Goal: Information Seeking & Learning: Learn about a topic

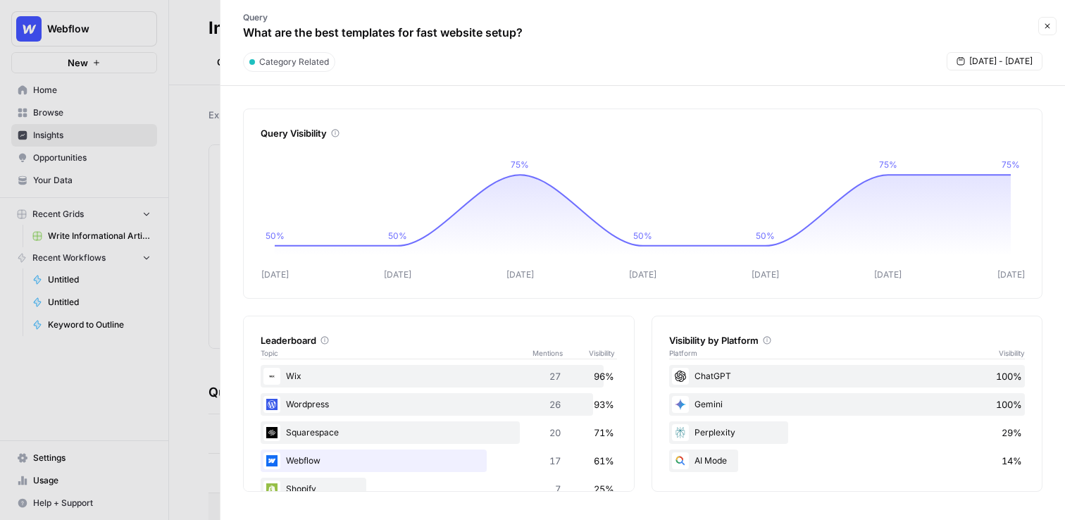
scroll to position [237, 0]
click at [179, 68] on div at bounding box center [532, 260] width 1065 height 520
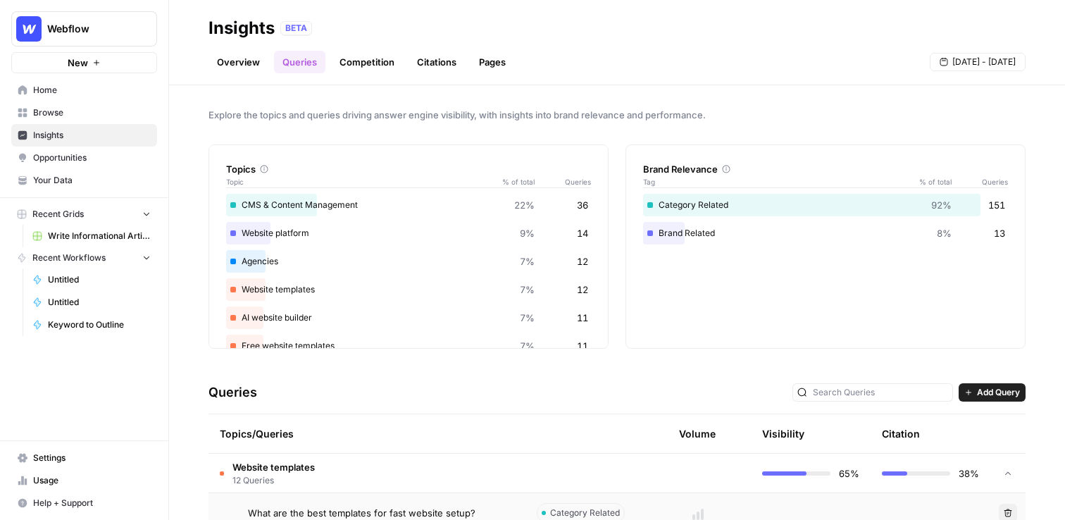
click at [97, 153] on span "Opportunities" at bounding box center [92, 157] width 118 height 13
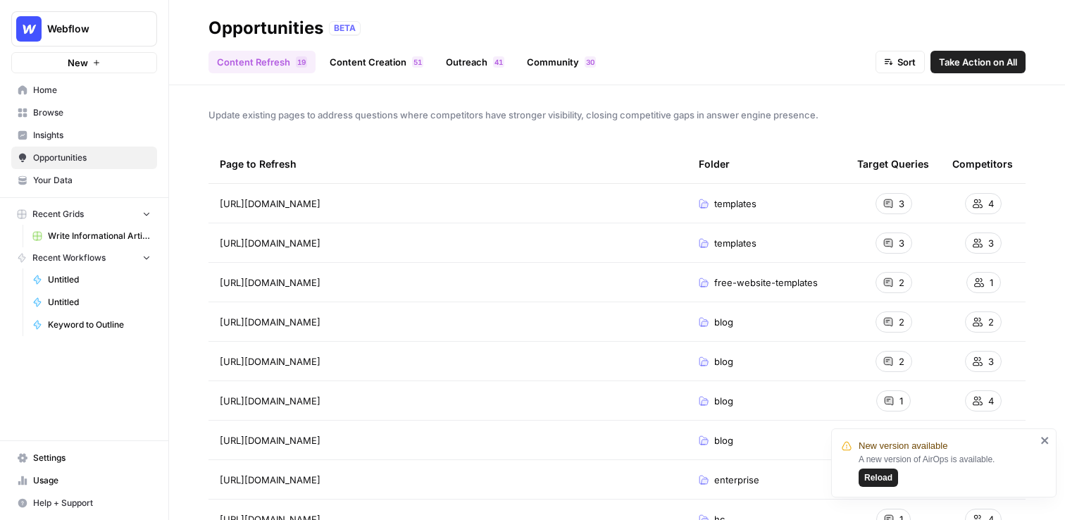
click at [888, 471] on button "Reload" at bounding box center [878, 477] width 39 height 18
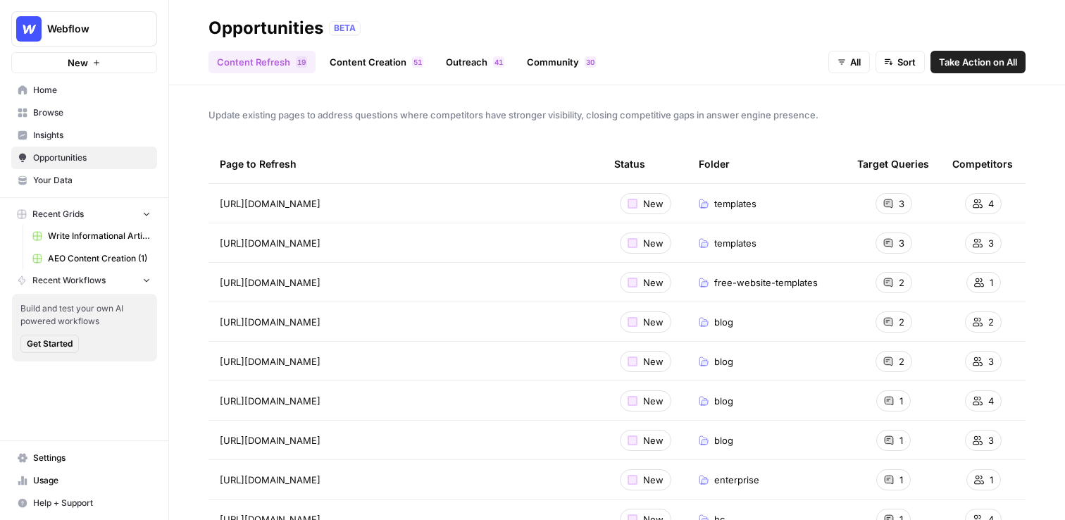
click at [641, 204] on div "New" at bounding box center [645, 203] width 51 height 21
click at [629, 202] on div at bounding box center [633, 204] width 10 height 10
click at [371, 61] on link "Content Creation 1 5" at bounding box center [376, 62] width 111 height 23
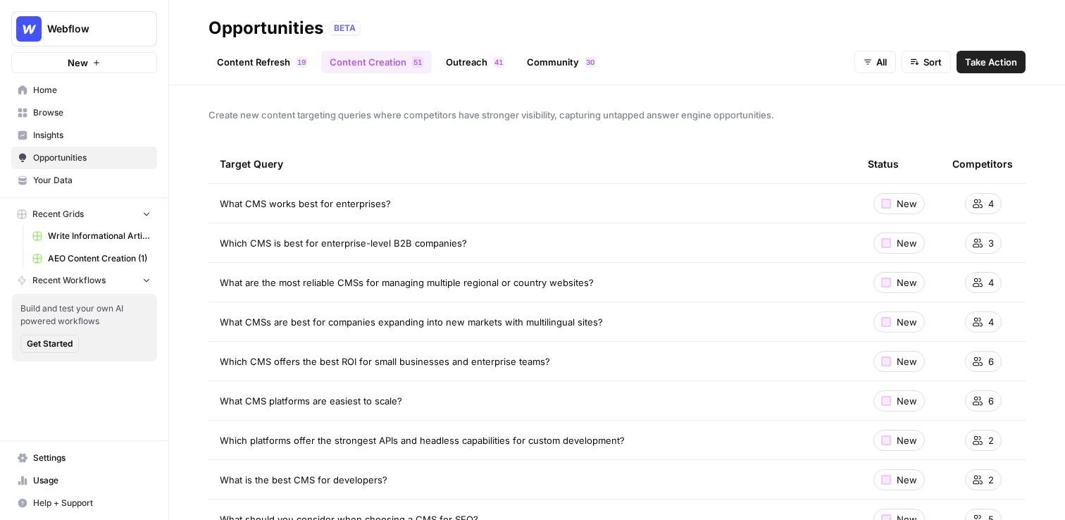
click at [281, 51] on link "Content Refresh 9 1" at bounding box center [262, 62] width 107 height 23
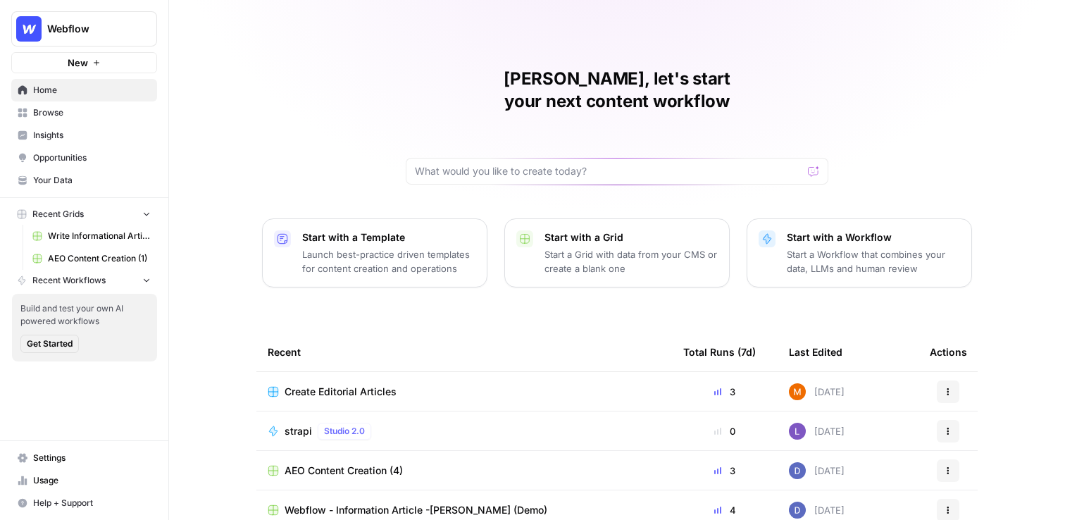
click at [91, 132] on span "Insights" at bounding box center [92, 135] width 118 height 13
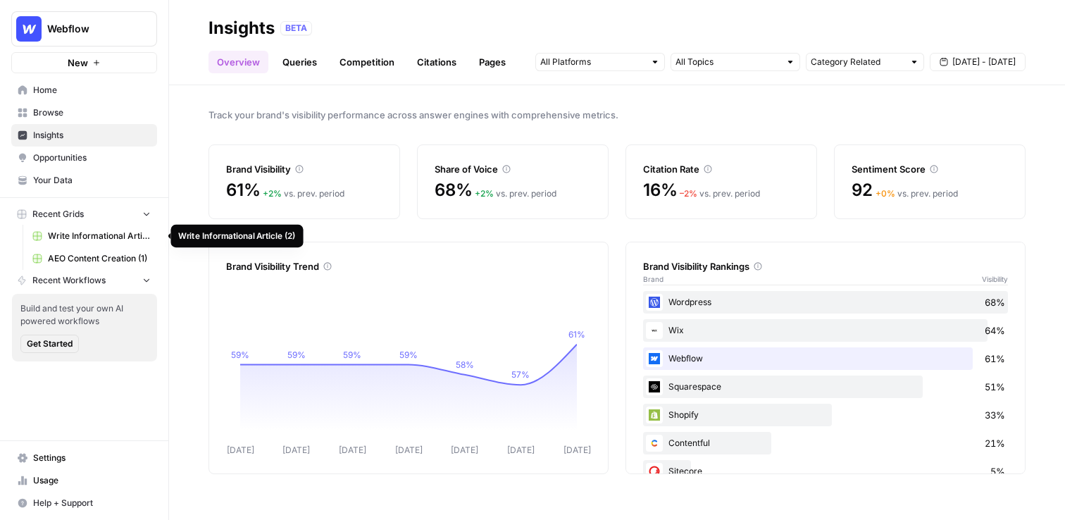
click at [100, 237] on span "Write Informational Article (2)" at bounding box center [99, 236] width 103 height 13
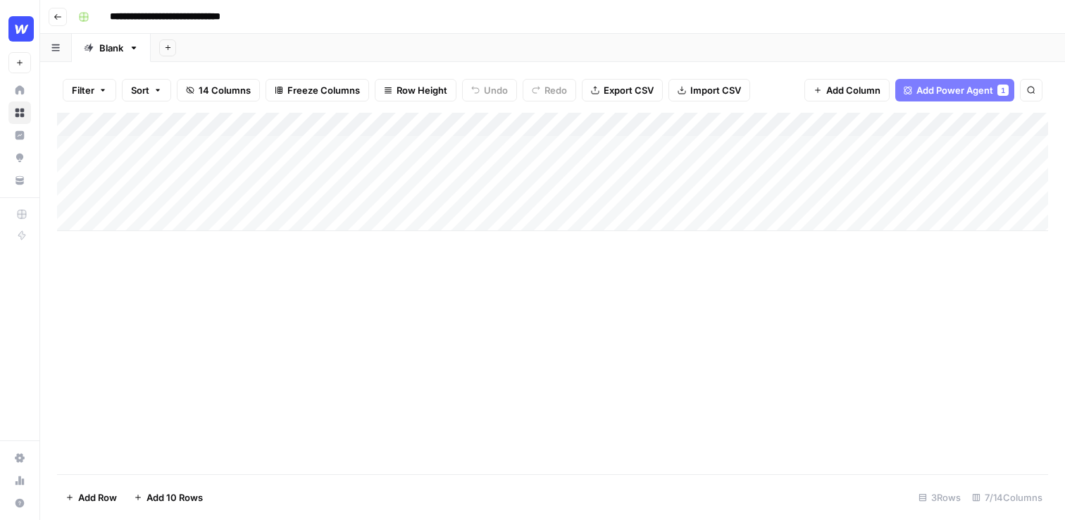
click at [56, 16] on icon "button" at bounding box center [57, 17] width 7 height 6
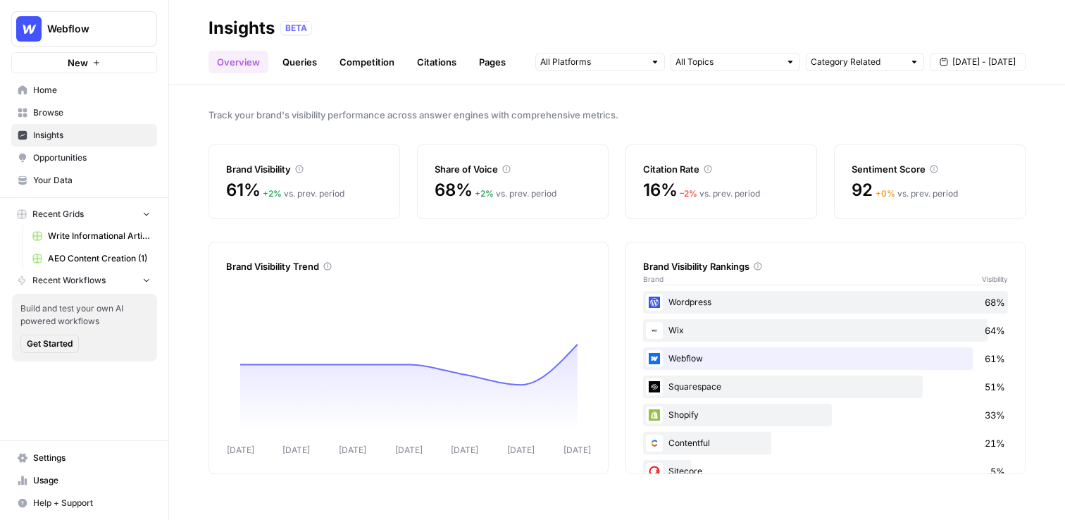
click at [41, 80] on link "Home" at bounding box center [84, 90] width 146 height 23
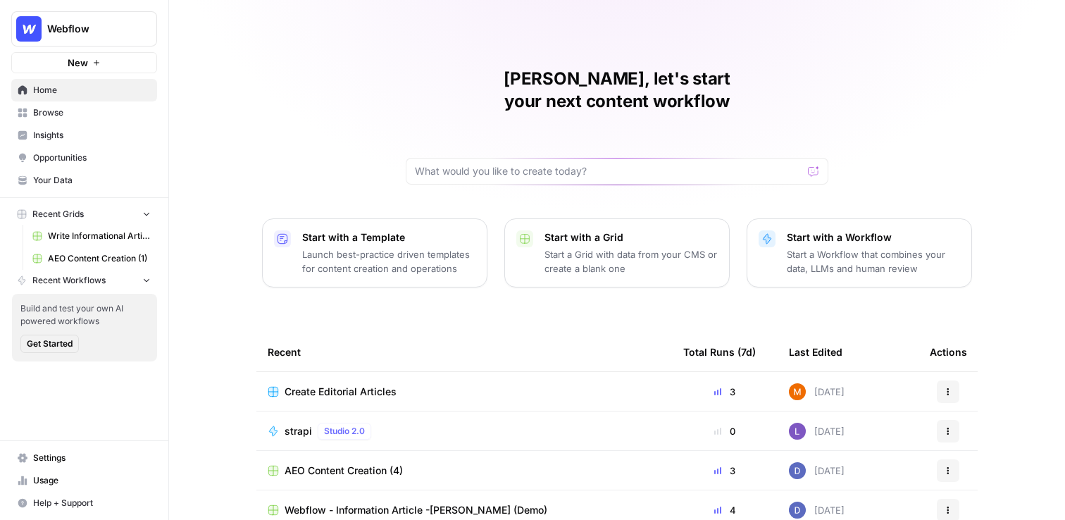
click at [359, 97] on div "Shanil, let's start your next content workflow Start with a Template Launch bes…" at bounding box center [617, 335] width 896 height 671
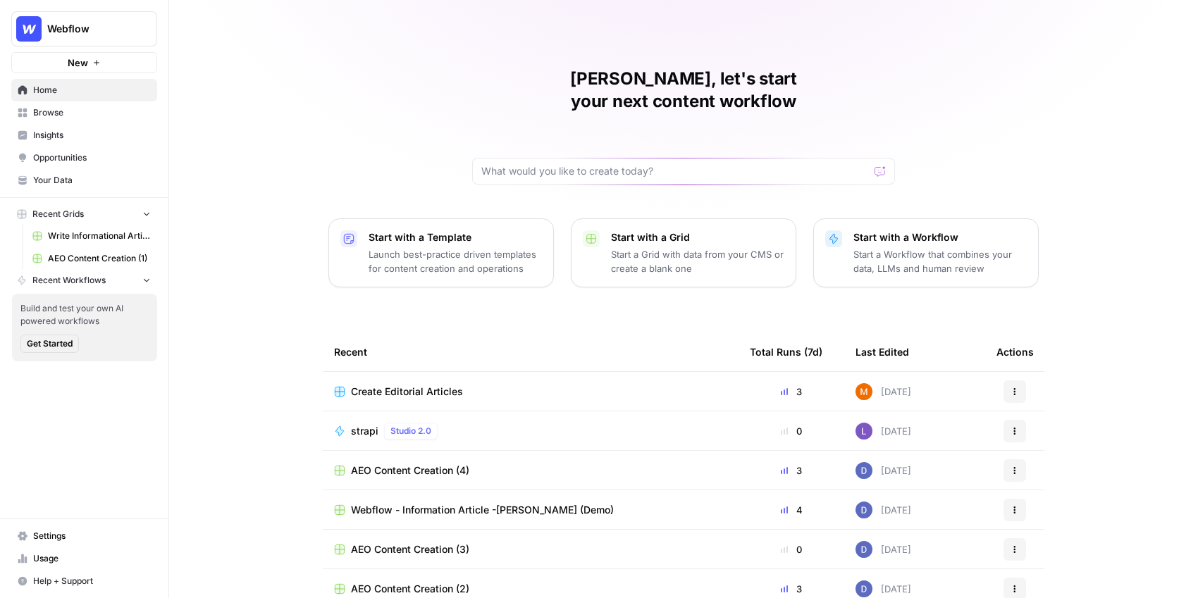
click at [278, 232] on div "[PERSON_NAME], let's start your next content workflow Start with a Template Lau…" at bounding box center [683, 335] width 1029 height 671
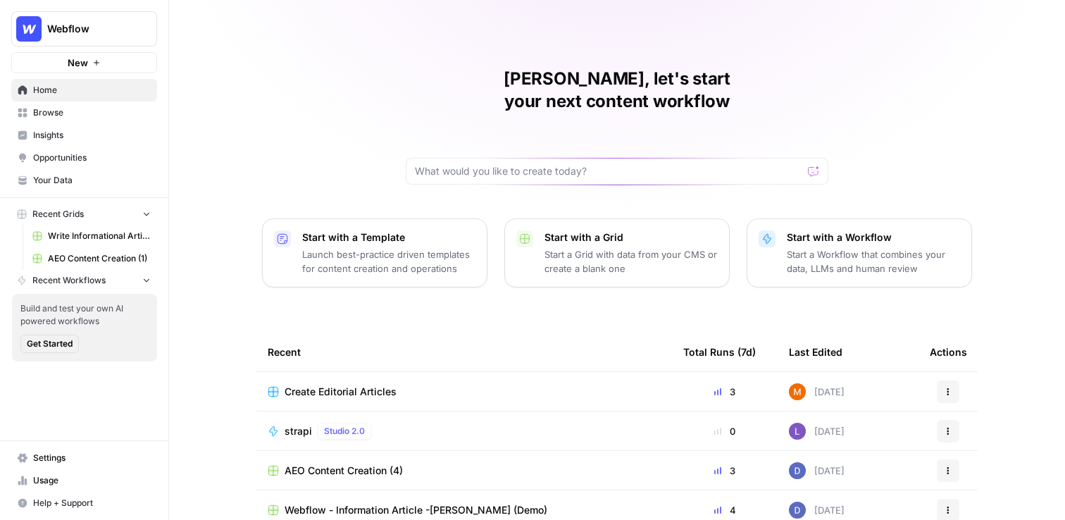
click at [111, 119] on link "Browse" at bounding box center [84, 112] width 146 height 23
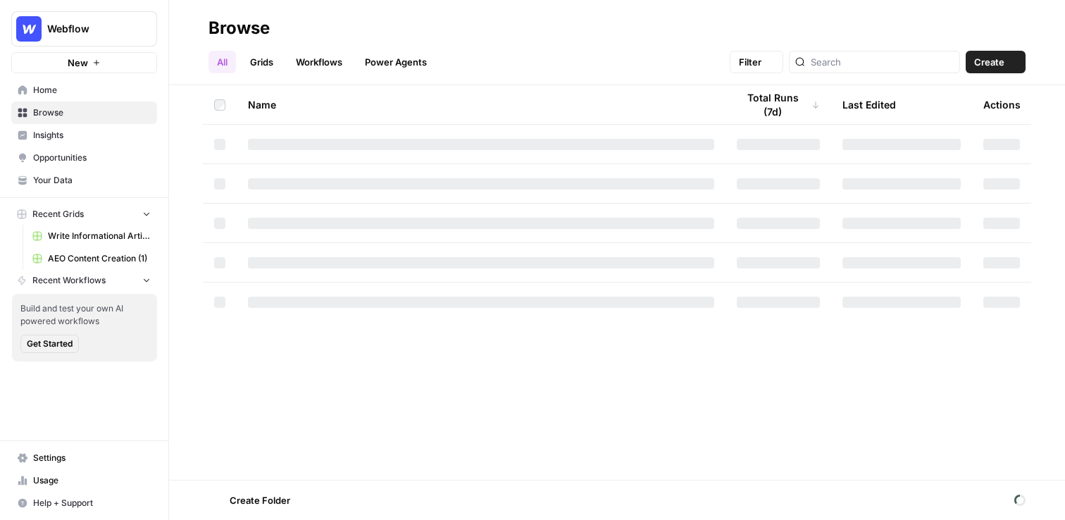
click at [106, 128] on link "Insights" at bounding box center [84, 135] width 146 height 23
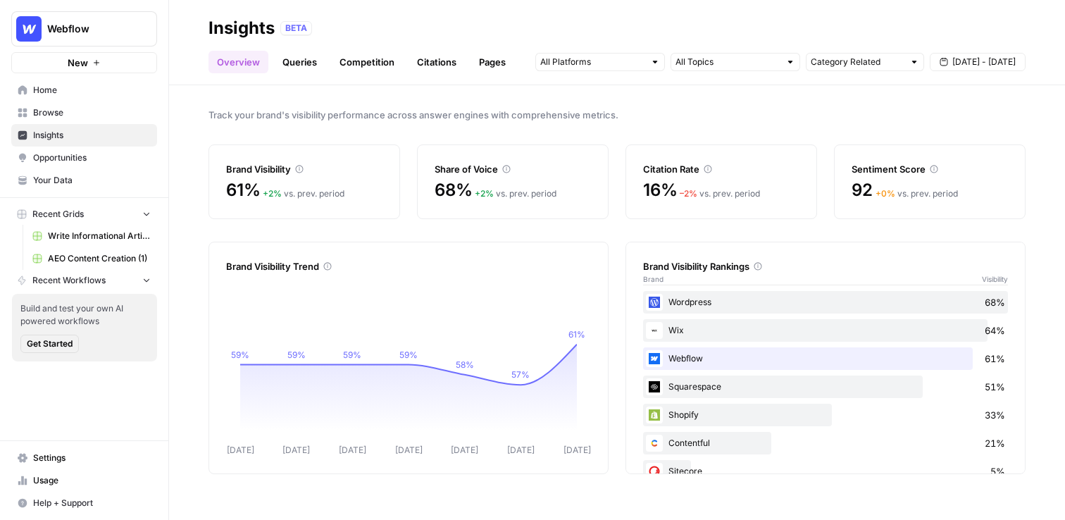
click at [303, 60] on link "Queries" at bounding box center [299, 62] width 51 height 23
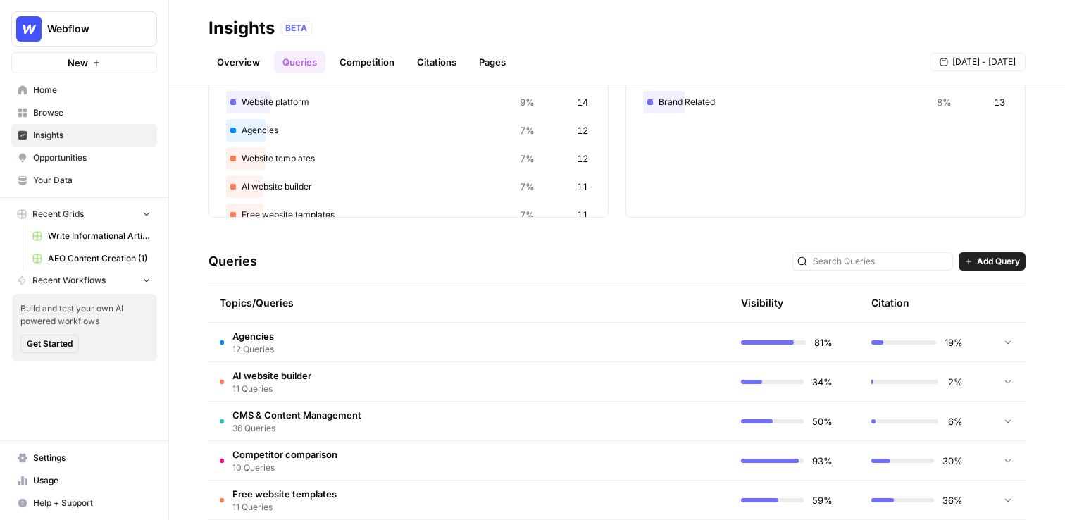
scroll to position [134, 0]
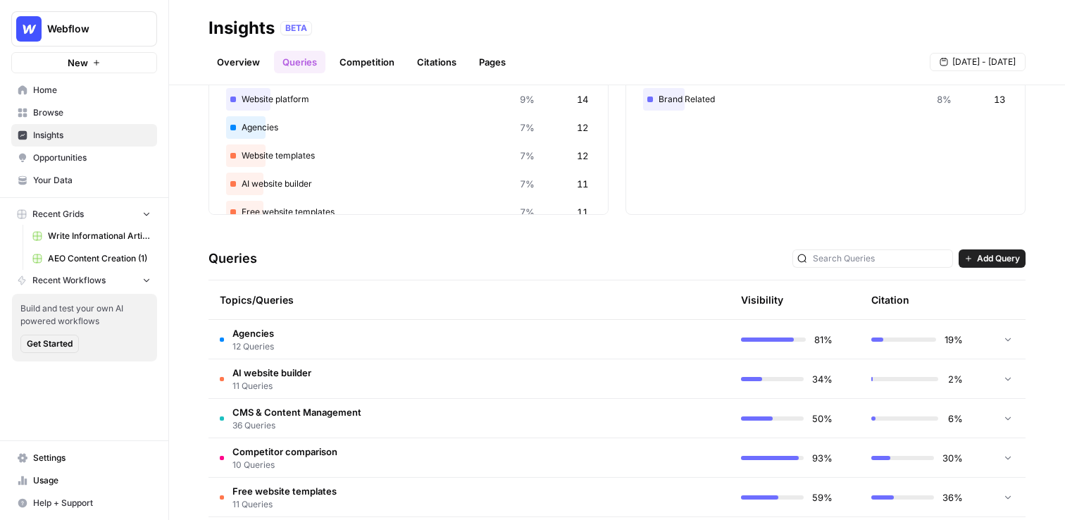
click at [375, 63] on link "Competition" at bounding box center [367, 62] width 72 height 23
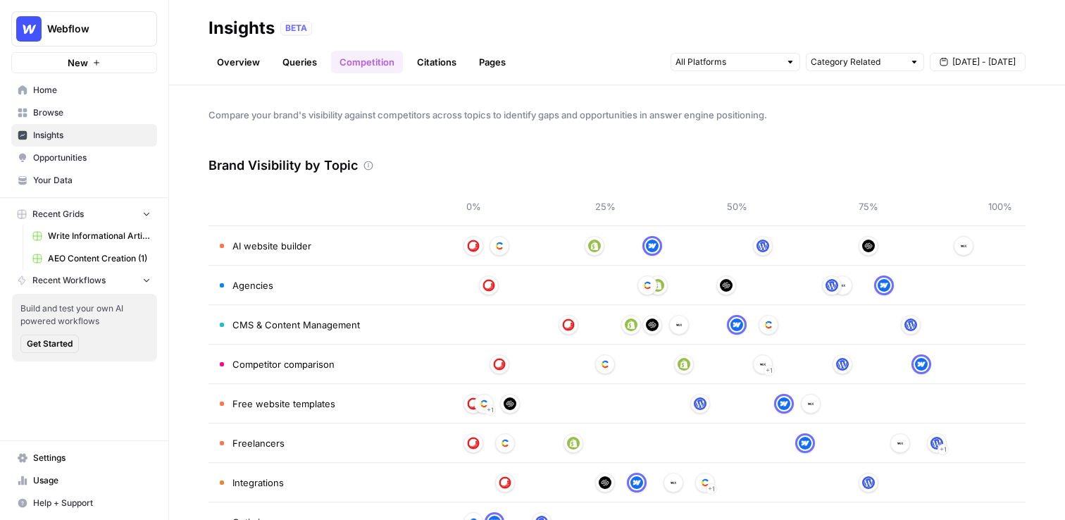
click at [249, 63] on link "Overview" at bounding box center [239, 62] width 60 height 23
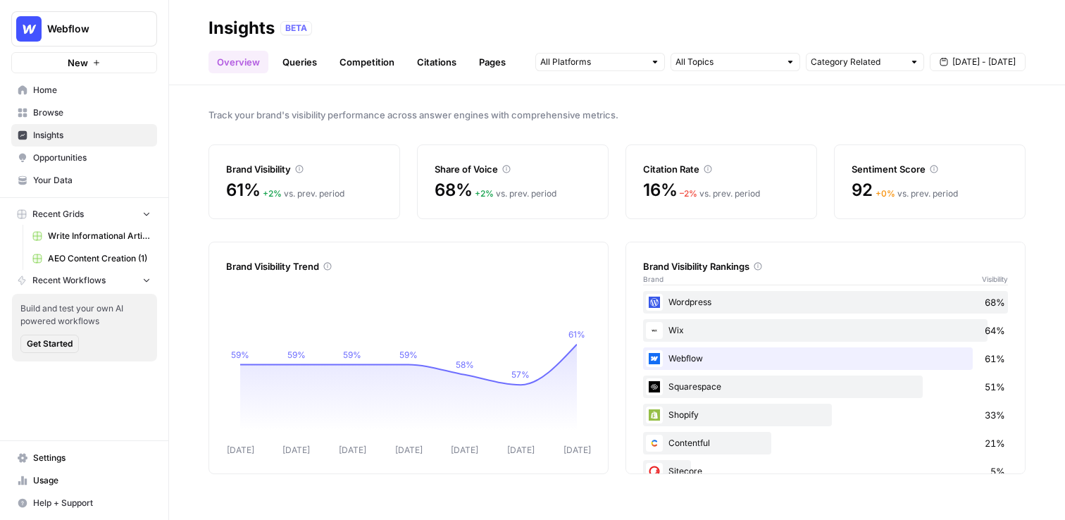
click at [33, 161] on span "Opportunities" at bounding box center [92, 157] width 118 height 13
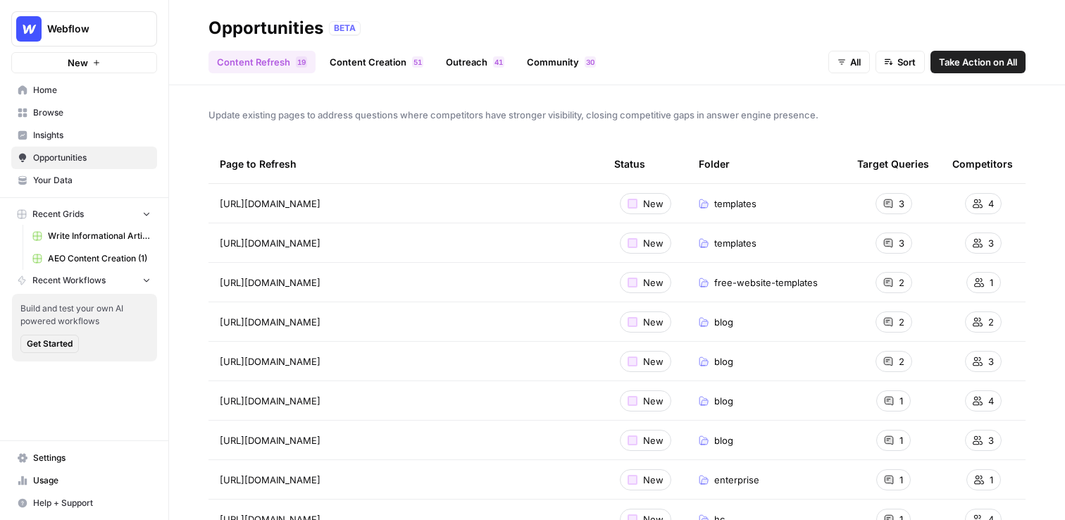
click at [473, 68] on link "Outreach 1 4" at bounding box center [474, 62] width 75 height 23
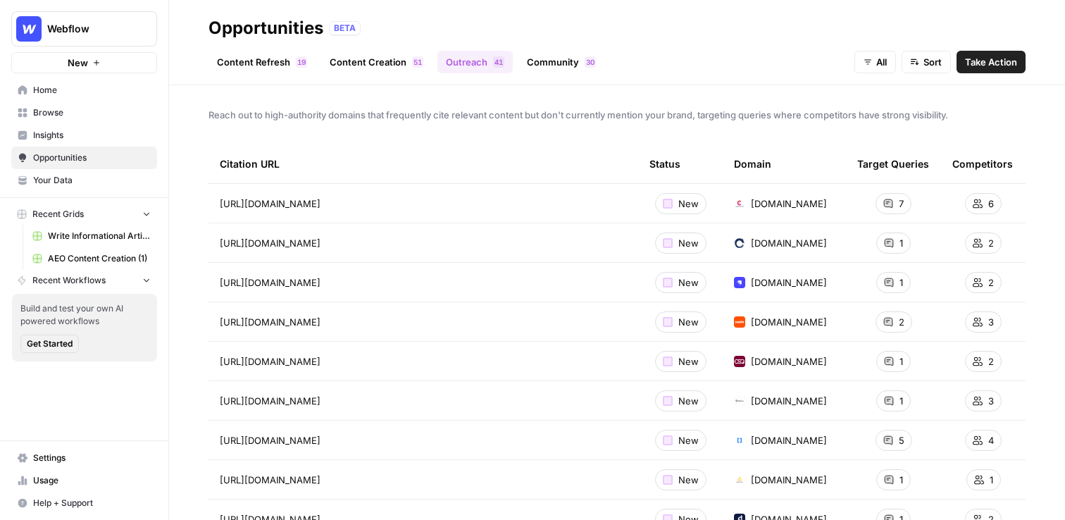
click at [251, 71] on link "Content Refresh 9 1" at bounding box center [262, 62] width 107 height 23
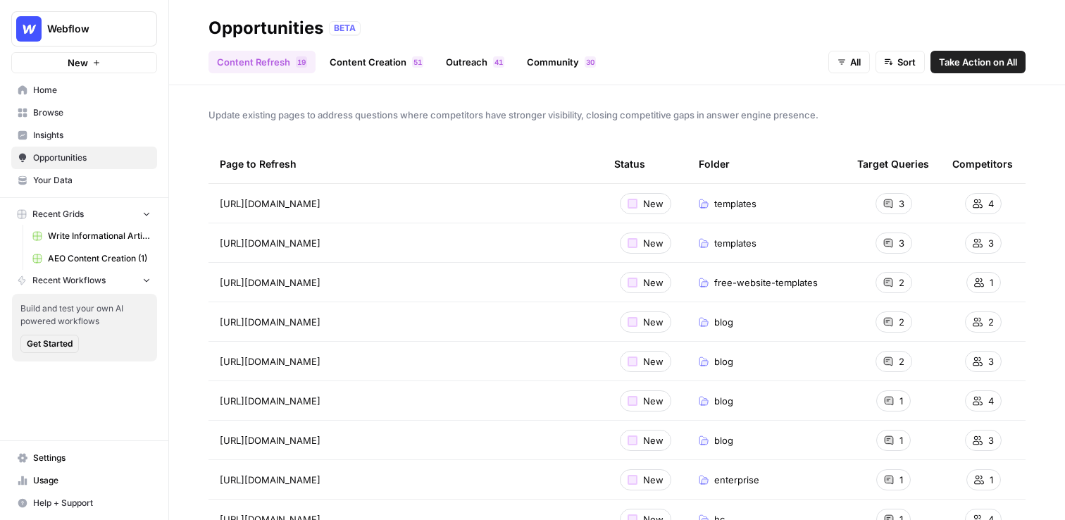
click at [957, 63] on span "Take Action on All" at bounding box center [978, 62] width 78 height 14
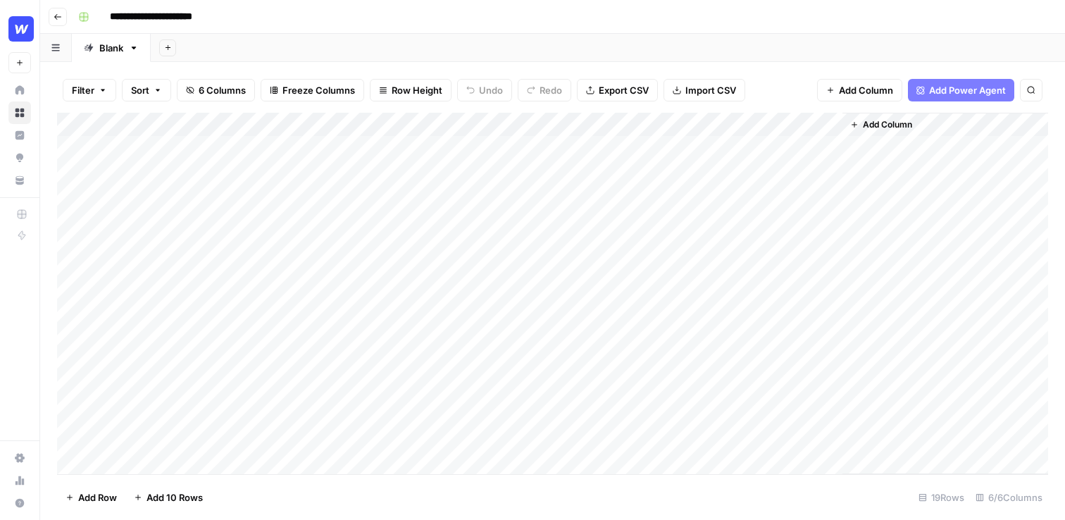
click at [516, 144] on div "Add Column" at bounding box center [552, 293] width 991 height 361
click at [557, 124] on div "Add Column" at bounding box center [552, 293] width 991 height 361
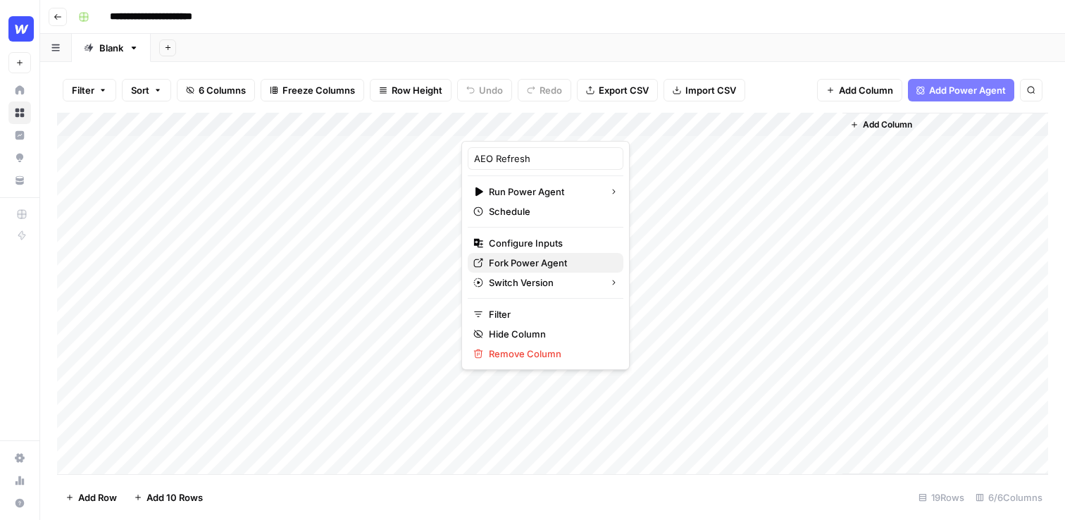
click at [528, 266] on span "Fork Power Agent" at bounding box center [550, 263] width 123 height 14
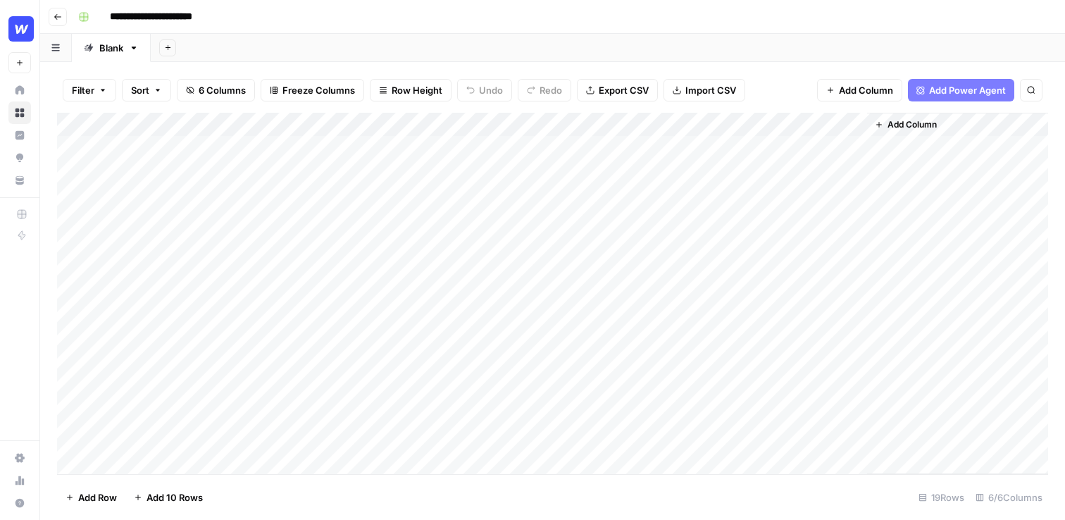
click at [672, 147] on div "Add Column" at bounding box center [552, 293] width 991 height 361
click at [815, 159] on div "Add Column" at bounding box center [552, 293] width 991 height 361
click at [720, 154] on div "Add Column" at bounding box center [552, 293] width 991 height 361
click at [824, 156] on div "Add Column" at bounding box center [552, 293] width 991 height 361
click at [831, 149] on div "Add Column" at bounding box center [552, 293] width 991 height 361
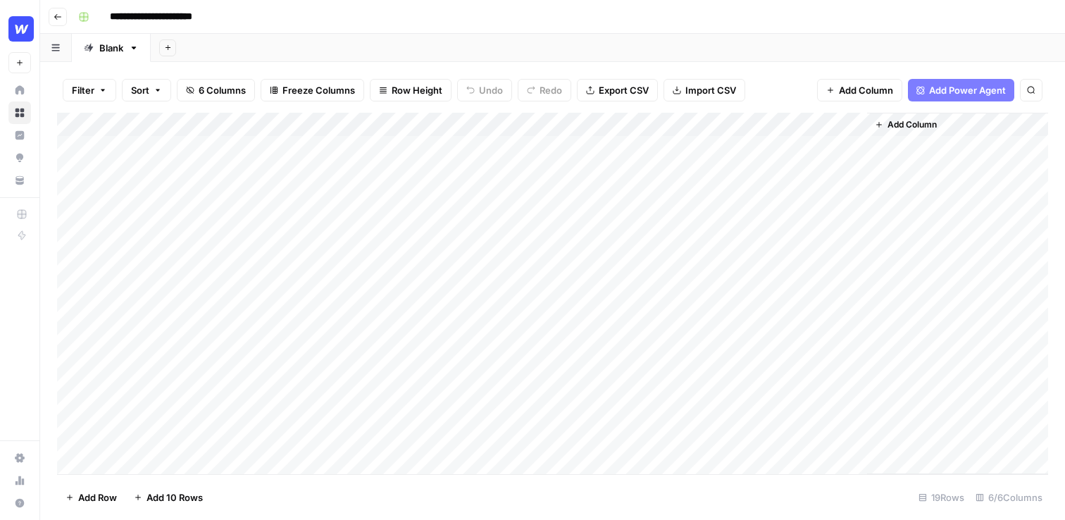
click at [787, 208] on div "Add Column" at bounding box center [552, 293] width 991 height 361
click at [797, 97] on div "Filter Sort 6 Columns Freeze Columns Row Height Undo Redo Export CSV Import CSV…" at bounding box center [552, 90] width 991 height 45
click at [778, 151] on div "Add Column" at bounding box center [552, 293] width 991 height 361
click at [778, 87] on div "Filter Sort 6 Columns Freeze Columns Row Height Undo Redo Export CSV Import CSV…" at bounding box center [552, 90] width 991 height 45
click at [776, 202] on div "Add Column" at bounding box center [552, 293] width 991 height 361
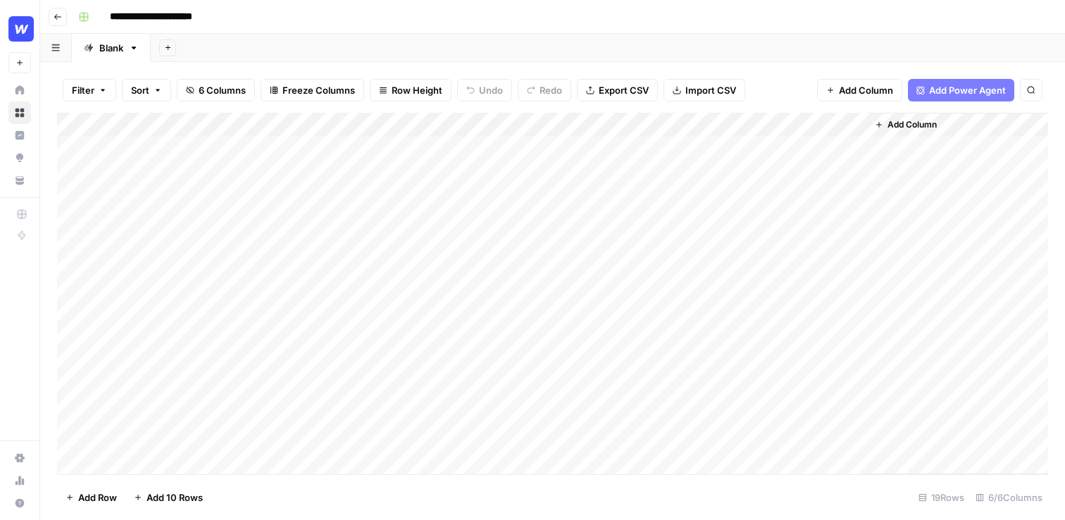
click at [785, 159] on div "Add Column" at bounding box center [552, 293] width 991 height 361
click at [605, 166] on div "Add Column" at bounding box center [552, 293] width 991 height 361
click at [731, 60] on div "Add Sheet" at bounding box center [608, 48] width 914 height 28
click at [518, 30] on header "**********" at bounding box center [552, 17] width 1025 height 34
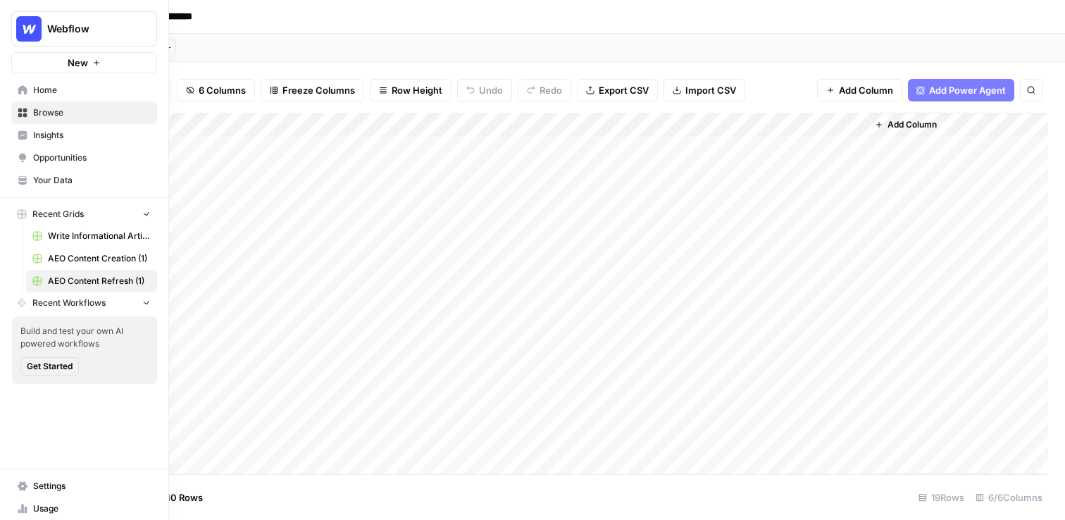
click at [62, 20] on button "Webflow" at bounding box center [84, 28] width 146 height 35
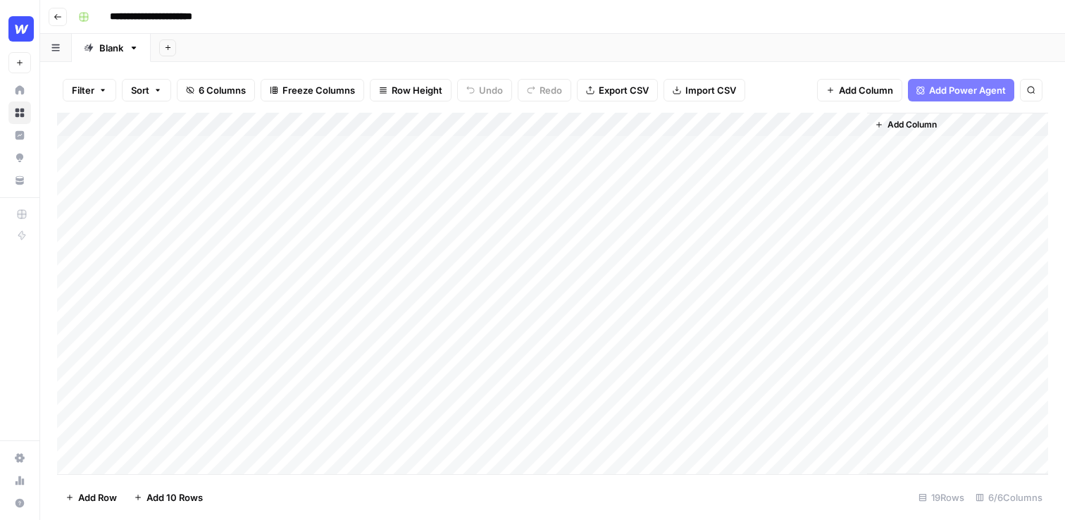
click at [242, 27] on div "**********" at bounding box center [562, 17] width 978 height 23
click at [60, 17] on icon "button" at bounding box center [58, 17] width 8 height 8
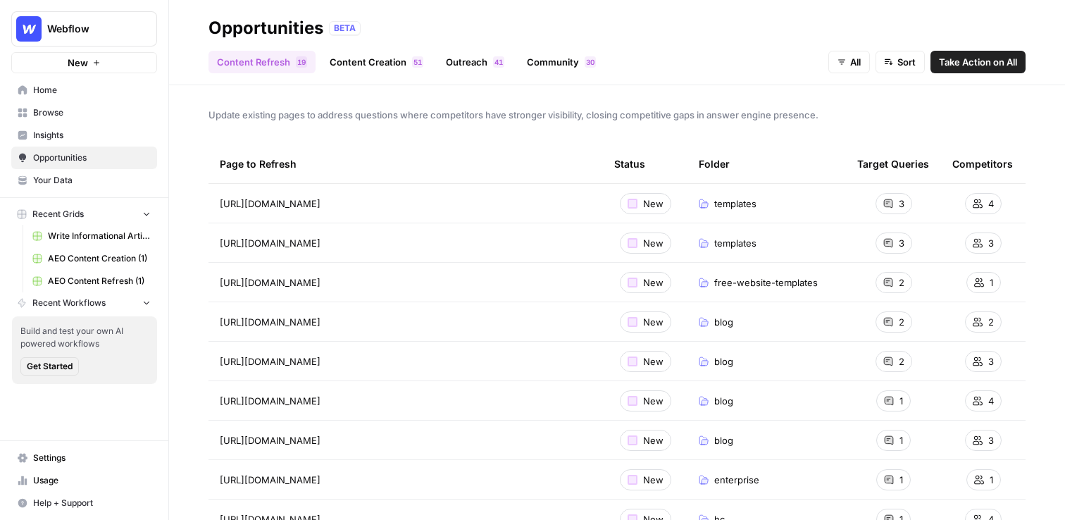
click at [130, 144] on link "Insights" at bounding box center [84, 135] width 146 height 23
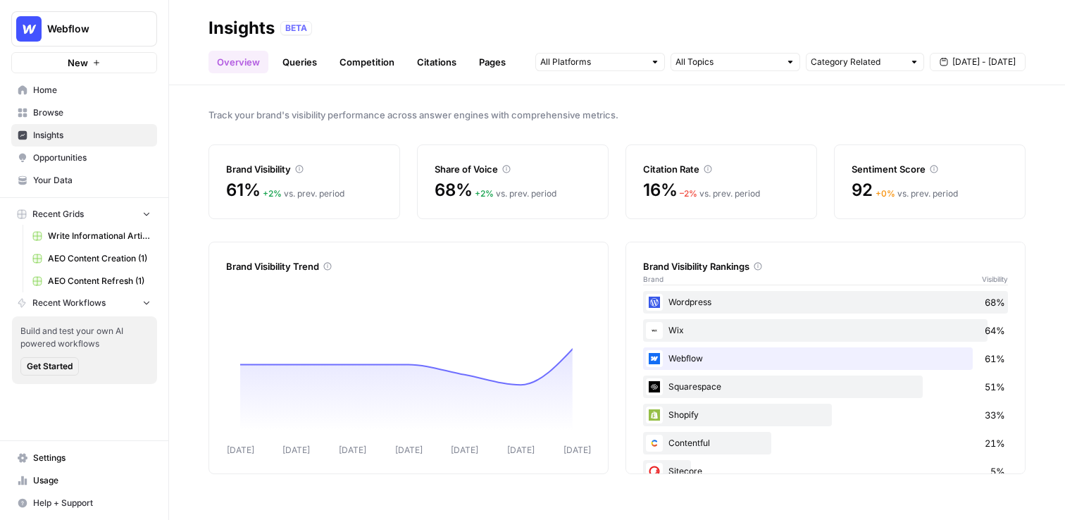
click at [292, 68] on link "Queries" at bounding box center [299, 62] width 51 height 23
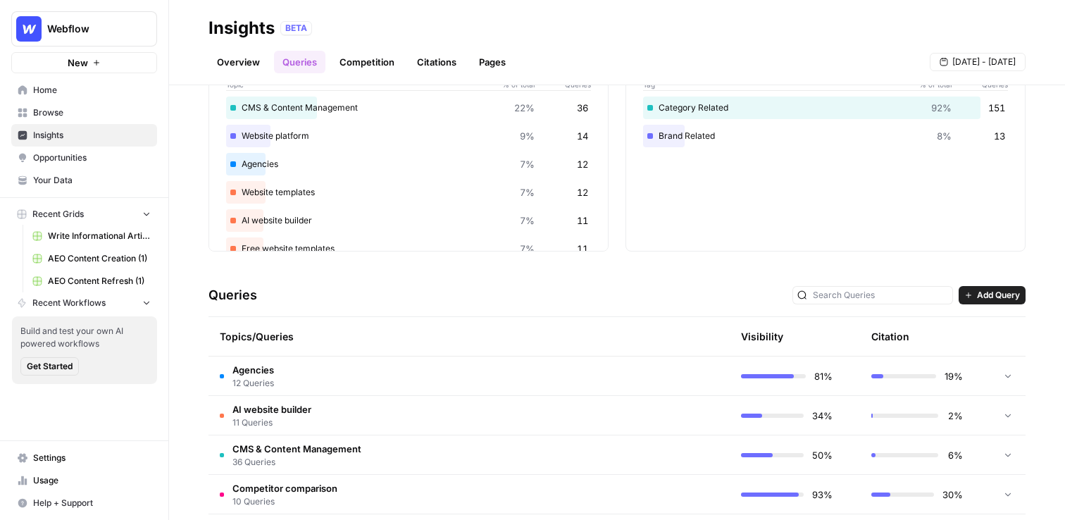
scroll to position [97, 0]
click at [378, 415] on td "AI website builder 11 Queries" at bounding box center [402, 416] width 387 height 39
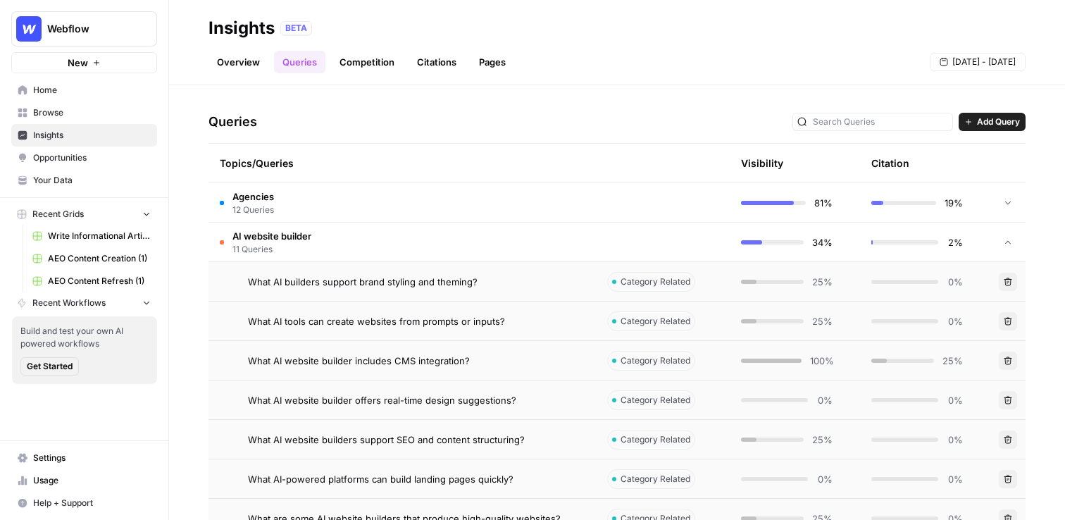
scroll to position [318, 0]
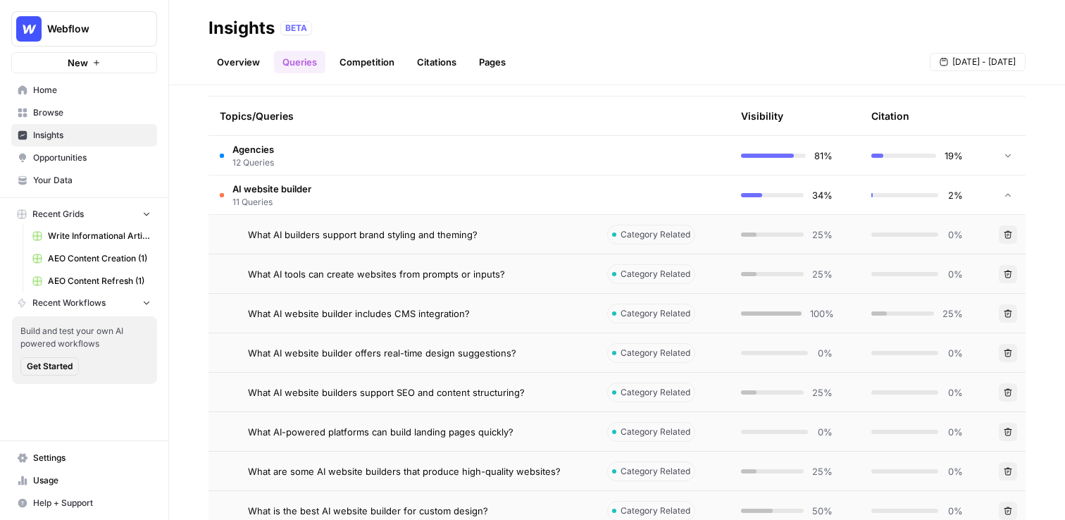
click at [356, 249] on td "What AI builders support brand styling and theming?" at bounding box center [402, 234] width 387 height 39
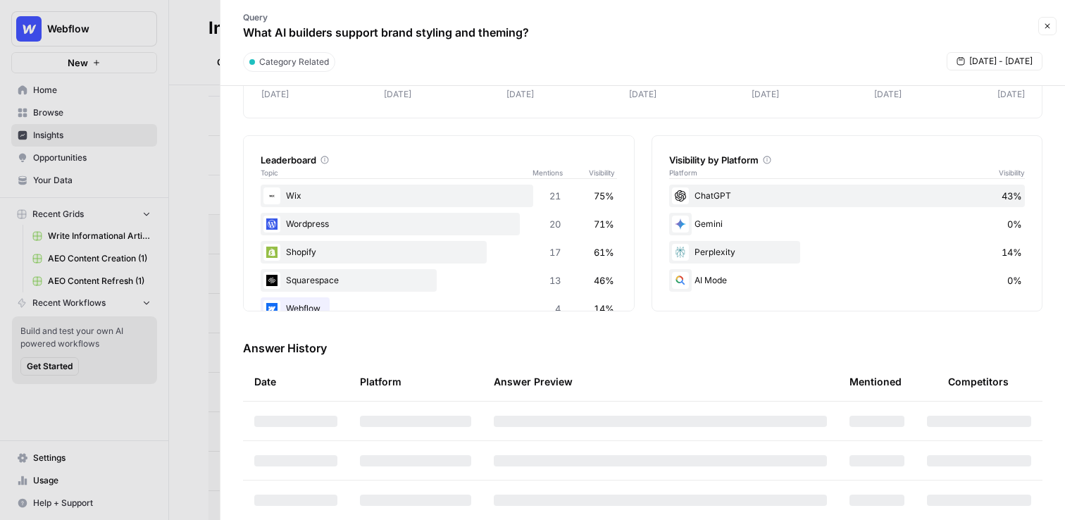
scroll to position [6, 0]
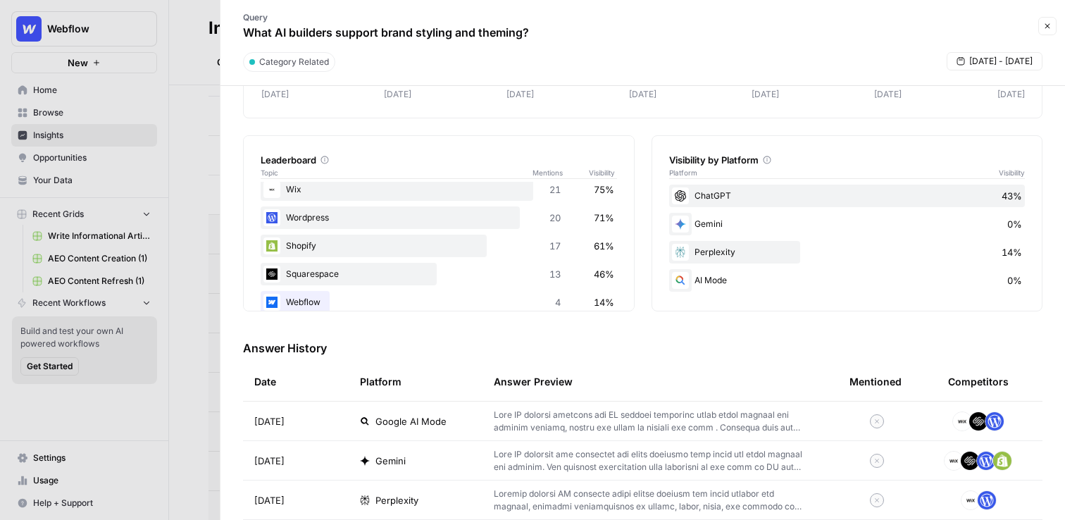
click at [394, 420] on span "Google AI Mode" at bounding box center [410, 421] width 71 height 14
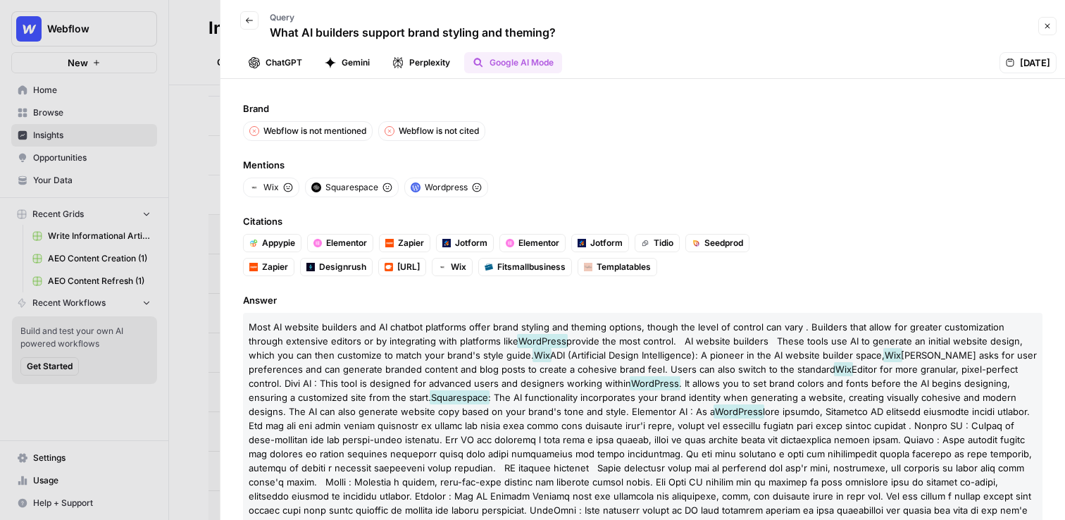
click at [249, 18] on icon "button" at bounding box center [249, 20] width 8 height 8
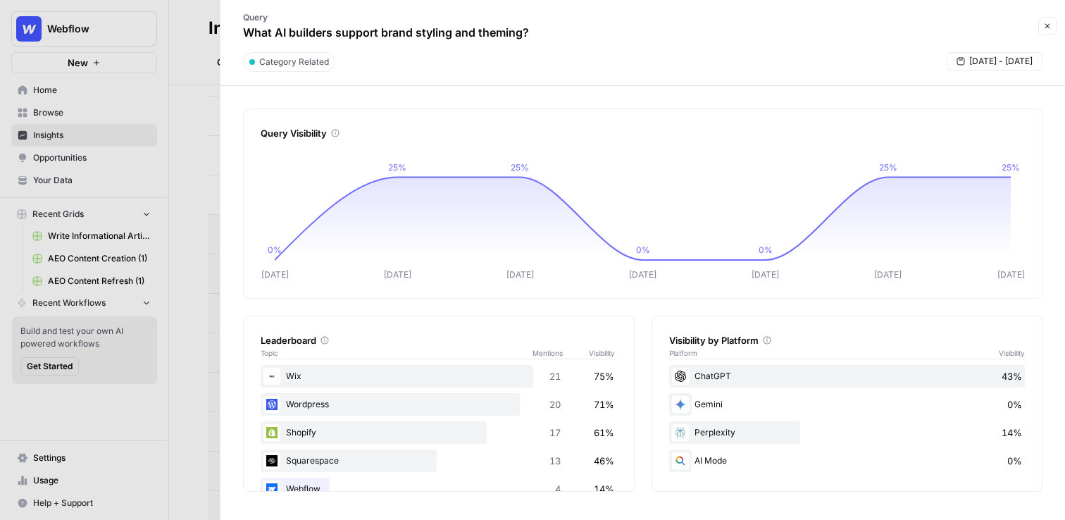
click at [178, 120] on div at bounding box center [532, 260] width 1065 height 520
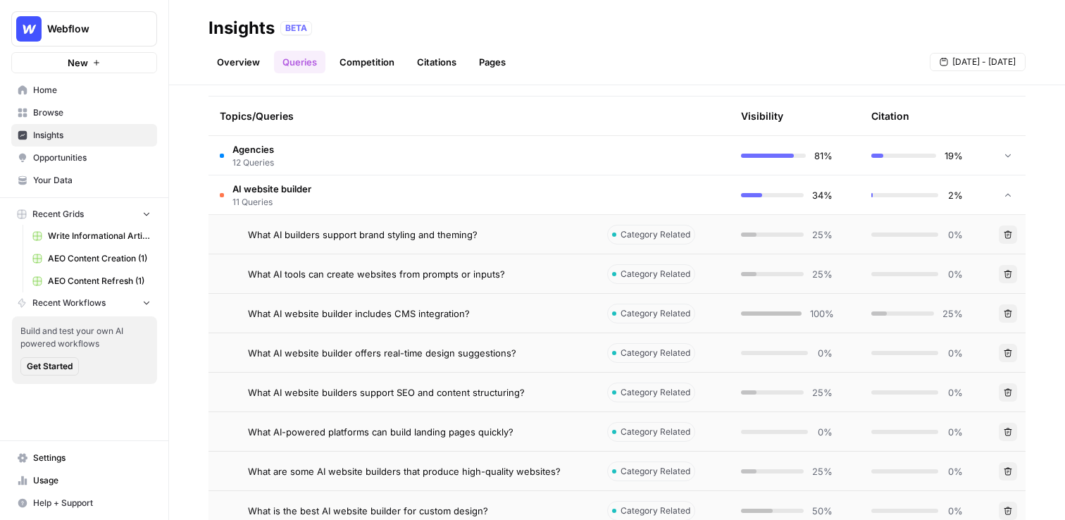
click at [93, 158] on span "Opportunities" at bounding box center [92, 157] width 118 height 13
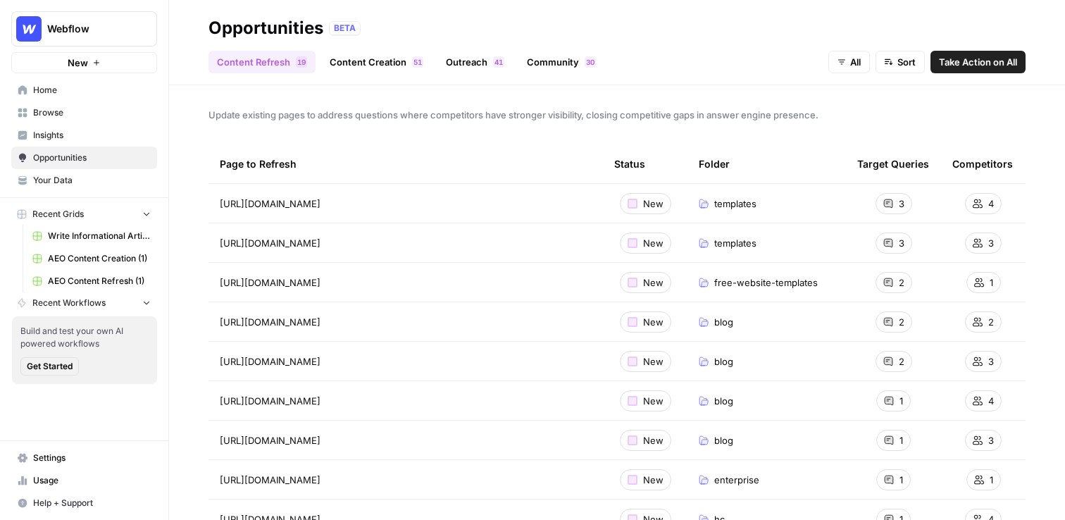
click at [347, 51] on link "Content Creation 1 5" at bounding box center [376, 62] width 111 height 23
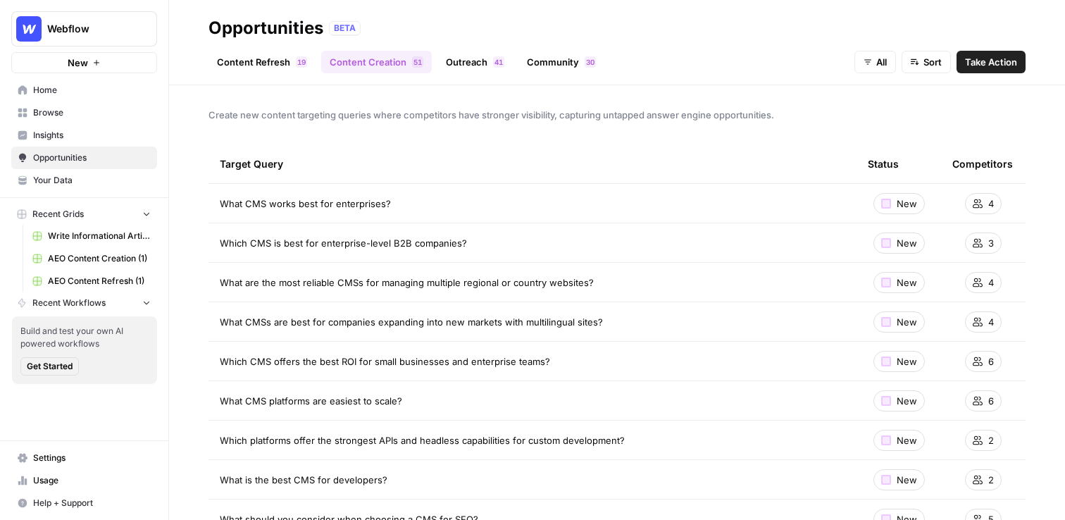
click at [466, 156] on div "Target Query" at bounding box center [533, 163] width 626 height 39
drag, startPoint x: 450, startPoint y: 178, endPoint x: 173, endPoint y: 68, distance: 297.6
click at [173, 68] on div "Opportunities BETA Content Refresh 9 1 Content Creation 1 5 Outreach 1 4 Commun…" at bounding box center [617, 260] width 896 height 520
click at [384, 116] on span "Create new content targeting queries where competitors have stronger visibility…" at bounding box center [617, 115] width 817 height 14
drag, startPoint x: 384, startPoint y: 164, endPoint x: 213, endPoint y: 14, distance: 227.6
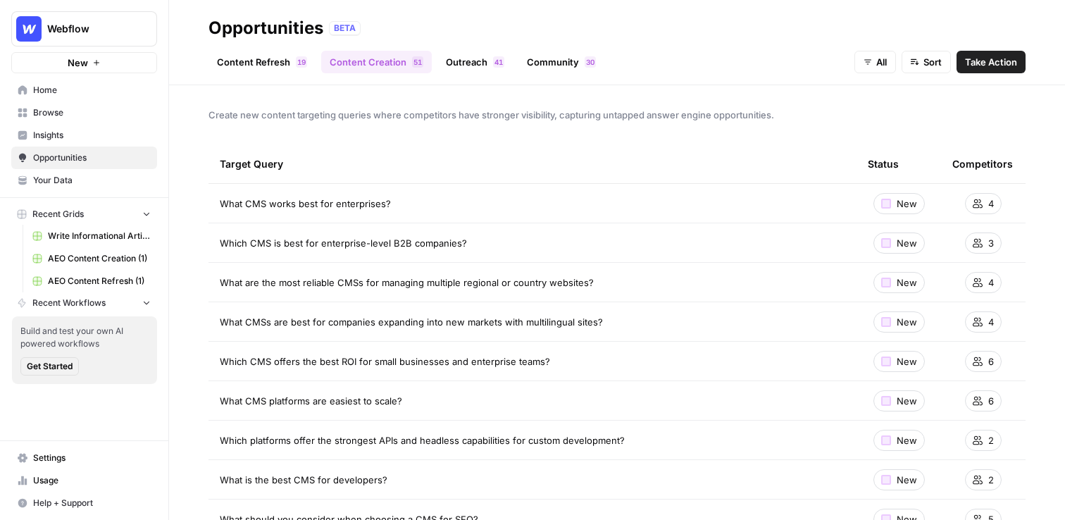
click at [213, 14] on div "Opportunities BETA Content Refresh 9 1 Content Creation 1 5 Outreach 1 4 Commun…" at bounding box center [617, 260] width 896 height 520
click at [171, 27] on icon "button" at bounding box center [171, 28] width 10 height 10
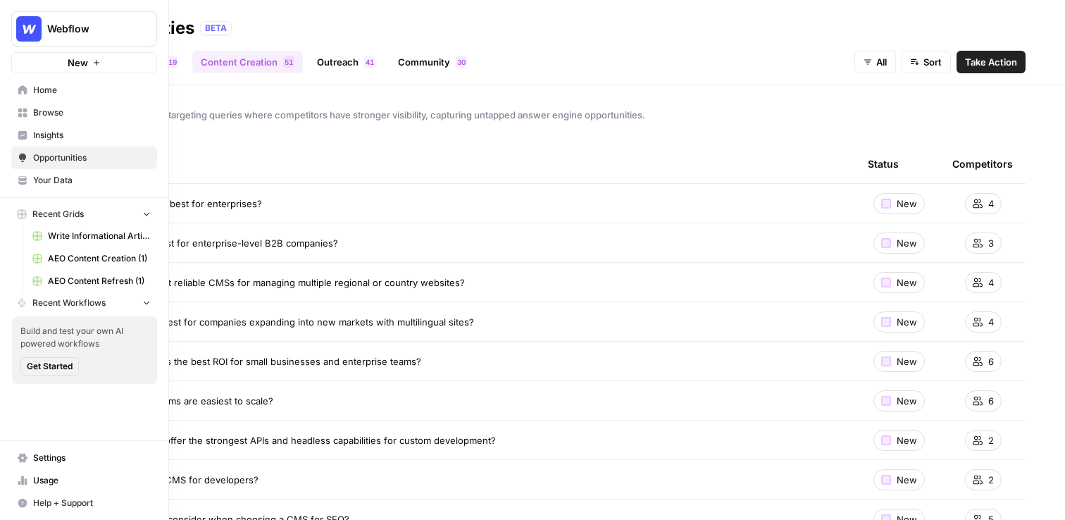
click at [68, 112] on span "Browse" at bounding box center [92, 112] width 118 height 13
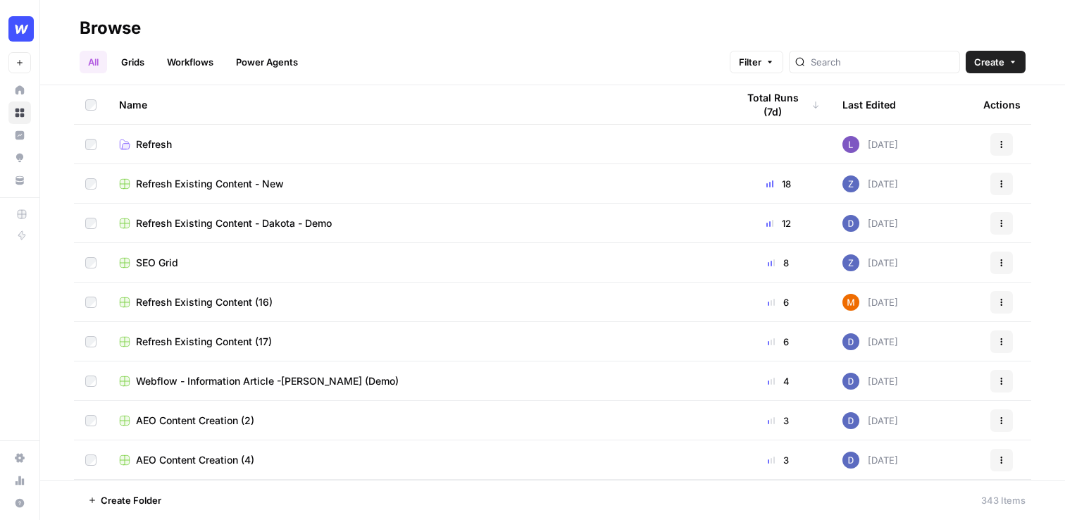
click at [440, 55] on div "All Grids Workflows Power Agents Filter Create" at bounding box center [553, 56] width 946 height 34
click at [257, 59] on link "Power Agents" at bounding box center [267, 62] width 79 height 23
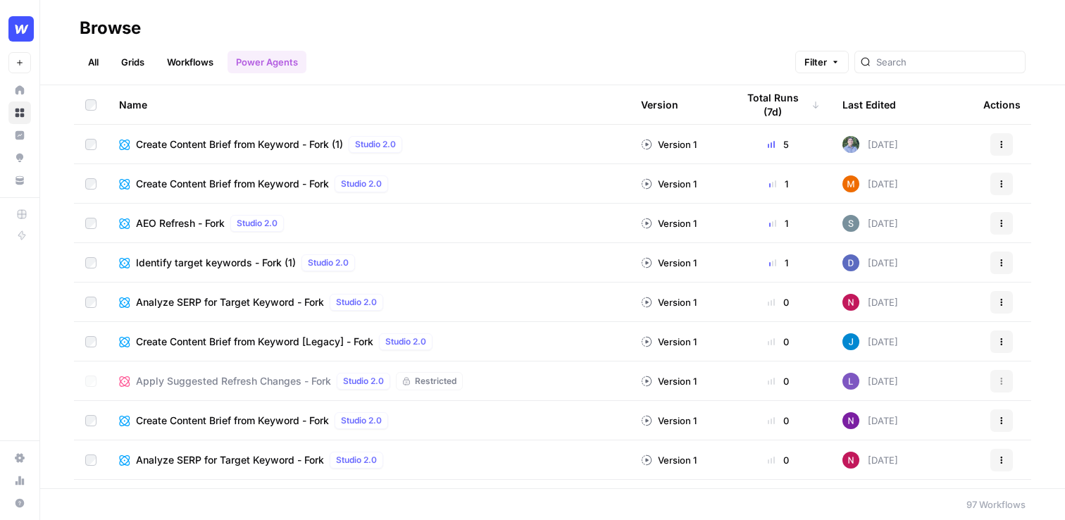
click at [198, 63] on link "Workflows" at bounding box center [190, 62] width 63 height 23
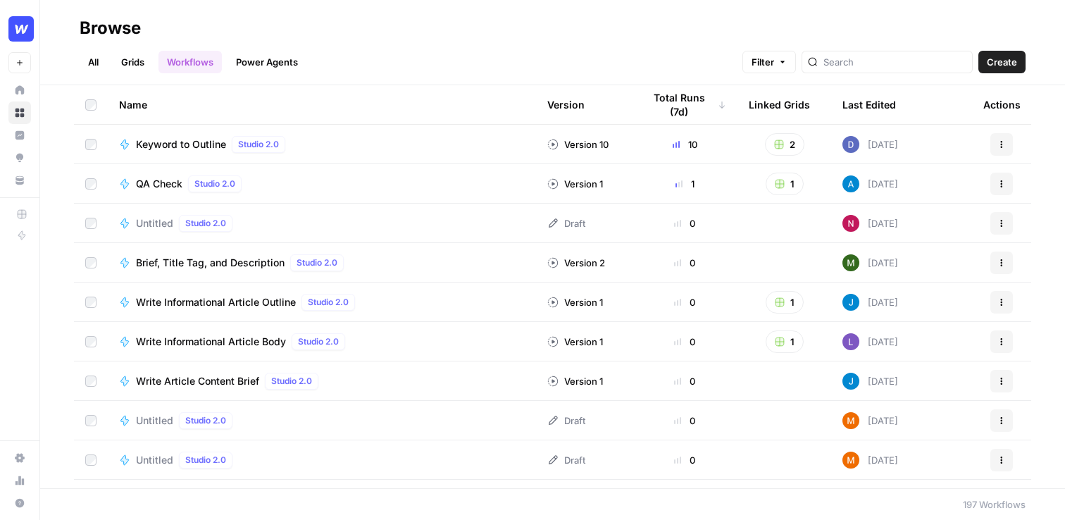
click at [133, 58] on link "Grids" at bounding box center [133, 62] width 40 height 23
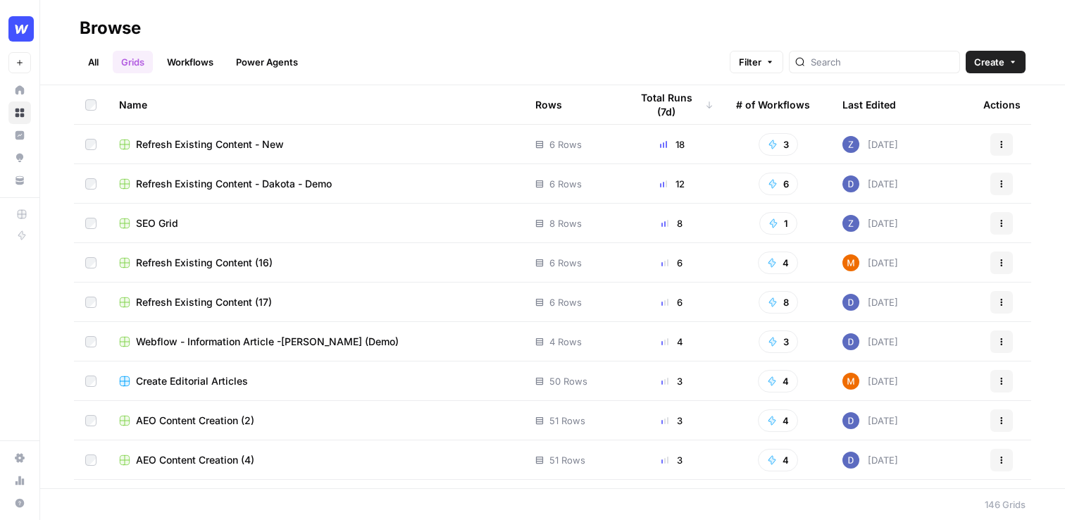
click at [106, 57] on link "All" at bounding box center [93, 62] width 27 height 23
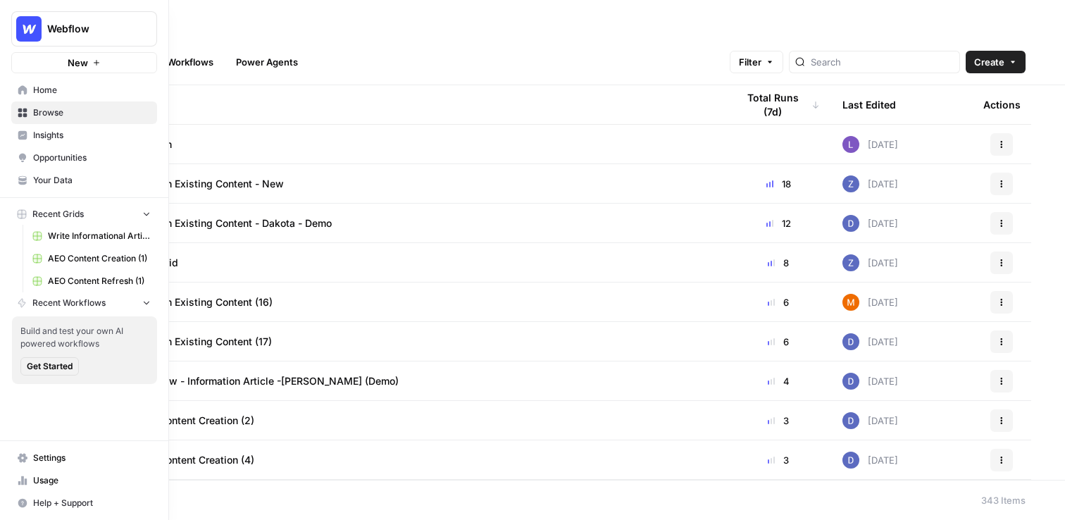
click at [43, 97] on link "Home" at bounding box center [84, 90] width 146 height 23
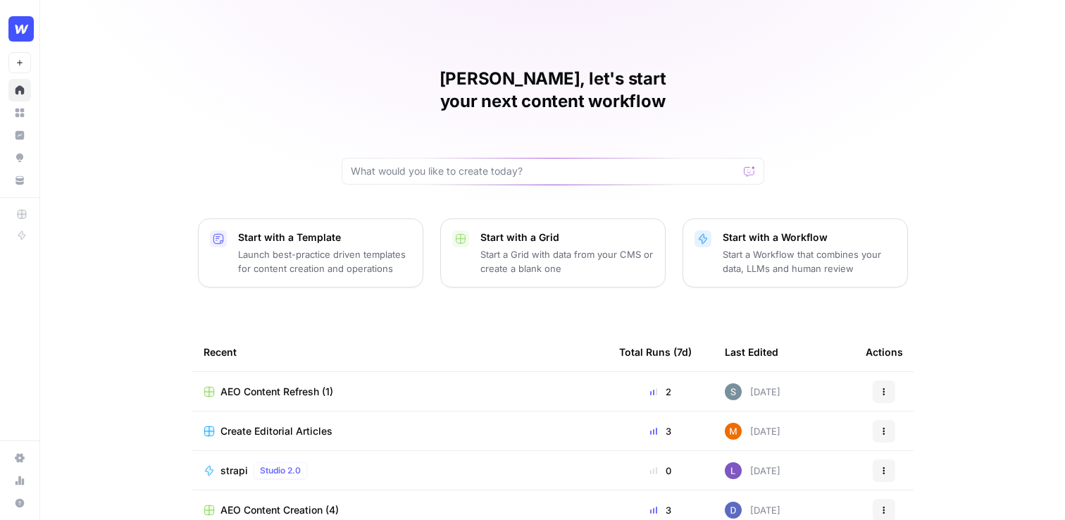
click at [185, 128] on div "Shanil, let's start your next content workflow Start with a Template Launch bes…" at bounding box center [552, 335] width 1025 height 671
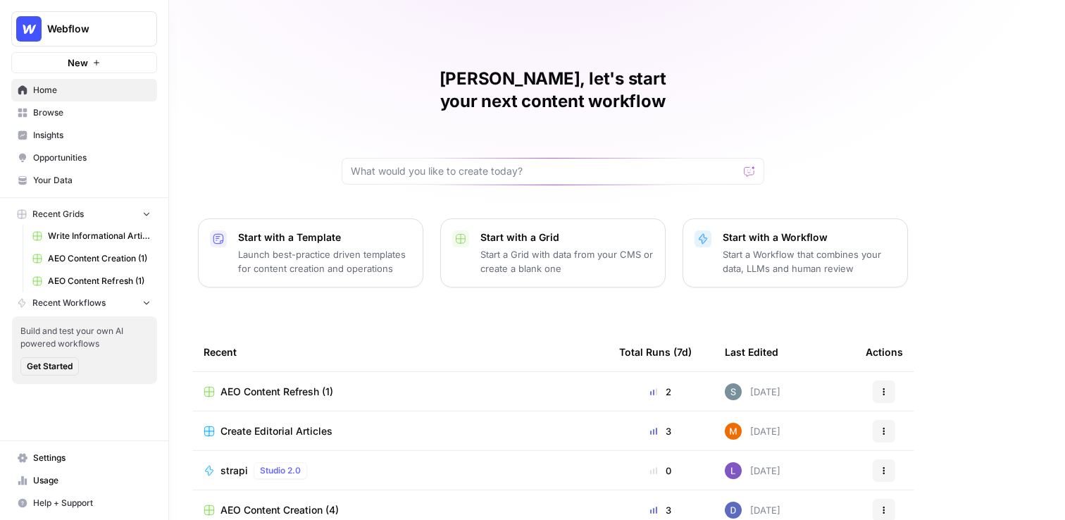
click at [36, 113] on span "Browse" at bounding box center [92, 112] width 118 height 13
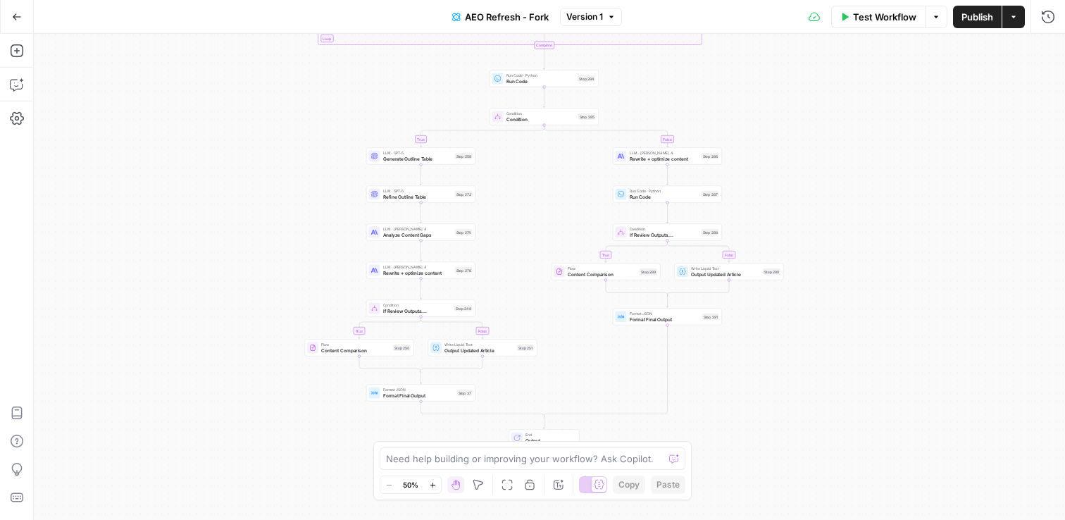
click at [20, 12] on icon "button" at bounding box center [17, 17] width 10 height 10
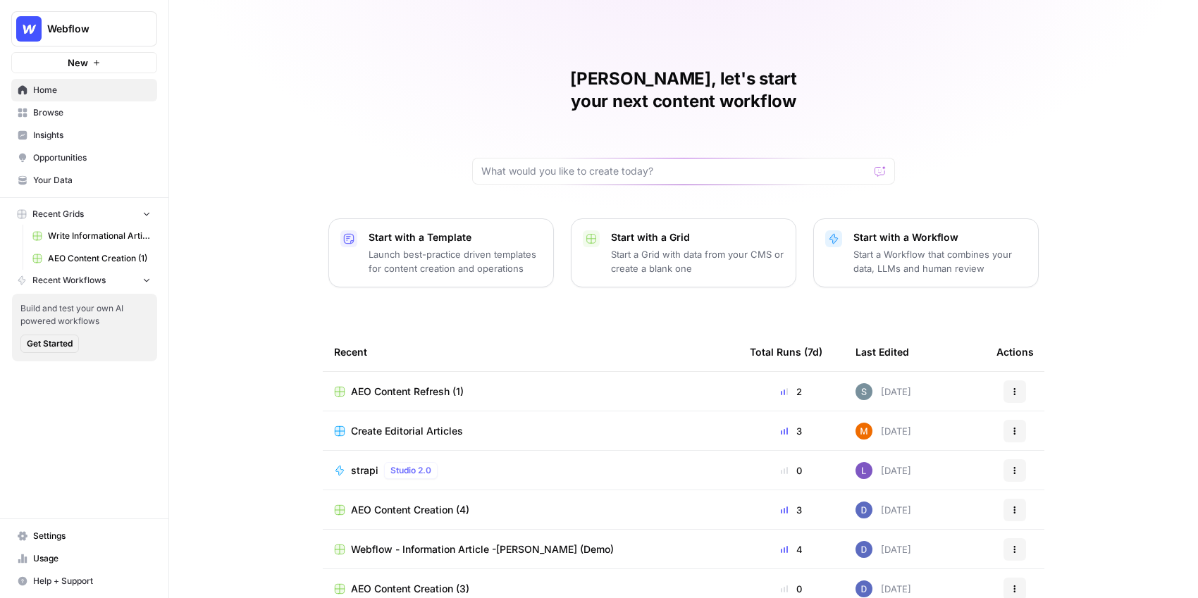
click at [99, 120] on link "Browse" at bounding box center [84, 112] width 146 height 23
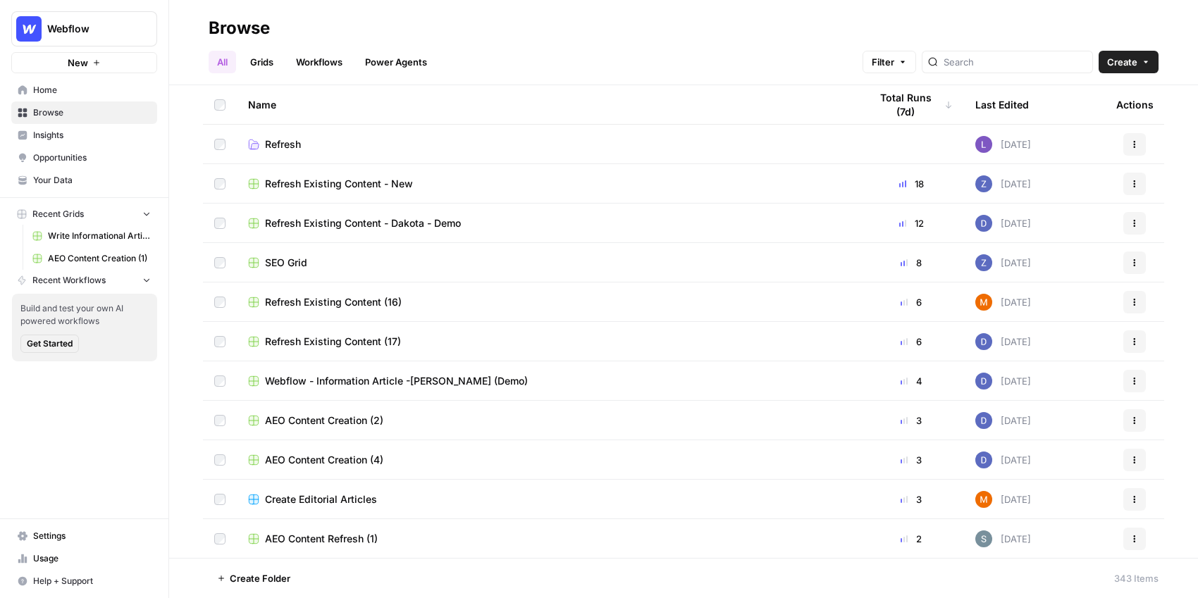
click at [75, 97] on link "Home" at bounding box center [84, 90] width 146 height 23
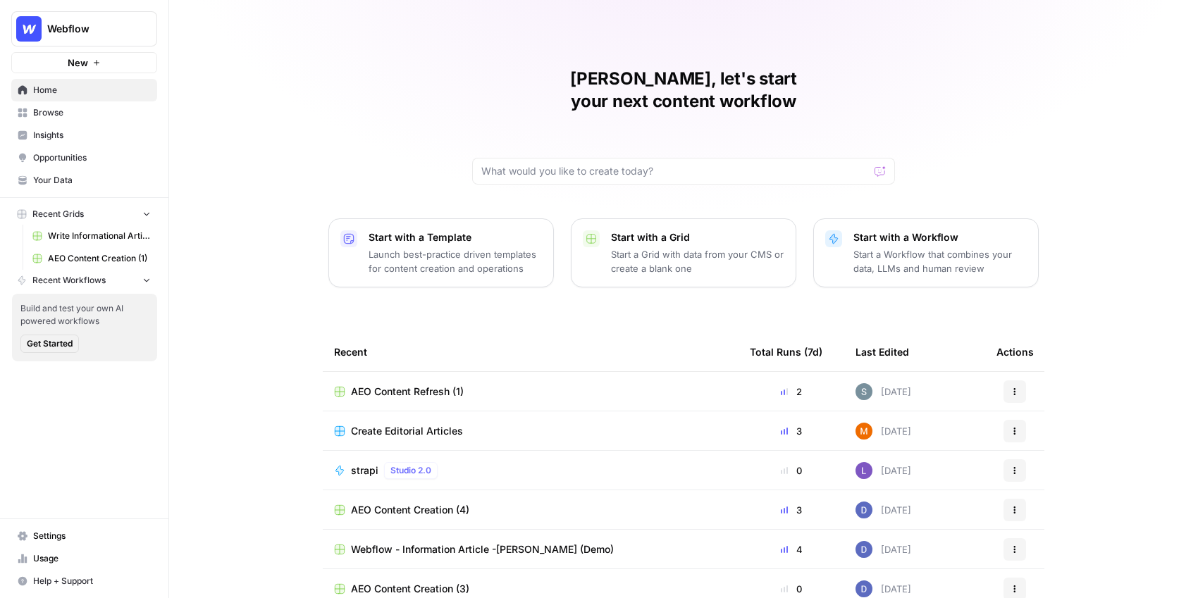
click at [75, 146] on link "Insights" at bounding box center [84, 135] width 146 height 23
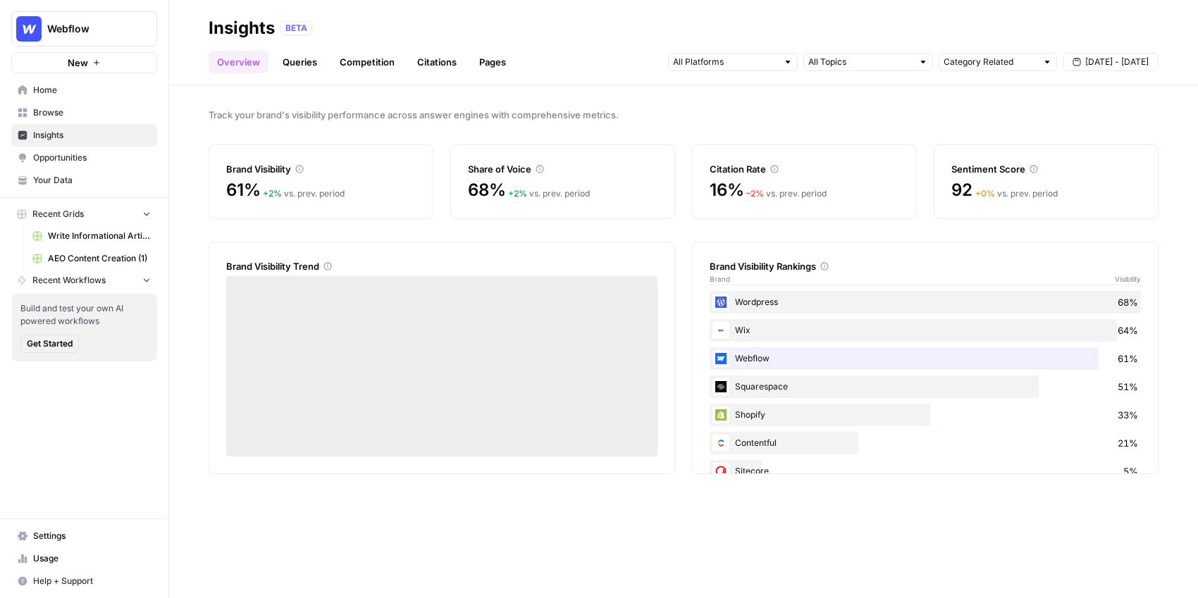
click at [116, 147] on link "Opportunities" at bounding box center [84, 158] width 146 height 23
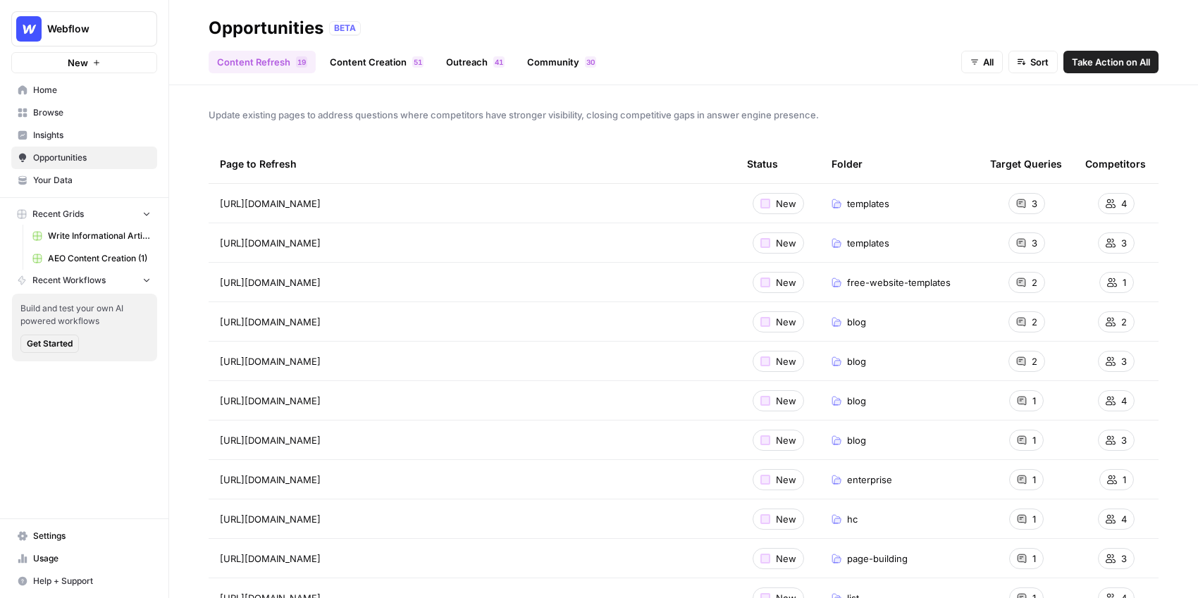
click at [94, 132] on span "Insights" at bounding box center [92, 135] width 118 height 13
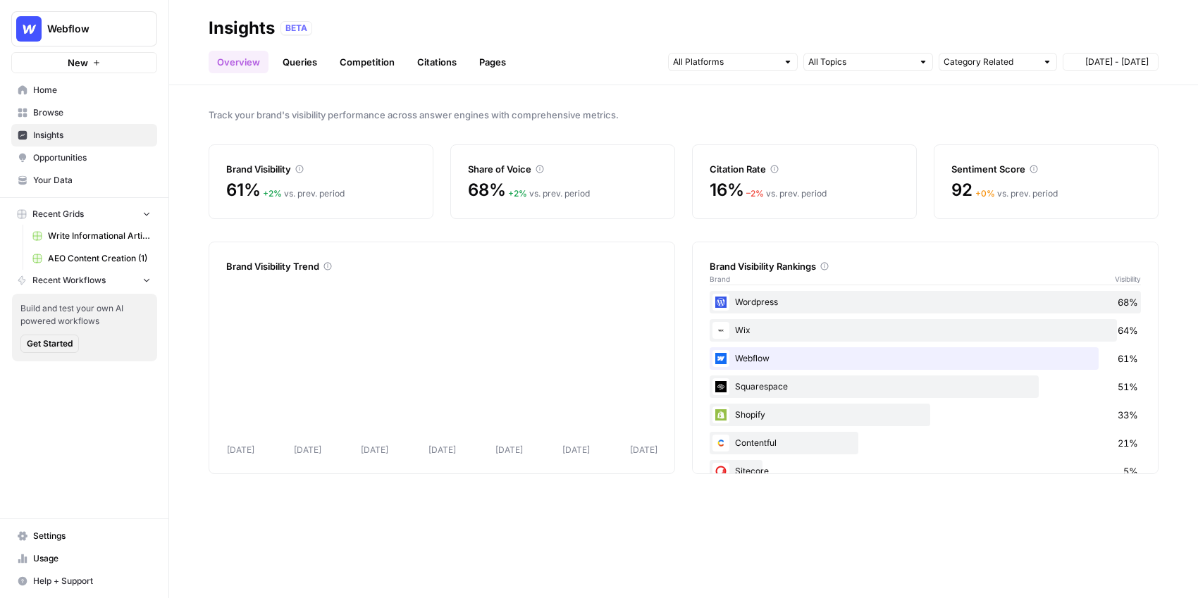
click at [100, 113] on span "Browse" at bounding box center [92, 112] width 118 height 13
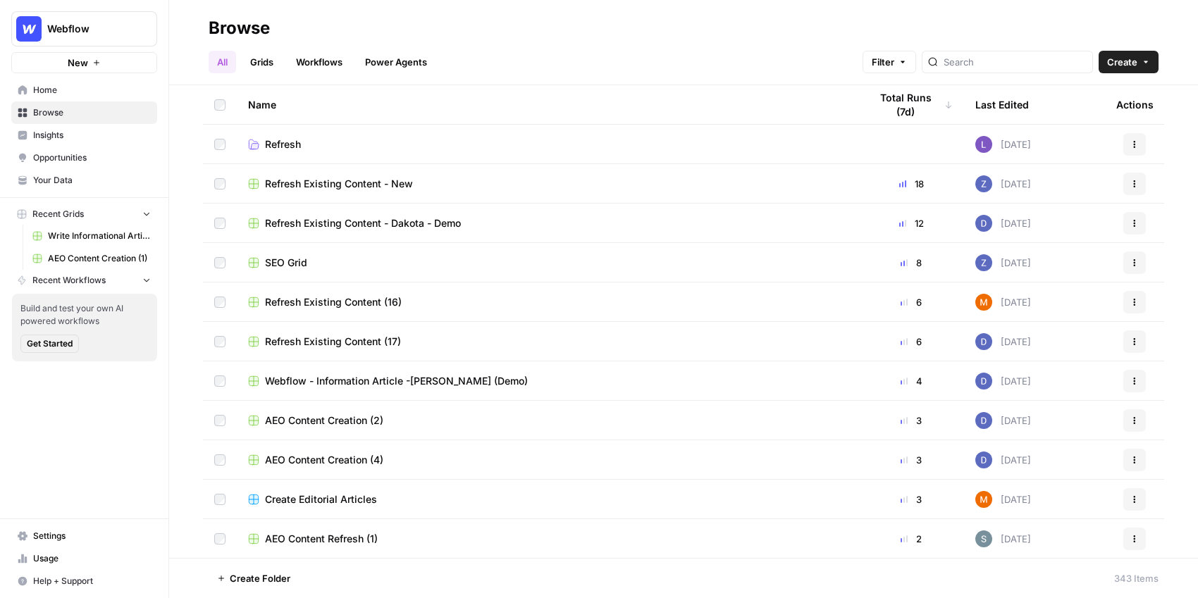
click at [406, 220] on span "Refresh Existing Content - Dakota - Demo" at bounding box center [363, 223] width 196 height 14
click at [341, 223] on span "Refresh Existing Content - Dakota - Demo" at bounding box center [363, 223] width 196 height 14
click at [75, 130] on span "Insights" at bounding box center [92, 135] width 118 height 13
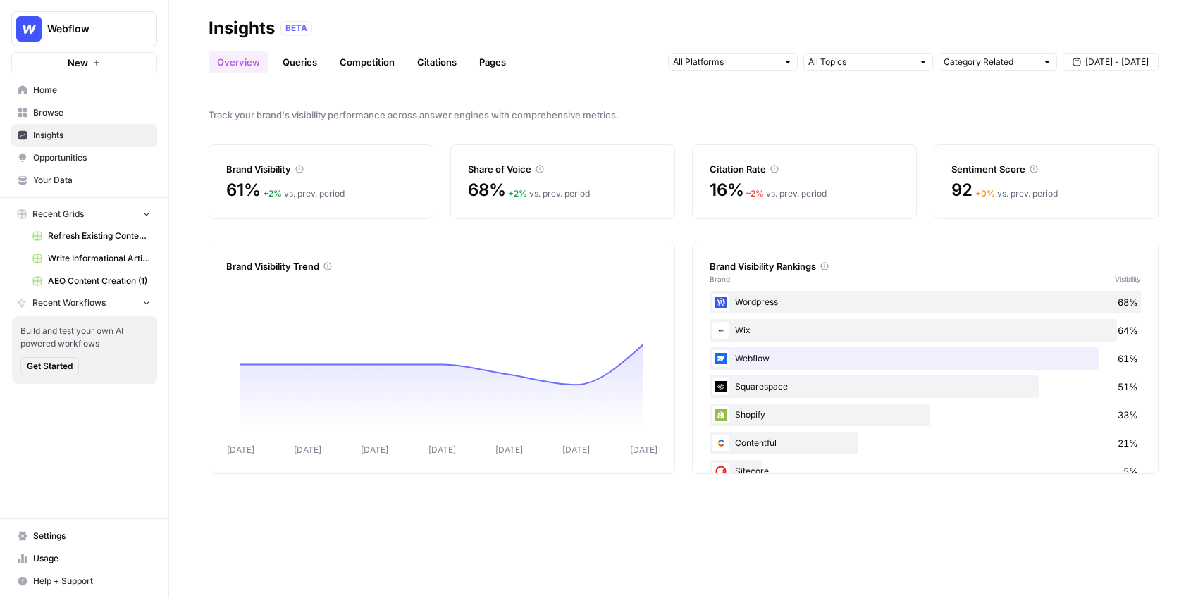
click at [73, 156] on span "Opportunities" at bounding box center [92, 157] width 118 height 13
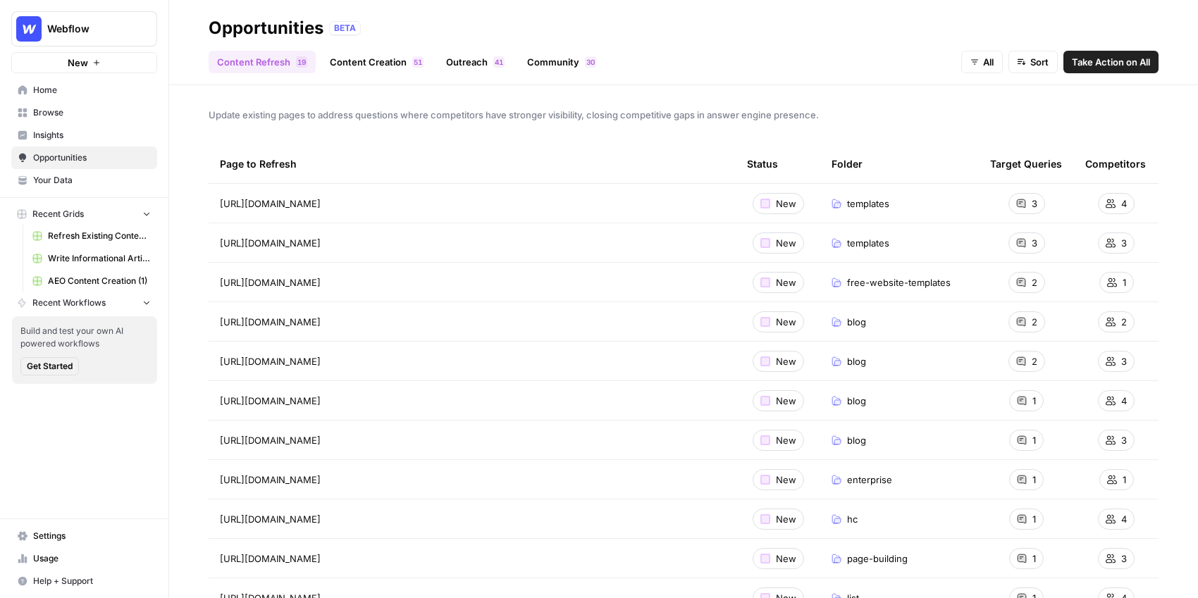
click at [391, 59] on link "Content Creation 1 5" at bounding box center [376, 62] width 111 height 23
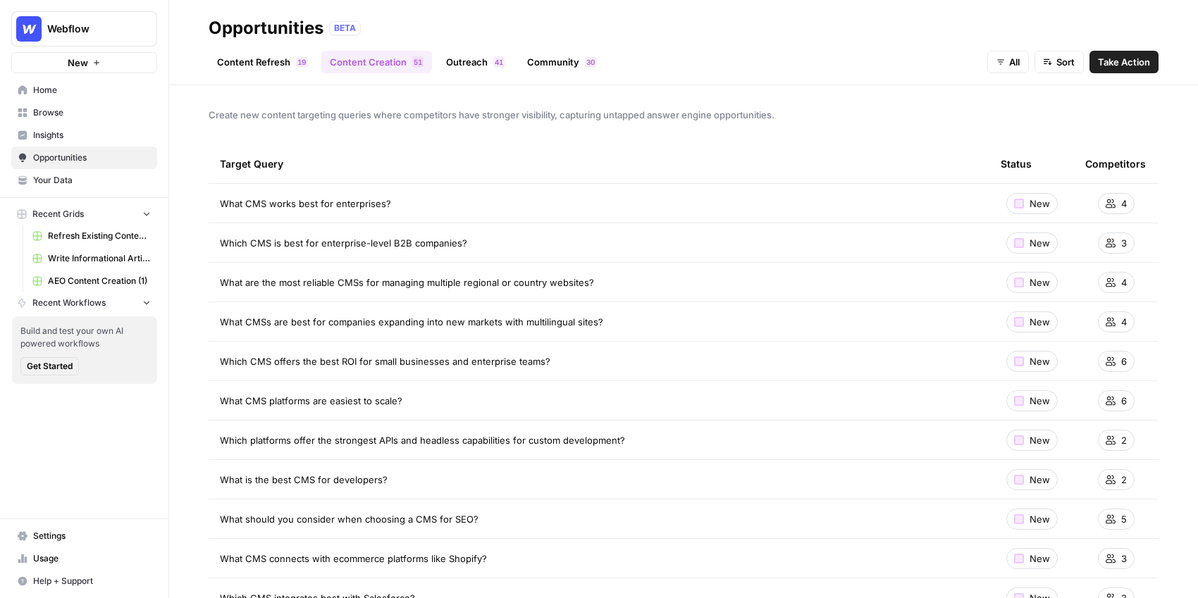
click at [464, 61] on link "Outreach 1 4" at bounding box center [474, 62] width 75 height 23
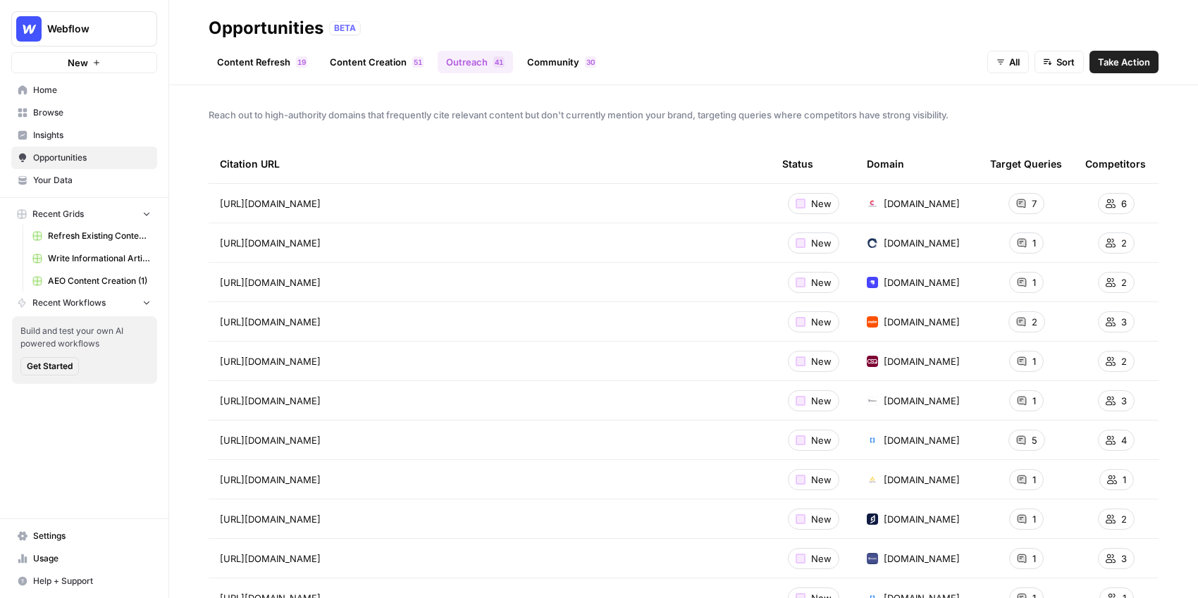
click at [105, 233] on span "Refresh Existing Content - Dakota - Demo" at bounding box center [99, 236] width 103 height 13
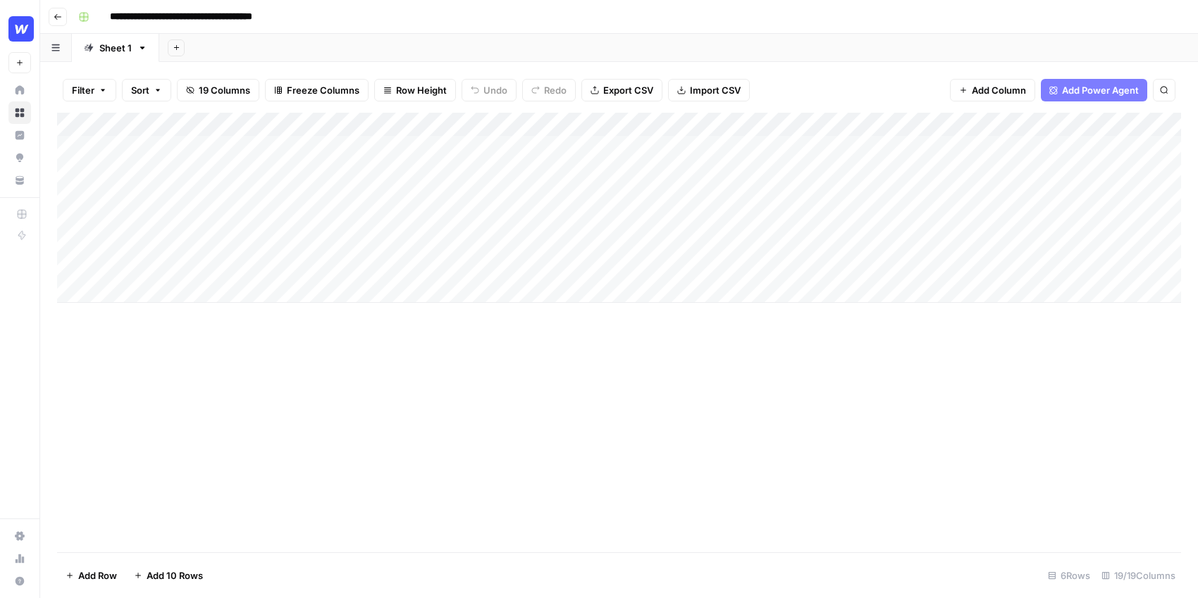
click at [828, 145] on div "Add Column" at bounding box center [619, 208] width 1124 height 190
drag, startPoint x: 373, startPoint y: 123, endPoint x: 414, endPoint y: 123, distance: 40.2
click at [414, 123] on div "Add Column" at bounding box center [619, 208] width 1124 height 190
drag, startPoint x: 669, startPoint y: 122, endPoint x: 690, endPoint y: 122, distance: 21.1
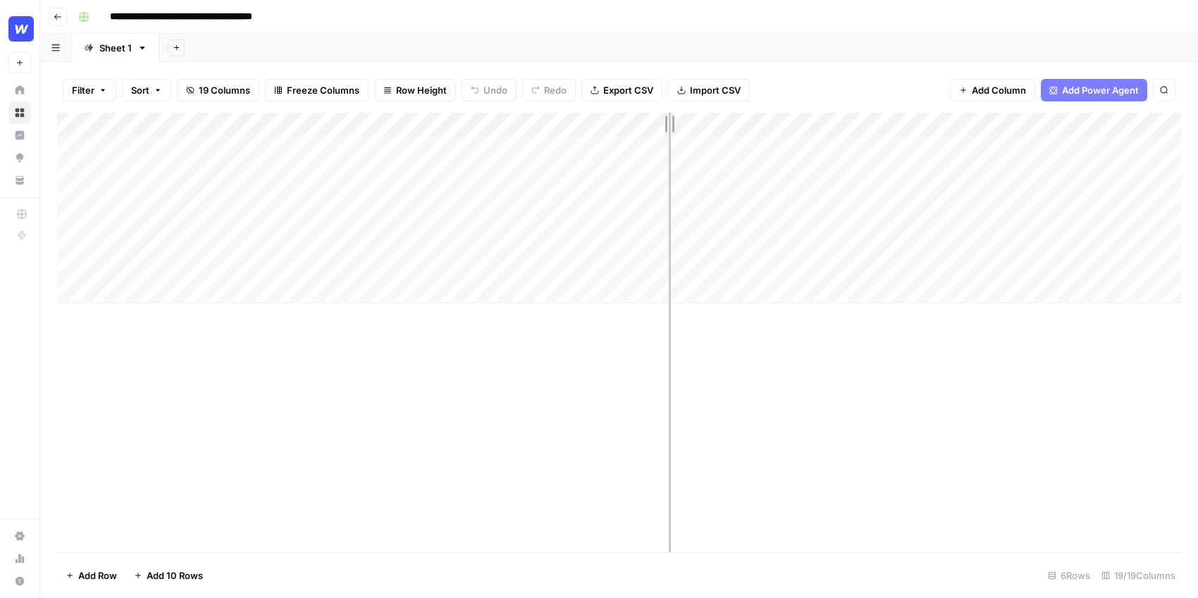
click at [690, 122] on div "Add Column" at bounding box center [619, 208] width 1124 height 190
drag, startPoint x: 854, startPoint y: 122, endPoint x: 888, endPoint y: 122, distance: 33.8
click at [888, 122] on div "Add Column" at bounding box center [619, 208] width 1124 height 190
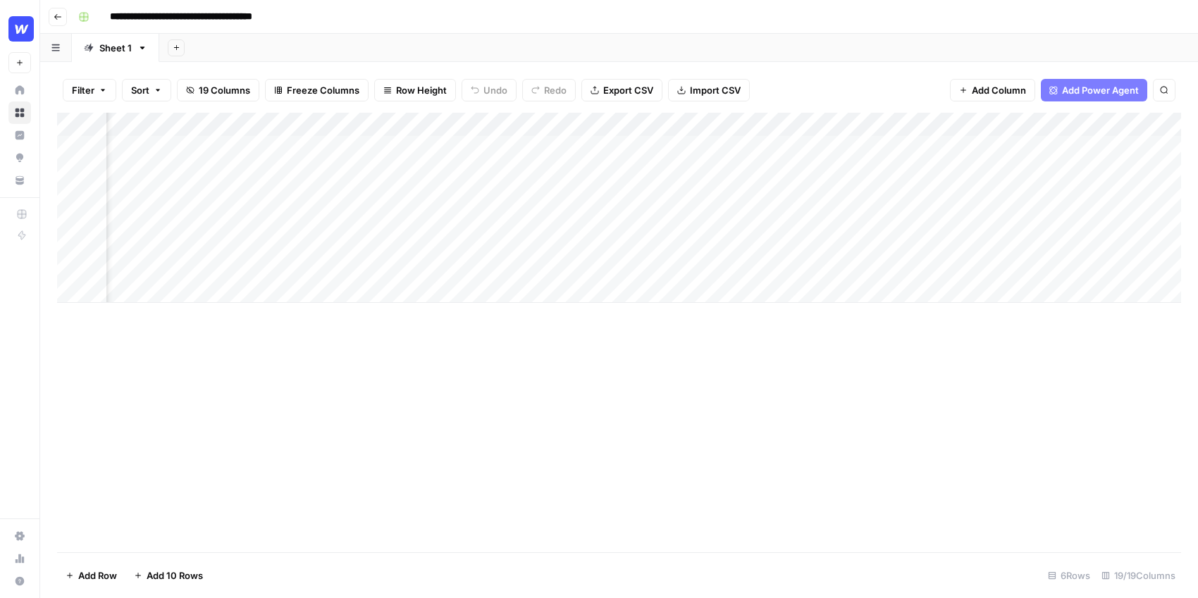
click at [828, 218] on div "Add Column" at bounding box center [619, 208] width 1124 height 190
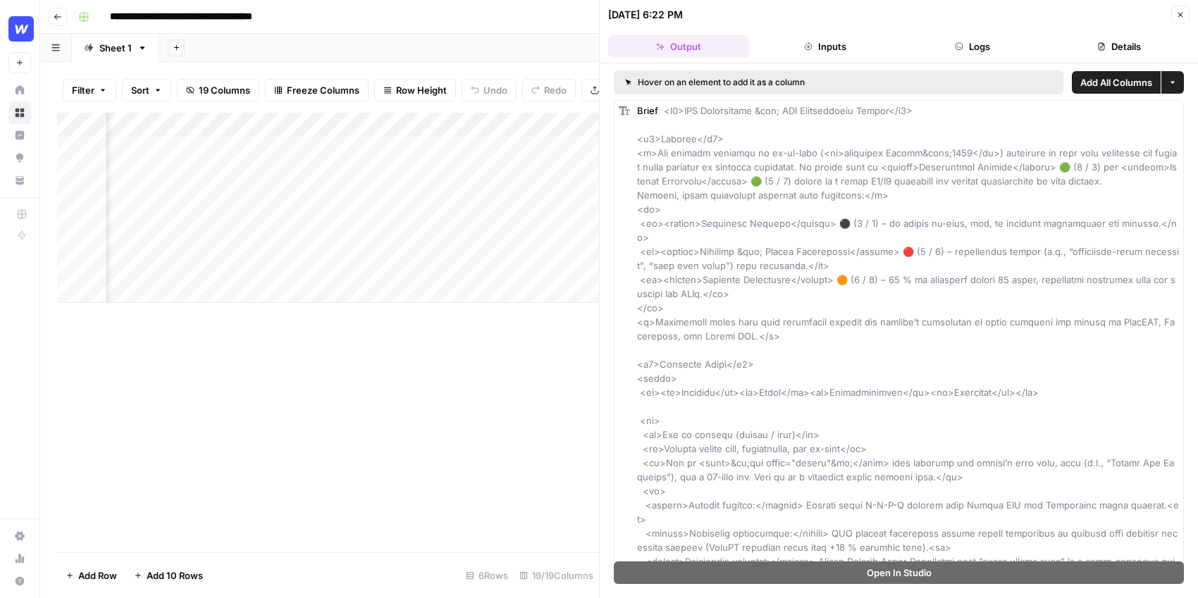
click at [1176, 18] on icon "button" at bounding box center [1180, 15] width 8 height 8
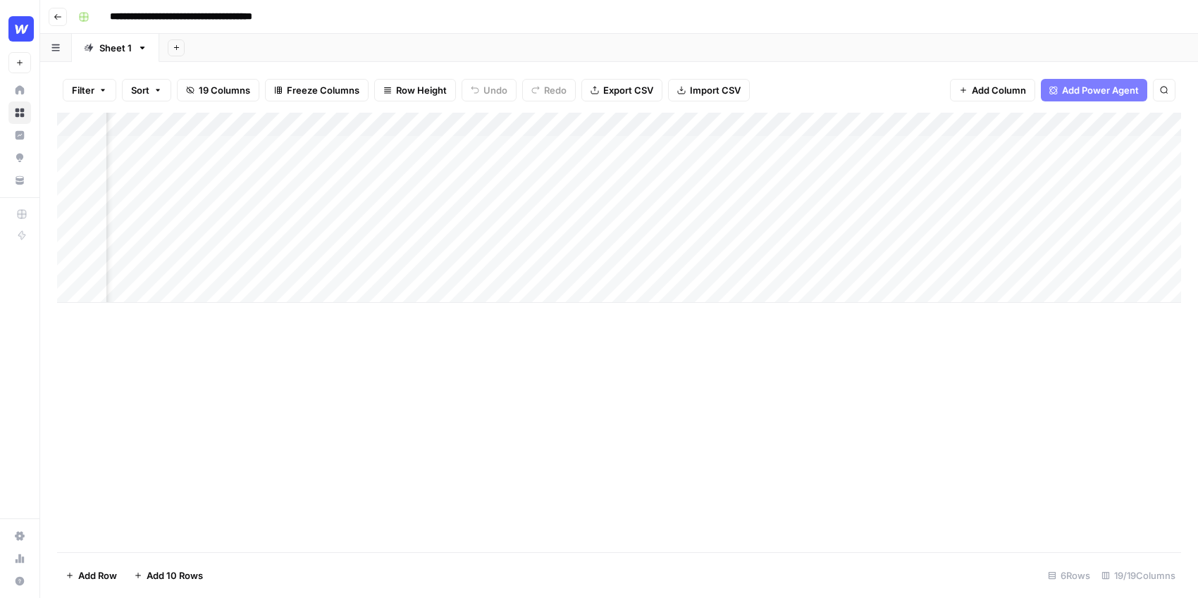
scroll to position [0, 444]
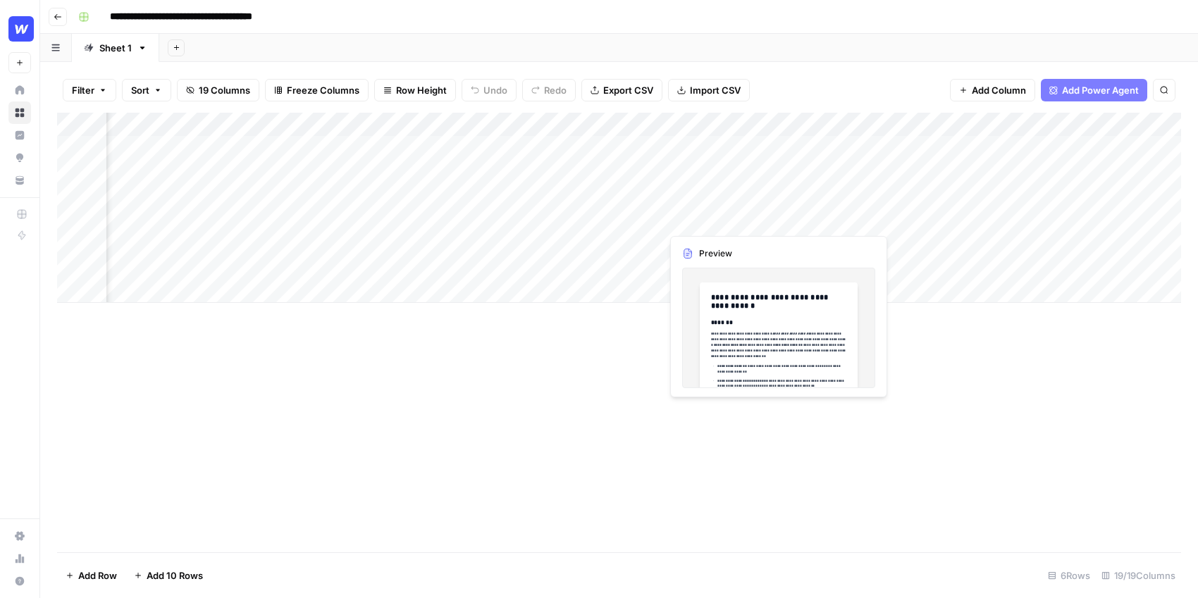
click at [704, 217] on div "Add Column" at bounding box center [619, 208] width 1124 height 190
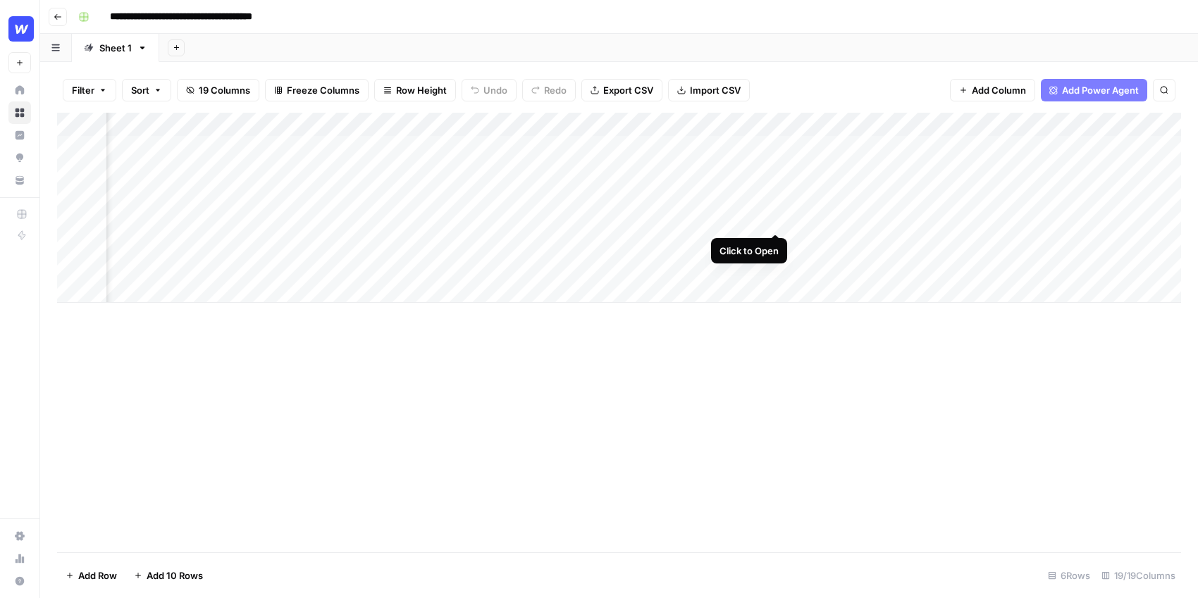
click at [773, 216] on div "Add Column" at bounding box center [619, 208] width 1124 height 190
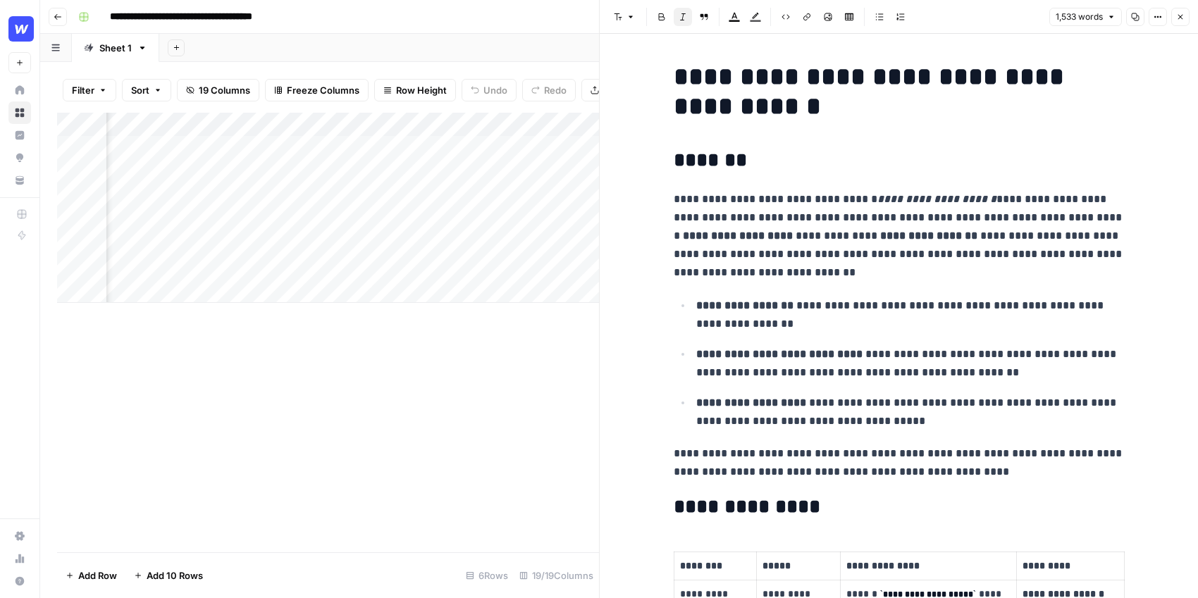
click at [1182, 16] on icon "button" at bounding box center [1180, 17] width 8 height 8
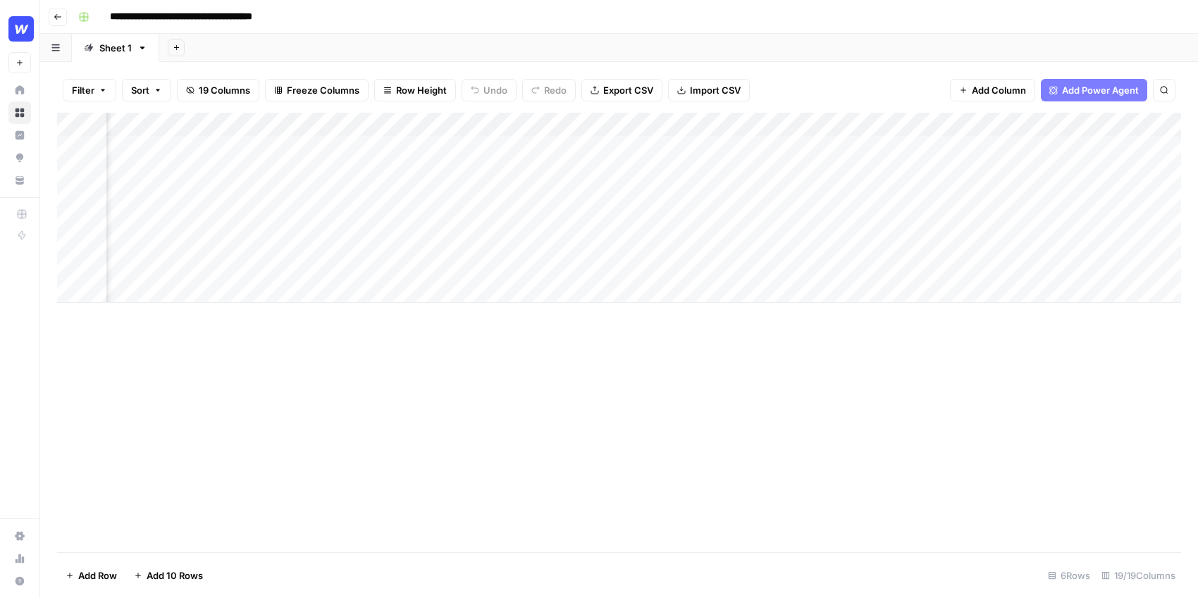
click at [851, 127] on div "Add Column" at bounding box center [619, 208] width 1124 height 190
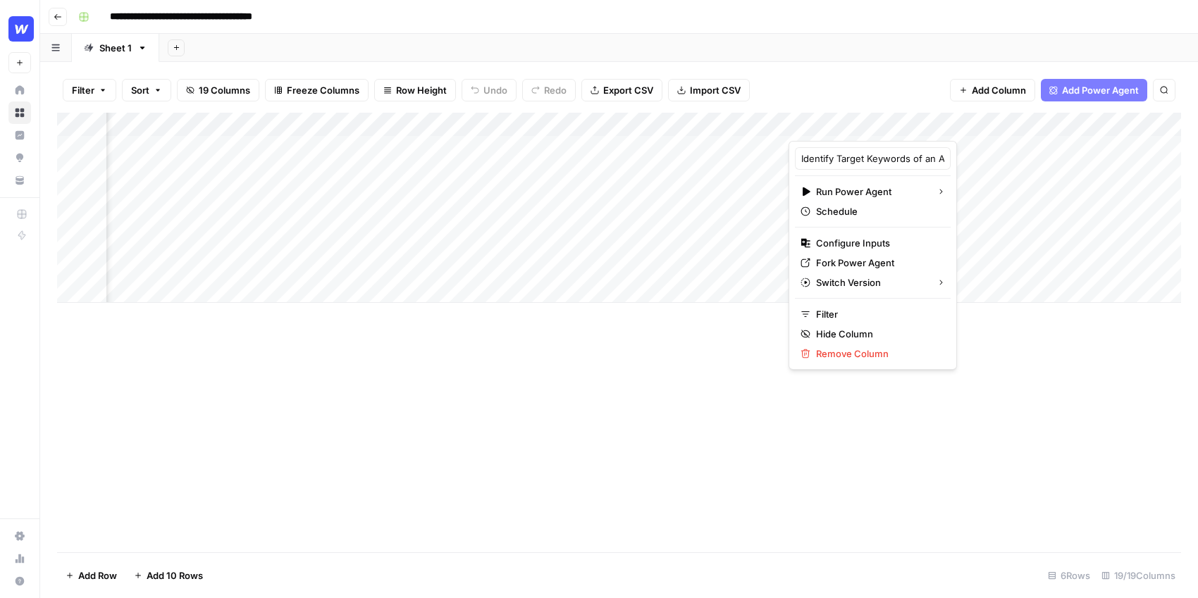
click at [851, 127] on div at bounding box center [852, 127] width 128 height 28
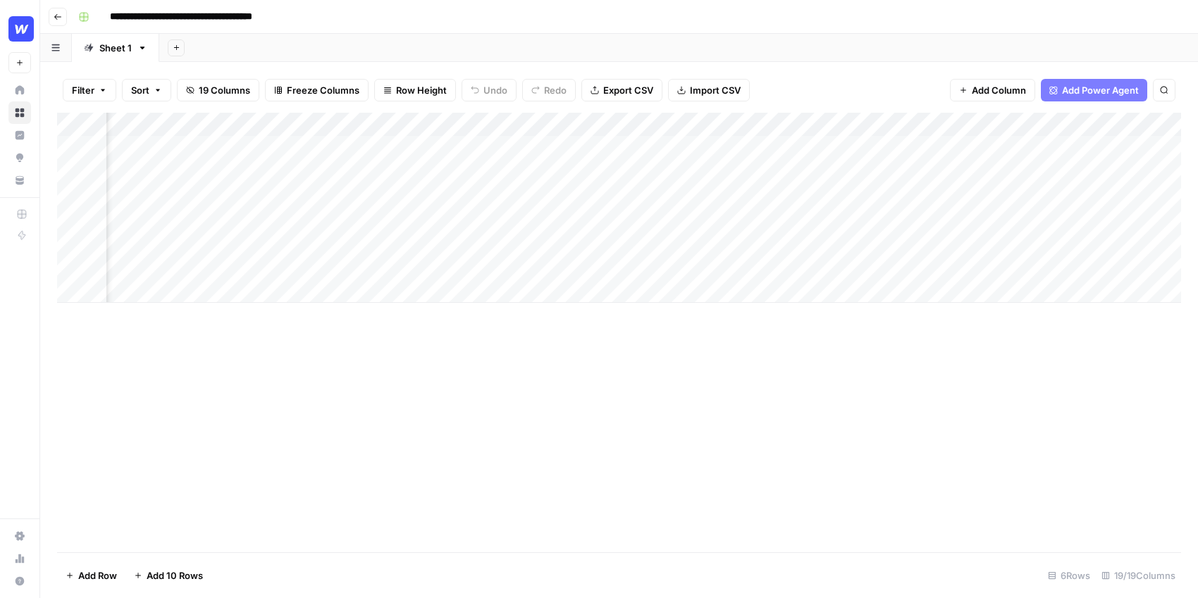
click at [842, 74] on div "Filter Sort 19 Columns Freeze Columns Row Height Undo Redo Export CSV Import CS…" at bounding box center [619, 90] width 1124 height 45
click at [52, 11] on button "Go back" at bounding box center [58, 17] width 18 height 18
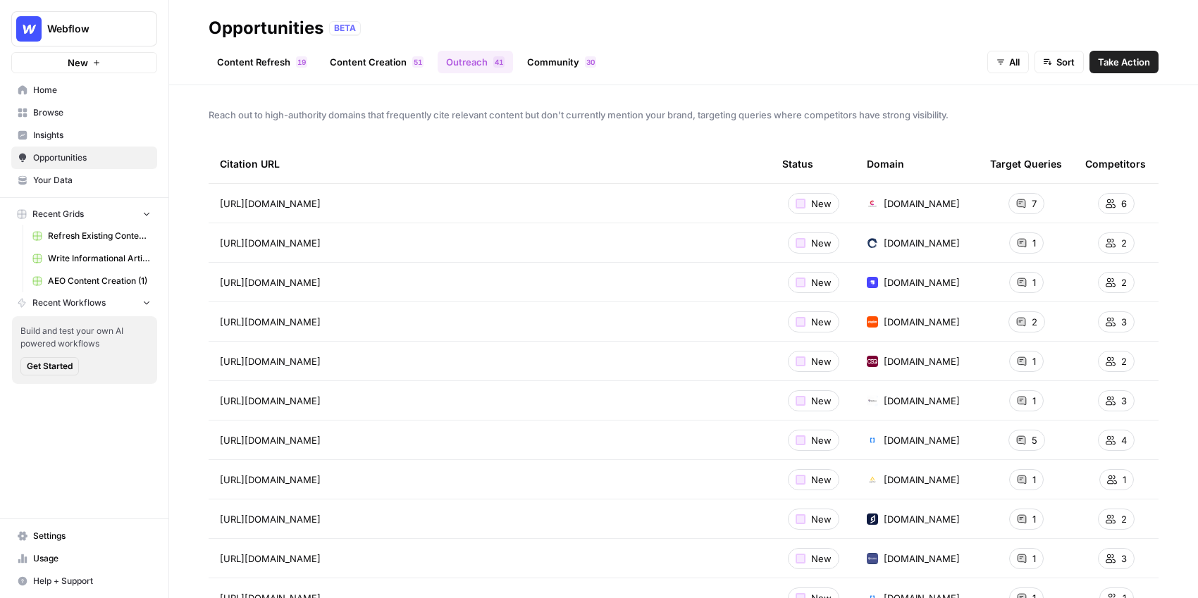
click at [104, 259] on span "Write Informational Article (2)" at bounding box center [99, 258] width 103 height 13
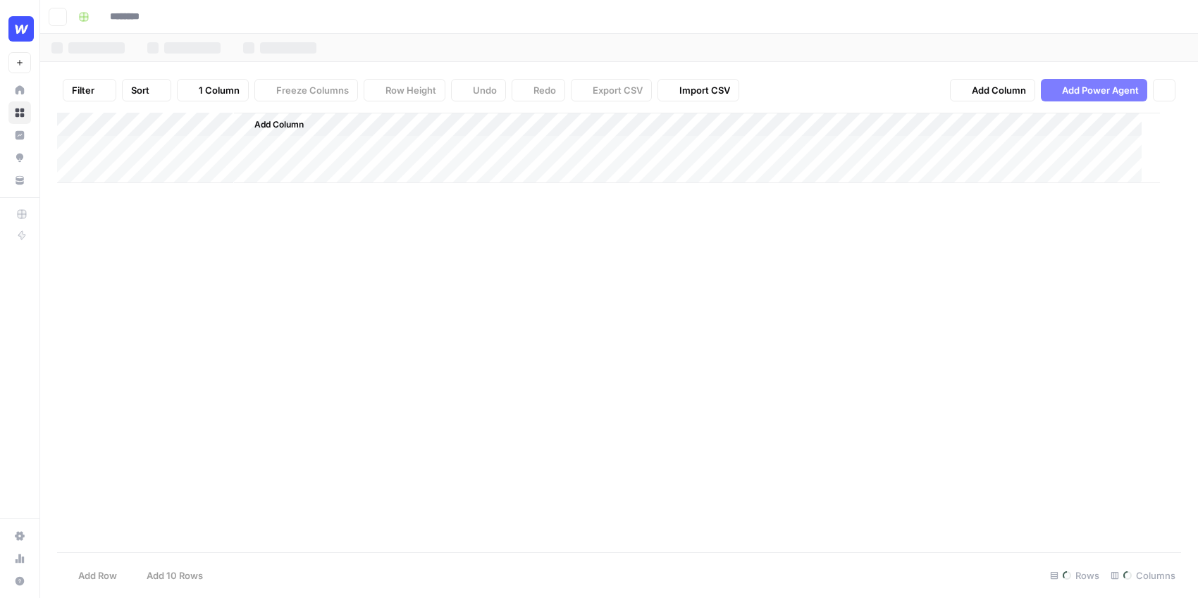
type input "**********"
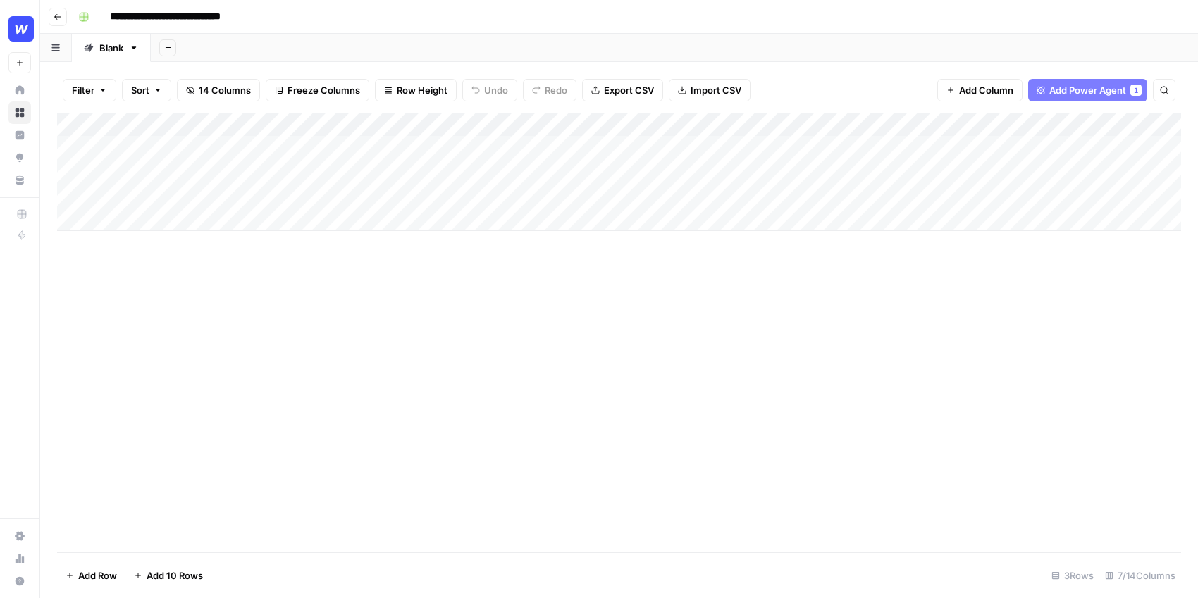
click at [400, 149] on div "Add Column" at bounding box center [619, 172] width 1124 height 118
click at [397, 173] on div "Add Column" at bounding box center [619, 172] width 1124 height 118
click at [724, 145] on div "Add Column" at bounding box center [619, 172] width 1124 height 118
click at [724, 173] on div "Add Column" at bounding box center [619, 172] width 1124 height 118
click at [490, 145] on div "Add Column" at bounding box center [619, 172] width 1124 height 118
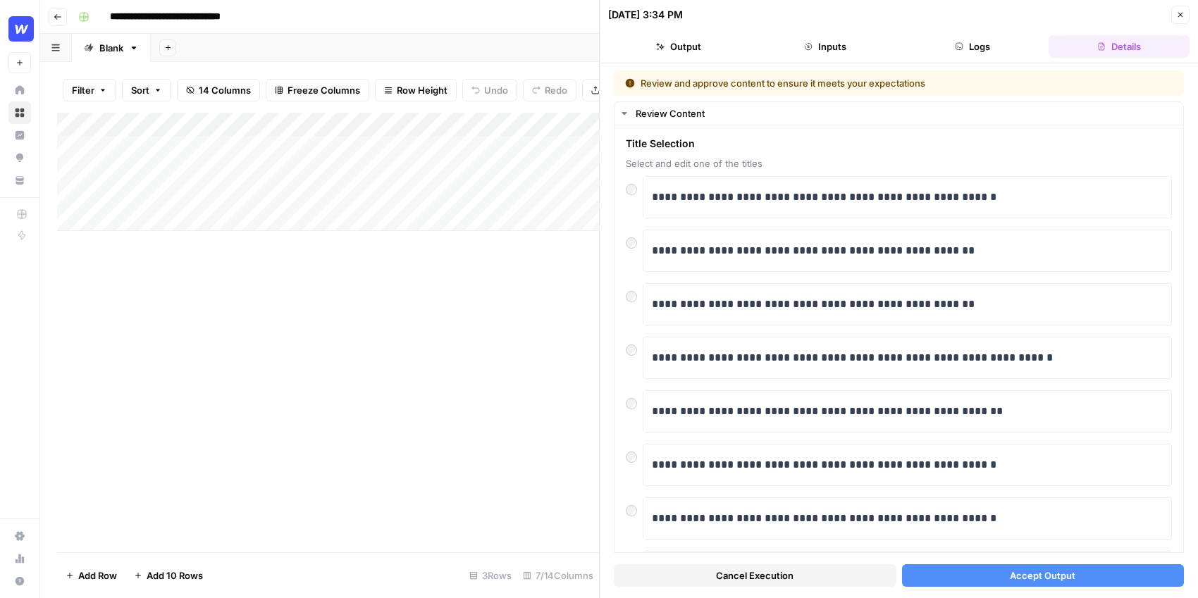
click at [990, 576] on button "Accept Output" at bounding box center [1043, 575] width 282 height 23
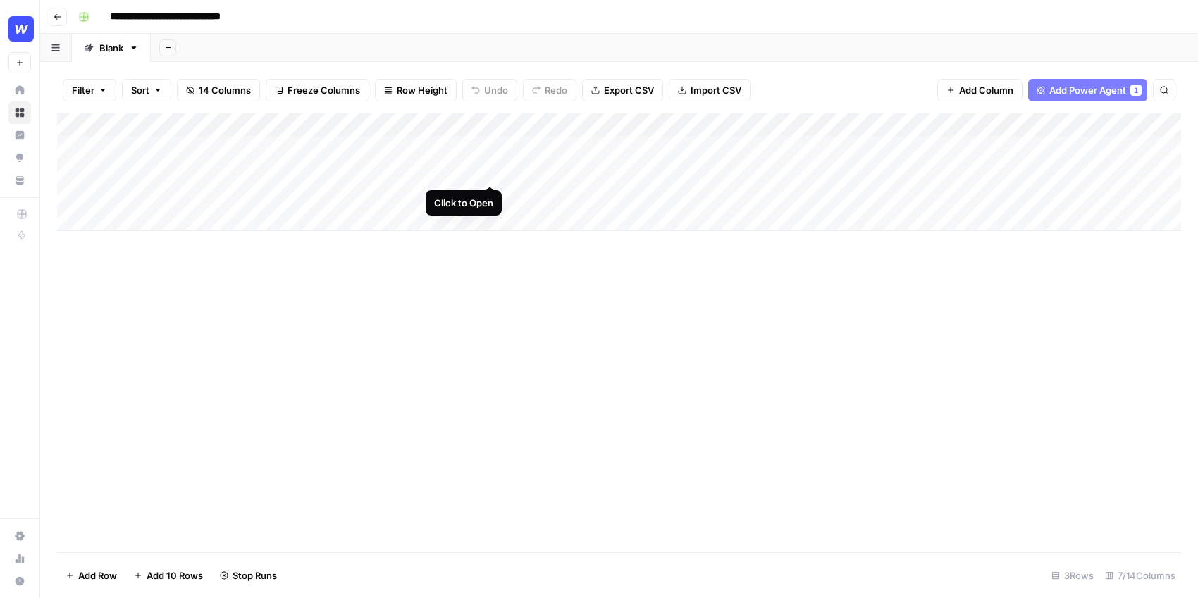
click at [485, 172] on div "Add Column" at bounding box center [619, 172] width 1124 height 118
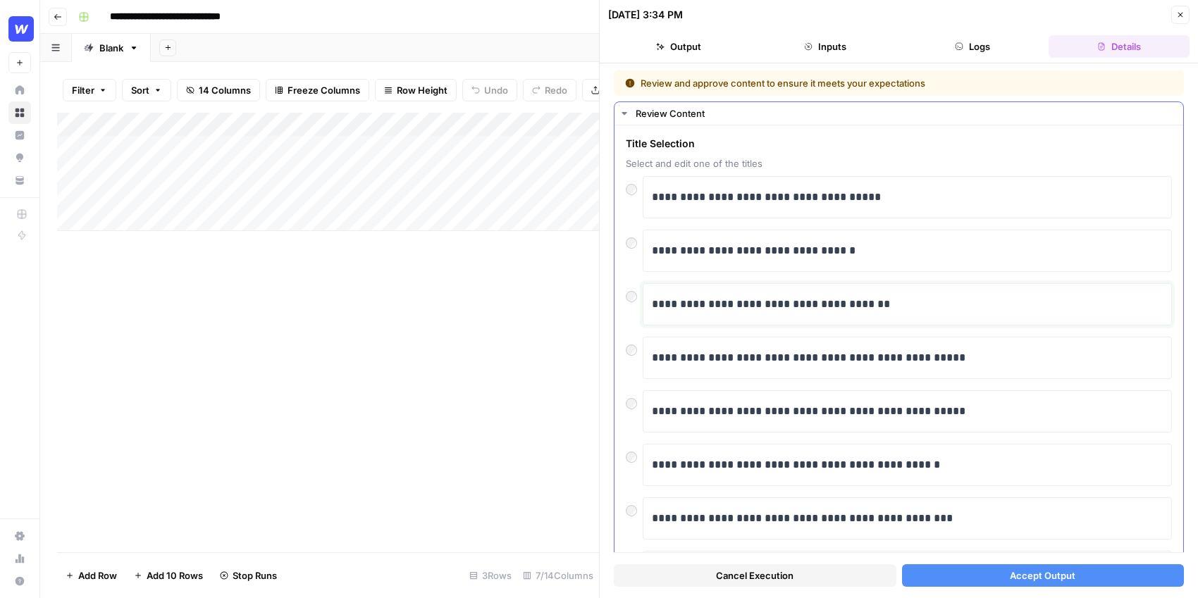
click at [893, 291] on div "**********" at bounding box center [907, 305] width 511 height 30
click at [1019, 580] on span "Accept Output" at bounding box center [1042, 575] width 66 height 14
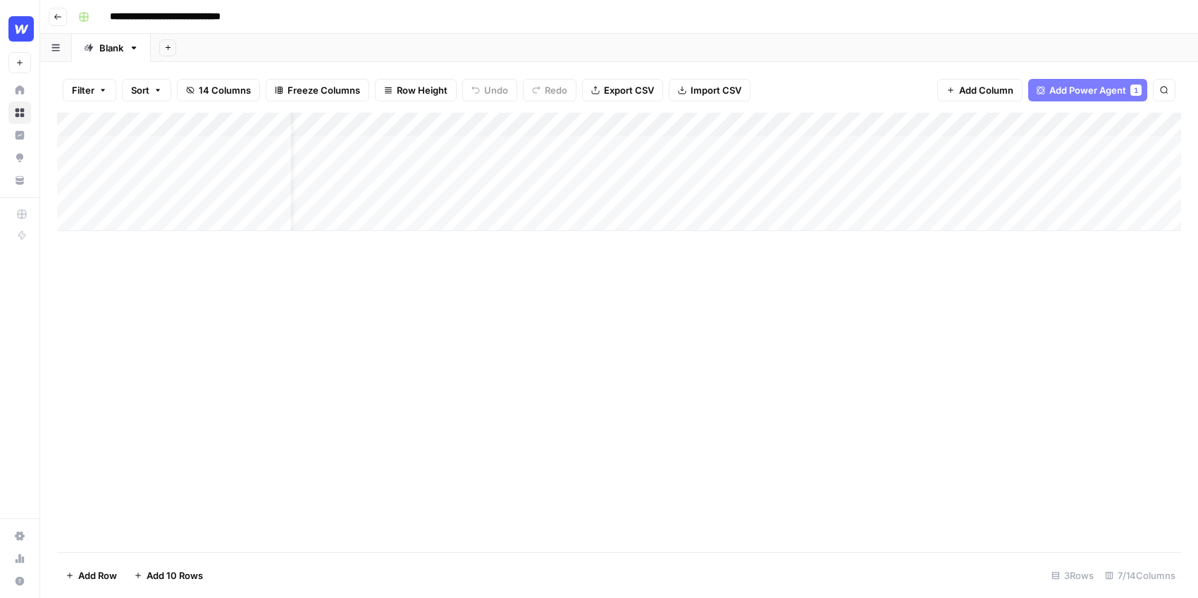
scroll to position [0, 26]
click at [774, 125] on div "Add Column" at bounding box center [619, 172] width 1124 height 118
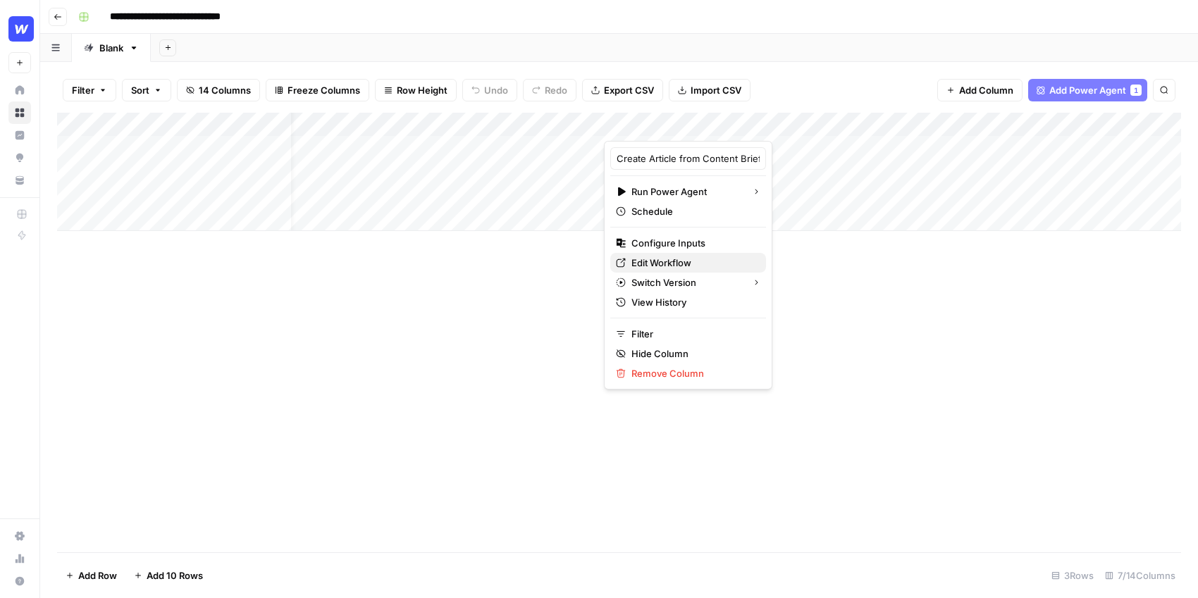
click at [669, 263] on span "Edit Workflow" at bounding box center [692, 263] width 123 height 14
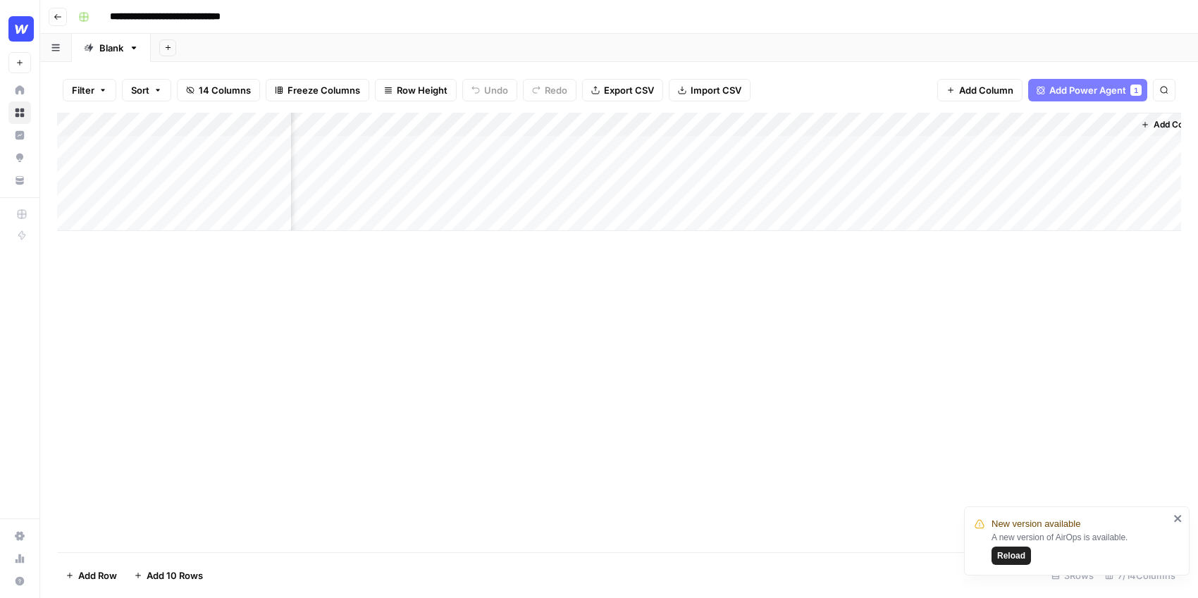
scroll to position [0, 180]
click at [548, 143] on div "Add Column" at bounding box center [619, 172] width 1124 height 118
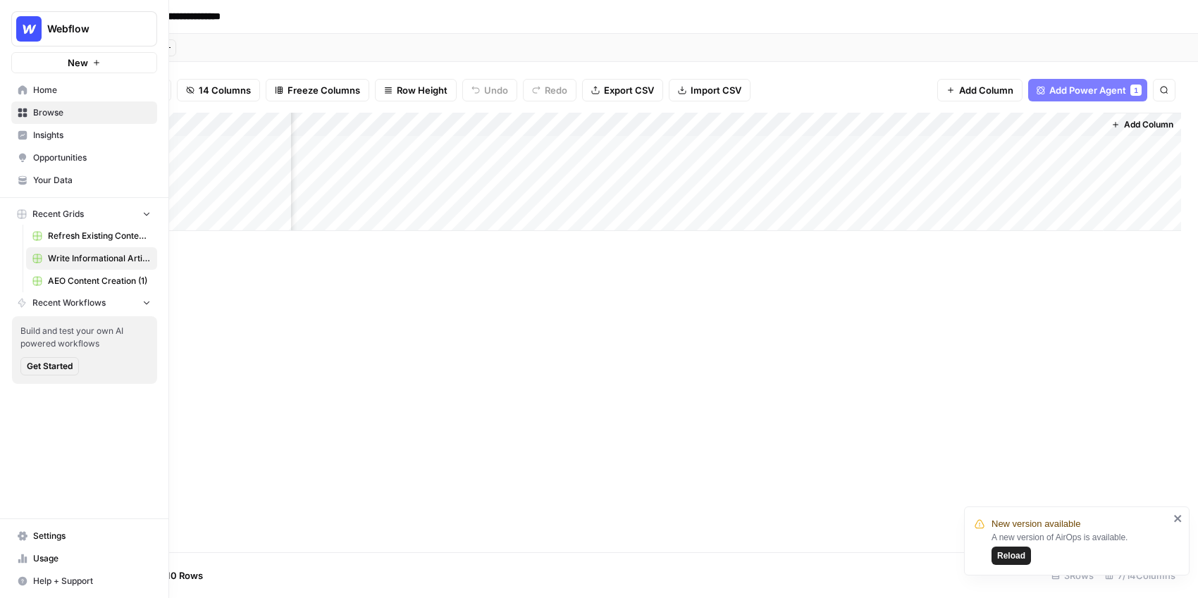
click at [50, 180] on span "Your Data" at bounding box center [92, 180] width 118 height 13
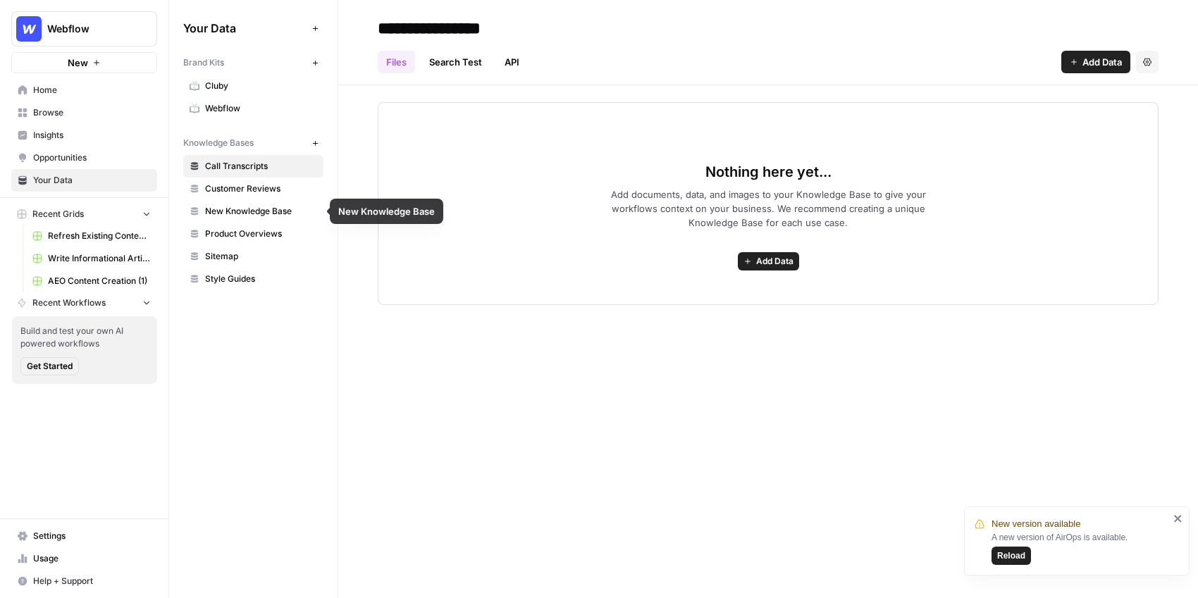
click at [248, 182] on span "Customer Reviews" at bounding box center [261, 188] width 112 height 13
click at [246, 211] on span "New Knowledge Base" at bounding box center [261, 211] width 112 height 13
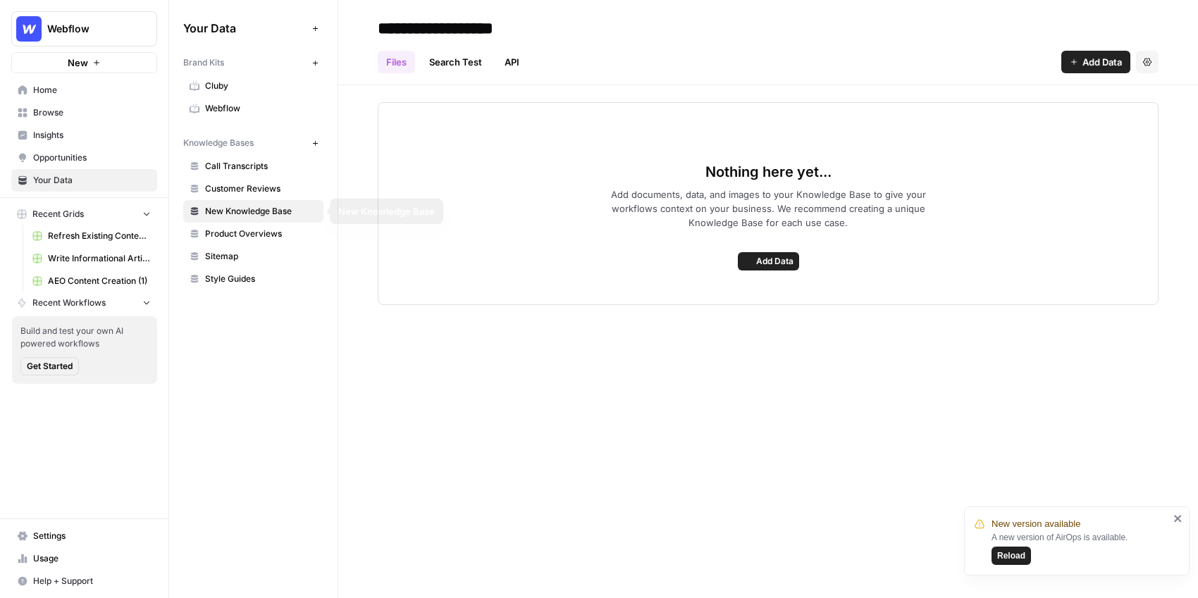
click at [234, 253] on span "Sitemap" at bounding box center [261, 256] width 112 height 13
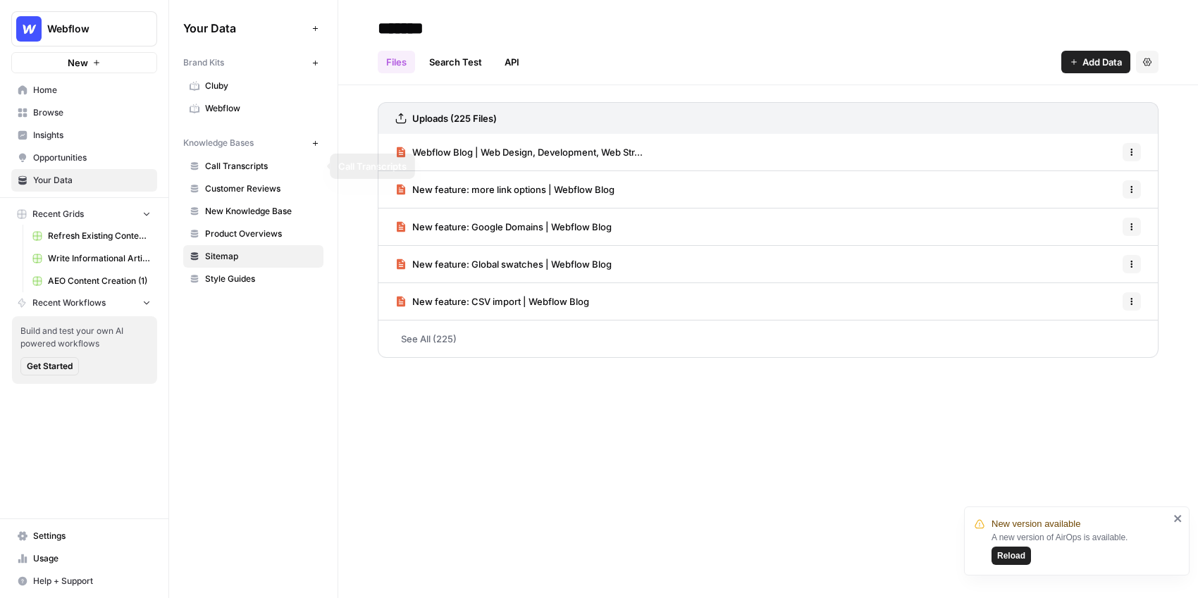
click at [261, 226] on link "Product Overviews" at bounding box center [253, 234] width 140 height 23
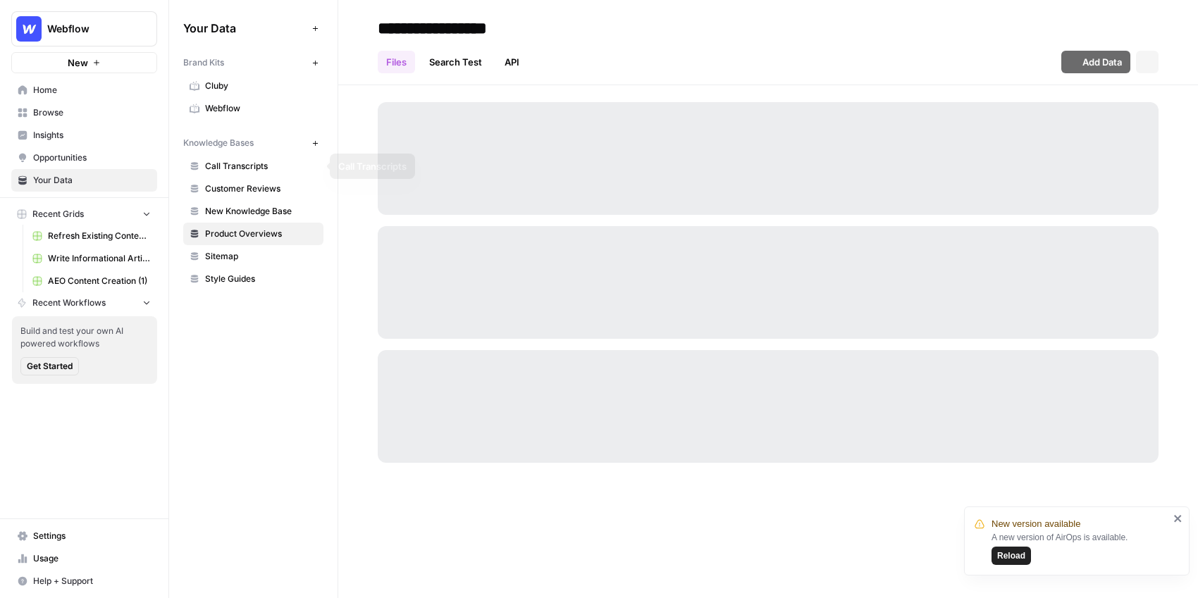
click at [264, 213] on span "New Knowledge Base" at bounding box center [261, 211] width 112 height 13
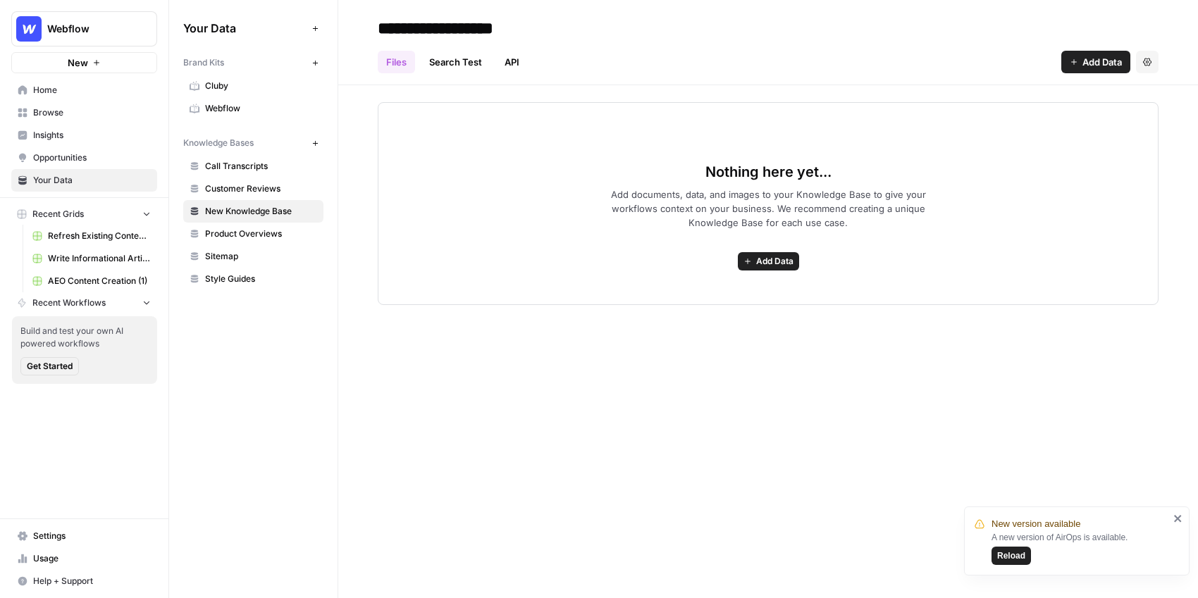
click at [259, 209] on span "New Knowledge Base" at bounding box center [261, 211] width 112 height 13
click at [740, 261] on button "Add Data" at bounding box center [768, 261] width 61 height 18
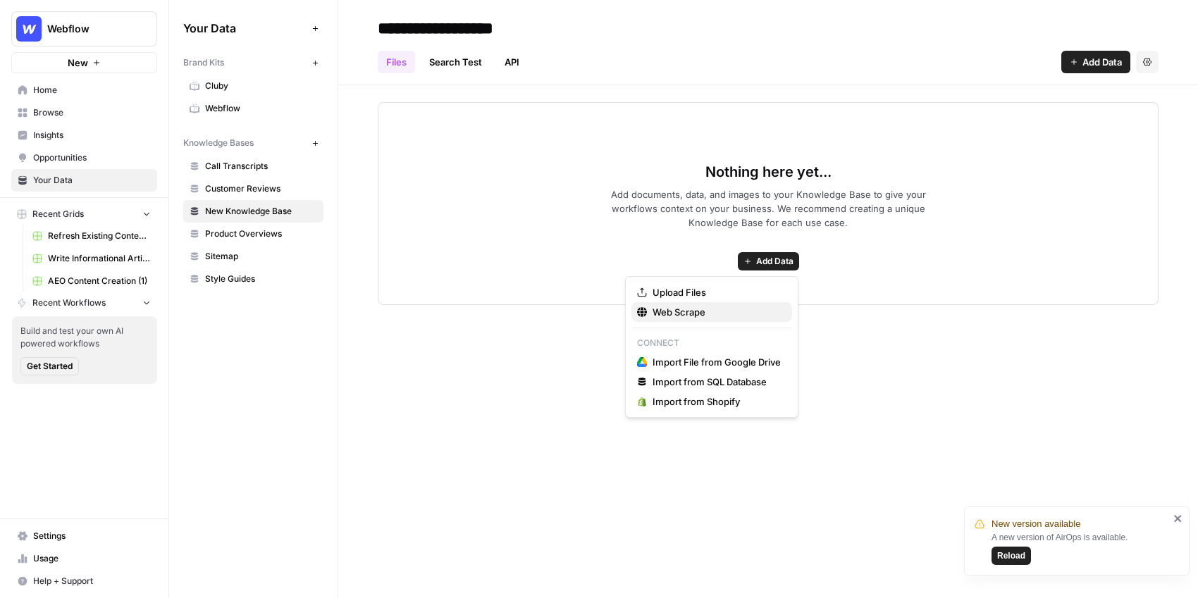
click at [692, 320] on button "Web Scrape" at bounding box center [711, 312] width 161 height 20
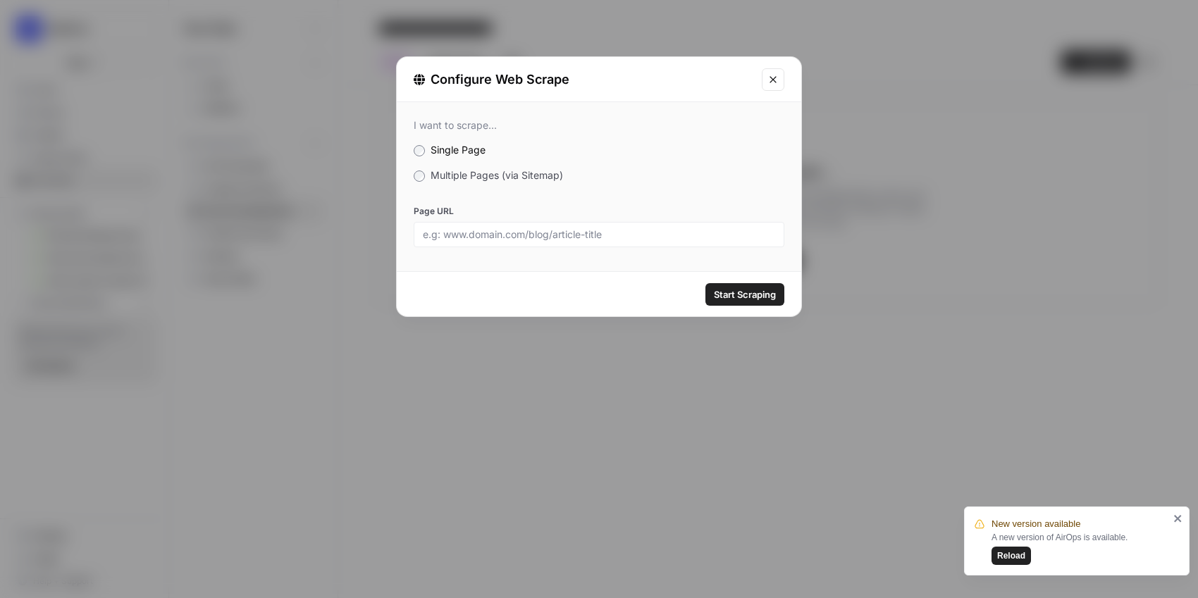
click at [489, 173] on span "Multiple Pages (via Sitemap)" at bounding box center [496, 175] width 132 height 12
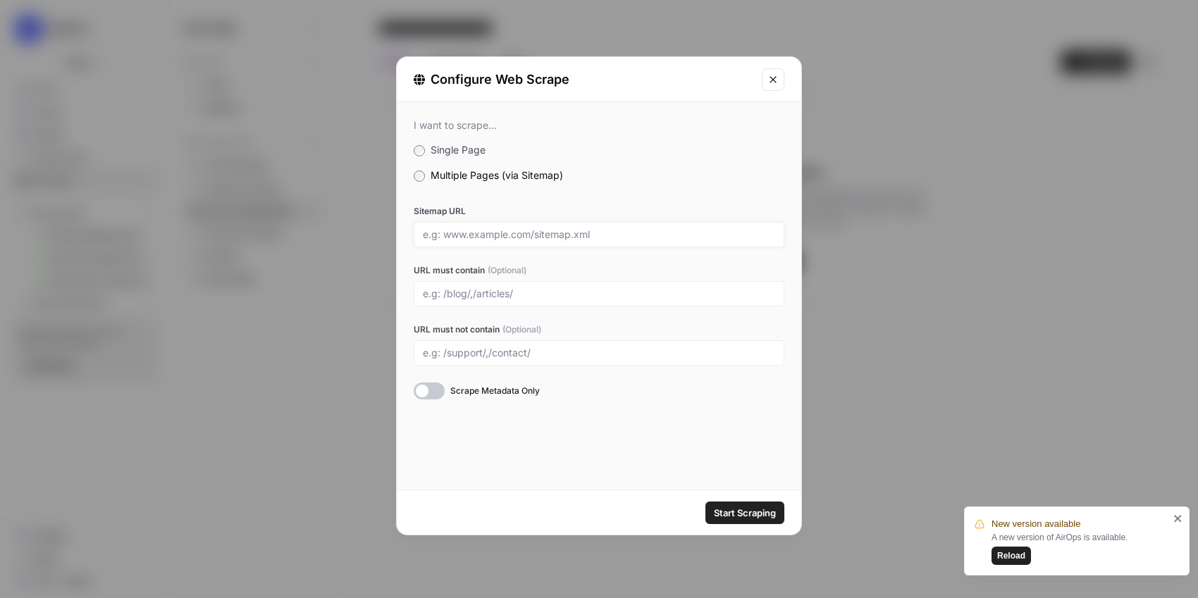
click at [499, 228] on input "Sitemap URL" at bounding box center [599, 234] width 352 height 13
type input "w"
click at [421, 234] on div "webflow.com" at bounding box center [599, 234] width 371 height 25
click at [423, 234] on input "webflow.com" at bounding box center [599, 234] width 352 height 13
click at [535, 227] on div "www.webflow.com" at bounding box center [599, 234] width 371 height 25
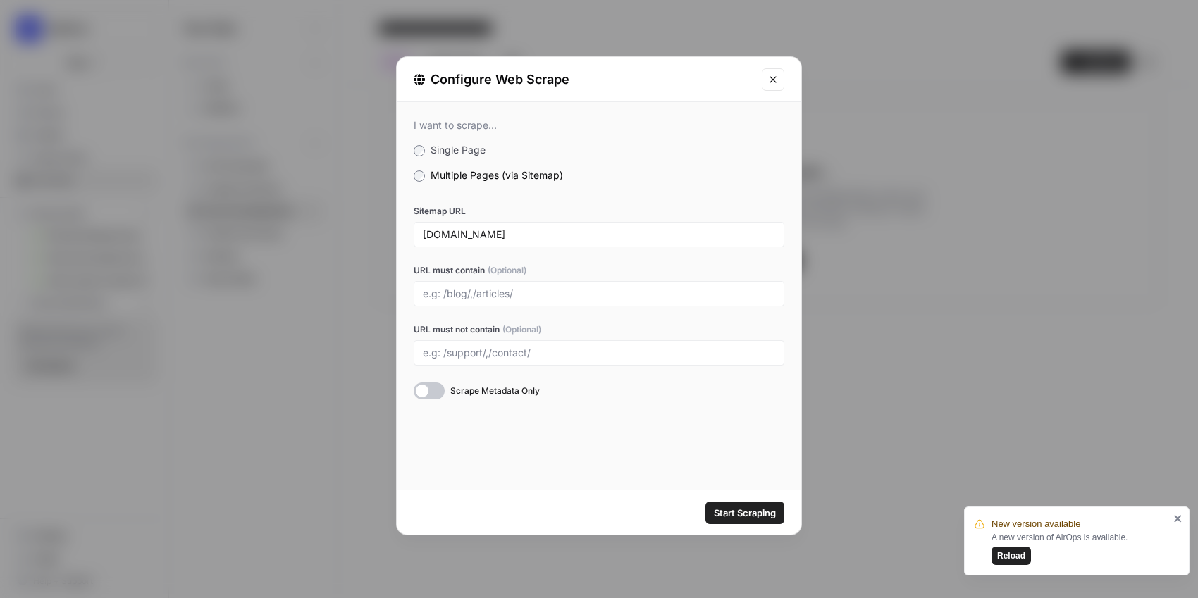
click at [526, 241] on div "www.webflow.com" at bounding box center [599, 234] width 371 height 25
click at [509, 237] on input "www.webflow.com" at bounding box center [599, 234] width 352 height 13
click at [705, 502] on button "Start Scraping" at bounding box center [744, 513] width 79 height 23
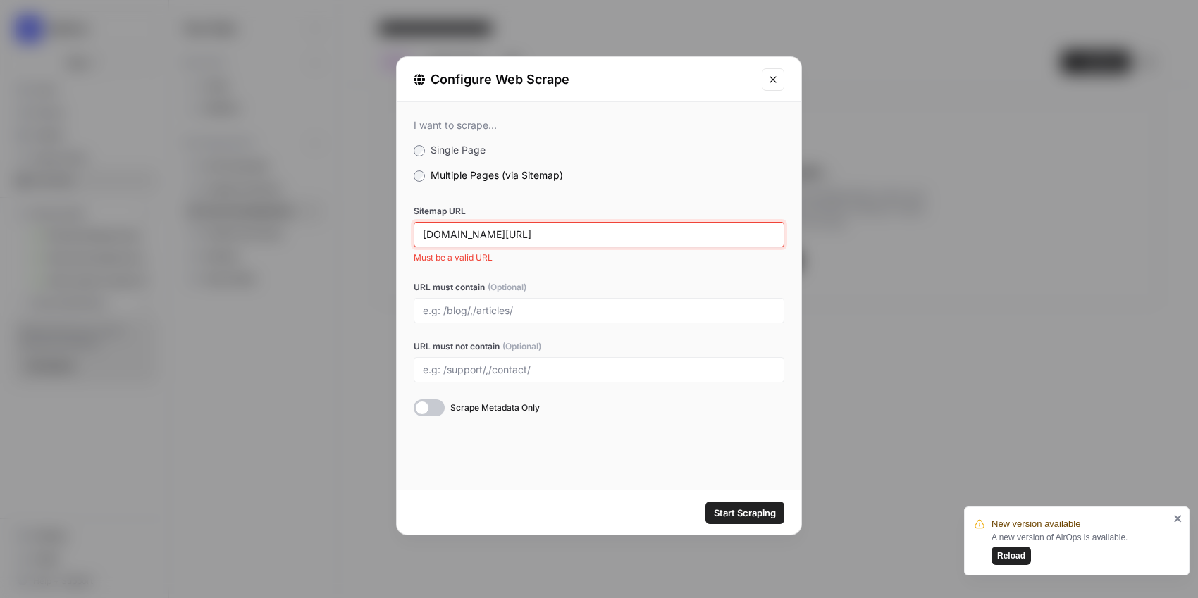
click at [423, 233] on input "www.webflow.com/sitemap.xml" at bounding box center [599, 234] width 352 height 13
type input "https/www.webflow.com/sitemap.xml"
click at [729, 506] on span "Start Scraping" at bounding box center [745, 513] width 62 height 14
click at [737, 509] on span "Start Scraping" at bounding box center [745, 513] width 62 height 14
click at [471, 231] on input "https/www.webflow.com/sitemap.xml" at bounding box center [599, 234] width 352 height 13
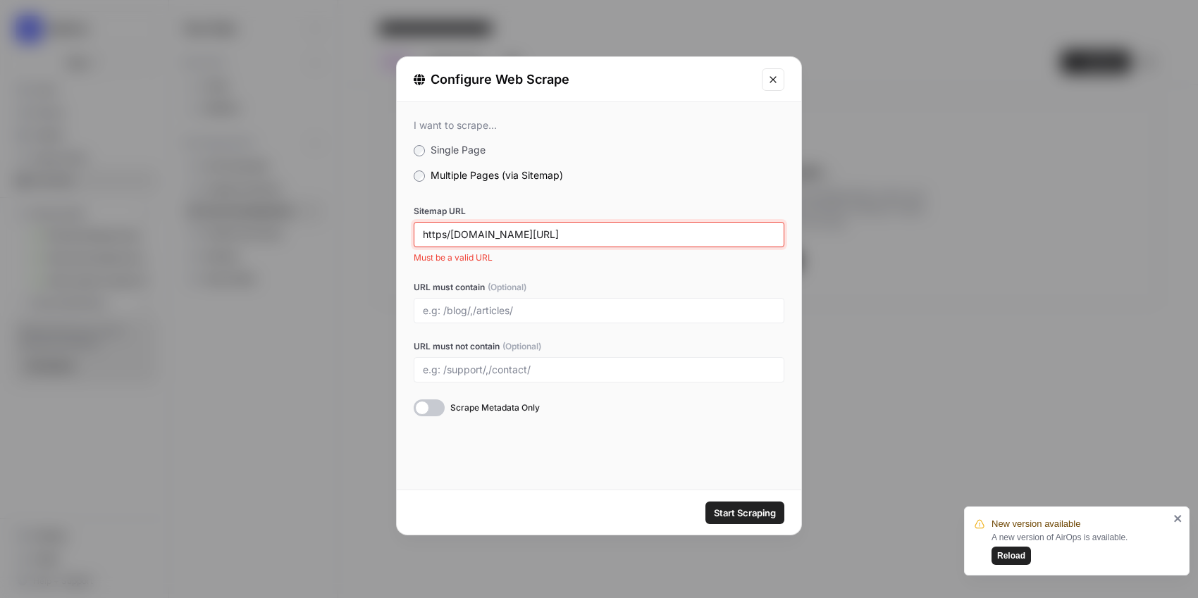
click at [606, 235] on input "https/www.webflow.com/sitemap.xml" at bounding box center [599, 234] width 352 height 13
click at [621, 239] on input "https/www.webflow.com/sitemap.xml" at bounding box center [599, 234] width 352 height 13
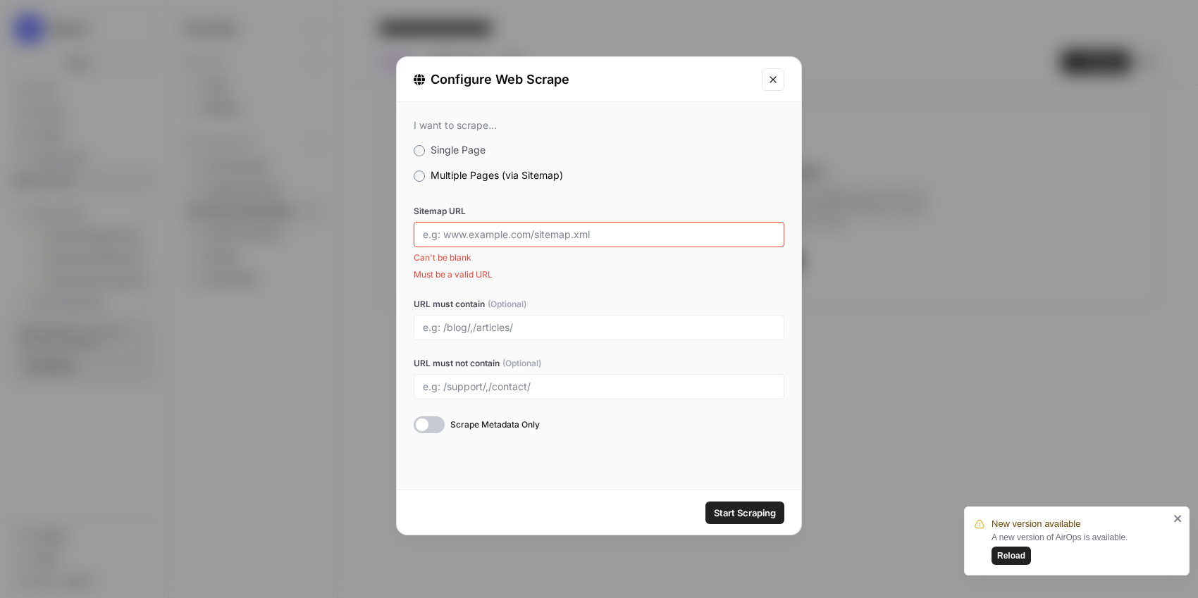
click at [577, 227] on div at bounding box center [599, 234] width 371 height 25
click at [511, 229] on input "Sitemap URL" at bounding box center [599, 234] width 352 height 13
paste input "https/www.webflow.com/sitemap.xml"
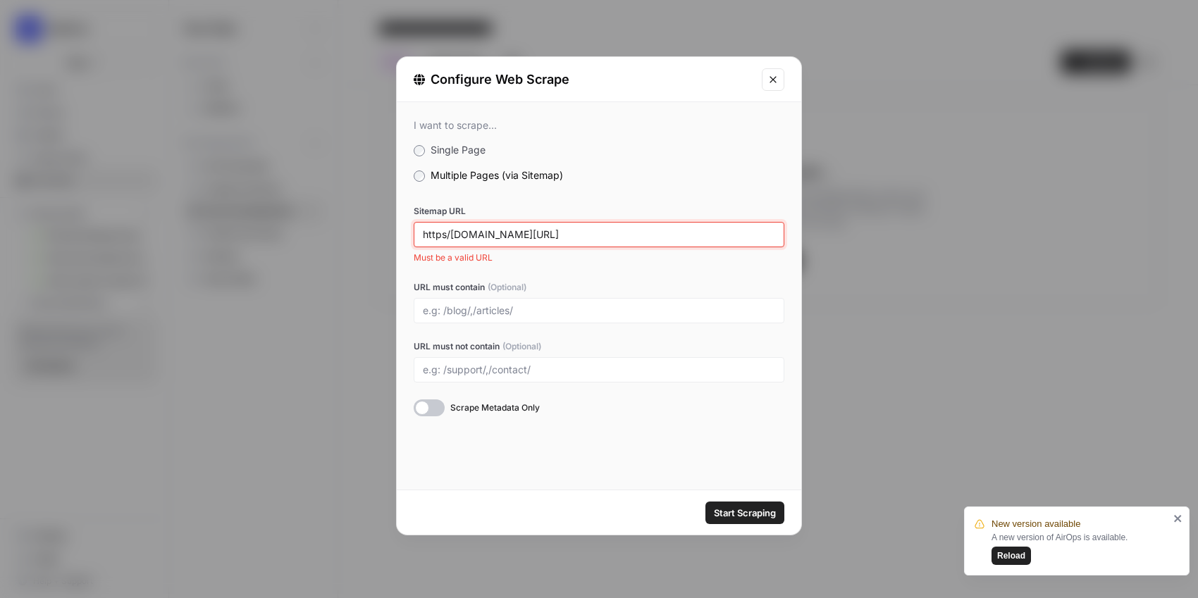
drag, startPoint x: 452, startPoint y: 231, endPoint x: 403, endPoint y: 231, distance: 49.3
click at [403, 231] on div "I want to scrape... Single Page Multiple Pages (via Sitemap) Sitemap URL https/…" at bounding box center [599, 267] width 404 height 331
type input "www.webflow.com/sitemap.xml"
click at [735, 513] on span "Start Scraping" at bounding box center [745, 513] width 62 height 14
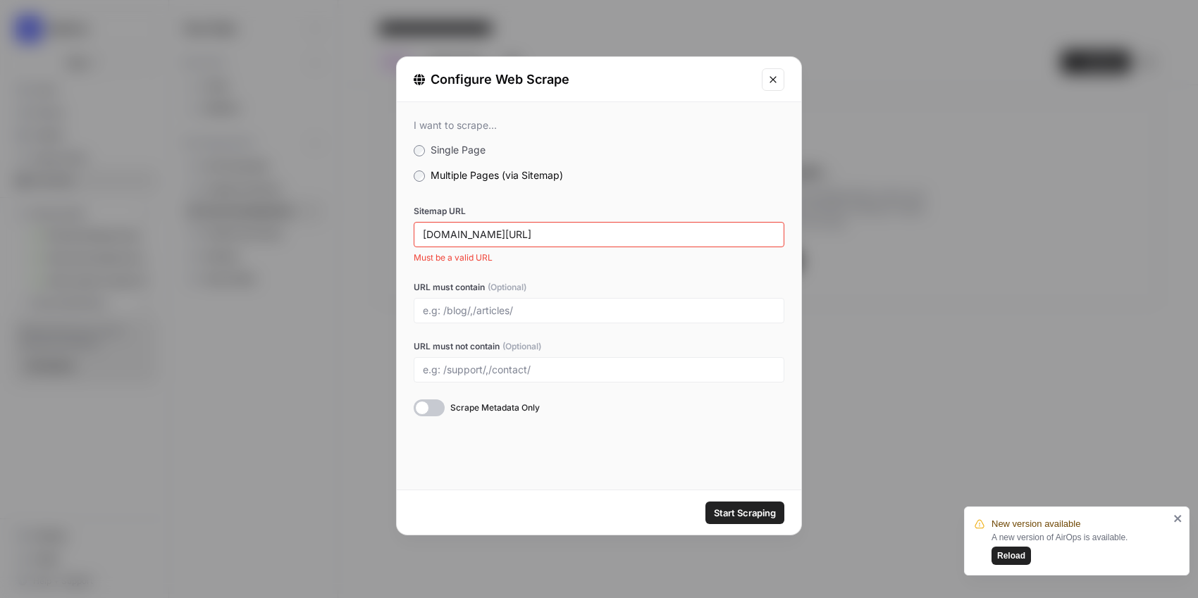
click at [735, 513] on span "Start Scraping" at bounding box center [745, 513] width 62 height 14
click at [776, 70] on button "Close modal" at bounding box center [773, 79] width 23 height 23
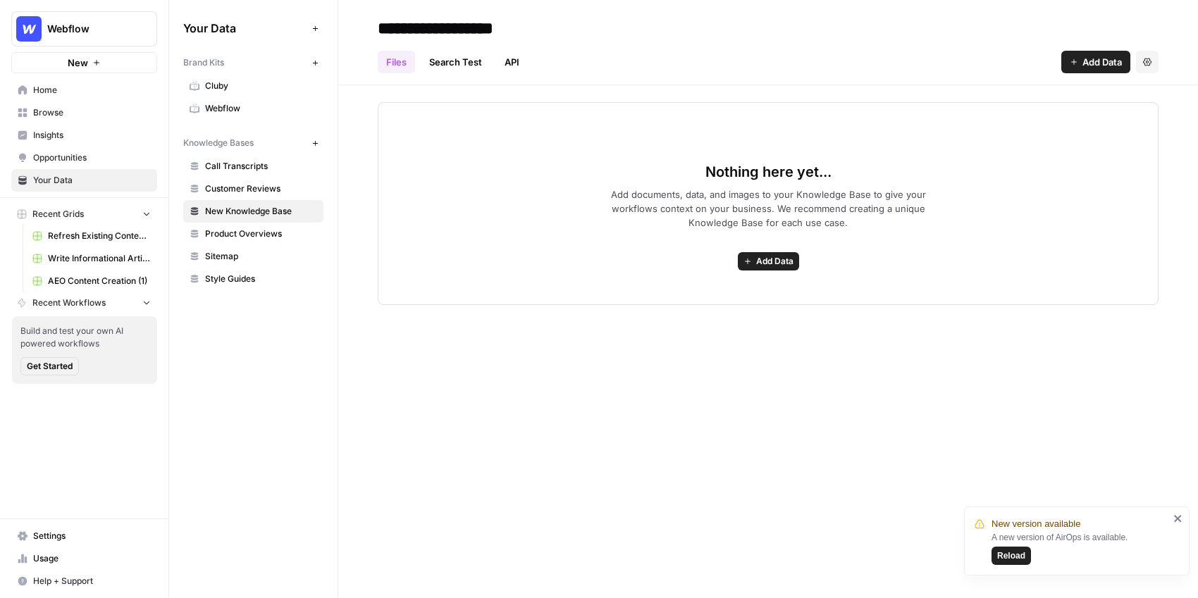
click at [773, 260] on span "Add Data" at bounding box center [774, 261] width 37 height 13
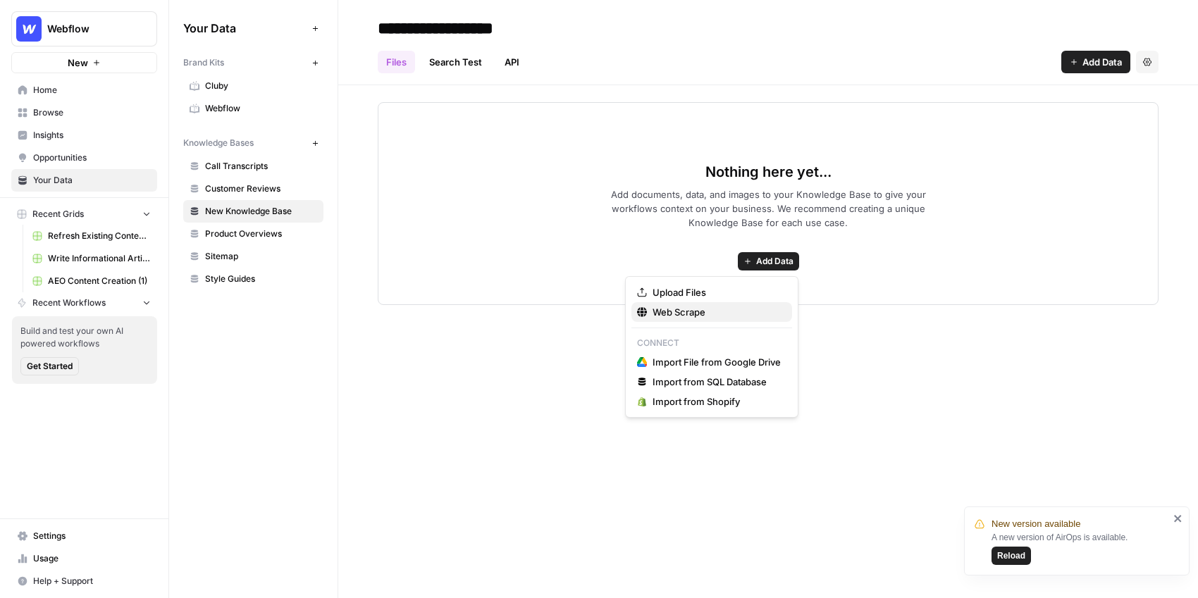
click at [707, 316] on span "Web Scrape" at bounding box center [716, 312] width 128 height 14
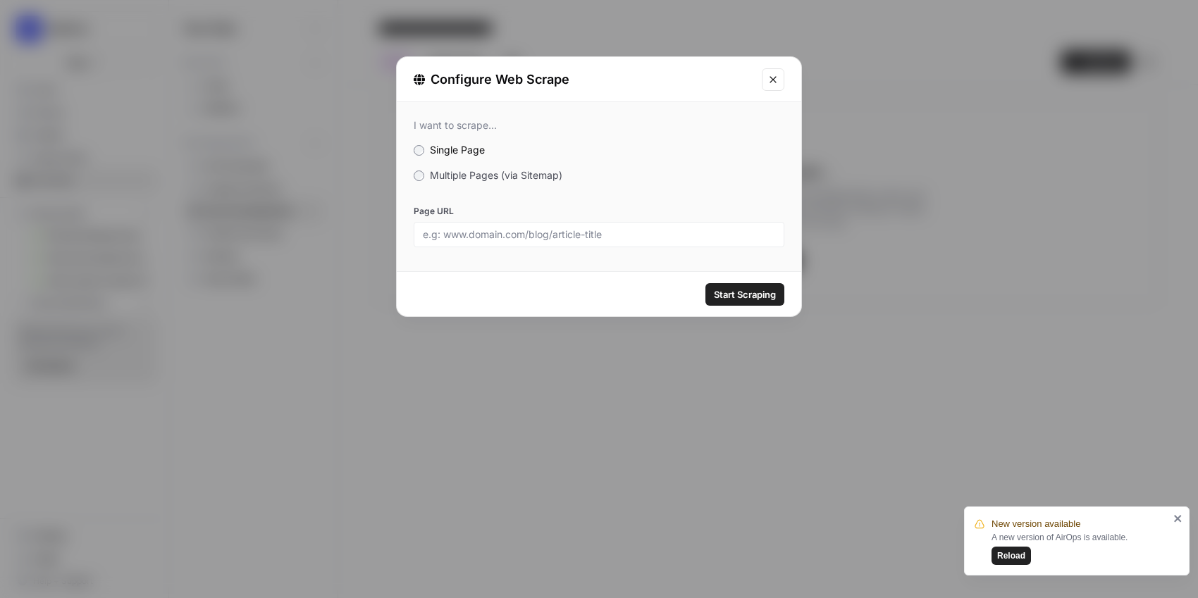
click at [523, 173] on span "Multiple Pages (via Sitemap)" at bounding box center [496, 175] width 132 height 12
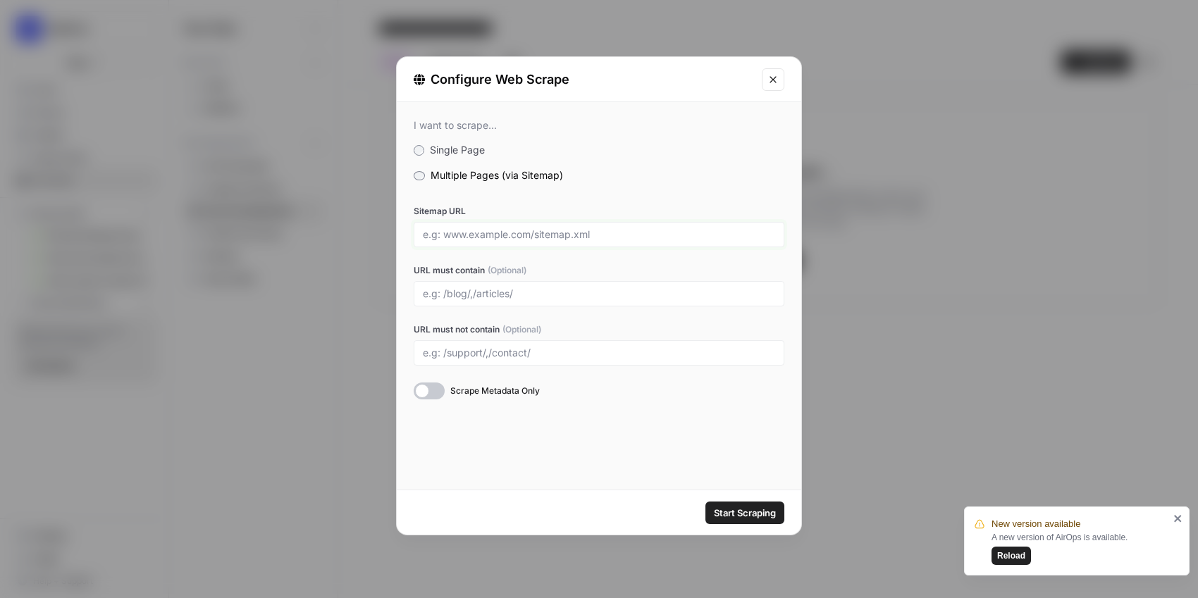
click at [527, 232] on input "Sitemap URL" at bounding box center [599, 234] width 352 height 13
paste input "https://webflow.com/sitemap.xml"
type input "https://webflow.com/sitemap.xml"
click at [729, 530] on div "Start Scraping" at bounding box center [599, 512] width 404 height 44
click at [738, 518] on span "Start Scraping" at bounding box center [745, 513] width 62 height 14
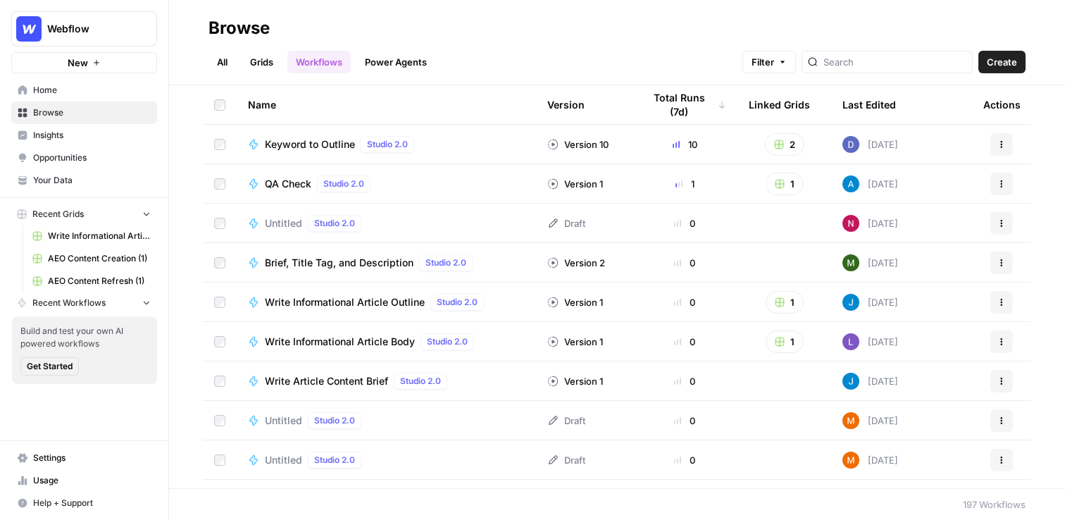
click at [68, 140] on span "Insights" at bounding box center [92, 135] width 118 height 13
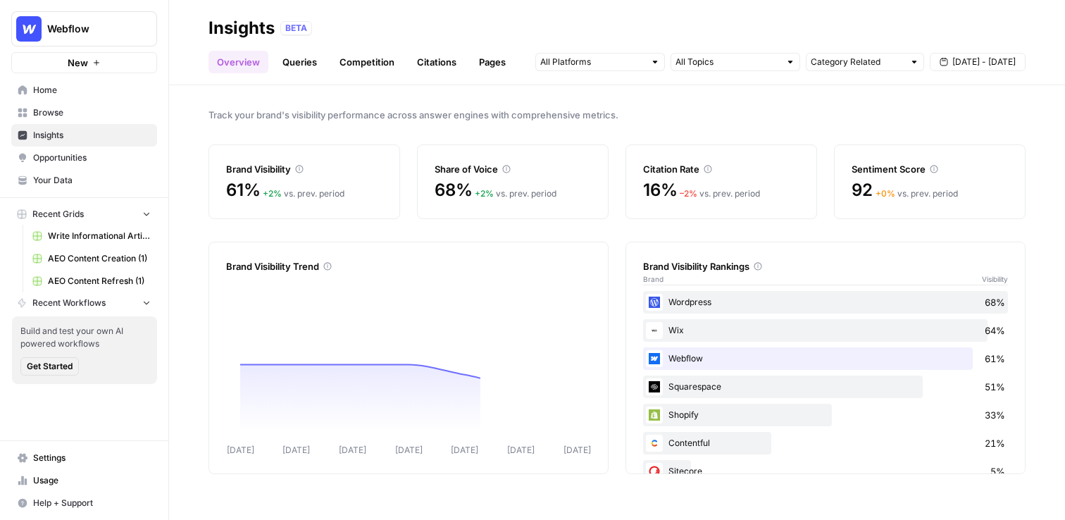
click at [75, 156] on span "Opportunities" at bounding box center [92, 157] width 118 height 13
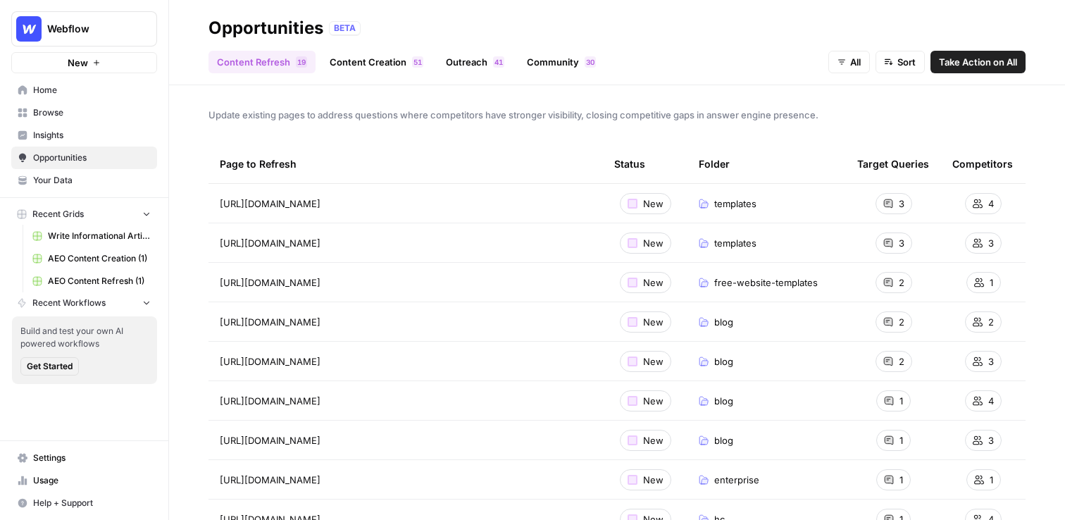
click at [94, 130] on span "Insights" at bounding box center [92, 135] width 118 height 13
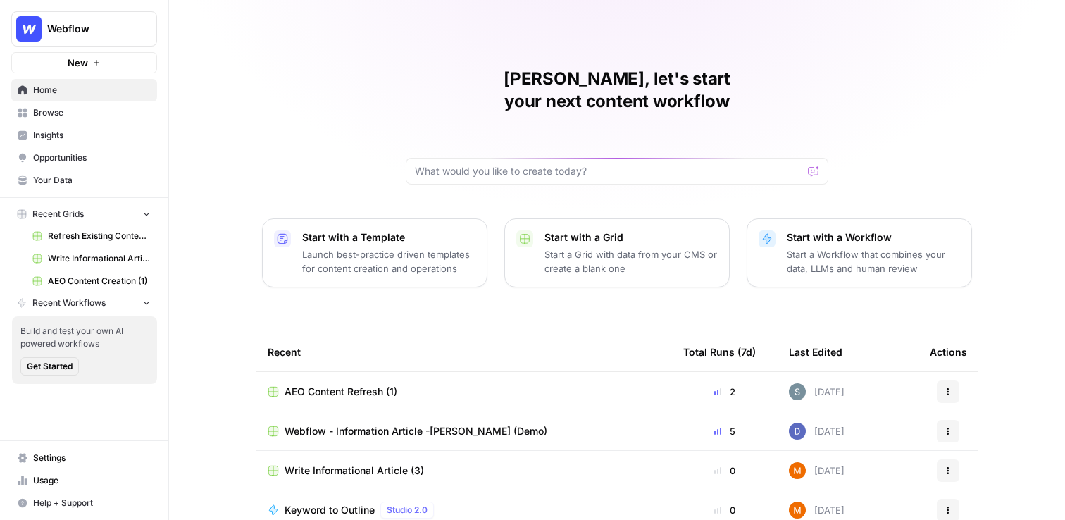
click at [125, 113] on span "Browse" at bounding box center [92, 112] width 118 height 13
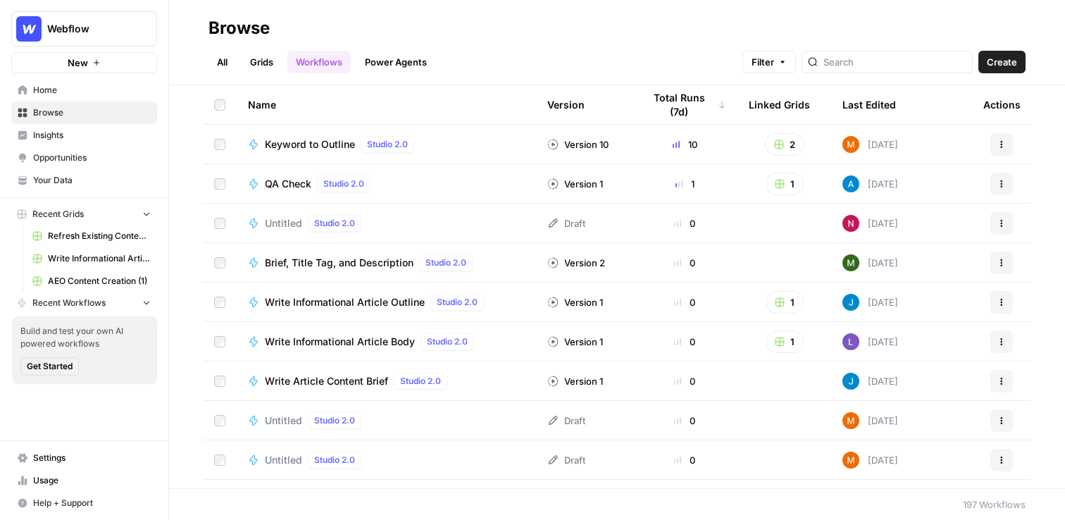
click at [247, 70] on link "Grids" at bounding box center [262, 62] width 40 height 23
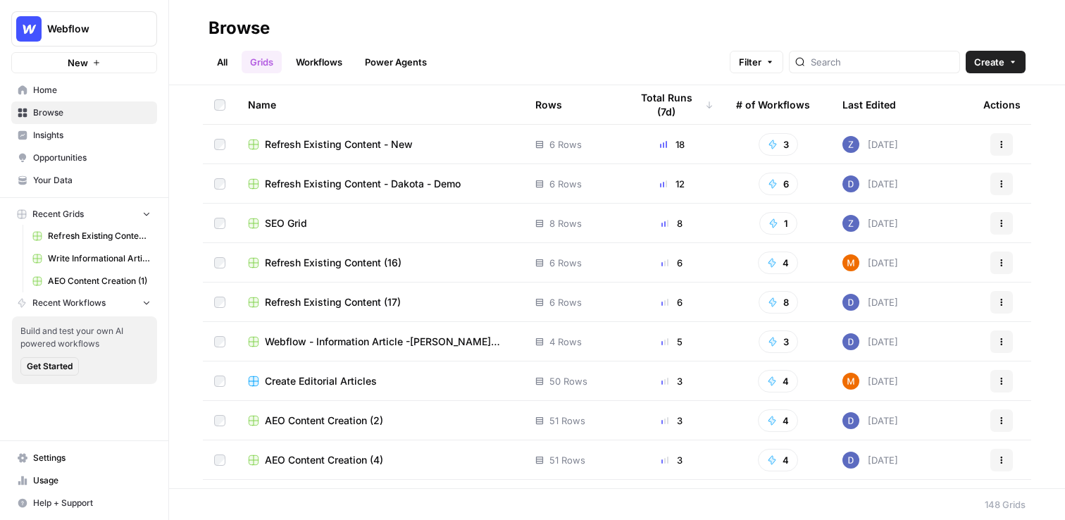
click at [420, 231] on td "SEO Grid" at bounding box center [380, 223] width 287 height 39
click at [310, 226] on div "SEO Grid" at bounding box center [380, 223] width 265 height 14
click at [349, 145] on span "Refresh Existing Content - New" at bounding box center [339, 144] width 148 height 14
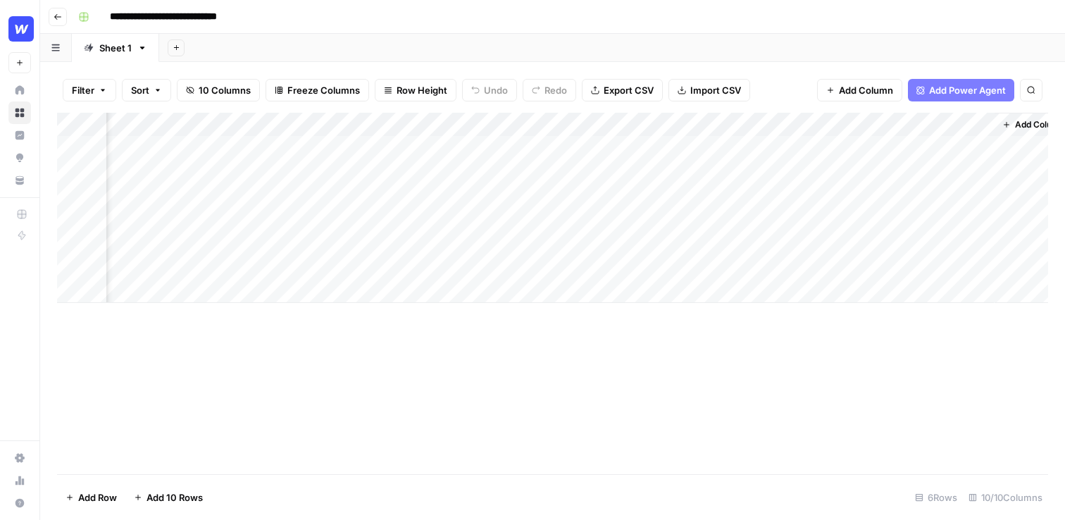
scroll to position [0, 796]
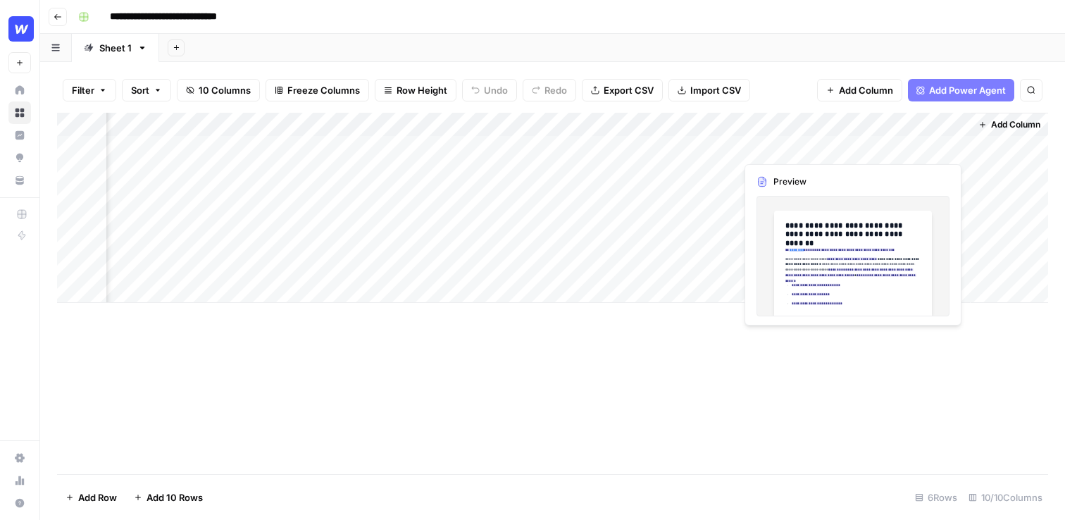
click at [917, 147] on div "Add Column" at bounding box center [552, 208] width 991 height 190
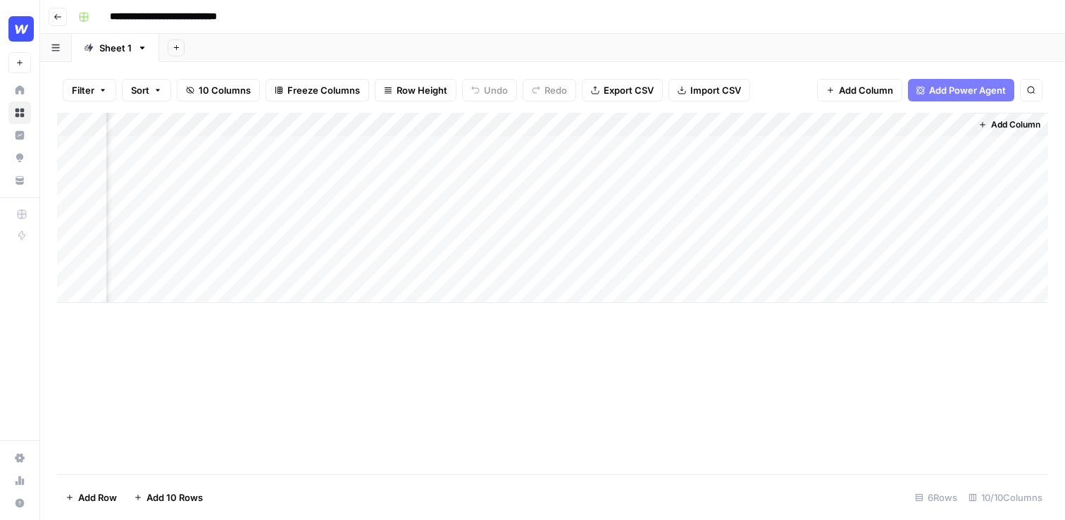
click at [933, 145] on div "Add Column" at bounding box center [552, 208] width 991 height 190
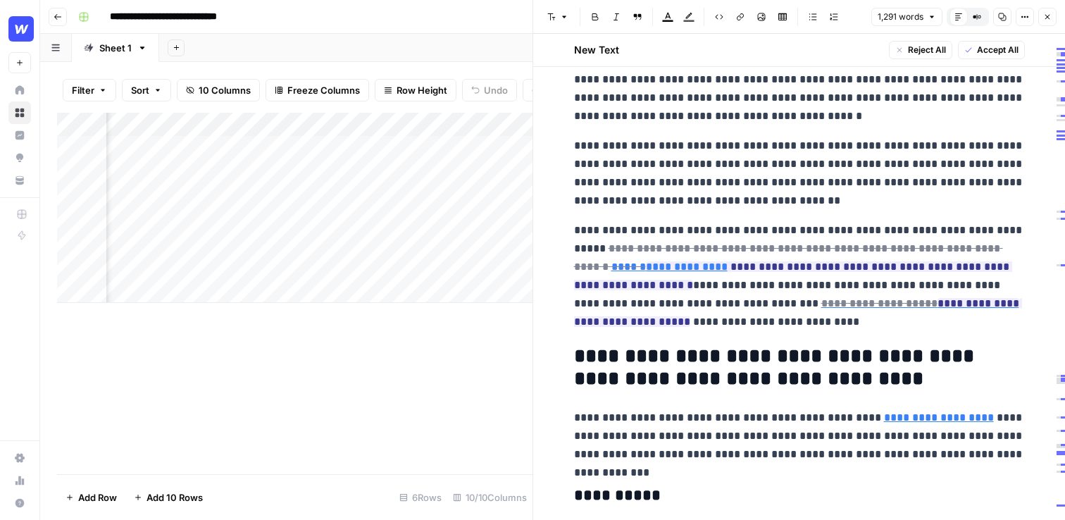
scroll to position [1226, 0]
click at [418, 368] on div "Add Column" at bounding box center [295, 293] width 476 height 361
click at [1048, 13] on icon "button" at bounding box center [1047, 17] width 8 height 8
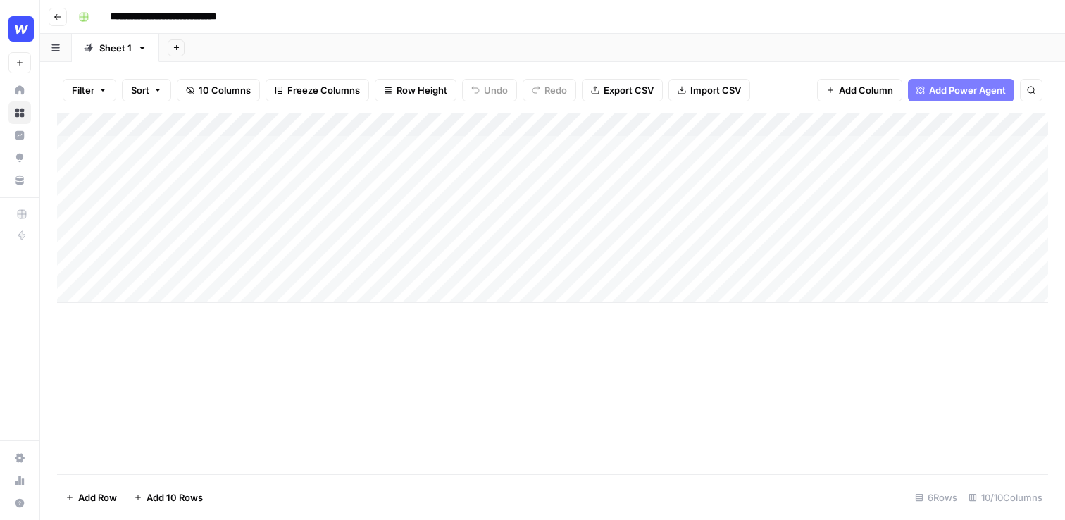
click at [359, 13] on div "**********" at bounding box center [562, 17] width 978 height 23
click at [54, 25] on button "Go back" at bounding box center [58, 17] width 18 height 18
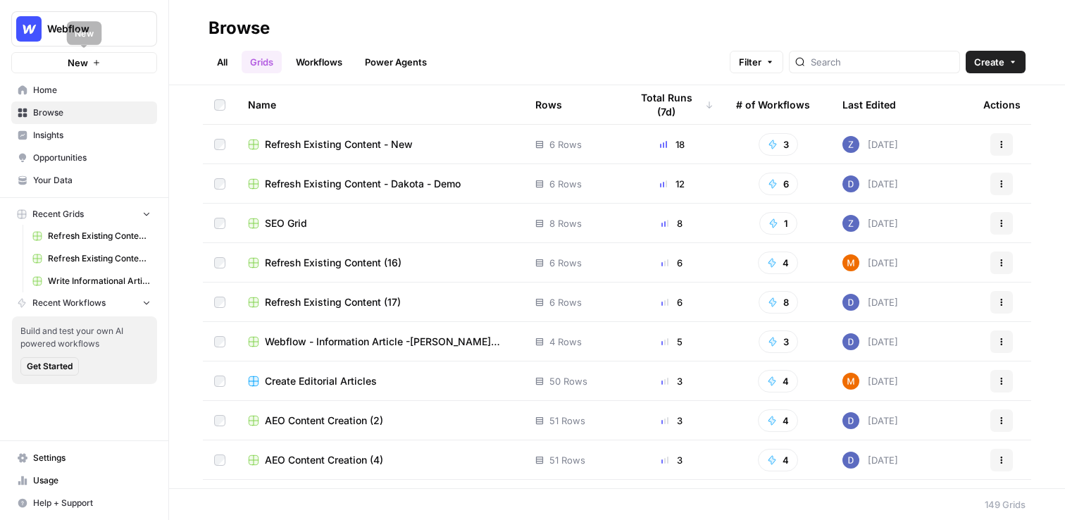
click at [112, 63] on button "New" at bounding box center [84, 62] width 146 height 21
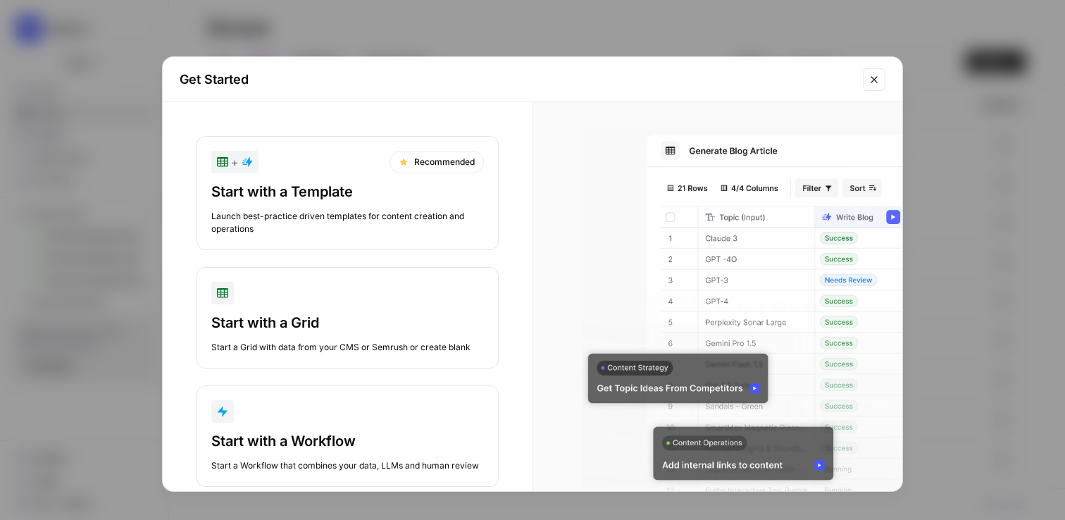
click at [335, 194] on div "Start with a Template" at bounding box center [347, 192] width 273 height 20
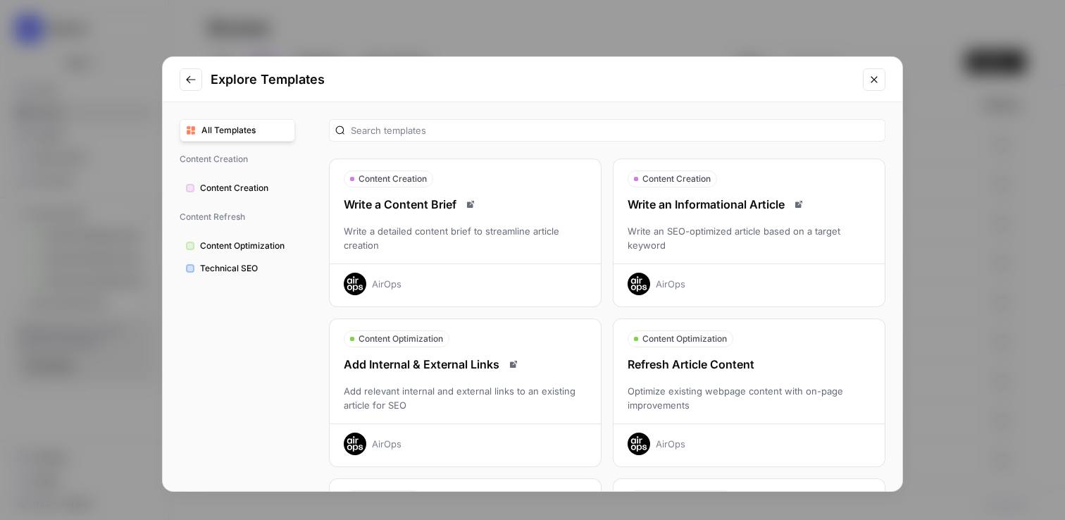
click at [259, 185] on span "Content Creation" at bounding box center [244, 188] width 89 height 13
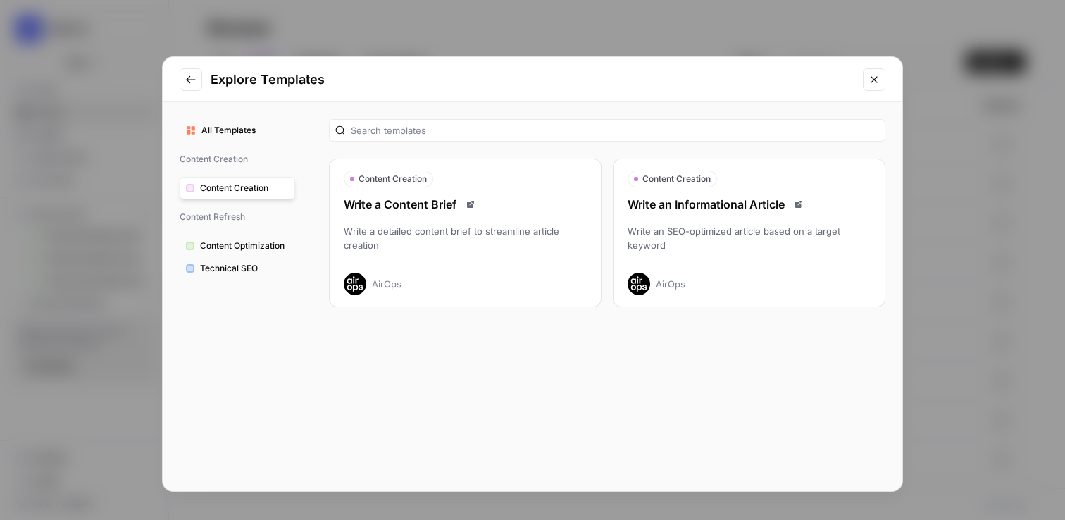
click at [255, 229] on div "All Templates Content Creation Content Creation Content Refresh Content Optimiz…" at bounding box center [237, 296] width 149 height 389
click at [255, 242] on span "Content Optimization" at bounding box center [244, 246] width 89 height 13
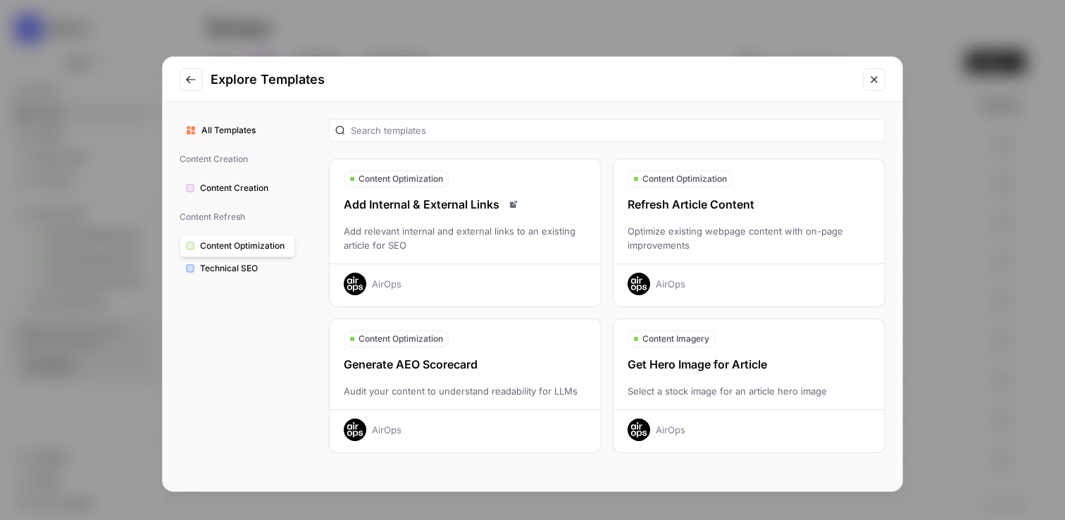
click at [530, 340] on div "Content Optimization" at bounding box center [465, 338] width 271 height 17
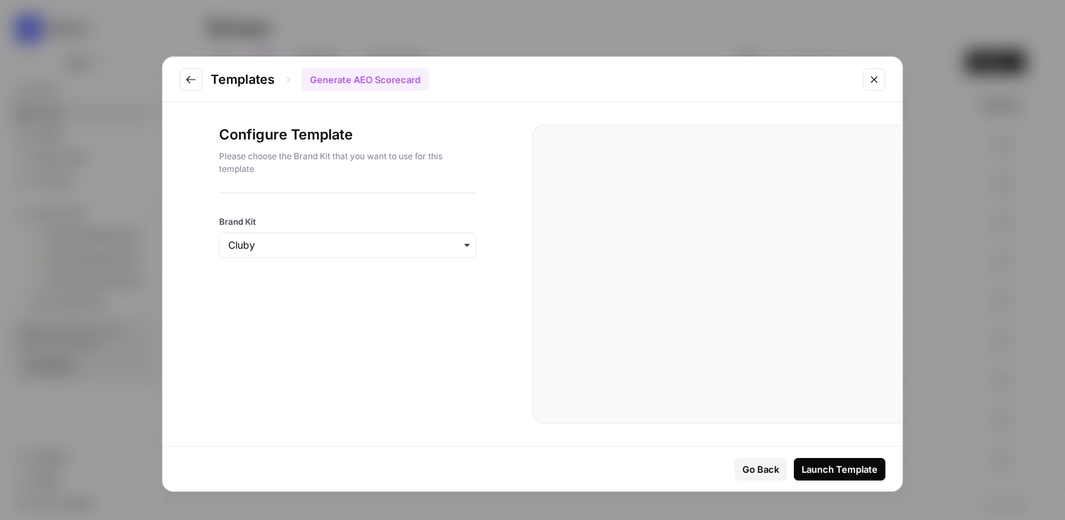
click at [394, 264] on div at bounding box center [347, 263] width 257 height 11
click at [406, 249] on input "Brand Kit" at bounding box center [347, 245] width 239 height 14
click at [377, 309] on div "Webflow" at bounding box center [348, 310] width 256 height 27
click at [838, 458] on button "Launch Template" at bounding box center [840, 469] width 92 height 23
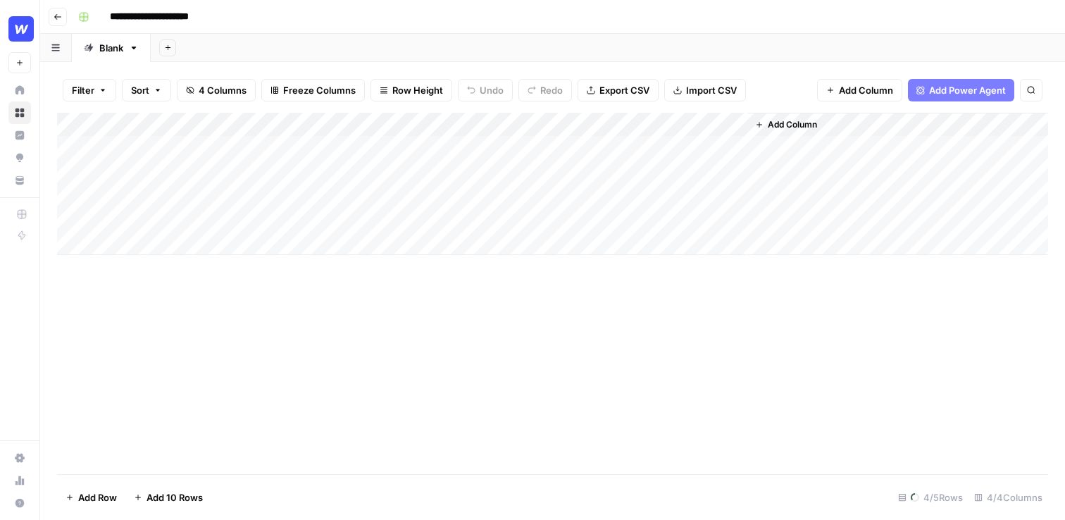
click at [825, 120] on div "Add Column" at bounding box center [897, 184] width 301 height 142
click at [775, 126] on span "Add Column" at bounding box center [792, 124] width 49 height 13
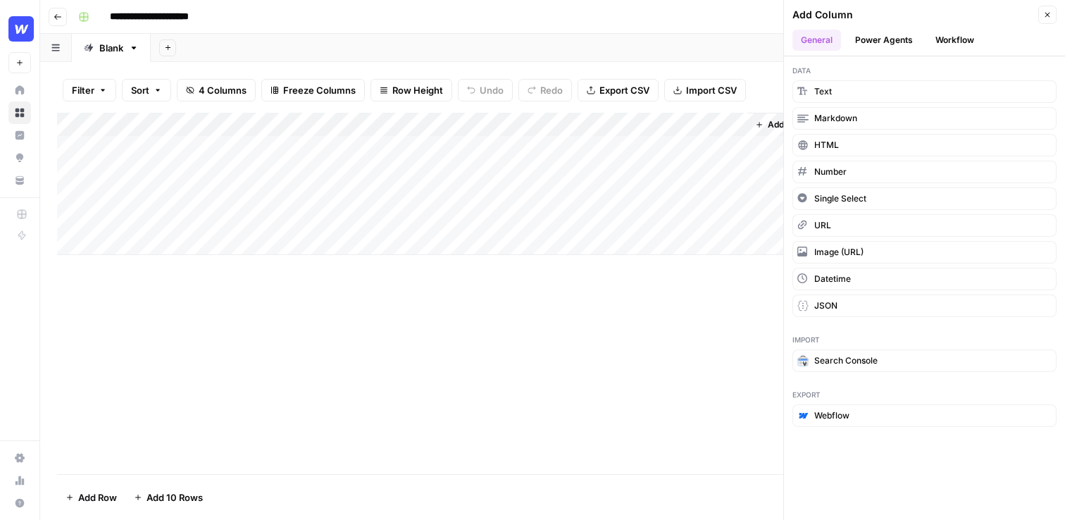
click at [875, 38] on button "Power Agents" at bounding box center [884, 40] width 75 height 21
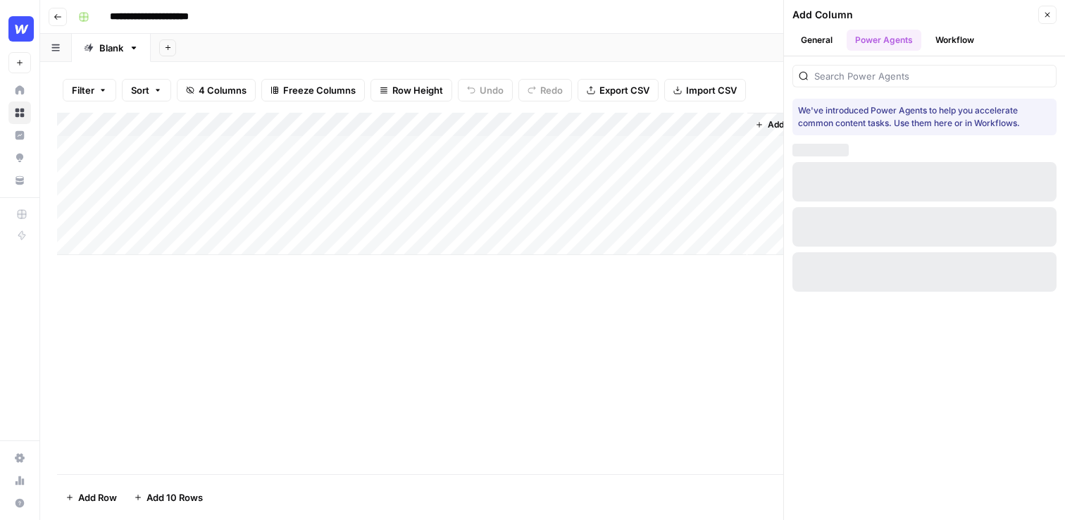
click at [944, 38] on button "Workflow" at bounding box center [955, 40] width 56 height 21
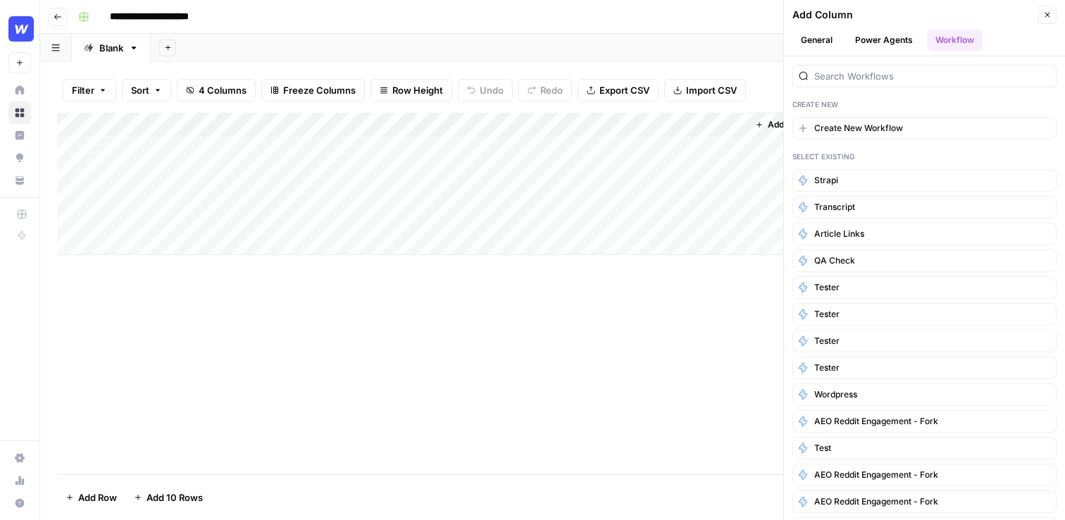
click at [1052, 21] on button "Close" at bounding box center [1047, 15] width 18 height 18
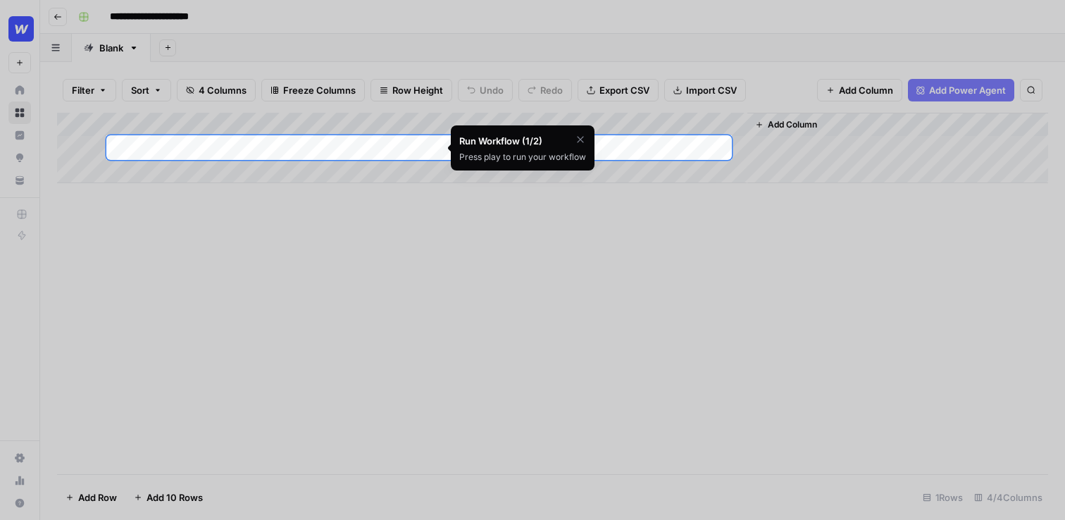
click at [501, 244] on div at bounding box center [532, 420] width 1065 height 520
click at [350, 147] on div "Add Column" at bounding box center [552, 148] width 991 height 70
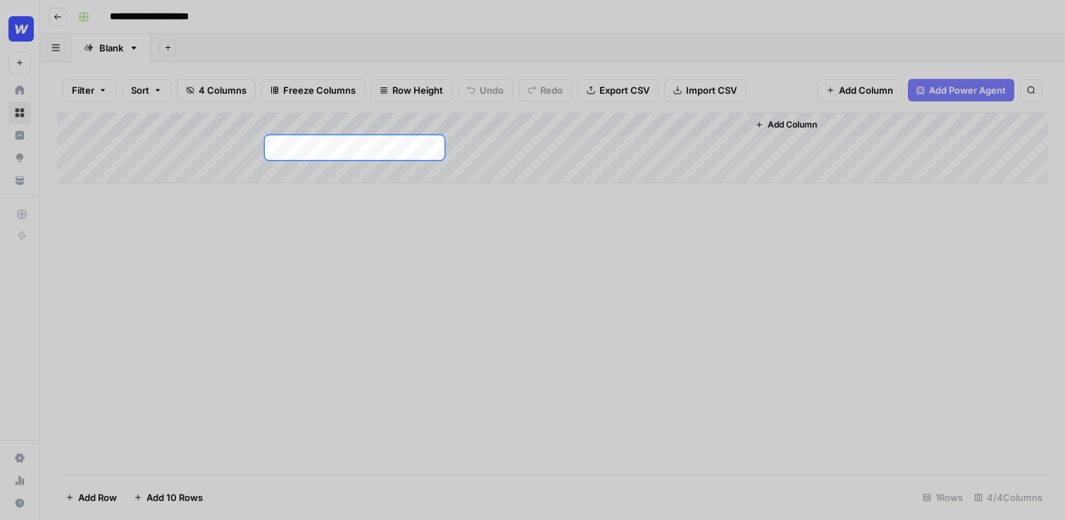
click at [56, 13] on div at bounding box center [532, 67] width 1065 height 135
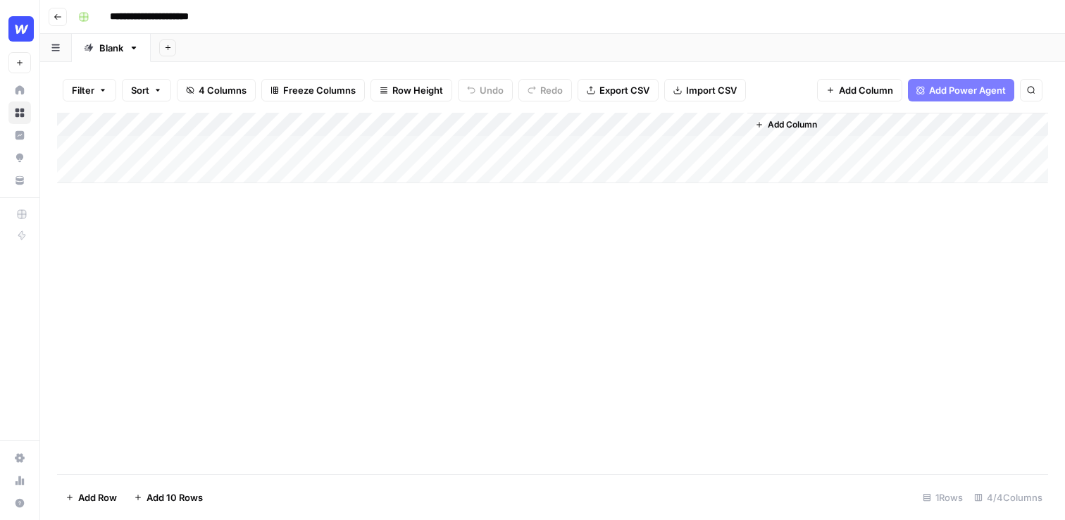
click at [59, 19] on icon "button" at bounding box center [58, 17] width 8 height 8
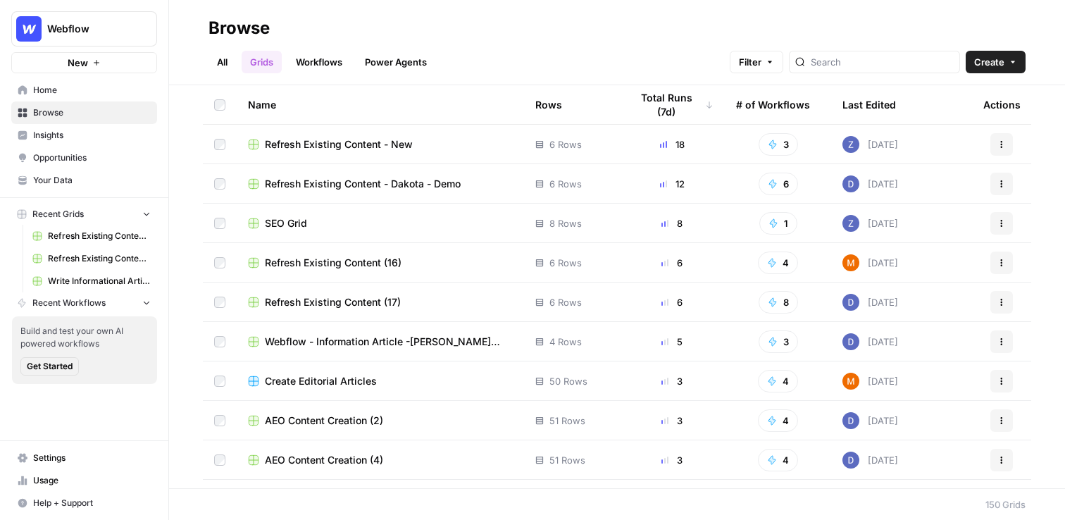
click at [344, 180] on span "Refresh Existing Content - Dakota - Demo" at bounding box center [363, 184] width 196 height 14
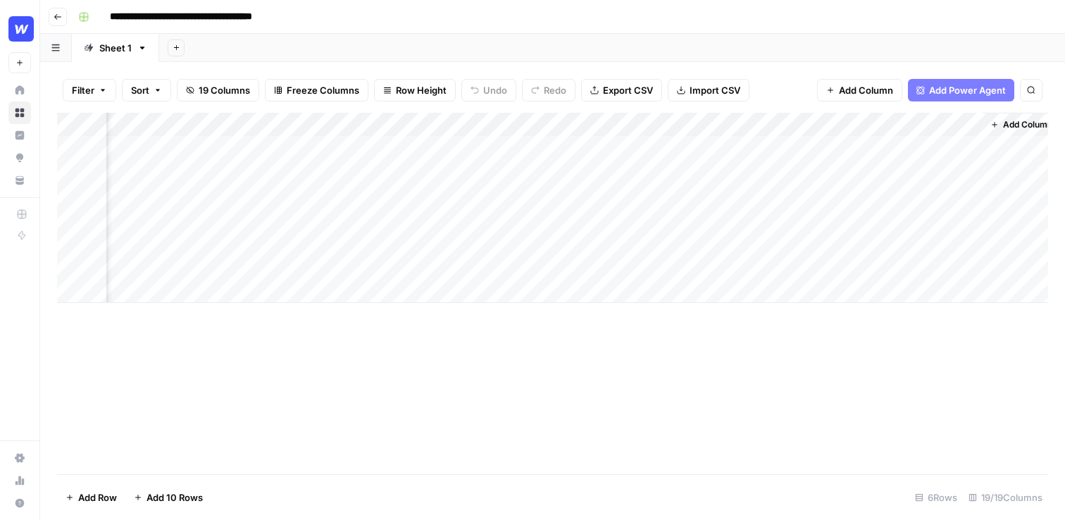
scroll to position [0, 1560]
drag, startPoint x: 588, startPoint y: 122, endPoint x: 638, endPoint y: 122, distance: 50.0
click at [638, 122] on div "Add Column" at bounding box center [552, 208] width 991 height 190
drag, startPoint x: 639, startPoint y: 125, endPoint x: 599, endPoint y: 125, distance: 39.4
click at [599, 125] on div "Add Column" at bounding box center [552, 208] width 991 height 190
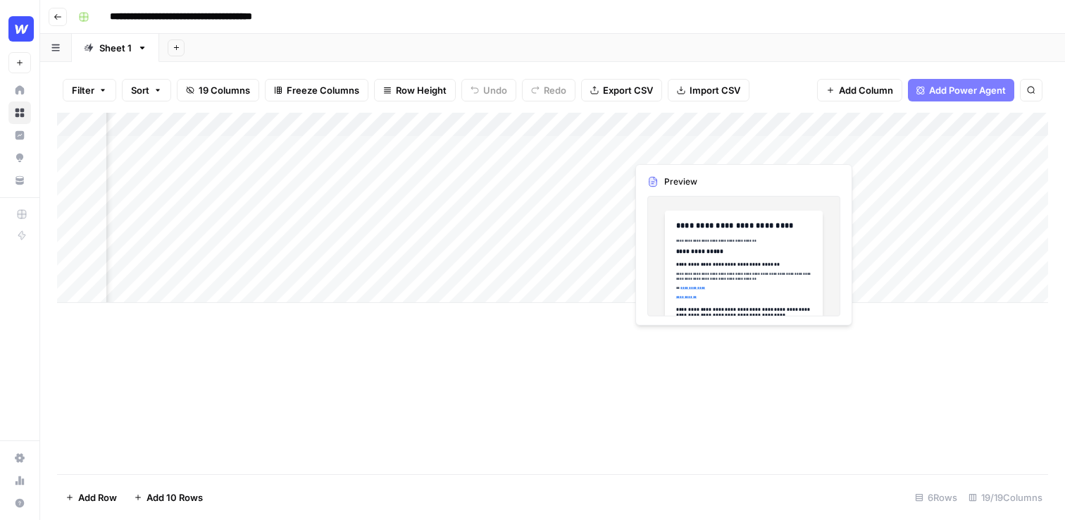
scroll to position [0, 209]
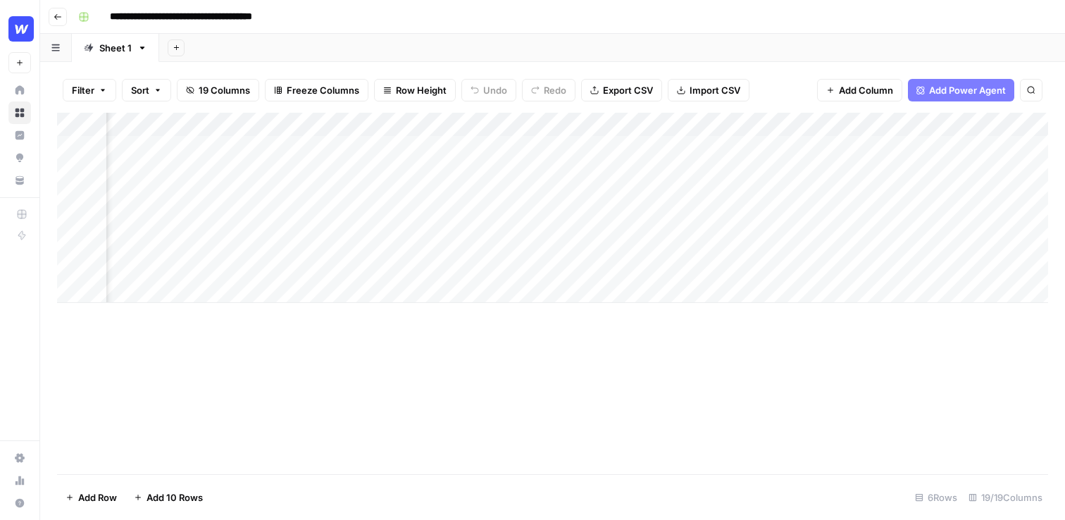
click at [51, 20] on button "Go back" at bounding box center [58, 17] width 18 height 18
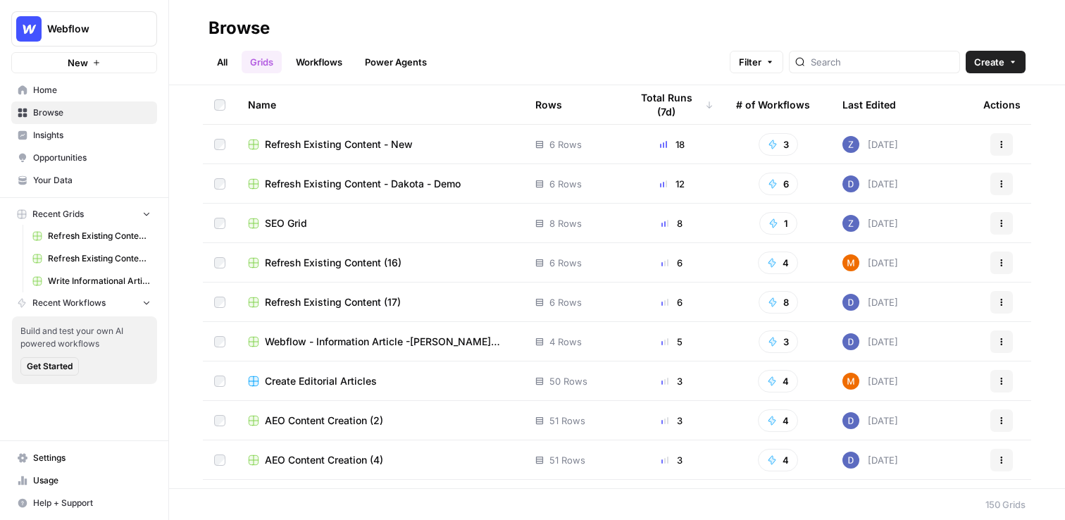
click at [213, 68] on link "All" at bounding box center [222, 62] width 27 height 23
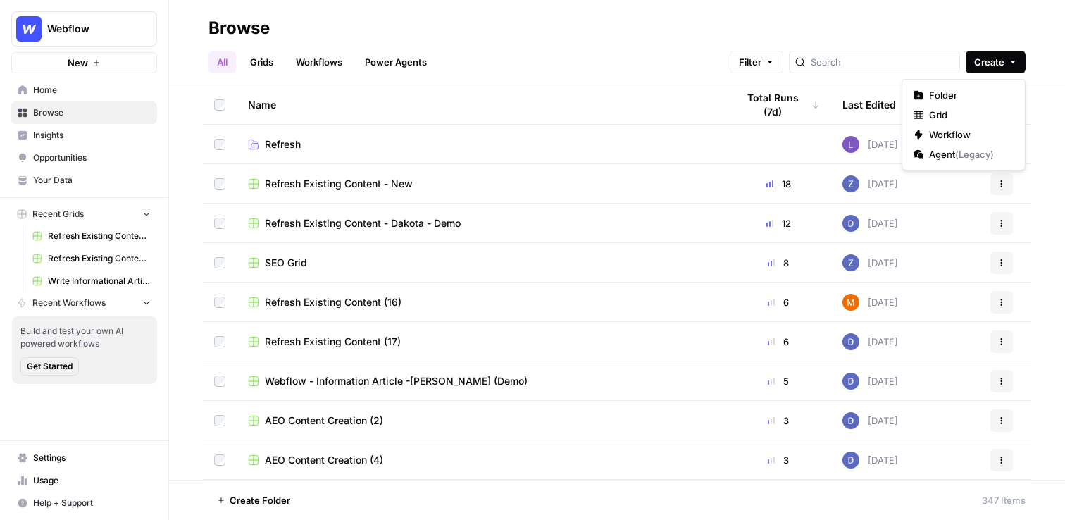
click at [1009, 68] on button "Create" at bounding box center [996, 62] width 60 height 23
click at [952, 114] on span "Grid" at bounding box center [968, 115] width 79 height 14
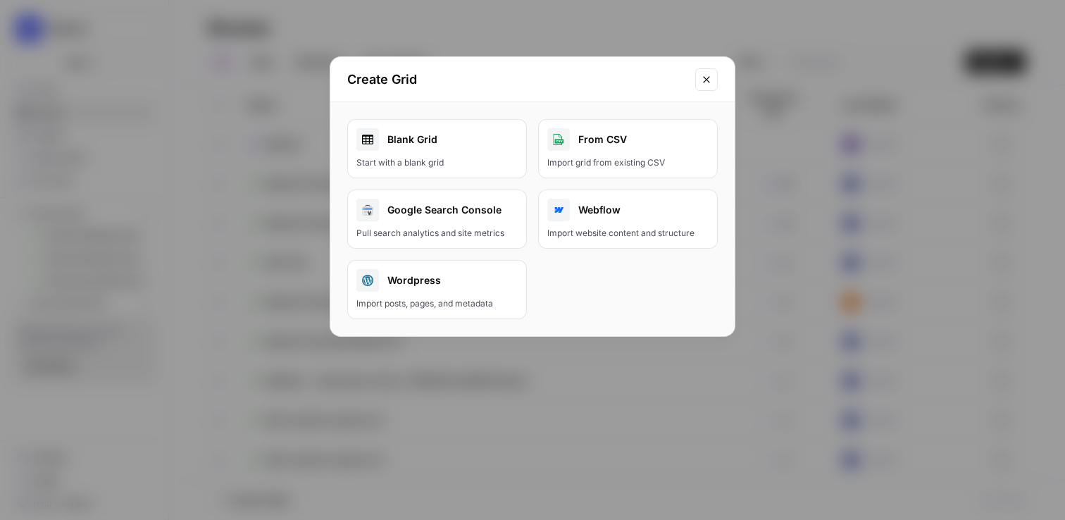
click at [702, 77] on icon "Close modal" at bounding box center [706, 79] width 11 height 11
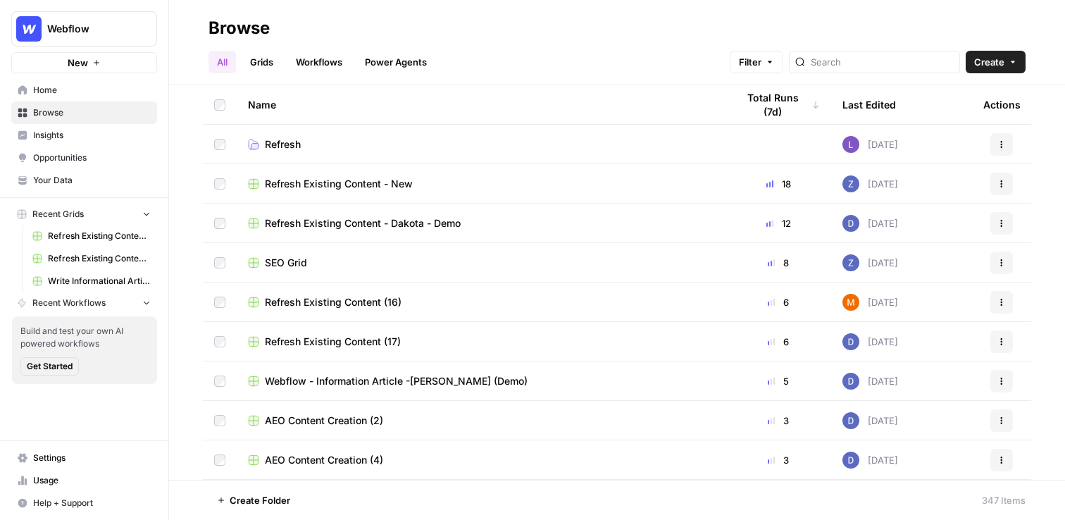
click at [997, 73] on button "Create" at bounding box center [996, 62] width 60 height 23
click at [967, 128] on span "Workflow" at bounding box center [968, 135] width 79 height 14
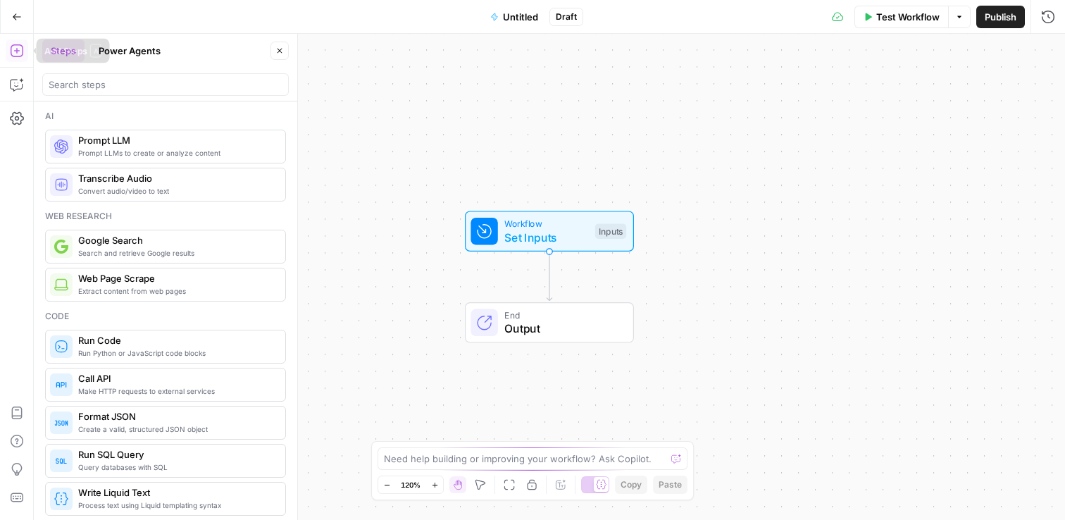
click at [6, 20] on button "Go Back" at bounding box center [16, 16] width 25 height 25
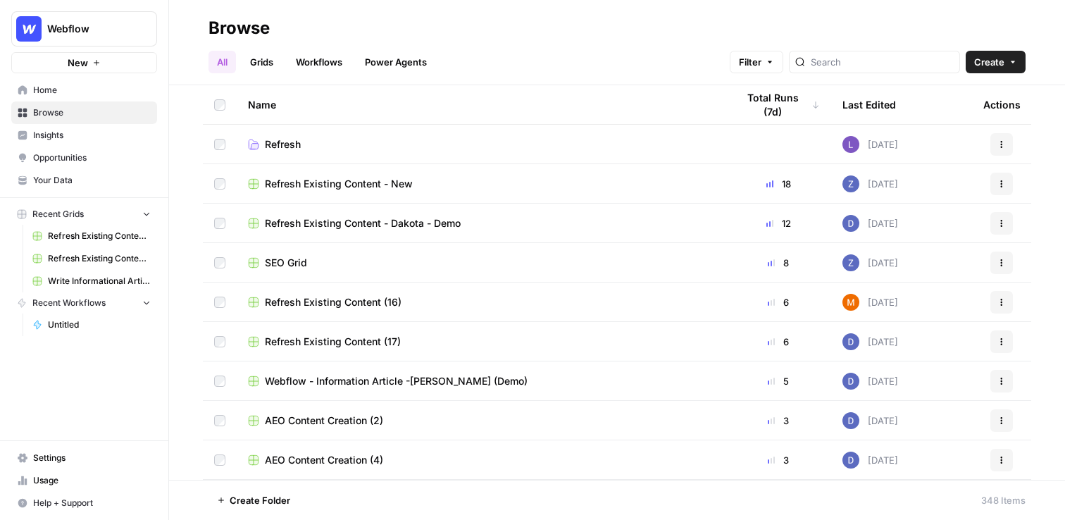
click at [104, 61] on button "New" at bounding box center [84, 62] width 146 height 21
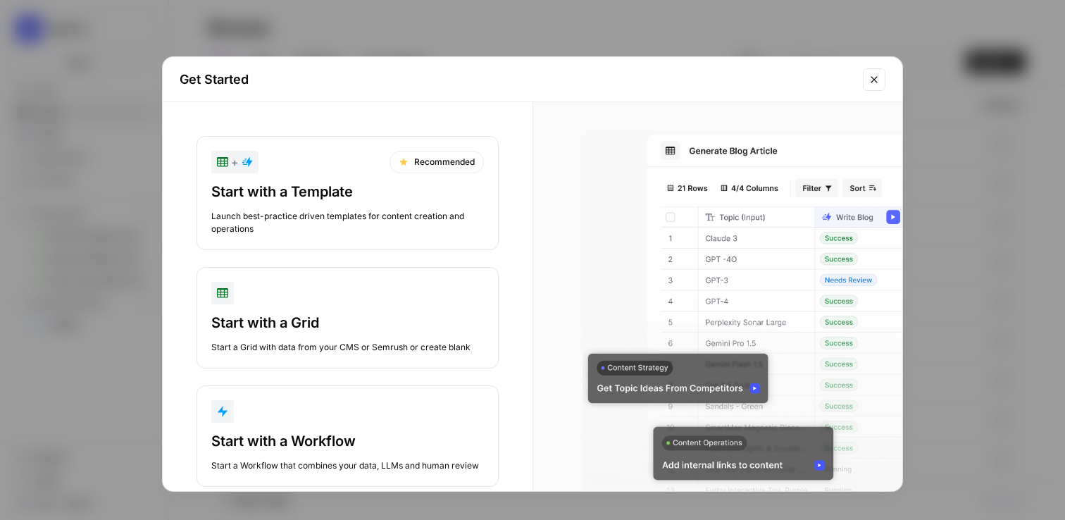
click at [338, 194] on div "Start with a Template" at bounding box center [347, 192] width 273 height 20
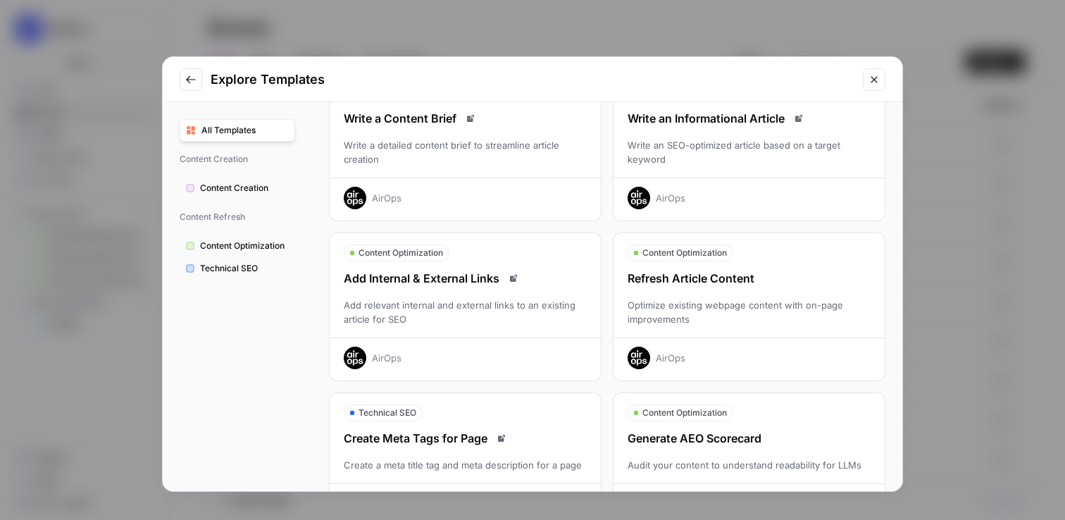
scroll to position [61, 0]
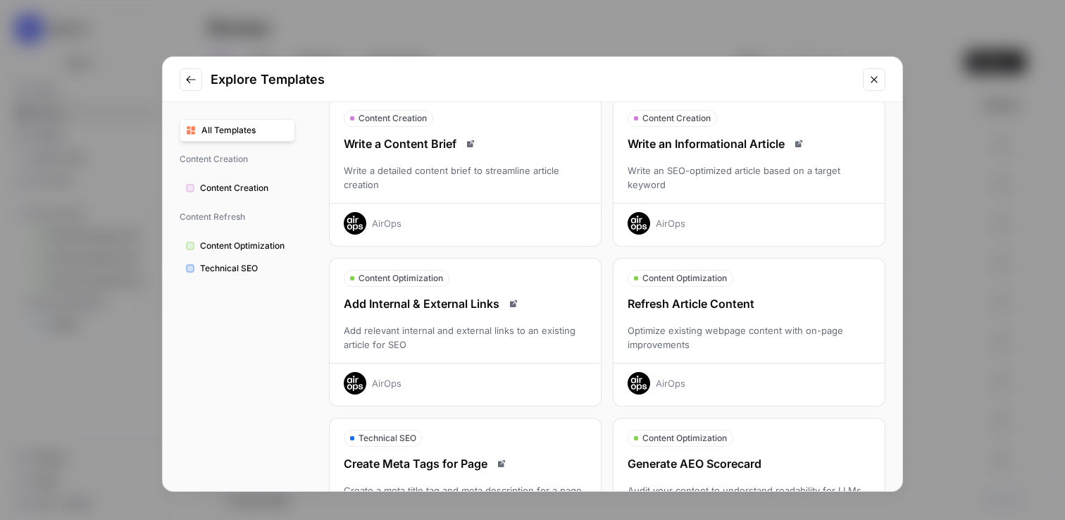
click at [249, 178] on button "Content Creation" at bounding box center [238, 188] width 116 height 23
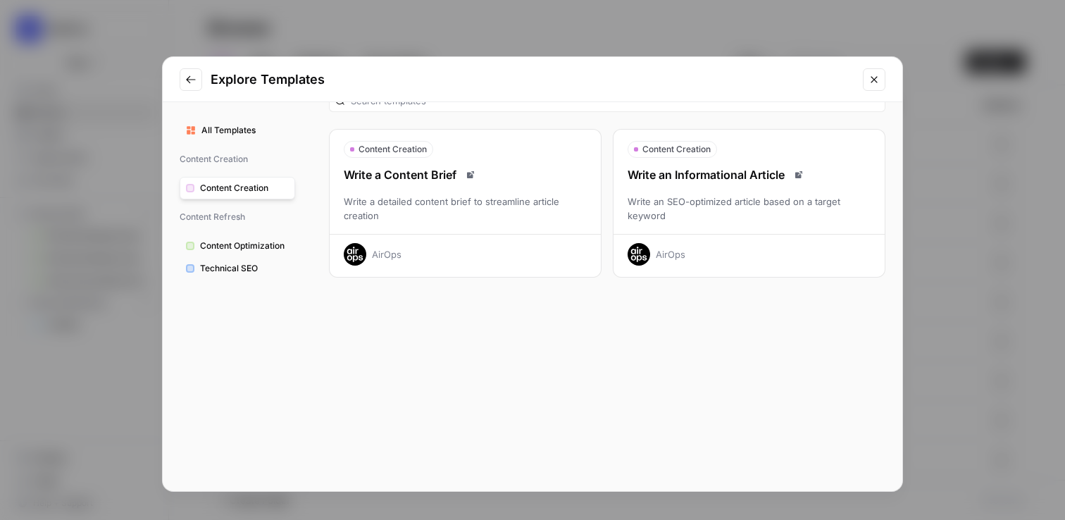
scroll to position [0, 0]
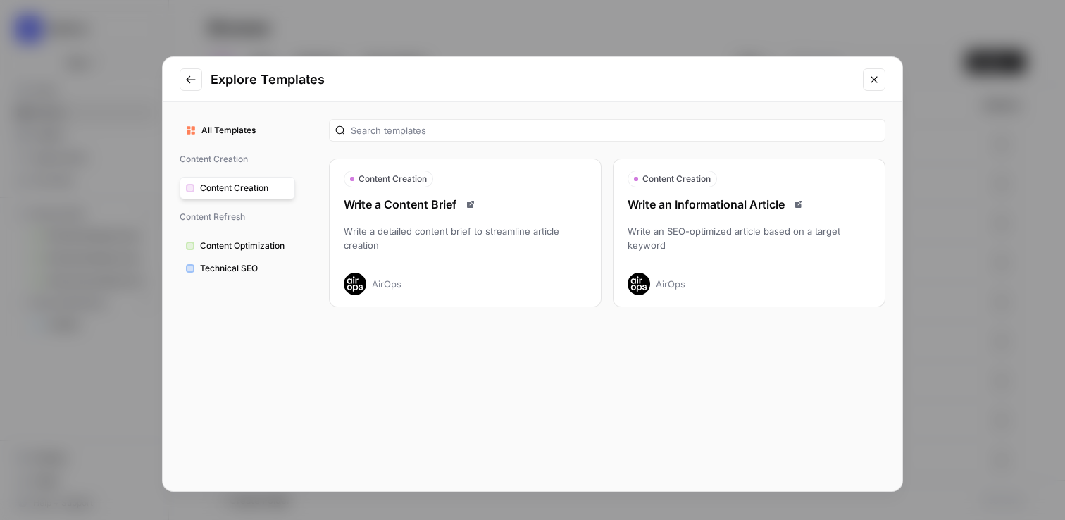
click at [240, 225] on span "Content Refresh" at bounding box center [238, 217] width 116 height 24
click at [240, 206] on span "Content Refresh" at bounding box center [238, 217] width 116 height 24
click at [240, 249] on span "Content Optimization" at bounding box center [244, 246] width 89 height 13
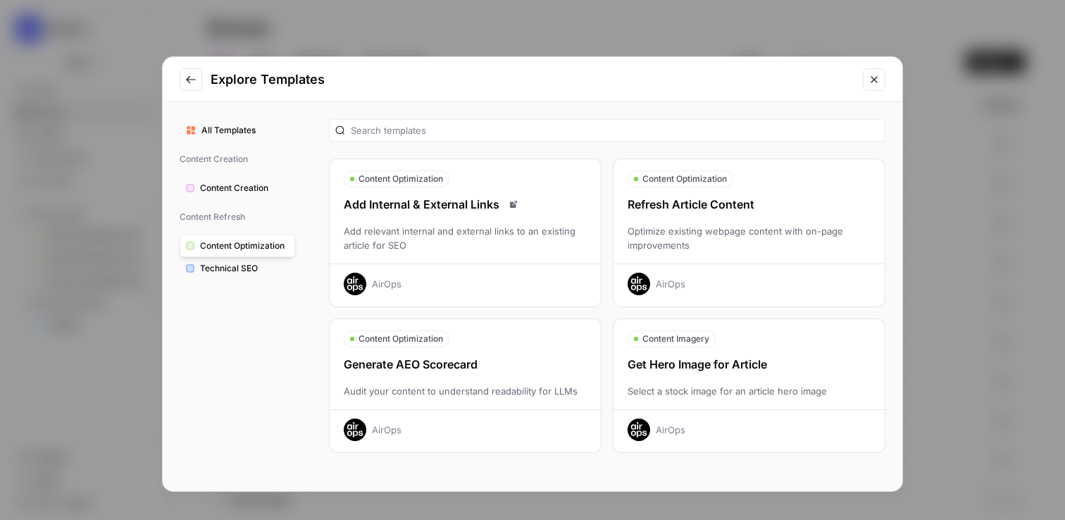
click at [875, 75] on icon "Close modal" at bounding box center [874, 79] width 11 height 11
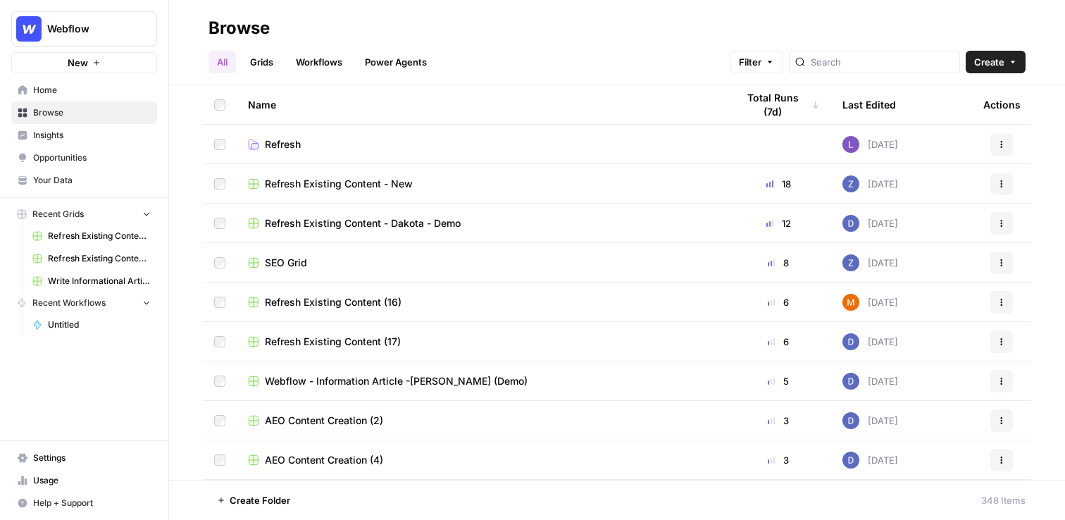
click at [95, 89] on span "Home" at bounding box center [92, 90] width 118 height 13
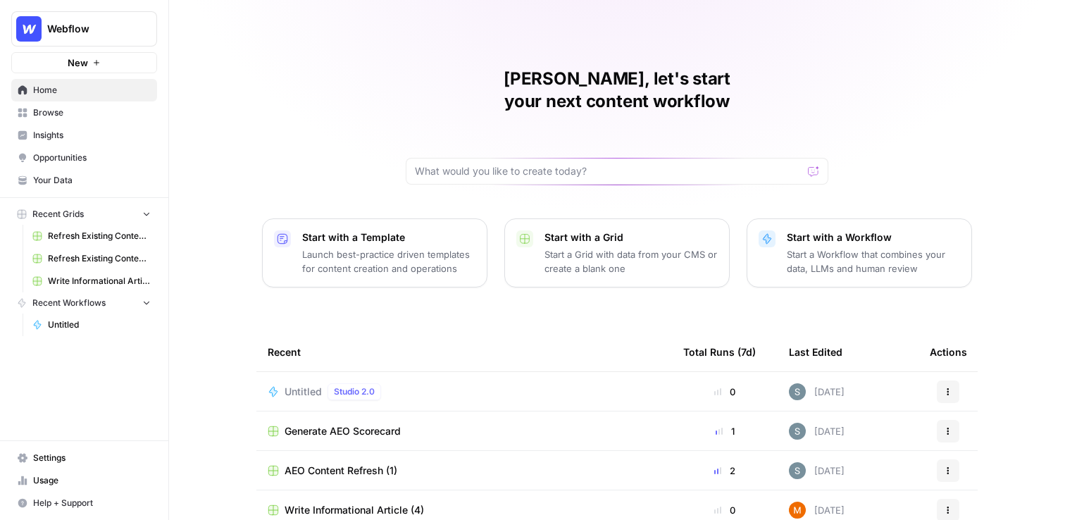
click at [70, 125] on link "Insights" at bounding box center [84, 135] width 146 height 23
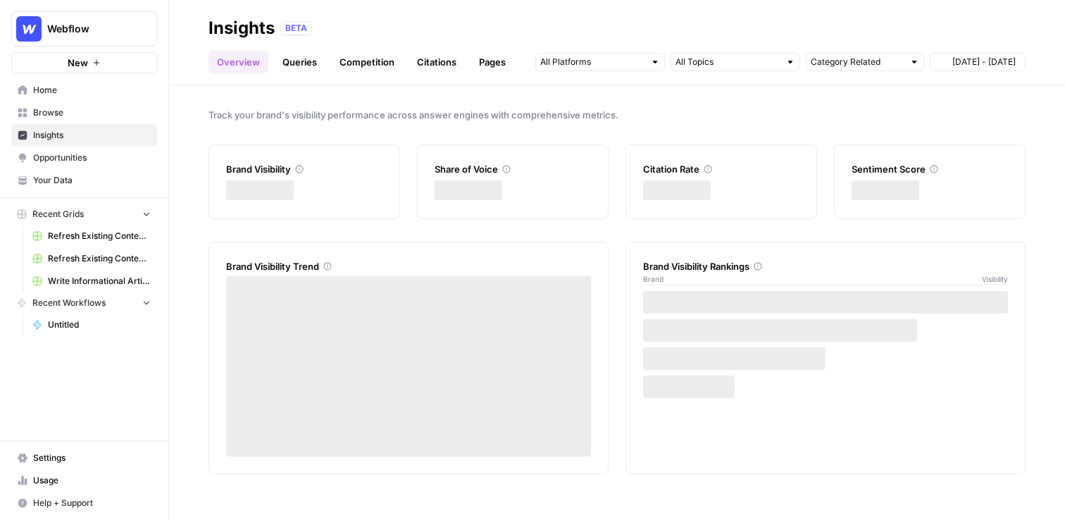
click at [75, 93] on span "Home" at bounding box center [92, 90] width 118 height 13
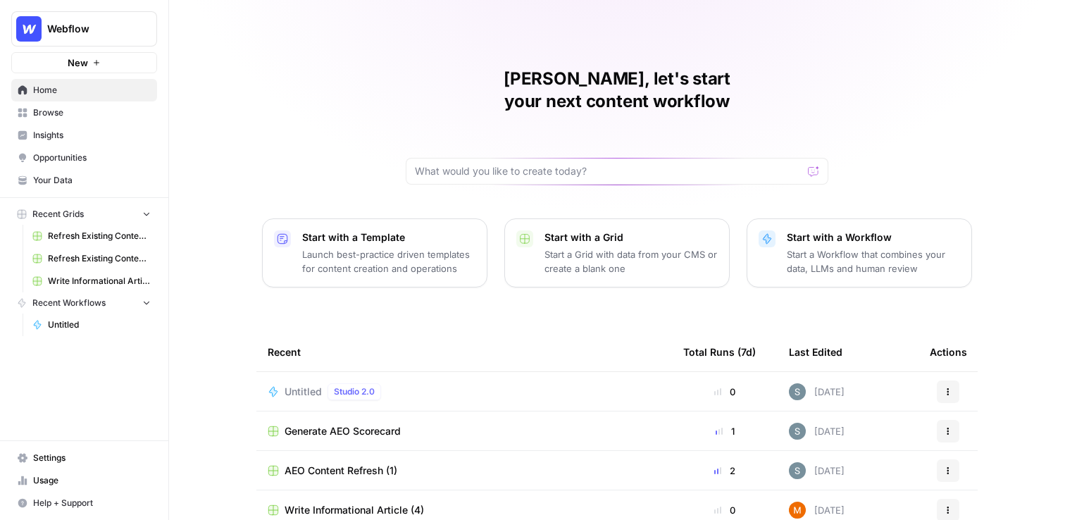
click at [347, 464] on span "AEO Content Refresh (1)" at bounding box center [341, 471] width 113 height 14
click at [120, 260] on span "Refresh Existing Content - New" at bounding box center [99, 258] width 103 height 13
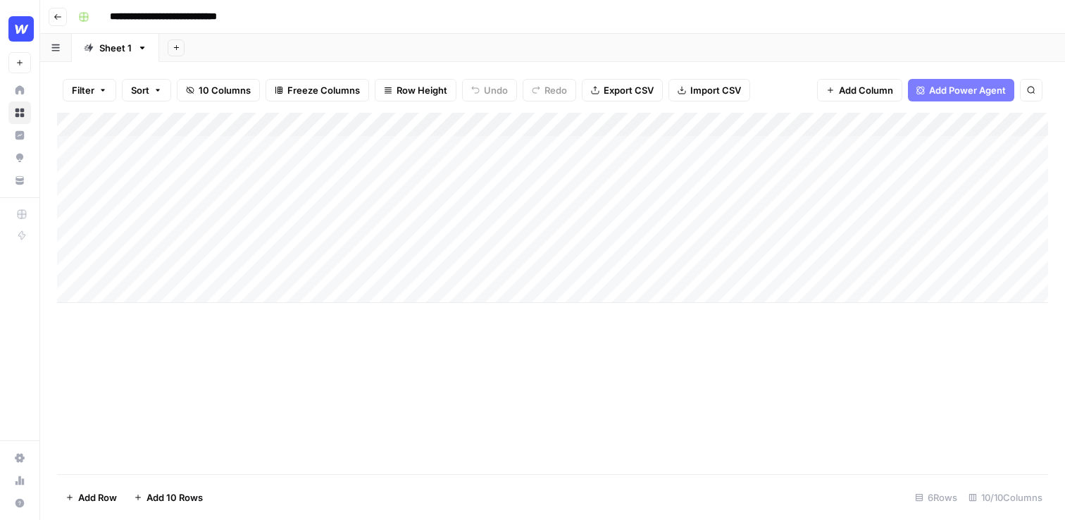
click at [66, 21] on button "Go back" at bounding box center [58, 17] width 18 height 18
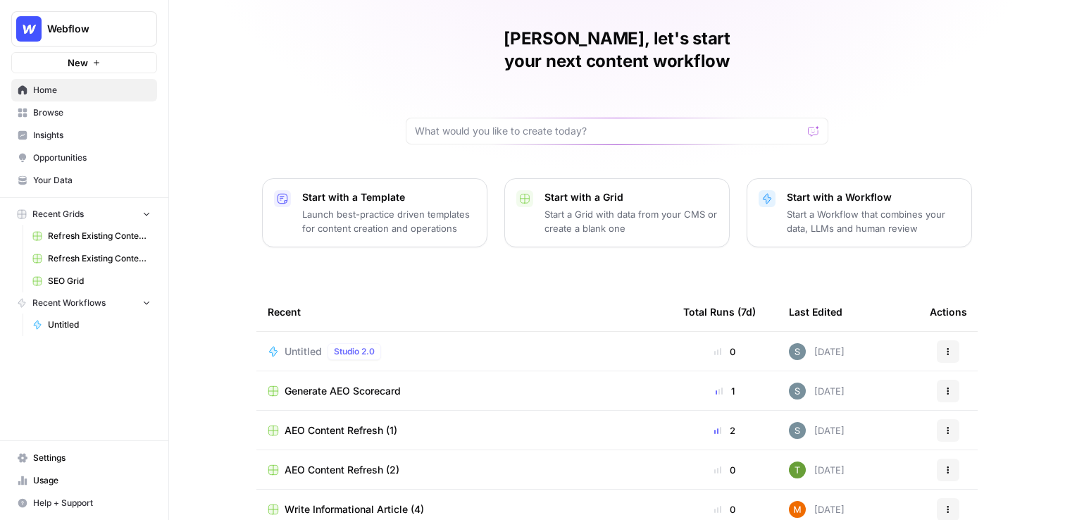
scroll to position [21, 0]
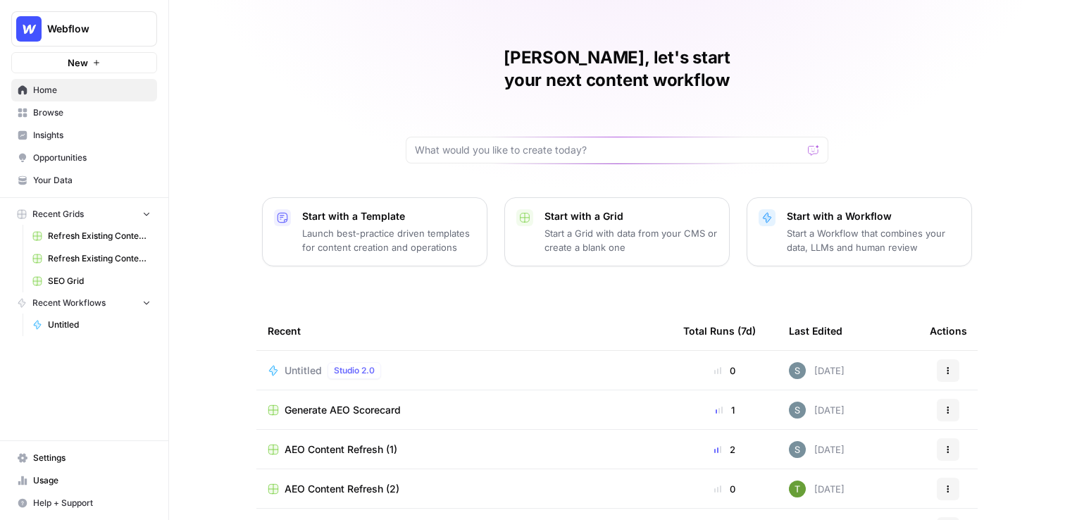
click at [109, 251] on link "Refresh Existing Content - New" at bounding box center [91, 258] width 131 height 23
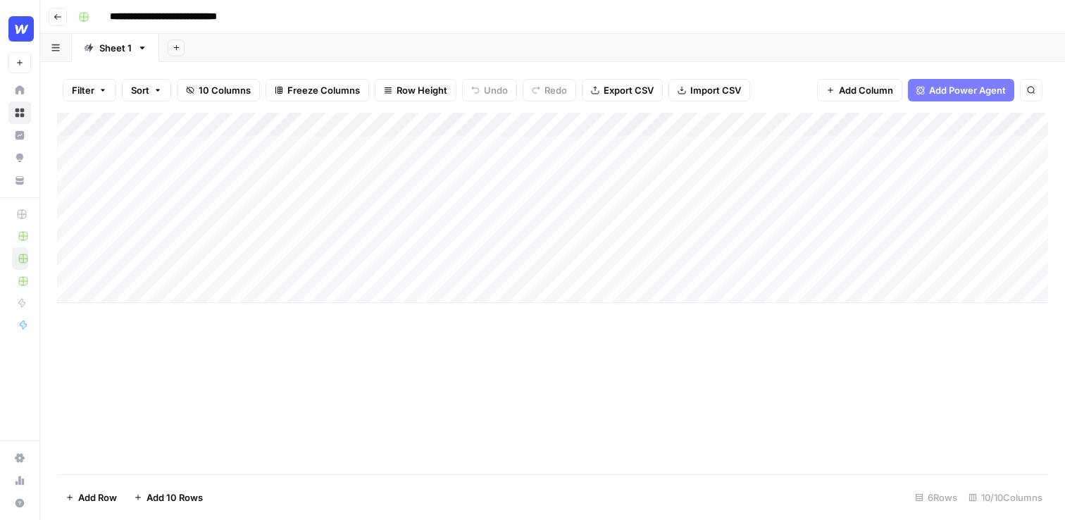
click at [63, 14] on button "Go back" at bounding box center [58, 17] width 18 height 18
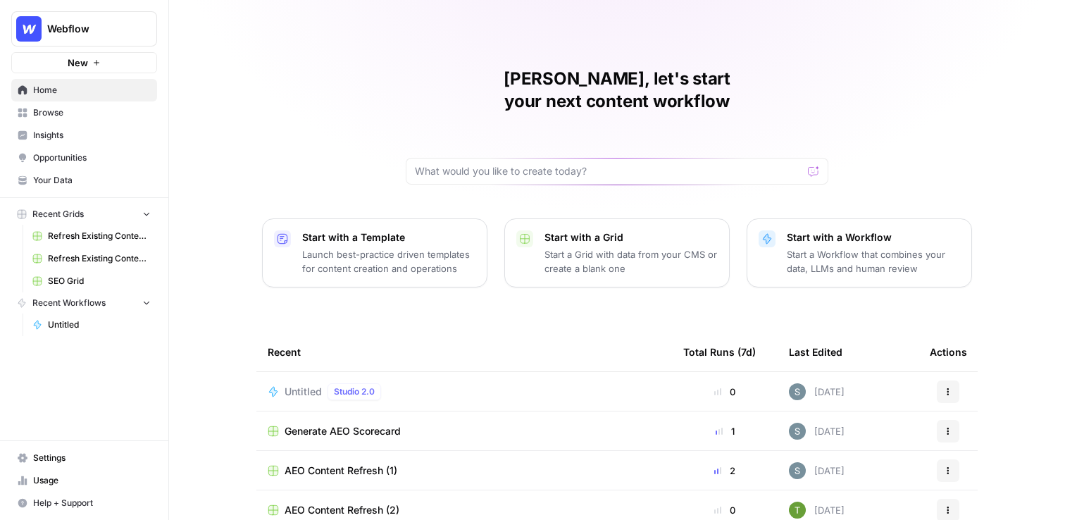
scroll to position [128, 0]
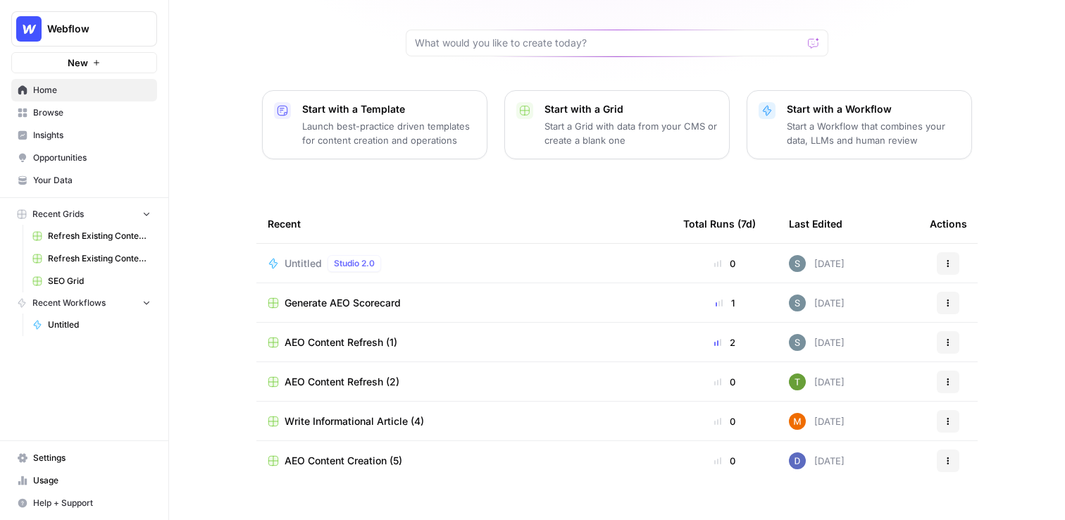
click at [269, 478] on tbody "Untitled Studio 2.0 0 Today Actions Generate AEO Scorecard 1 Today Actions AEO …" at bounding box center [616, 382] width 721 height 276
click at [20, 211] on rect "button" at bounding box center [22, 214] width 8 height 8
click at [25, 211] on icon "button" at bounding box center [22, 214] width 8 height 8
click at [120, 116] on span "Browse" at bounding box center [92, 112] width 118 height 13
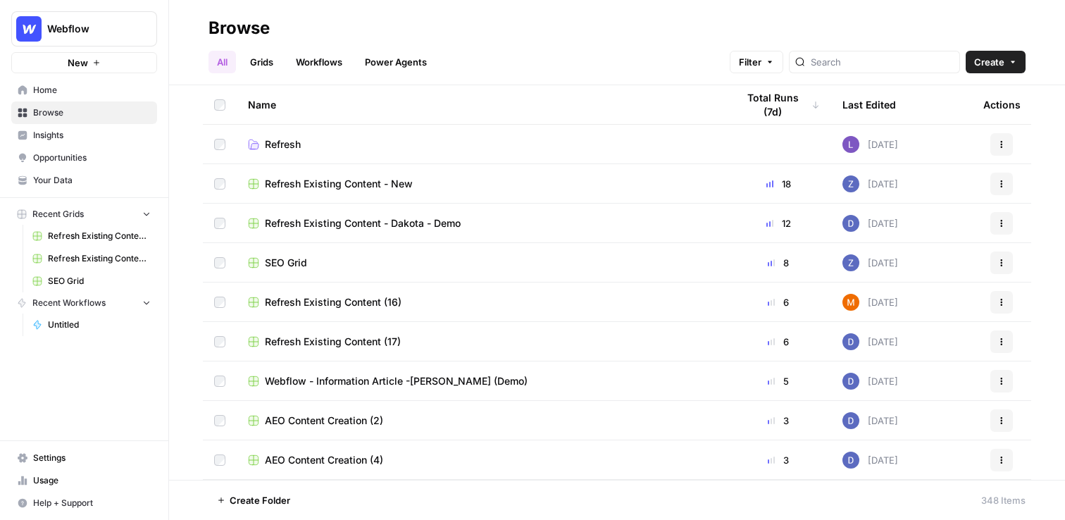
click at [259, 54] on link "Grids" at bounding box center [262, 62] width 40 height 23
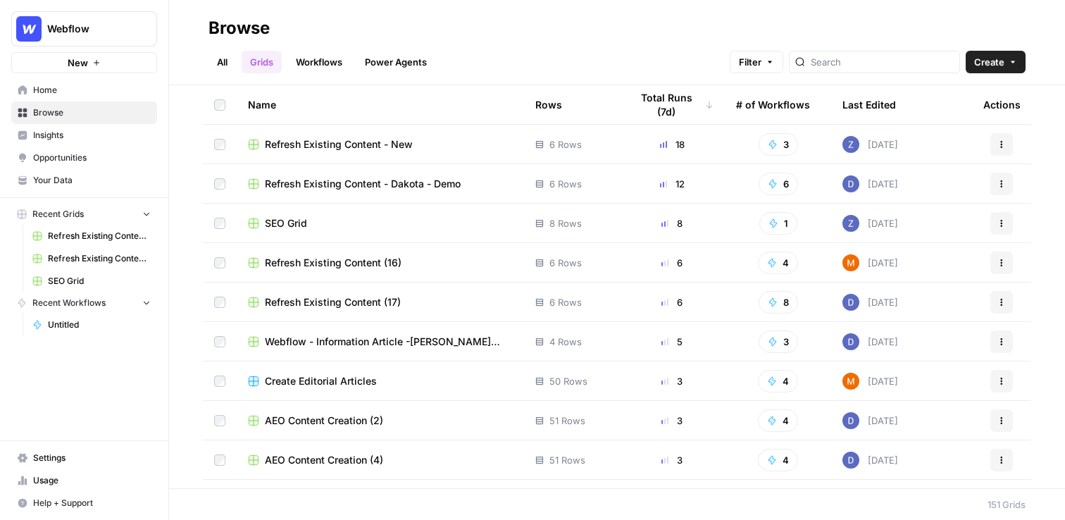
click at [1004, 182] on icon "button" at bounding box center [1002, 184] width 8 height 8
click at [932, 223] on span "Duplicate" at bounding box center [939, 217] width 113 height 14
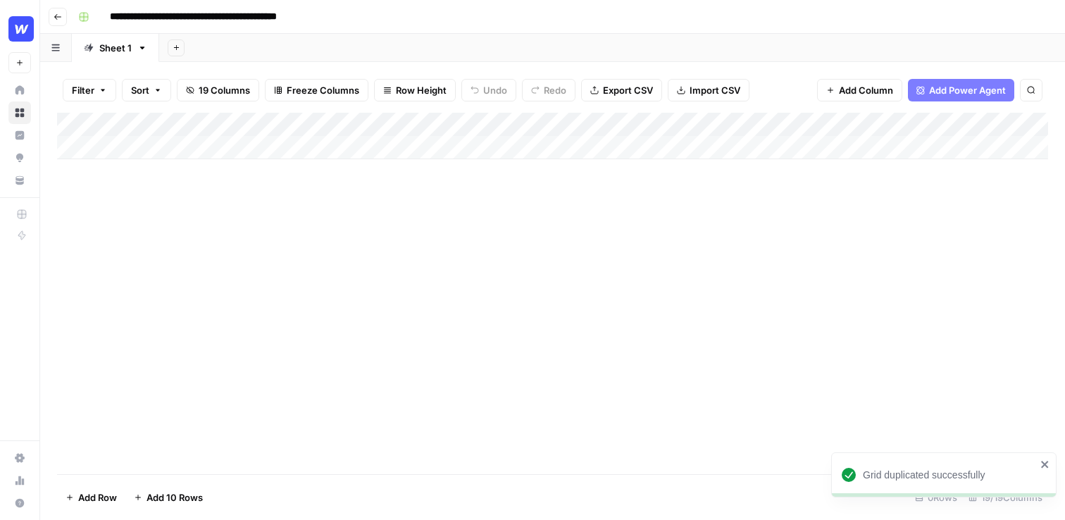
click at [307, 19] on input "**********" at bounding box center [227, 17] width 246 height 23
drag, startPoint x: 271, startPoint y: 18, endPoint x: 237, endPoint y: 18, distance: 33.8
click at [237, 18] on input "**********" at bounding box center [227, 17] width 246 height 23
click at [161, 147] on div "Add Column" at bounding box center [552, 136] width 991 height 46
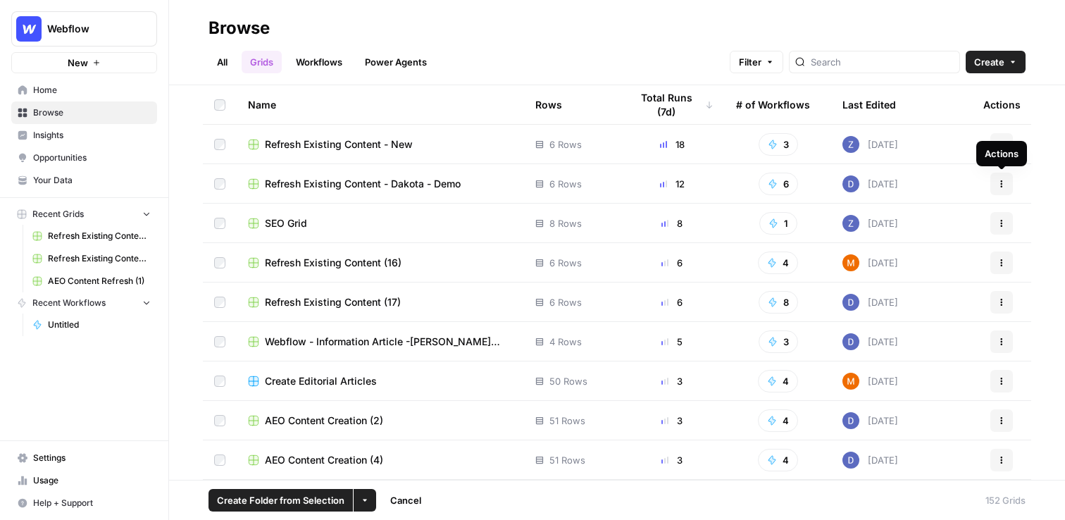
click at [1007, 180] on button "Actions" at bounding box center [1001, 184] width 23 height 23
click at [430, 182] on span "Refresh Existing Content - Dakota - Demo" at bounding box center [363, 184] width 196 height 14
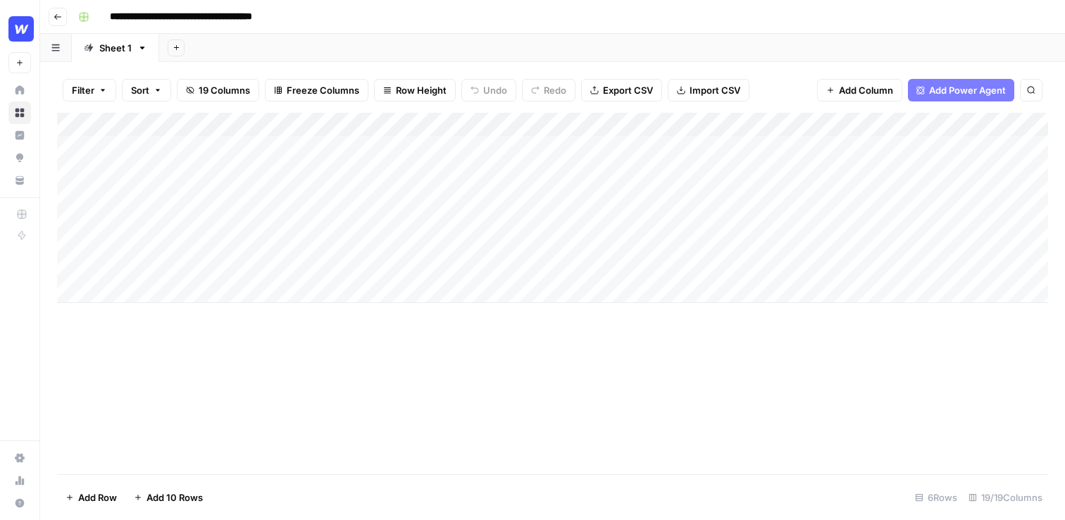
click at [270, 24] on input "**********" at bounding box center [209, 17] width 211 height 23
click at [275, 43] on div "Add Sheet" at bounding box center [612, 48] width 906 height 28
click at [60, 14] on icon "button" at bounding box center [58, 17] width 8 height 8
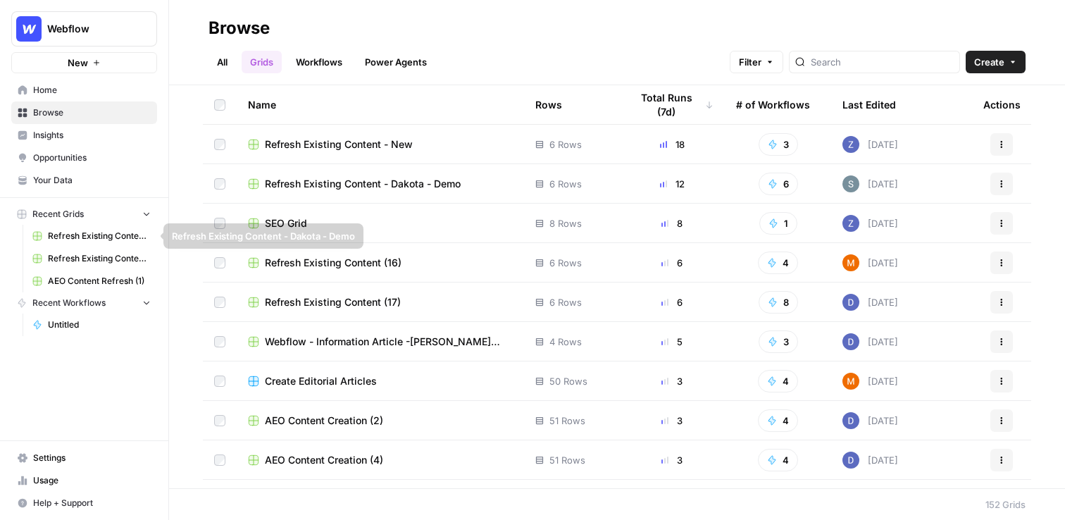
click at [73, 130] on span "Insights" at bounding box center [92, 135] width 118 height 13
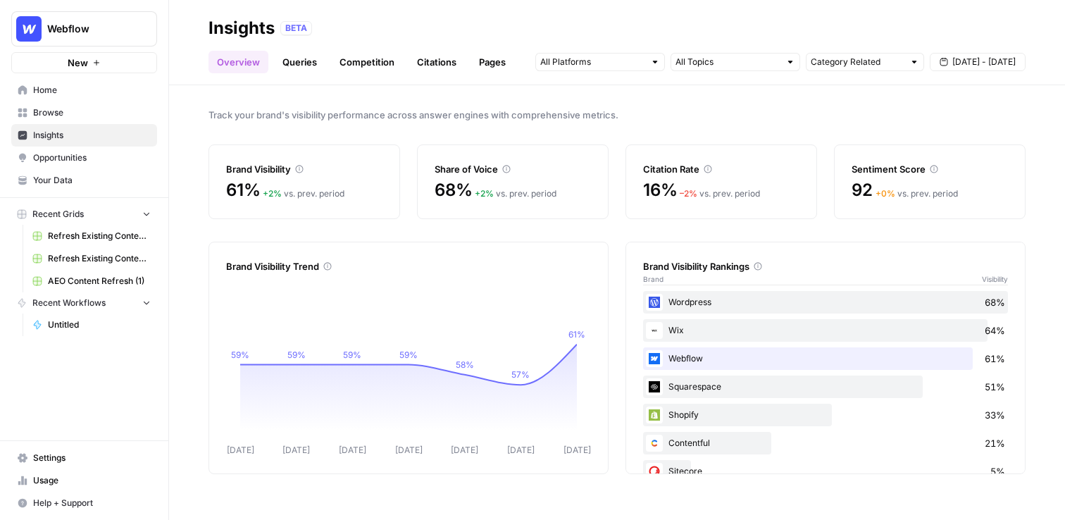
click at [120, 165] on link "Opportunities" at bounding box center [84, 158] width 146 height 23
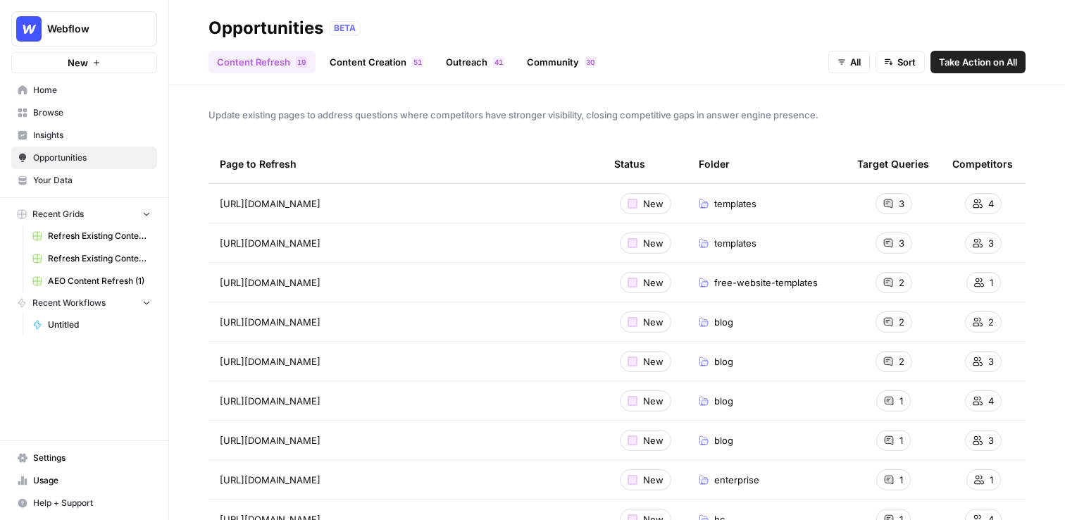
click at [56, 99] on link "Home" at bounding box center [84, 90] width 146 height 23
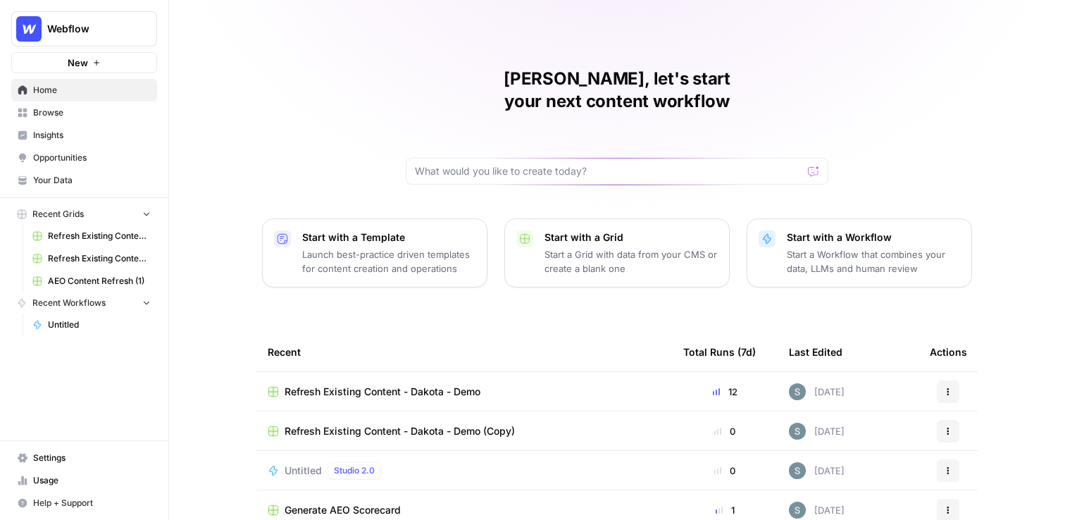
click at [123, 137] on span "Insights" at bounding box center [92, 135] width 118 height 13
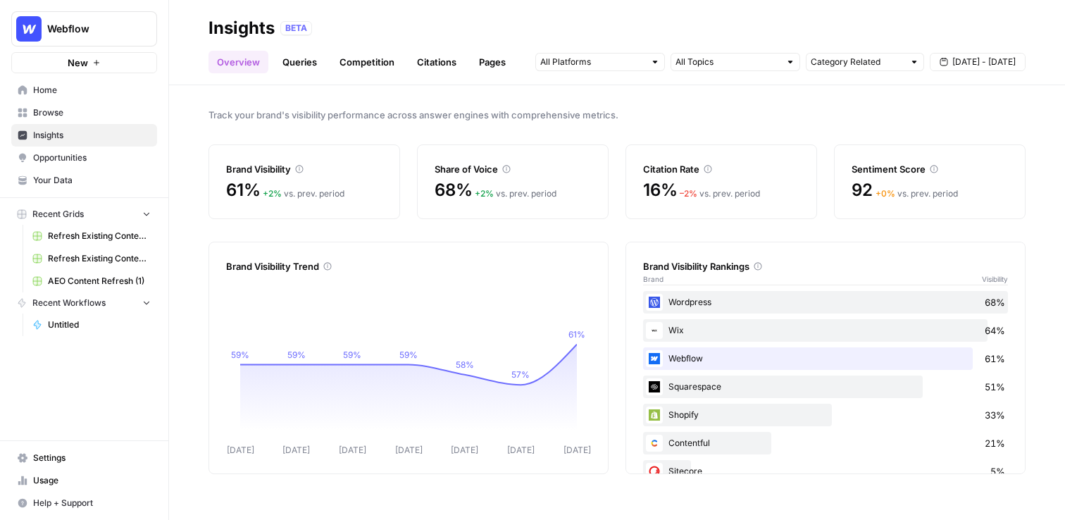
click at [329, 61] on ul "Overview Queries Competition Citations Pages" at bounding box center [362, 62] width 306 height 23
click at [321, 62] on link "Queries" at bounding box center [299, 62] width 51 height 23
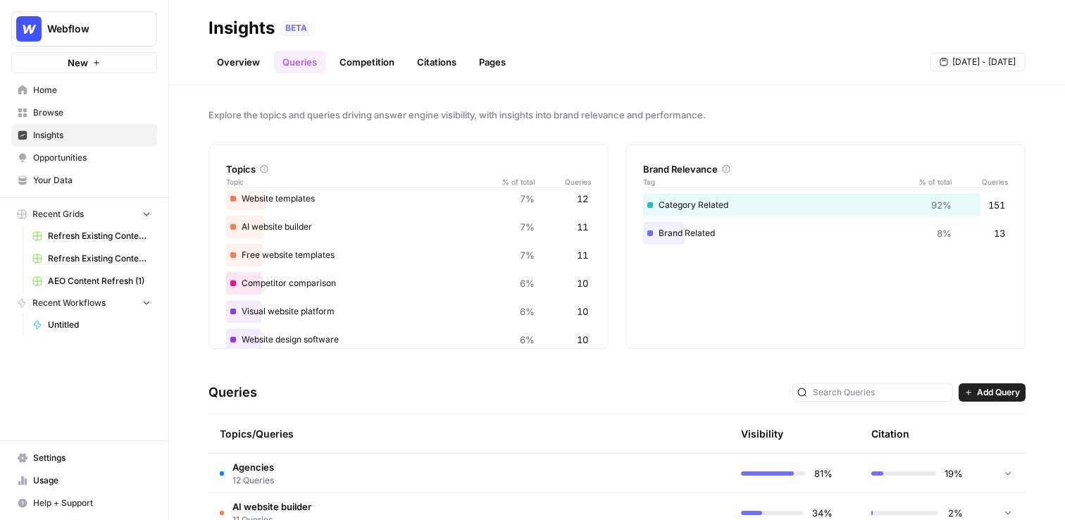
scroll to position [280, 0]
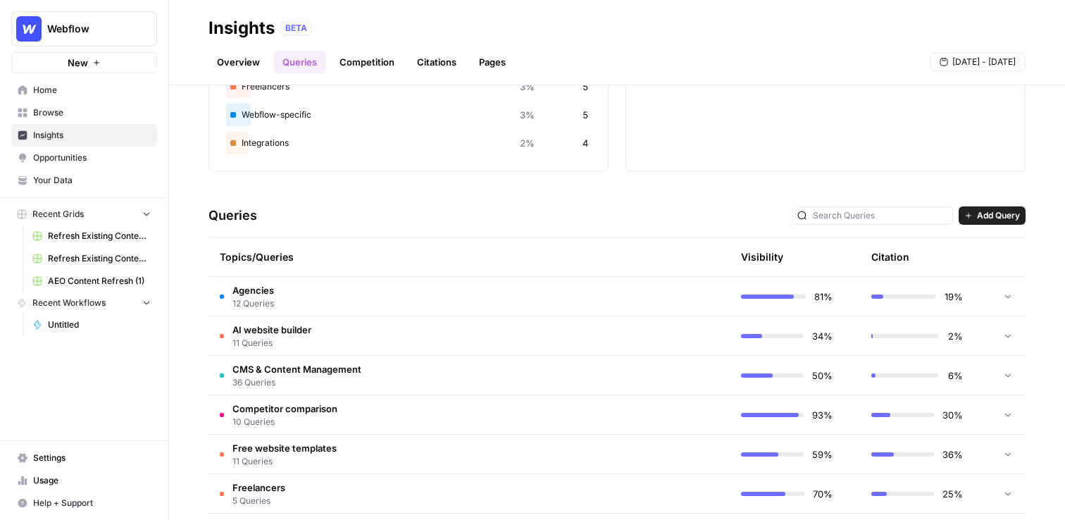
click at [363, 294] on td "Agencies 12 Queries" at bounding box center [402, 296] width 387 height 39
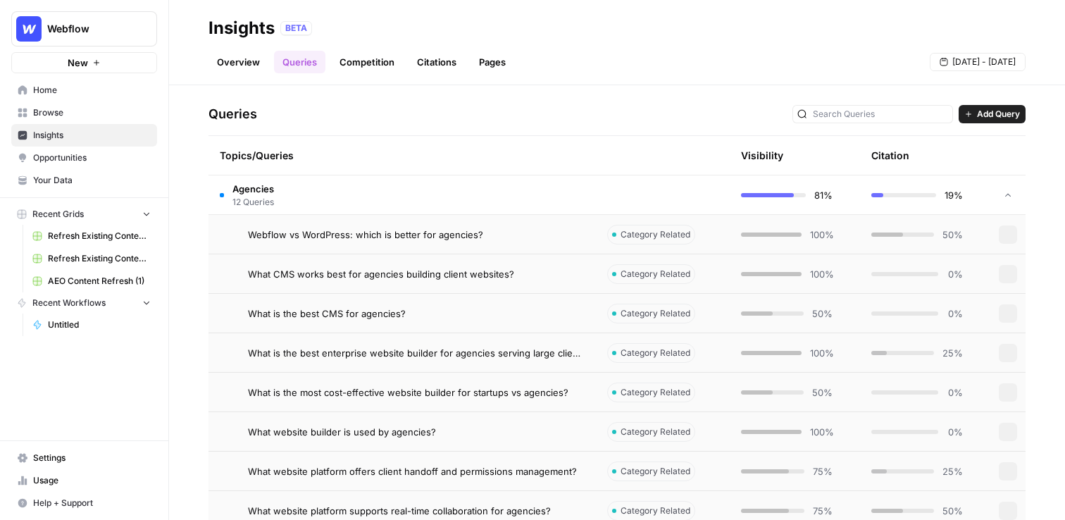
scroll to position [279, 0]
click at [391, 242] on td "Webflow vs WordPress: which is better for agencies?" at bounding box center [402, 233] width 387 height 39
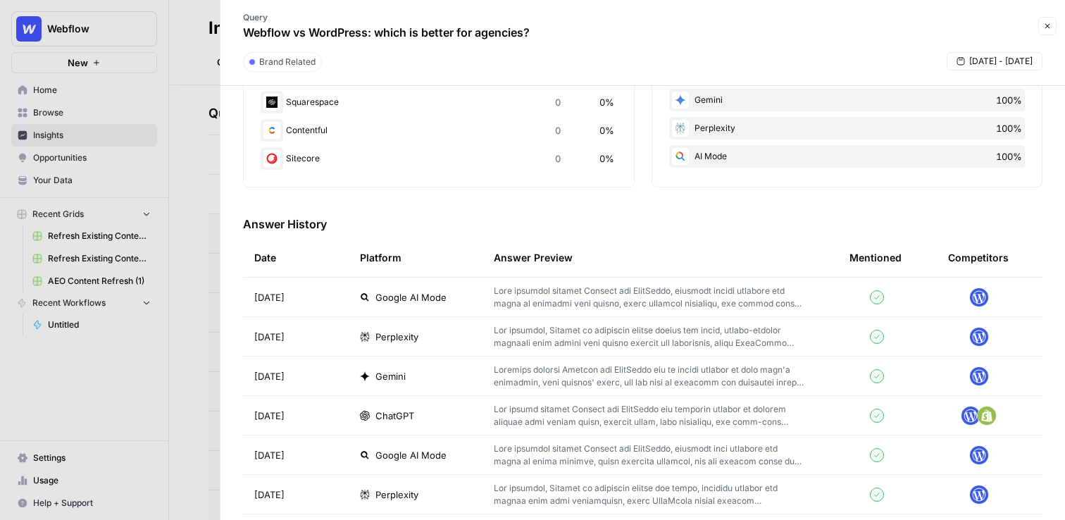
scroll to position [338, 0]
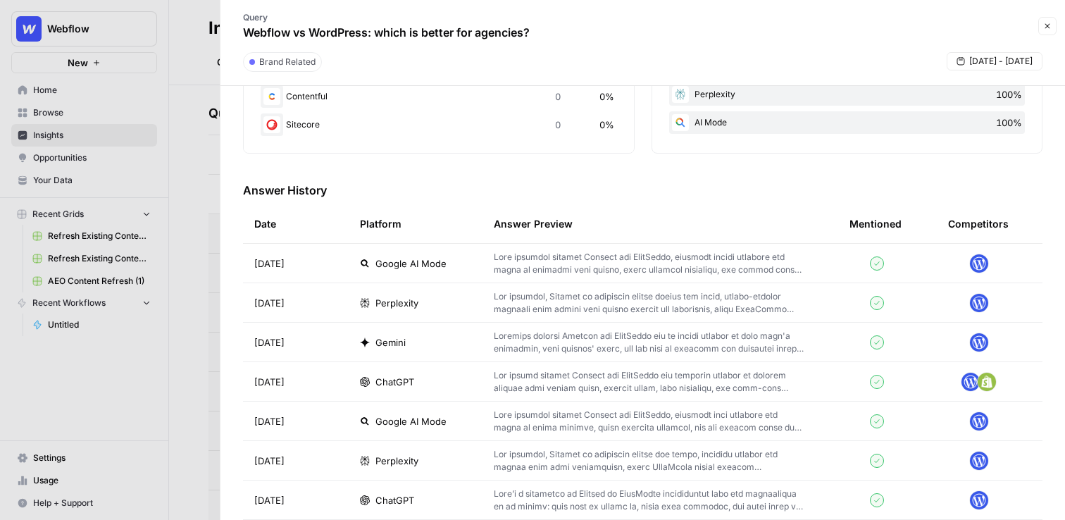
click at [606, 271] on p at bounding box center [649, 263] width 311 height 25
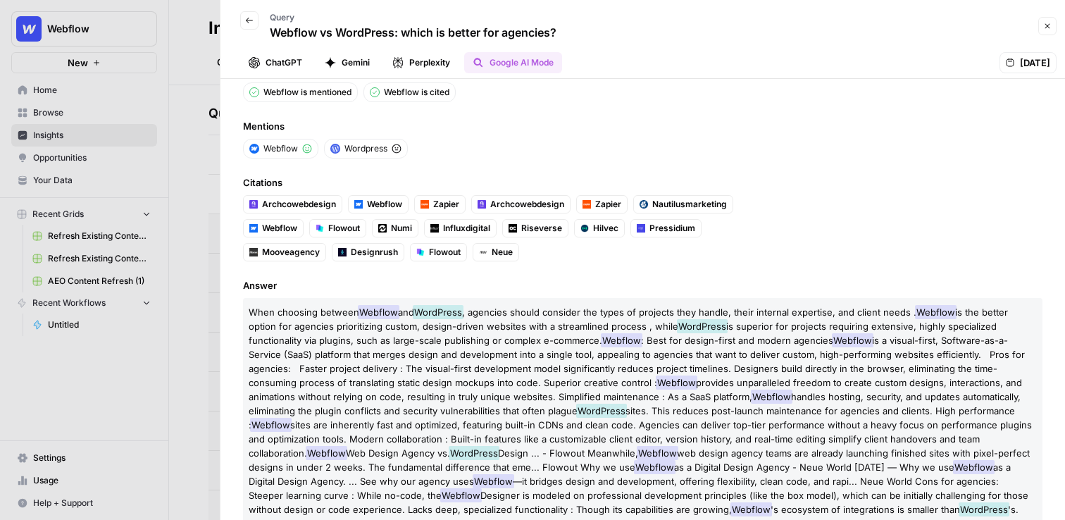
scroll to position [42, 0]
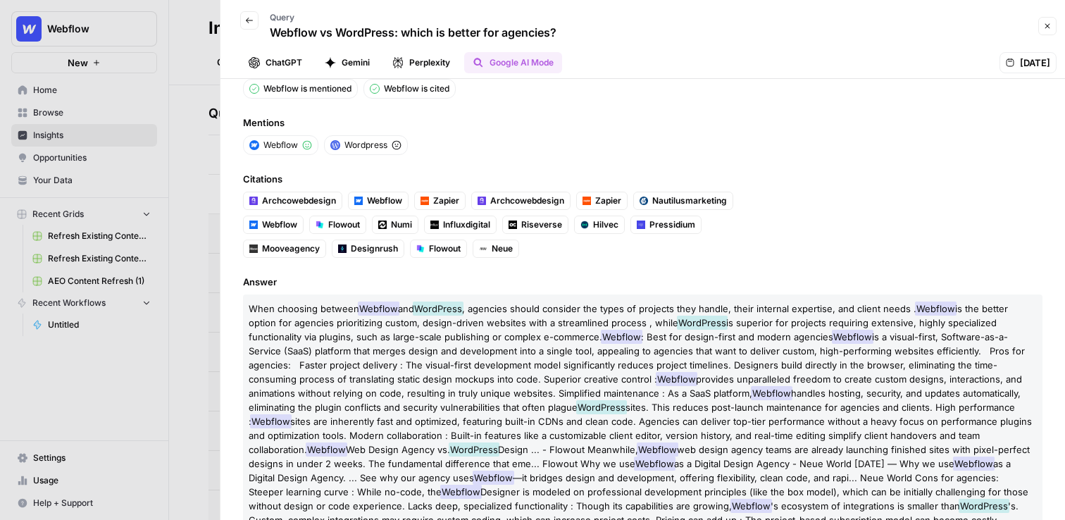
click at [249, 19] on icon "button" at bounding box center [249, 20] width 8 height 8
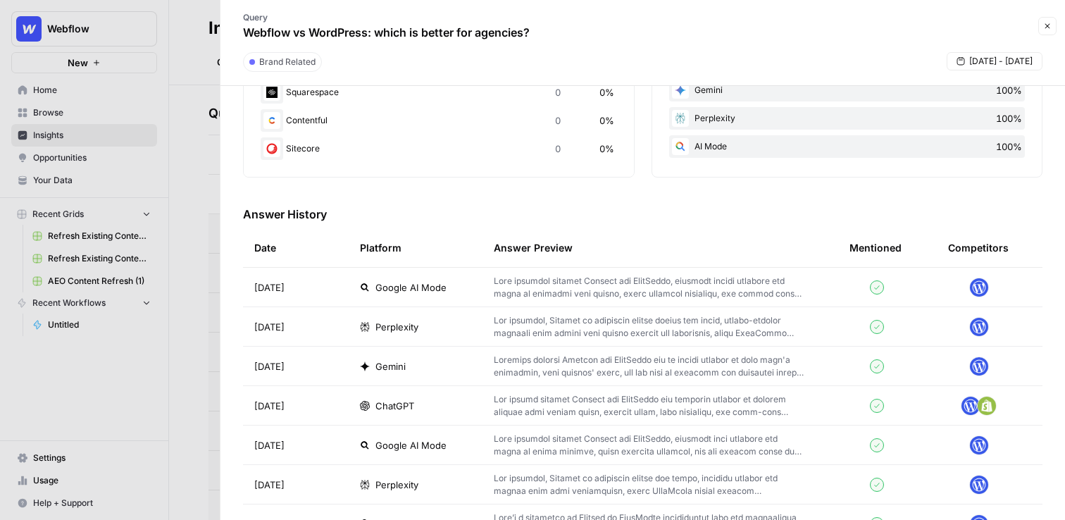
scroll to position [370, 0]
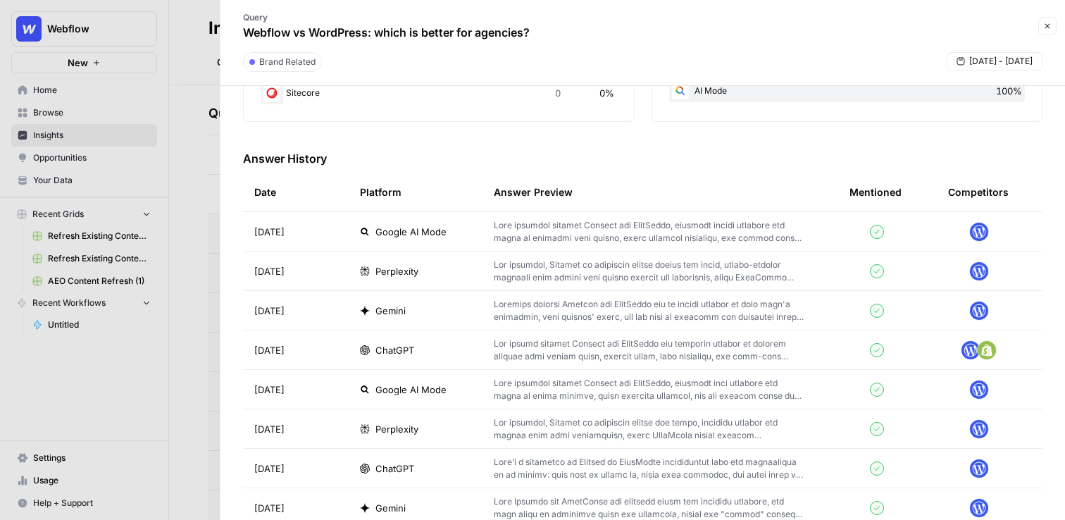
click at [461, 236] on div "Google AI Mode" at bounding box center [415, 232] width 111 height 14
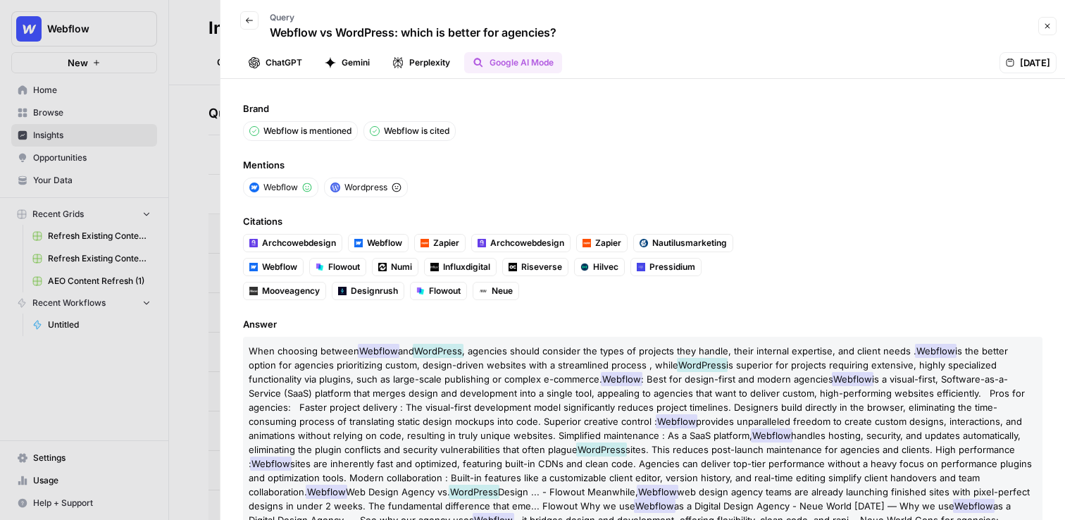
click at [451, 169] on span "Mentions" at bounding box center [643, 165] width 800 height 14
click at [250, 18] on icon "button" at bounding box center [249, 20] width 8 height 8
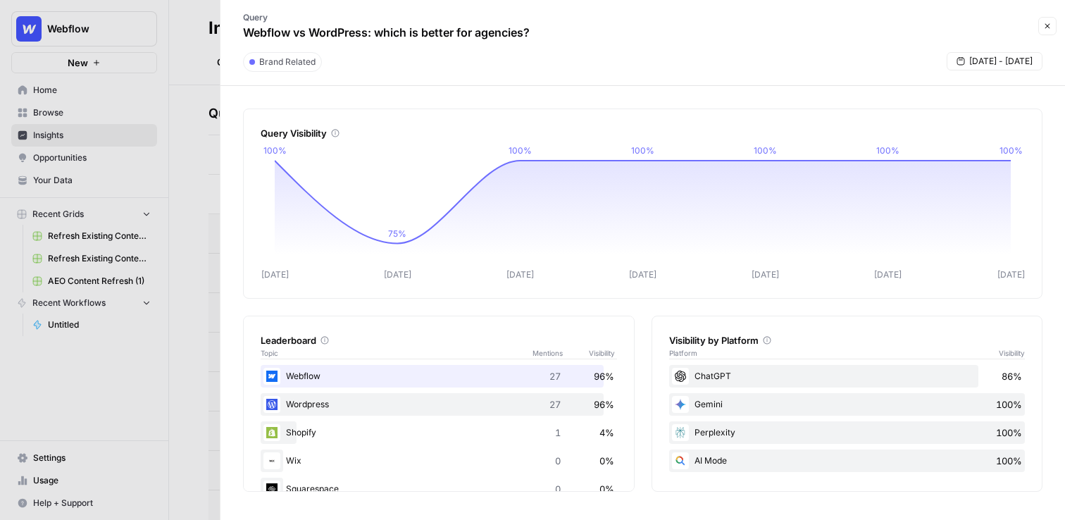
click at [1056, 26] on button "Close" at bounding box center [1047, 26] width 18 height 18
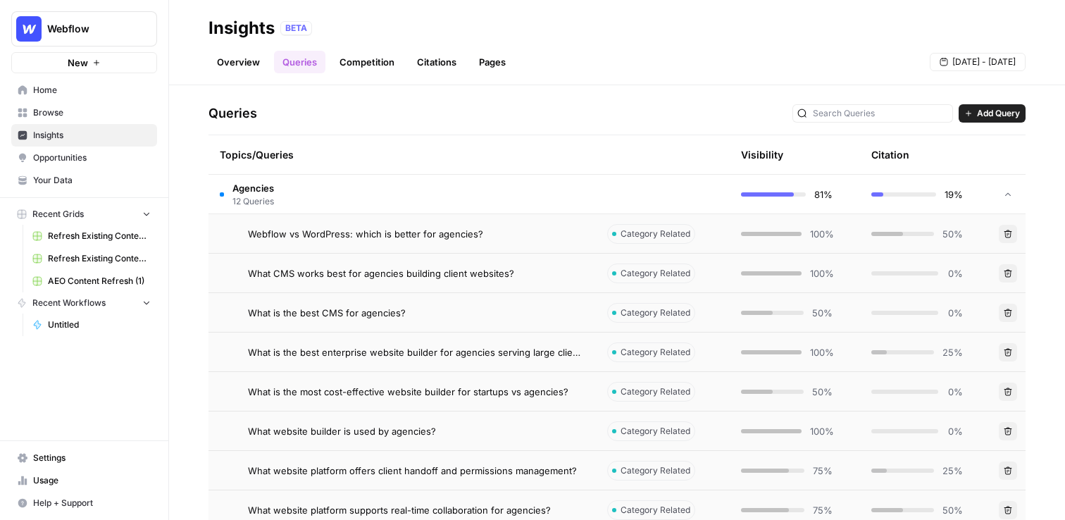
scroll to position [285, 0]
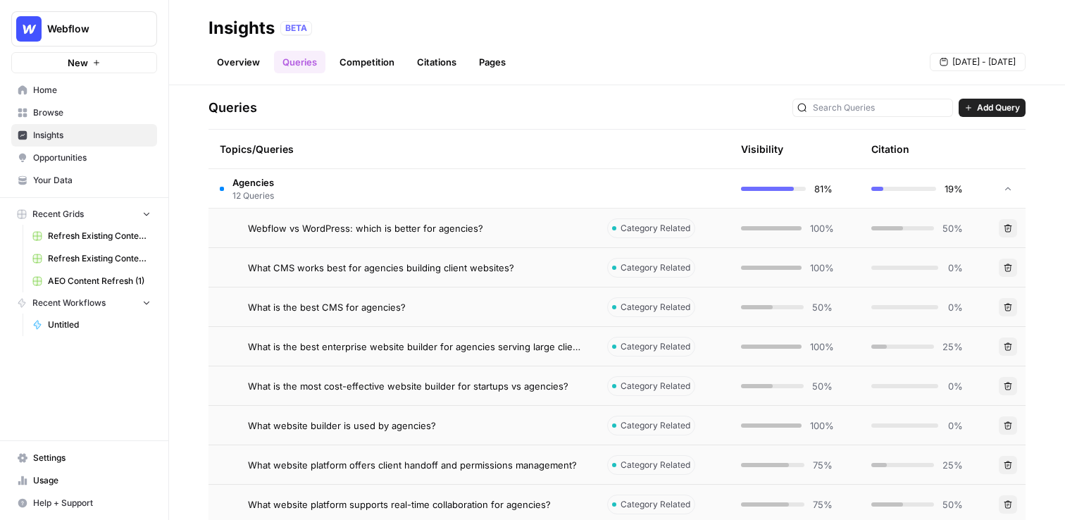
click at [568, 171] on td "Agencies 12 Queries" at bounding box center [402, 188] width 387 height 39
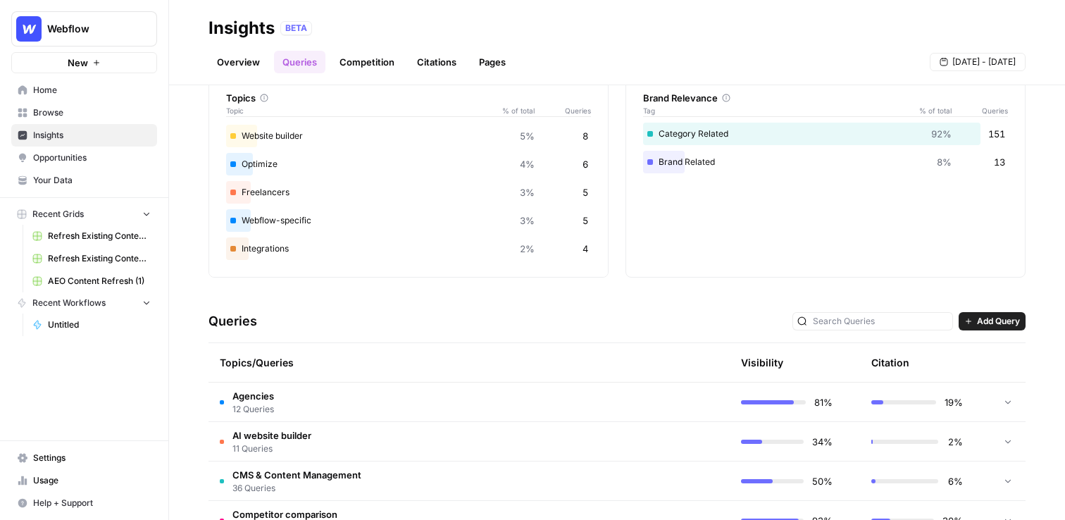
scroll to position [232, 0]
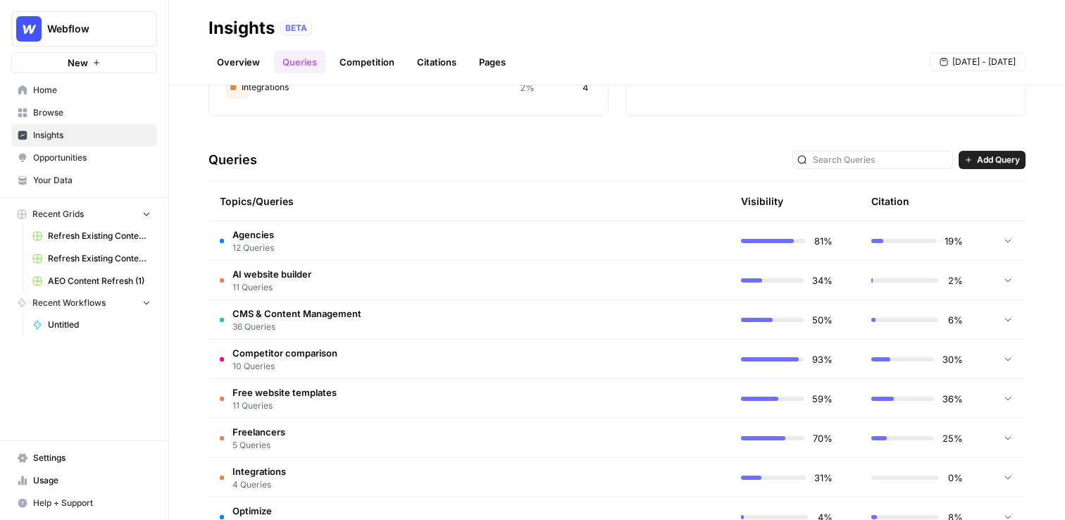
click at [360, 61] on link "Competition" at bounding box center [367, 62] width 72 height 23
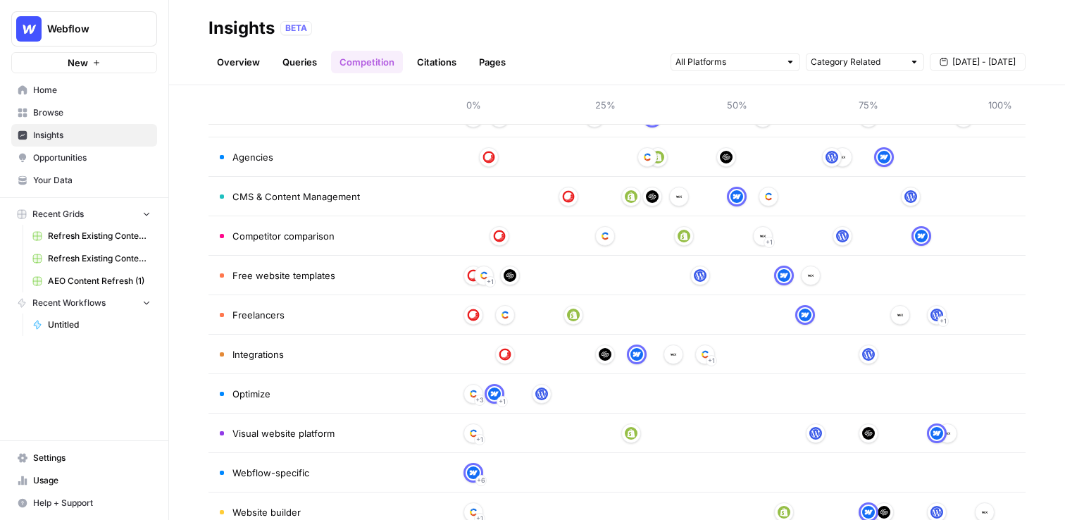
scroll to position [321, 0]
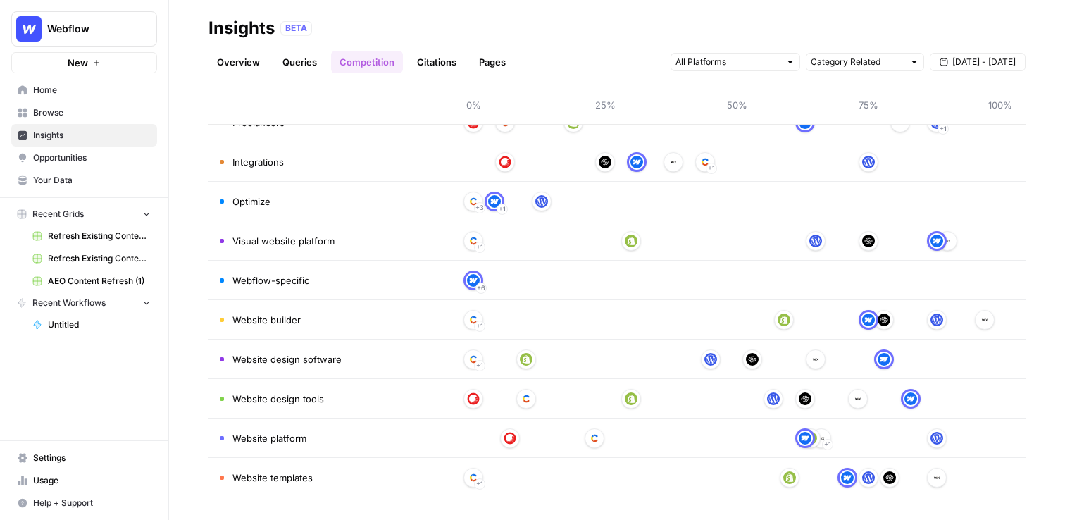
click at [381, 231] on td "Visual website platform" at bounding box center [329, 240] width 240 height 39
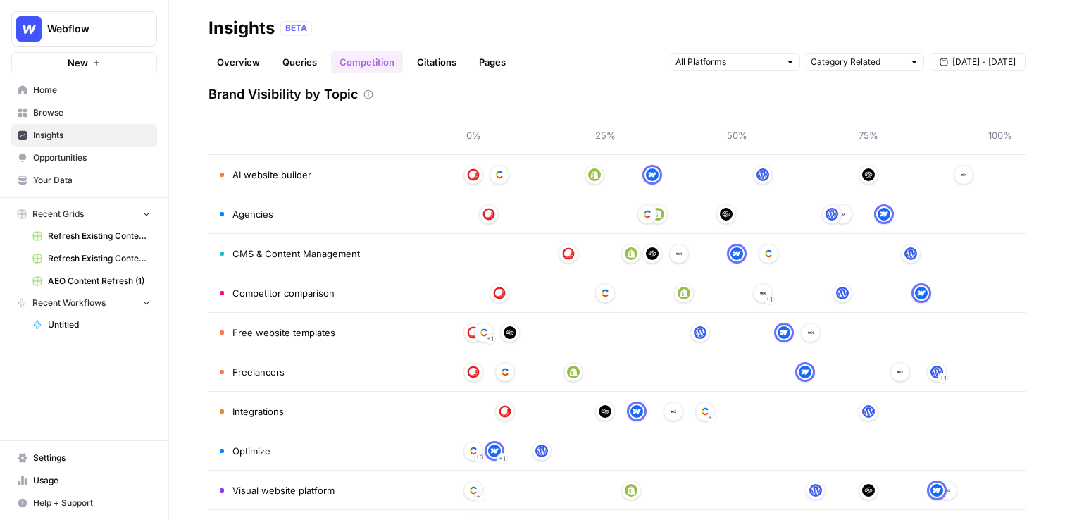
scroll to position [0, 0]
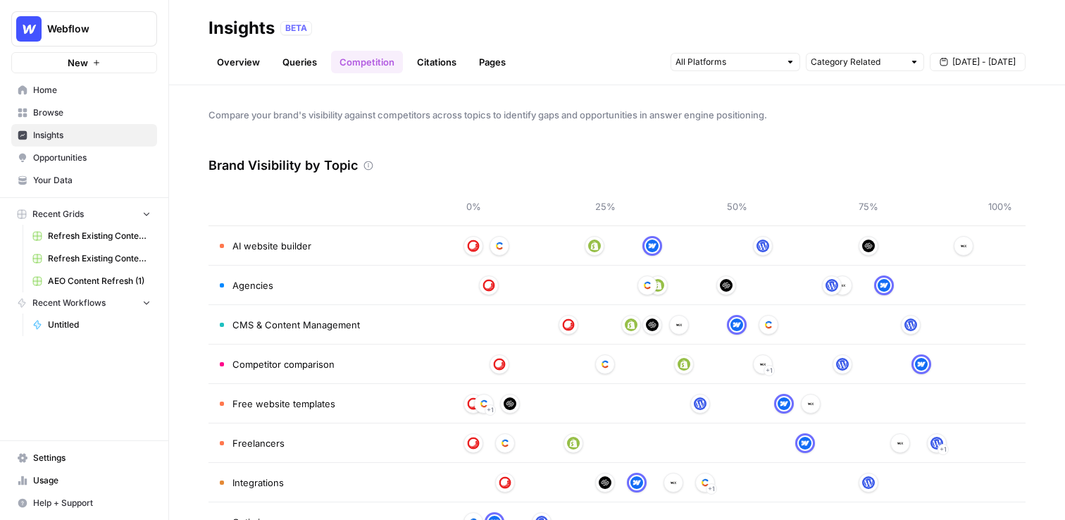
click at [416, 61] on link "Citations" at bounding box center [437, 62] width 56 height 23
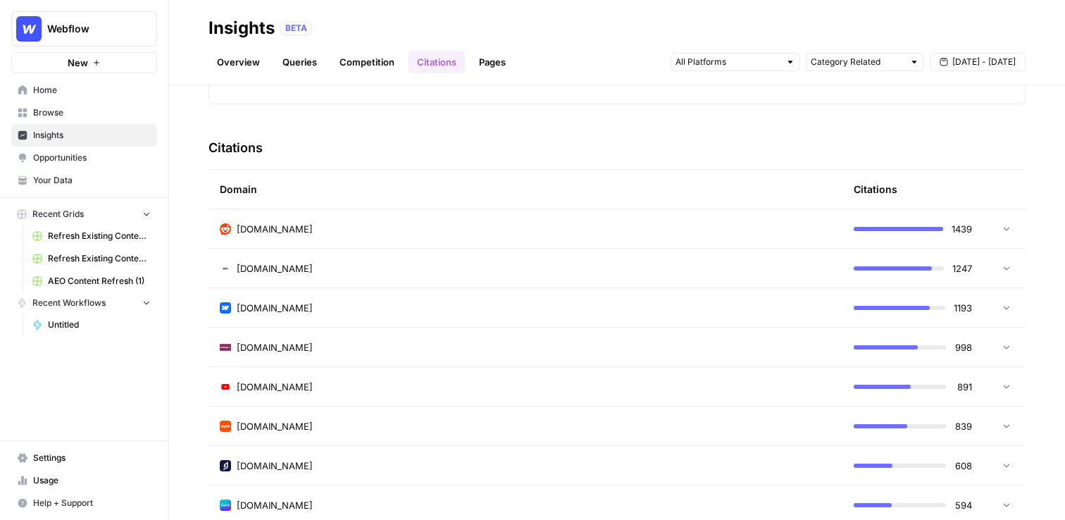
scroll to position [289, 0]
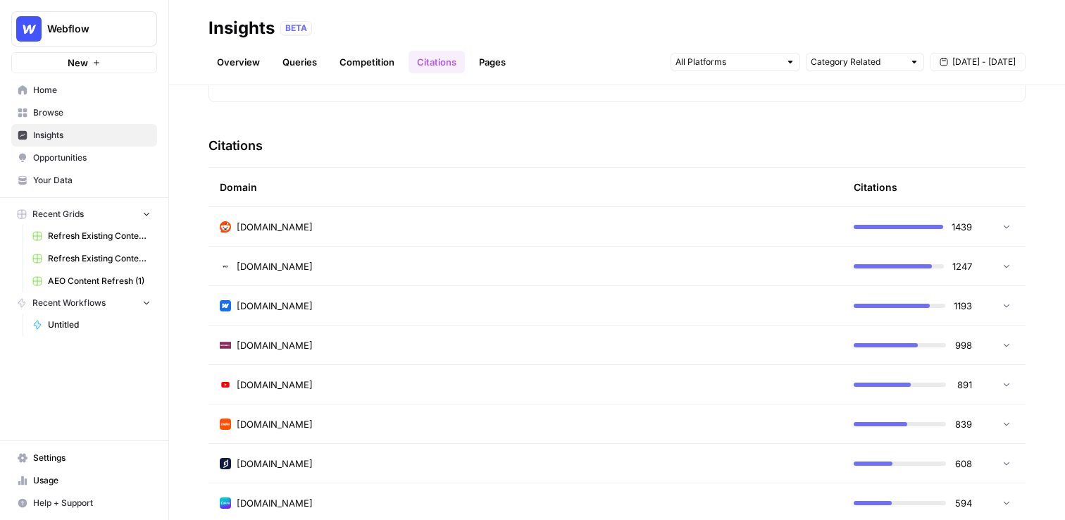
click at [660, 221] on div "reddit.com" at bounding box center [525, 227] width 611 height 14
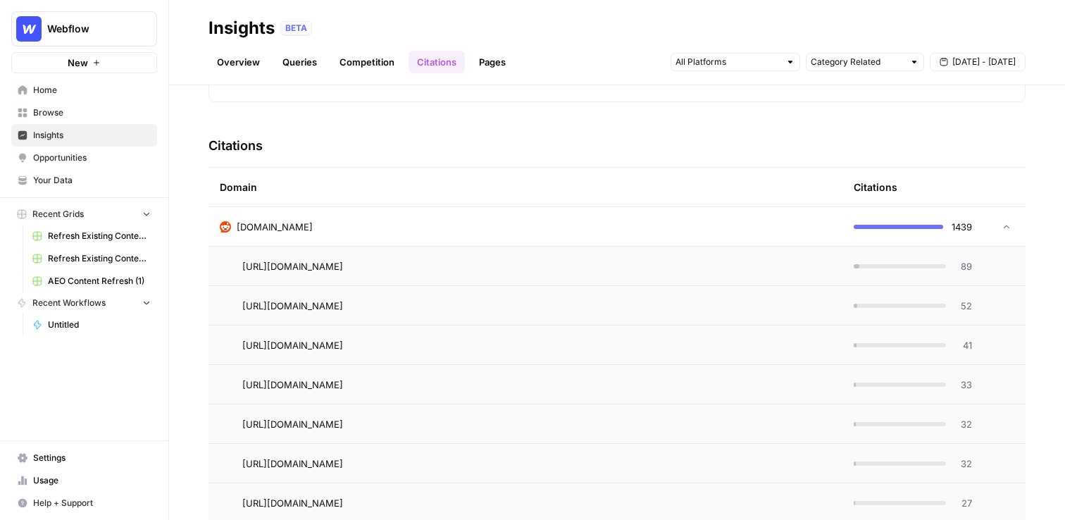
click at [660, 221] on div "reddit.com" at bounding box center [525, 227] width 611 height 14
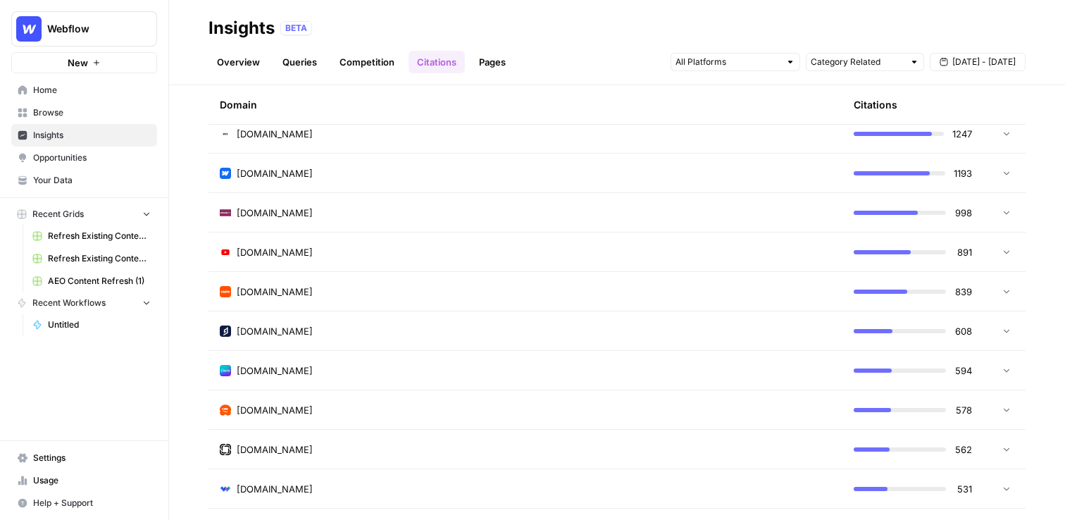
click at [595, 223] on td "techradar.com" at bounding box center [526, 212] width 634 height 39
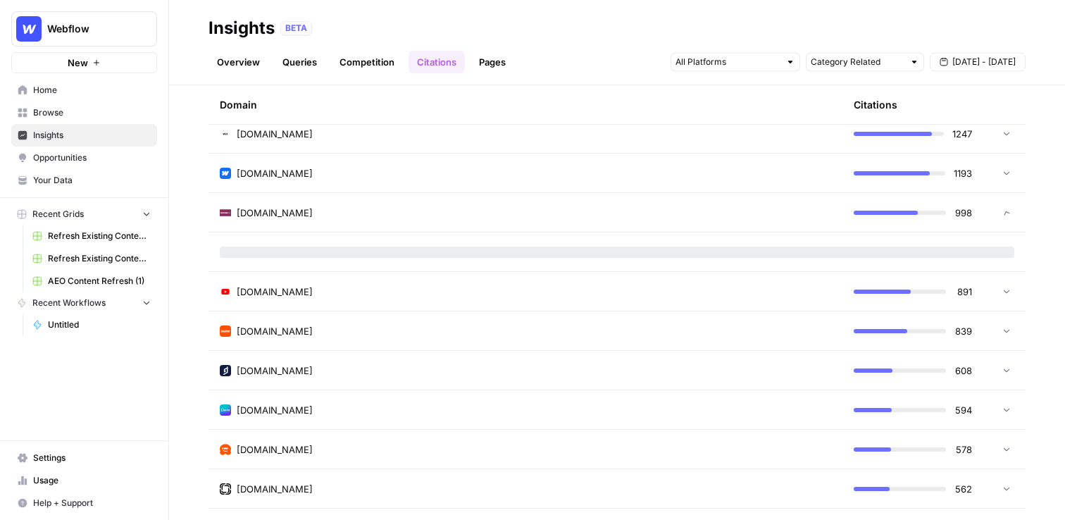
click at [595, 223] on td "techradar.com" at bounding box center [526, 212] width 634 height 39
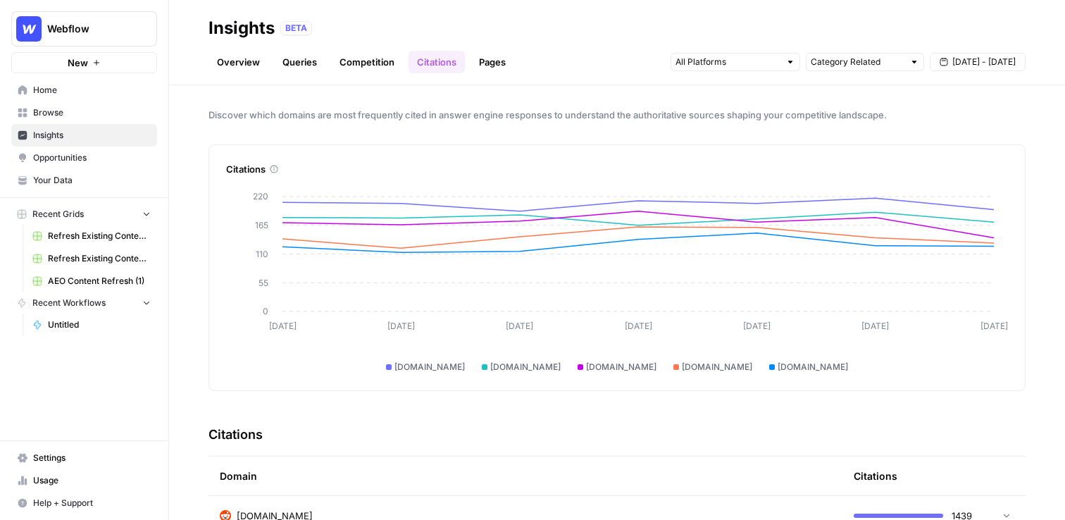
click at [483, 50] on div "Overview Queries Competition Citations Pages Category Related Sep 11 - Sep 17" at bounding box center [617, 56] width 817 height 34
click at [483, 59] on link "Pages" at bounding box center [493, 62] width 44 height 23
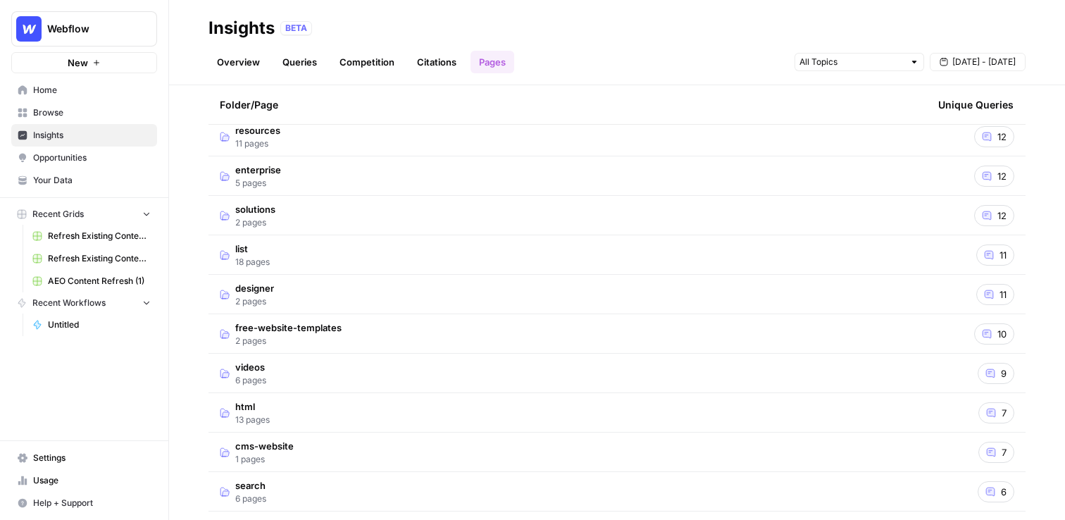
scroll to position [152, 0]
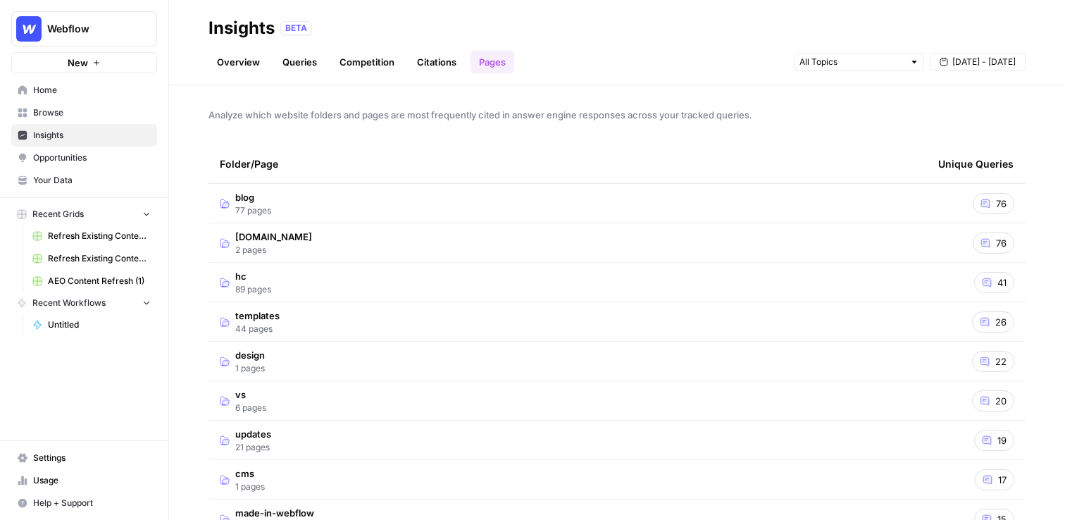
click at [251, 65] on link "Overview" at bounding box center [239, 62] width 60 height 23
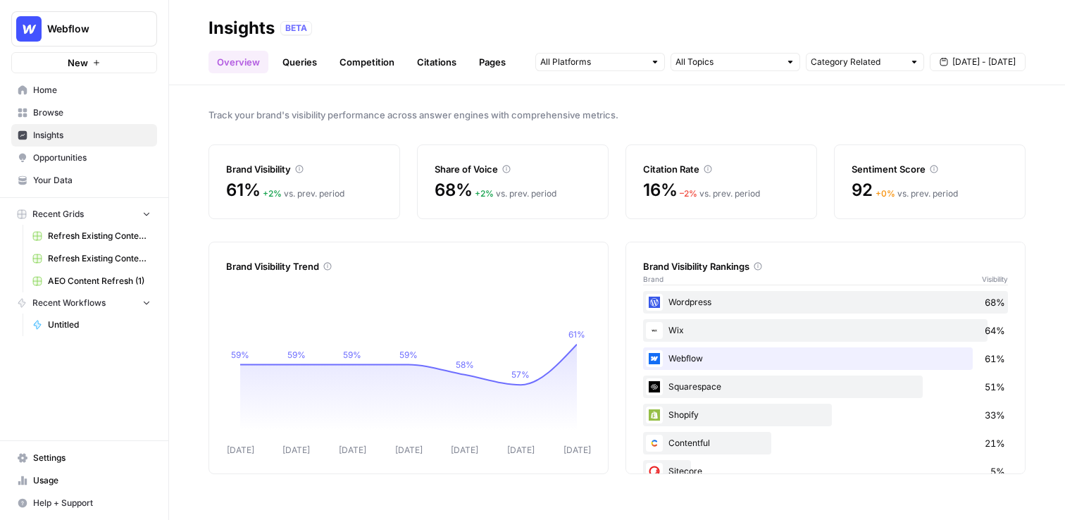
click at [137, 38] on button "Webflow" at bounding box center [84, 28] width 146 height 35
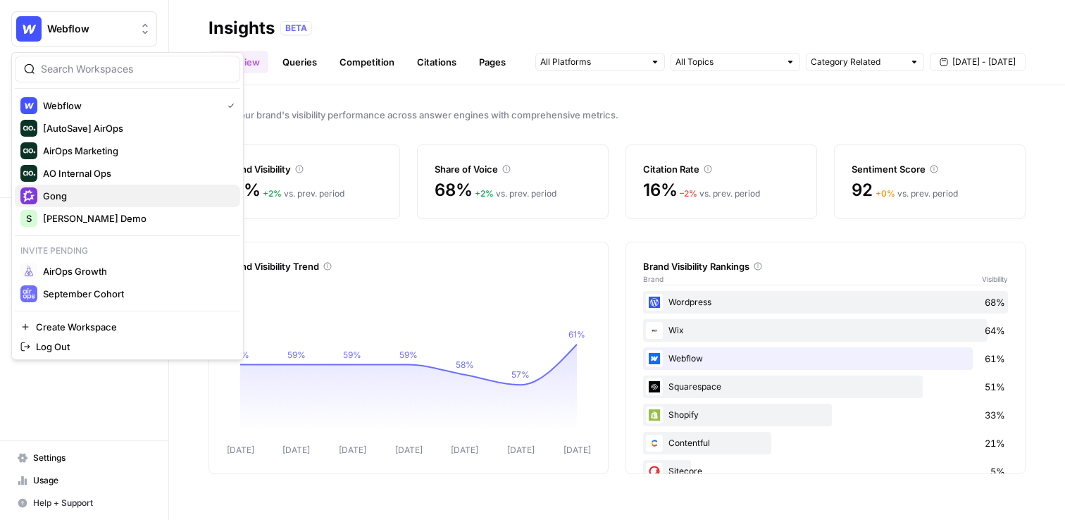
click at [130, 194] on span "Gong" at bounding box center [136, 196] width 186 height 14
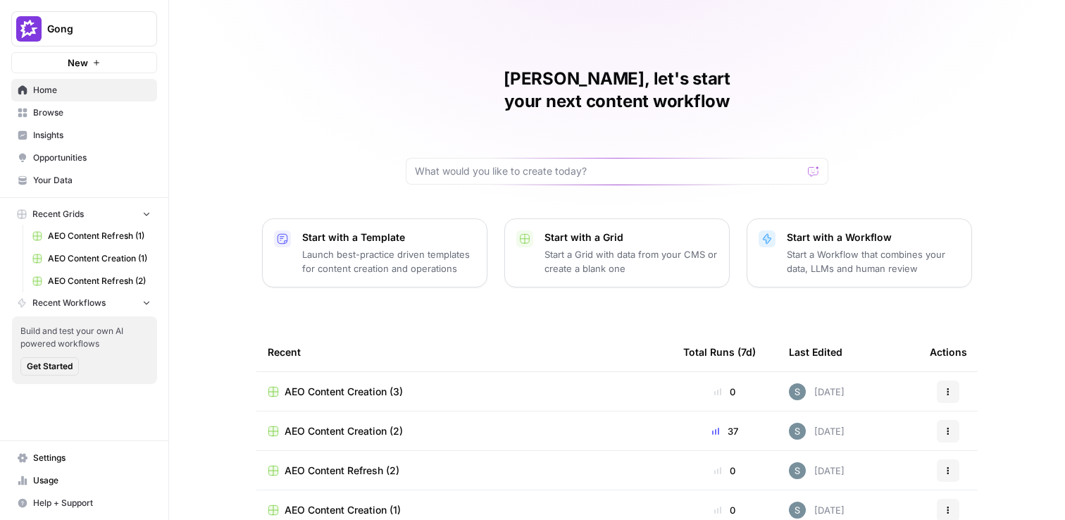
click at [101, 140] on span "Insights" at bounding box center [92, 135] width 118 height 13
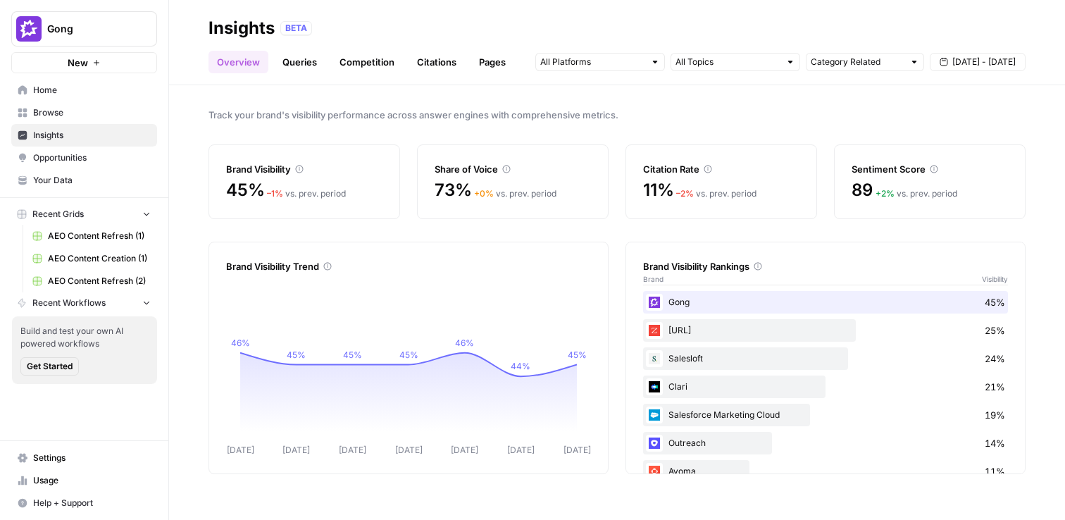
click at [106, 80] on link "Home" at bounding box center [84, 90] width 146 height 23
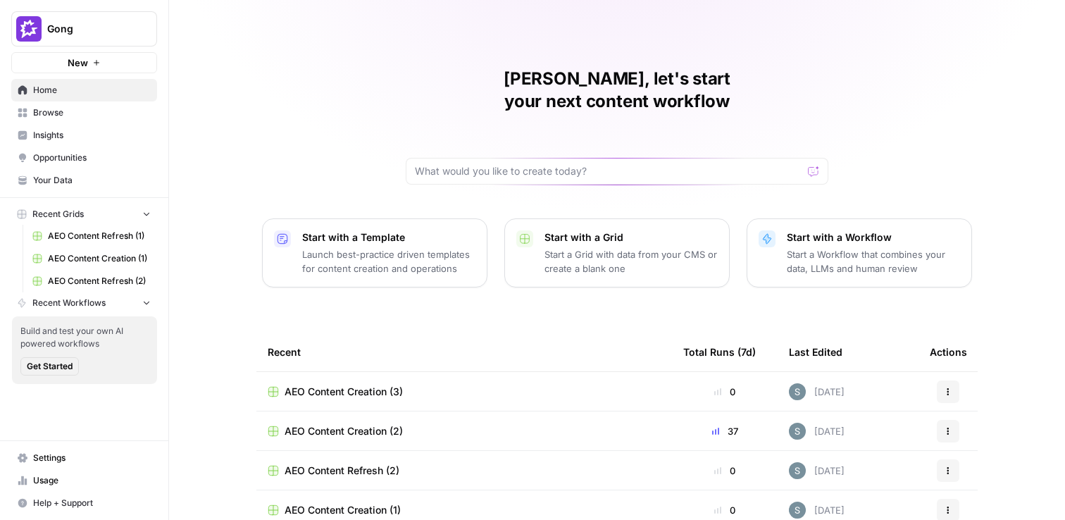
click at [86, 132] on span "Insights" at bounding box center [92, 135] width 118 height 13
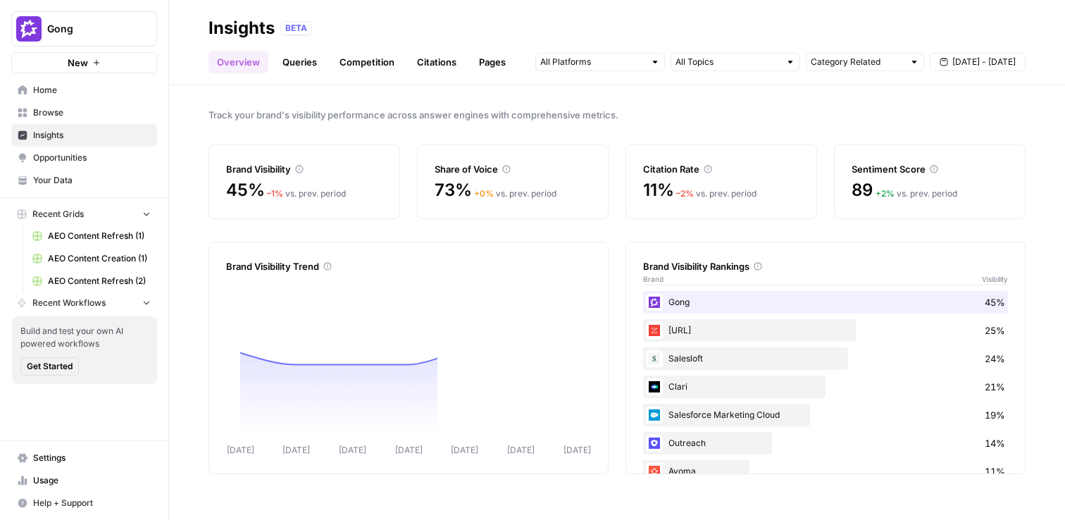
click at [119, 166] on link "Opportunities" at bounding box center [84, 158] width 146 height 23
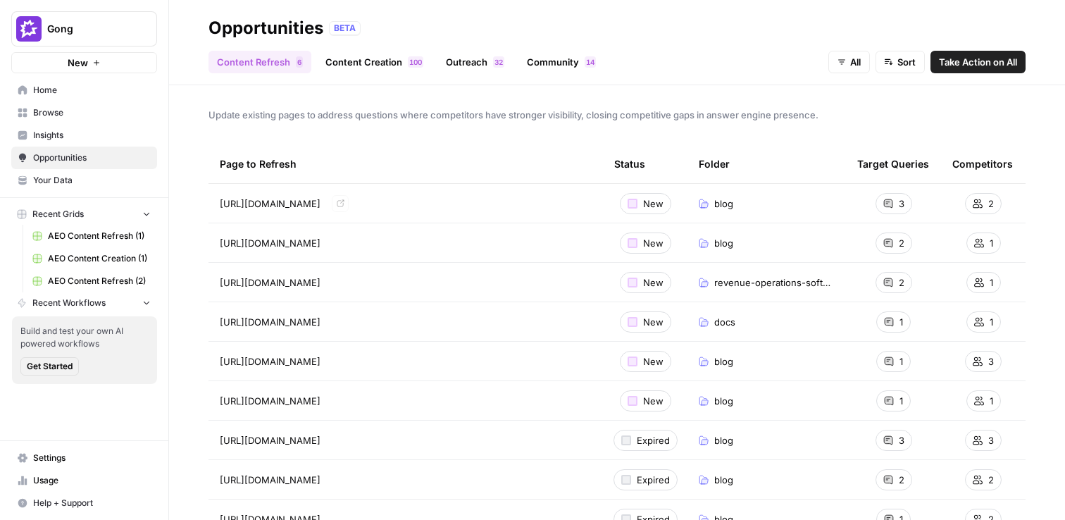
click at [136, 39] on button "Gong" at bounding box center [84, 28] width 146 height 35
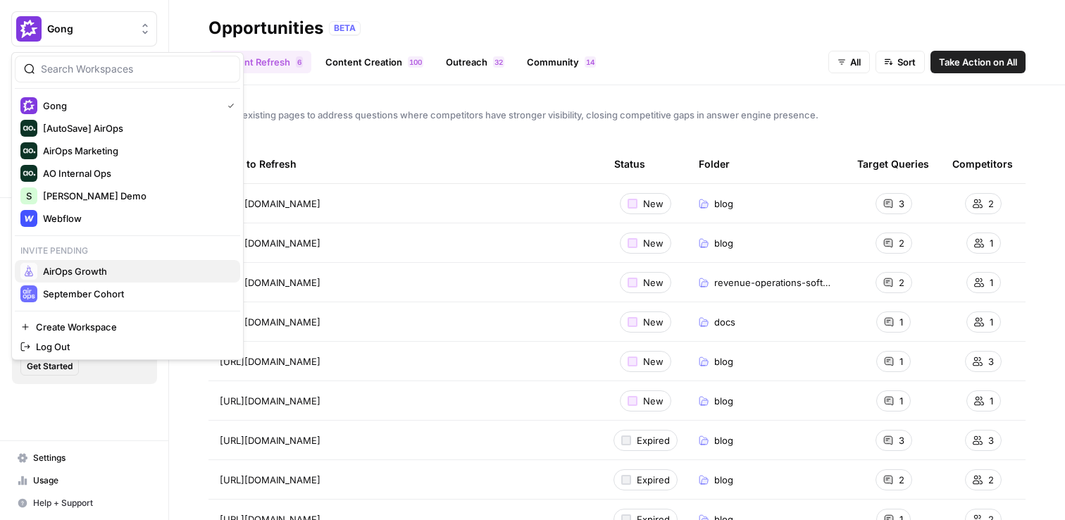
click at [128, 266] on span "AirOps Growth" at bounding box center [136, 271] width 186 height 14
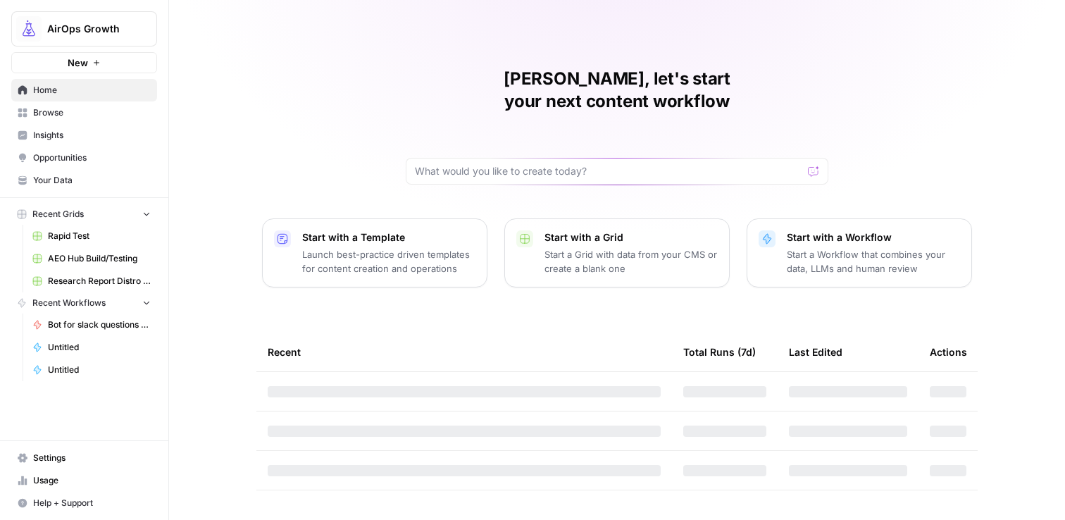
click at [111, 25] on span "AirOps Growth" at bounding box center [89, 29] width 85 height 14
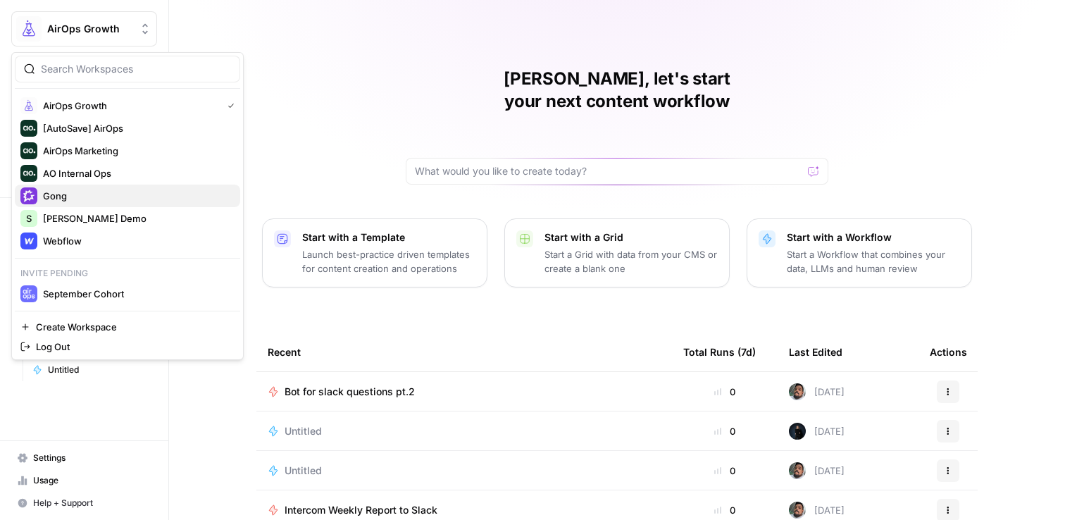
click at [115, 194] on span "Gong" at bounding box center [136, 196] width 186 height 14
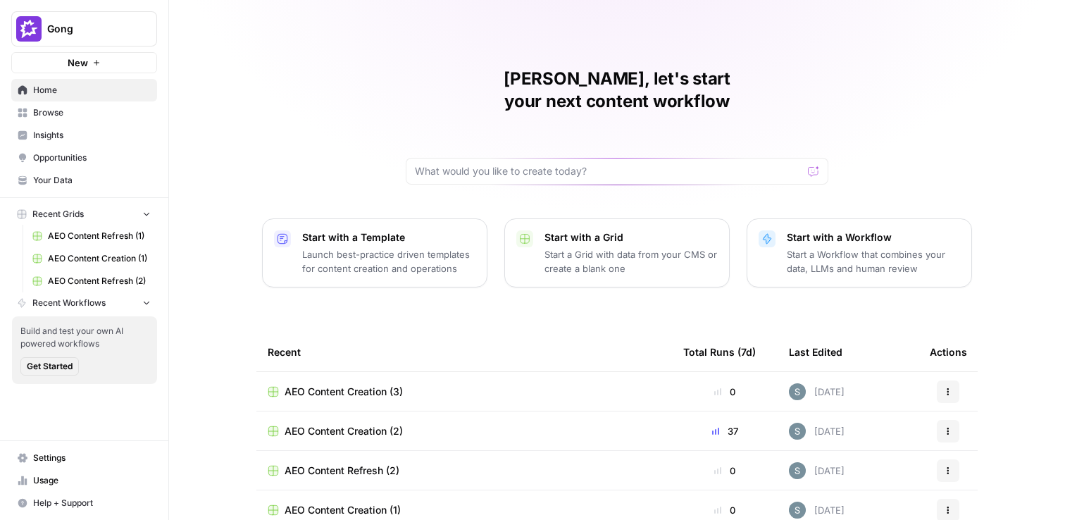
click at [56, 151] on span "Opportunities" at bounding box center [92, 157] width 118 height 13
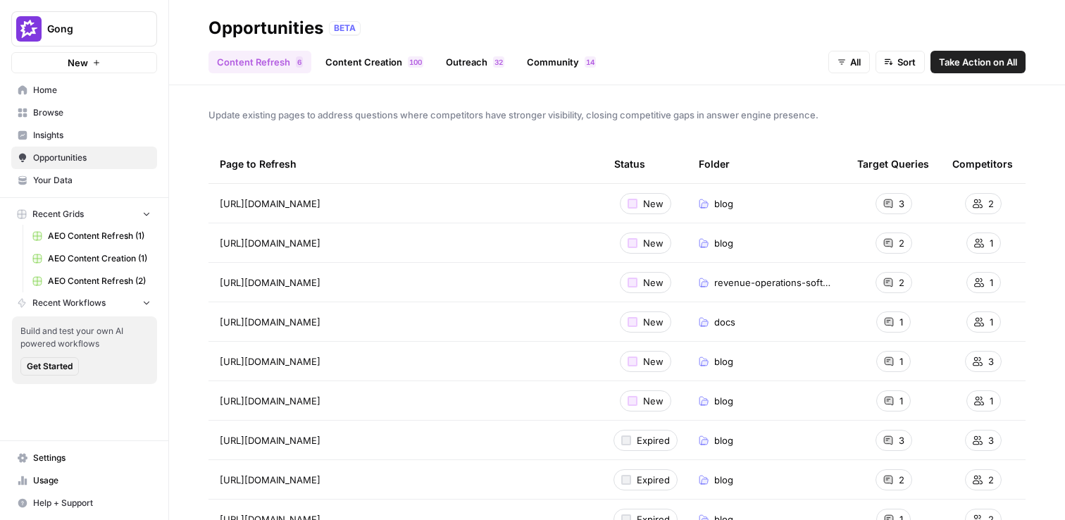
click at [66, 140] on span "Insights" at bounding box center [92, 135] width 118 height 13
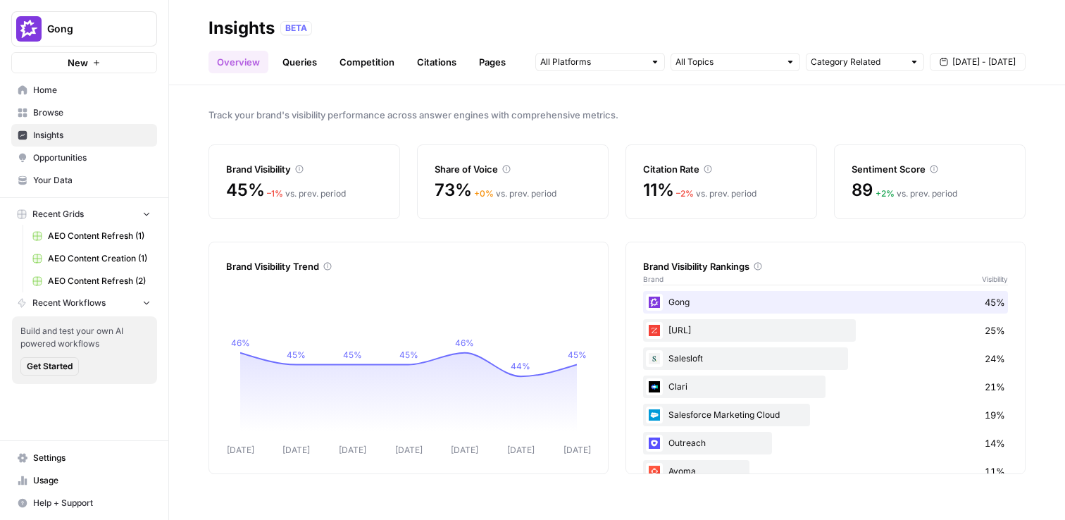
click at [127, 238] on span "AEO Content Refresh (1)" at bounding box center [99, 236] width 103 height 13
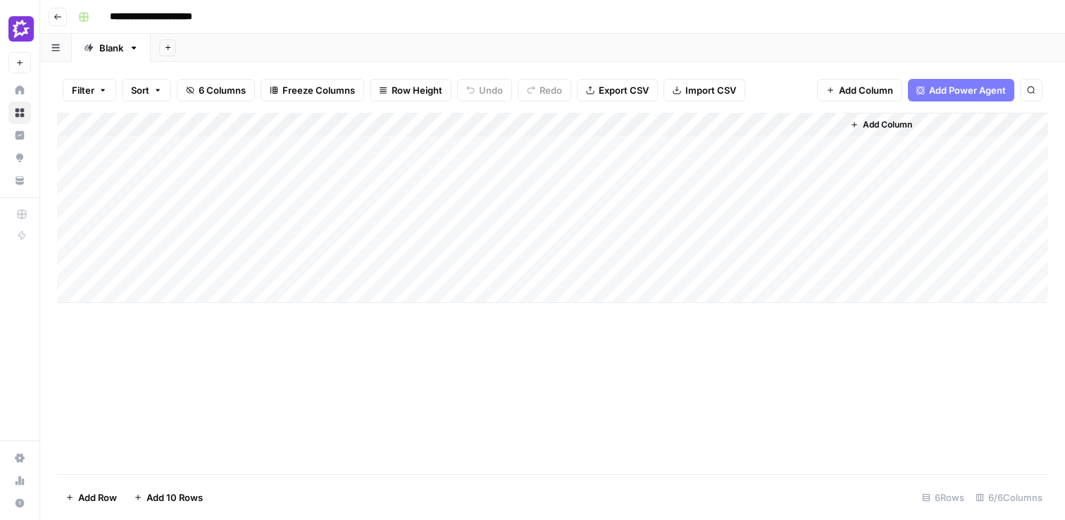
click at [23, 84] on link "Home" at bounding box center [19, 90] width 23 height 23
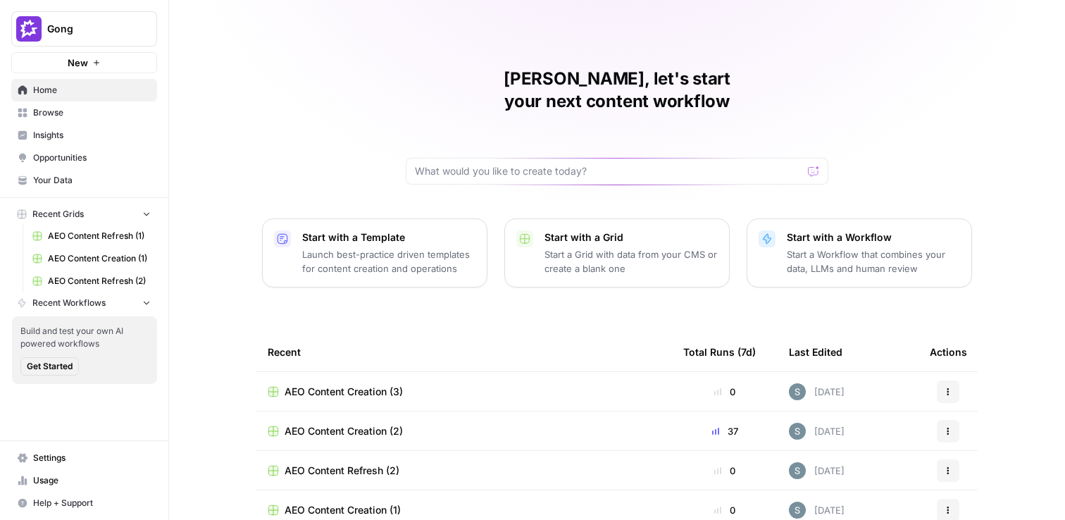
click at [106, 97] on link "Home" at bounding box center [84, 90] width 146 height 23
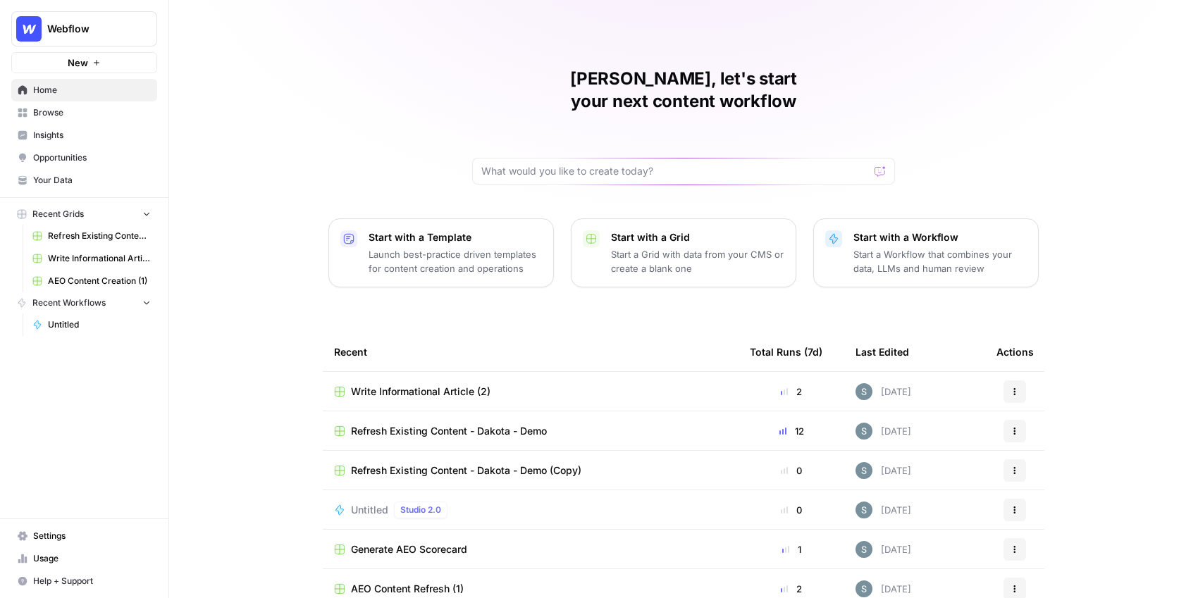
click at [54, 138] on span "Insights" at bounding box center [92, 135] width 118 height 13
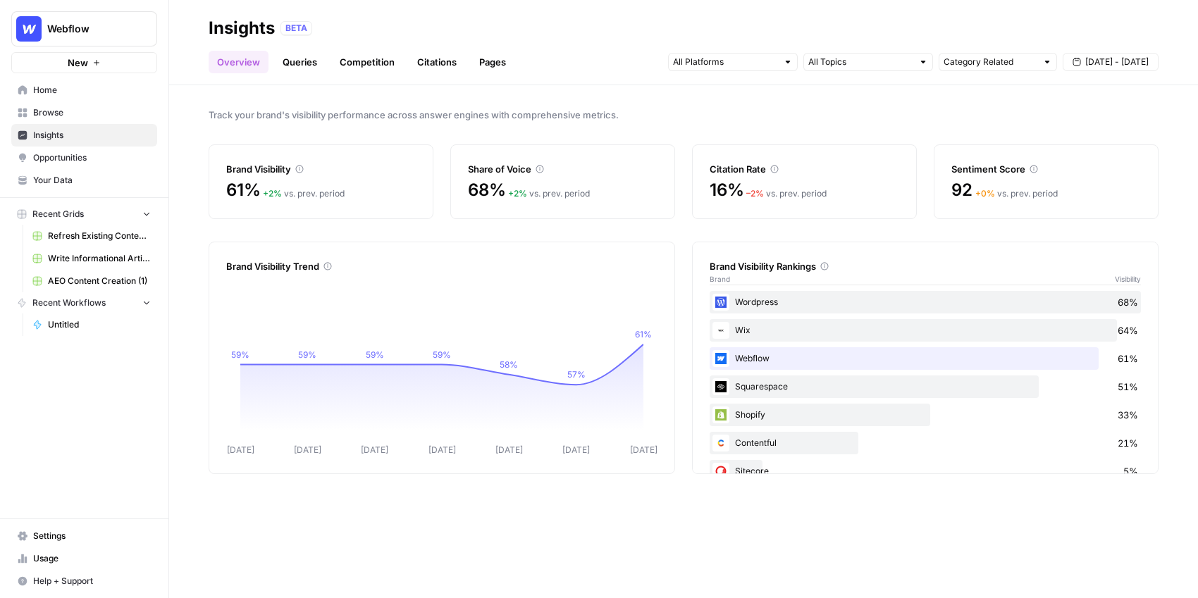
click at [69, 106] on span "Browse" at bounding box center [92, 112] width 118 height 13
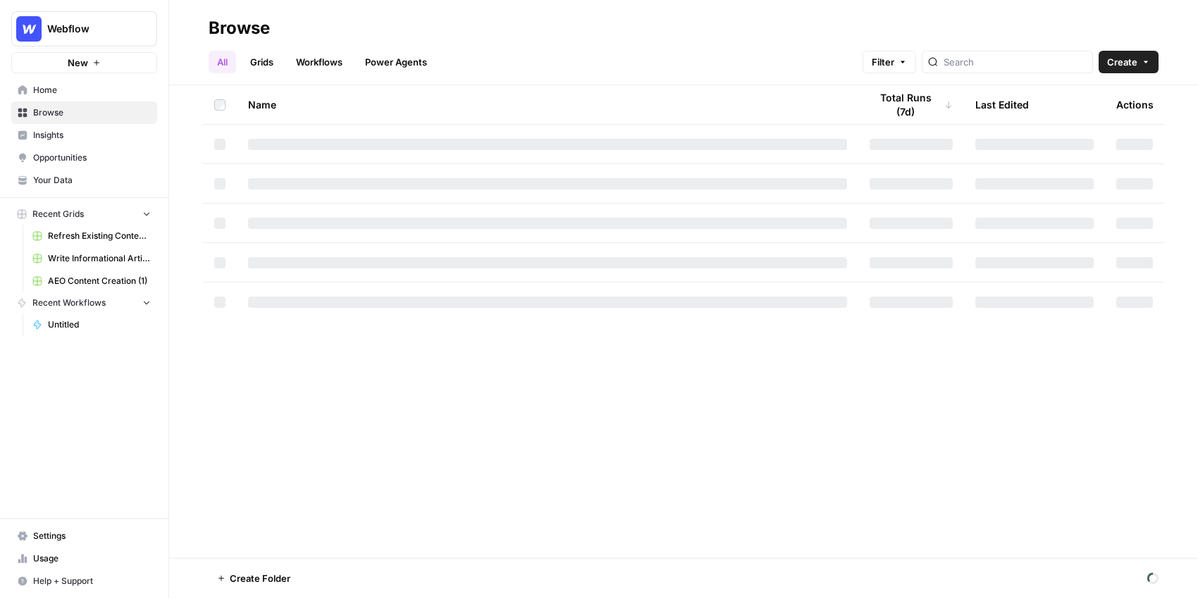
click at [61, 173] on link "Your Data" at bounding box center [84, 180] width 146 height 23
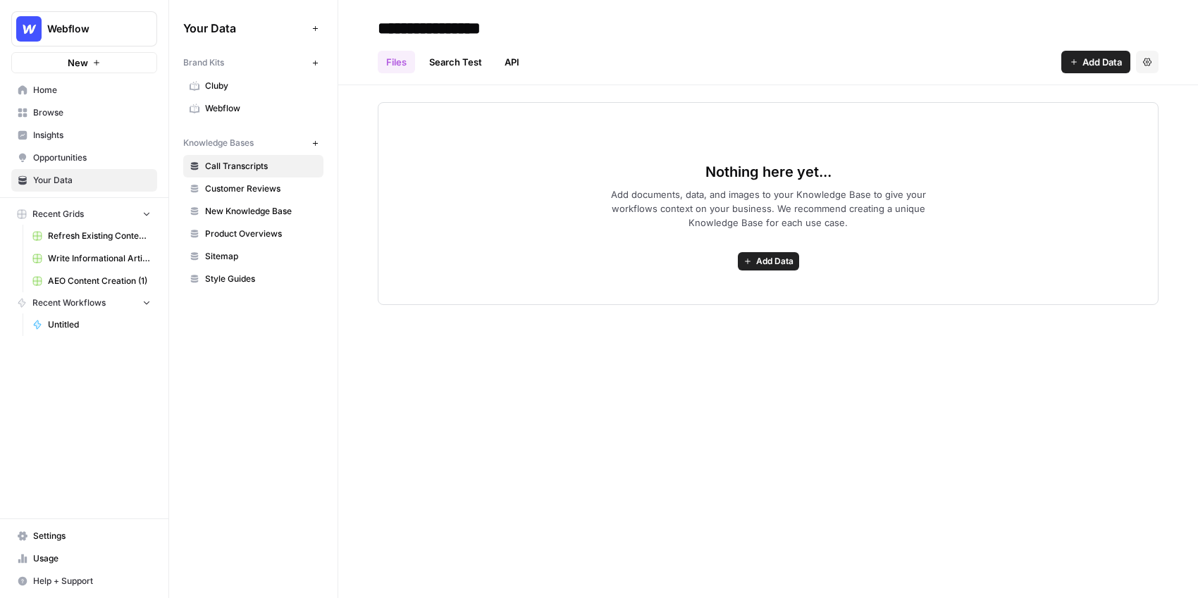
click at [242, 195] on link "Customer Reviews" at bounding box center [253, 189] width 140 height 23
click at [241, 216] on span "New Knowledge Base" at bounding box center [261, 211] width 112 height 13
click at [240, 242] on link "Product Overviews" at bounding box center [253, 234] width 140 height 23
click at [235, 260] on span "Sitemap" at bounding box center [261, 256] width 112 height 13
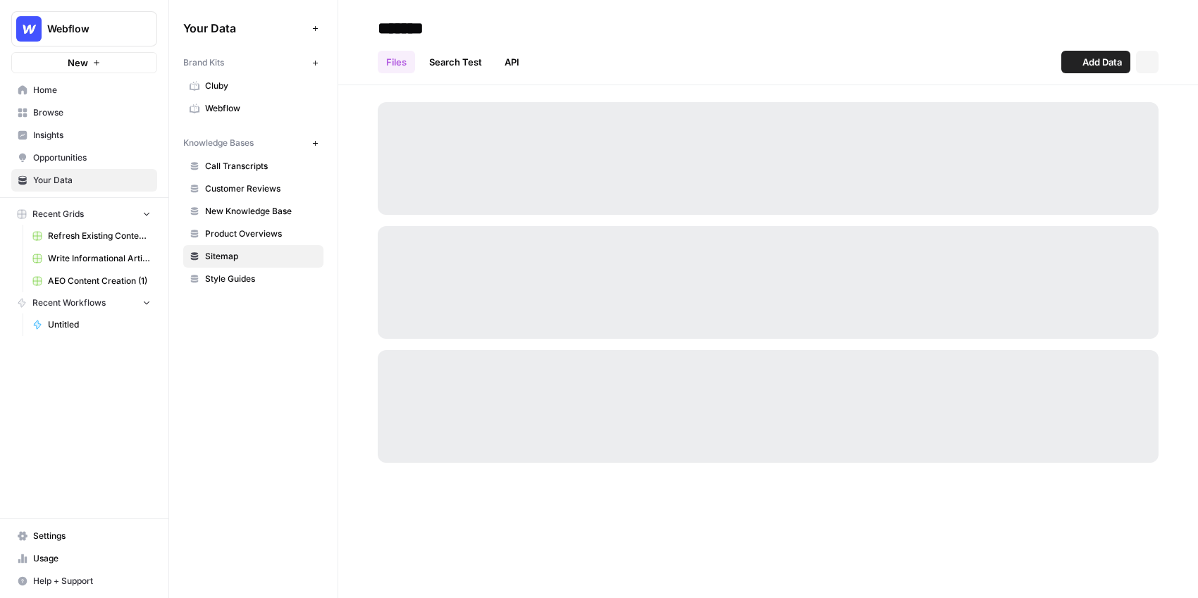
click at [234, 274] on span "Style Guides" at bounding box center [261, 279] width 112 height 13
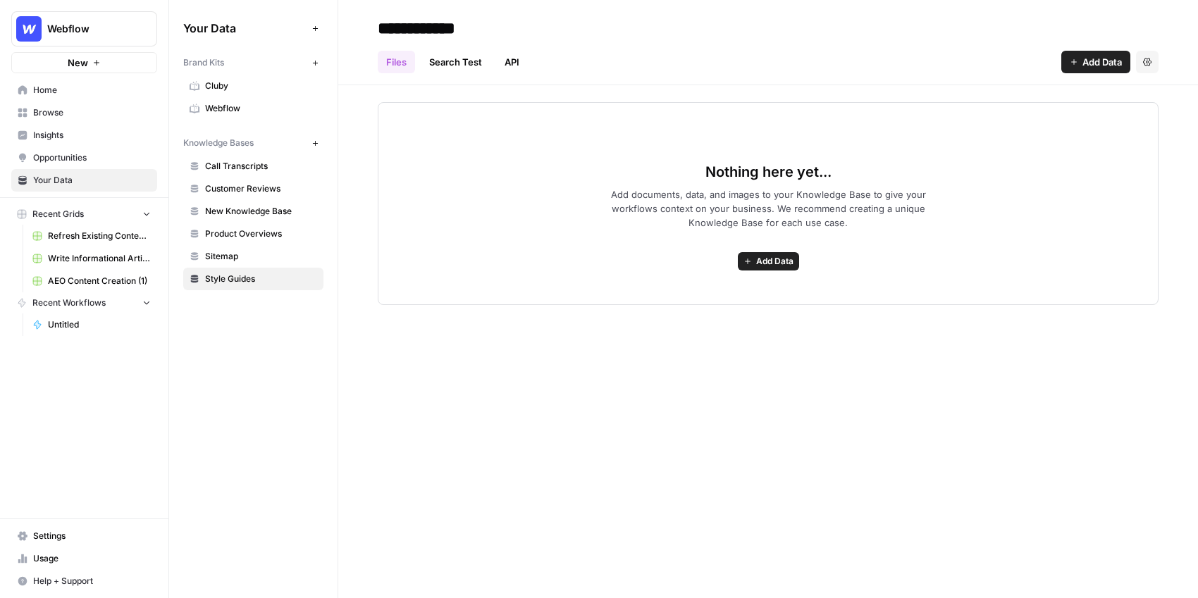
click at [235, 205] on span "New Knowledge Base" at bounding box center [261, 211] width 112 height 13
click at [235, 237] on span "Product Overviews" at bounding box center [261, 234] width 112 height 13
click at [252, 106] on span "Webflow" at bounding box center [261, 108] width 112 height 13
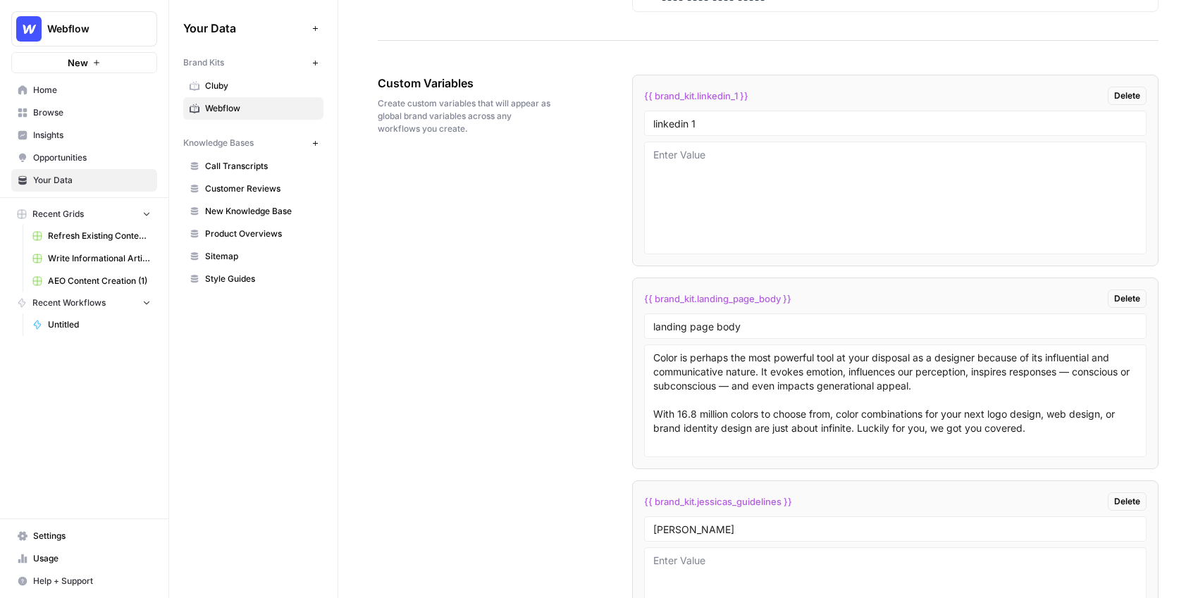
scroll to position [2274, 0]
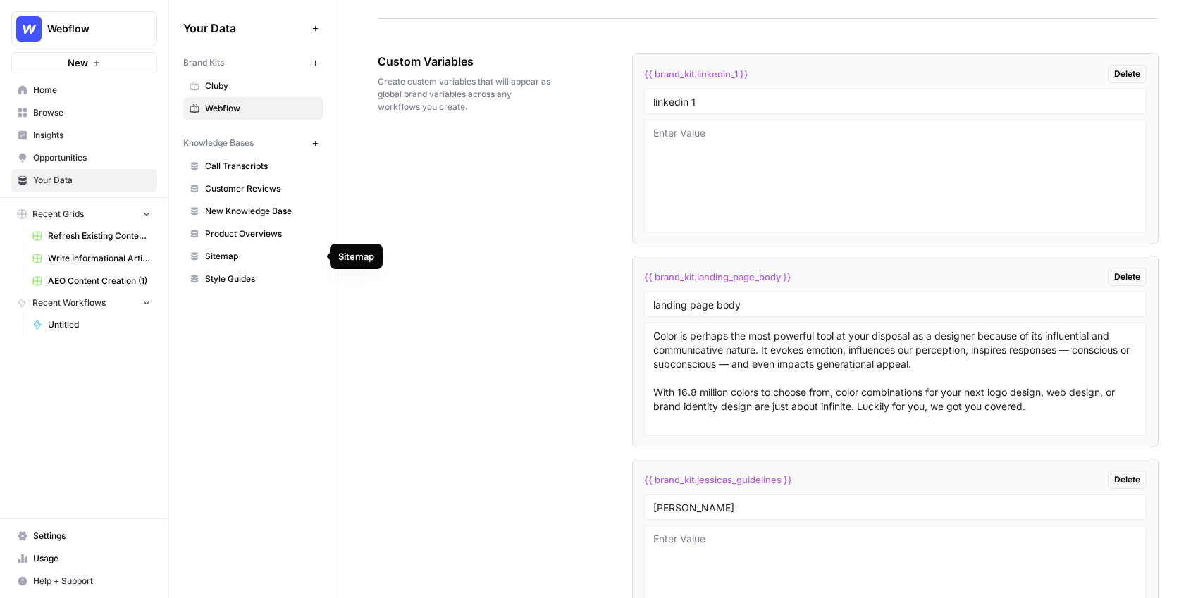
click at [229, 251] on span "Sitemap" at bounding box center [261, 256] width 112 height 13
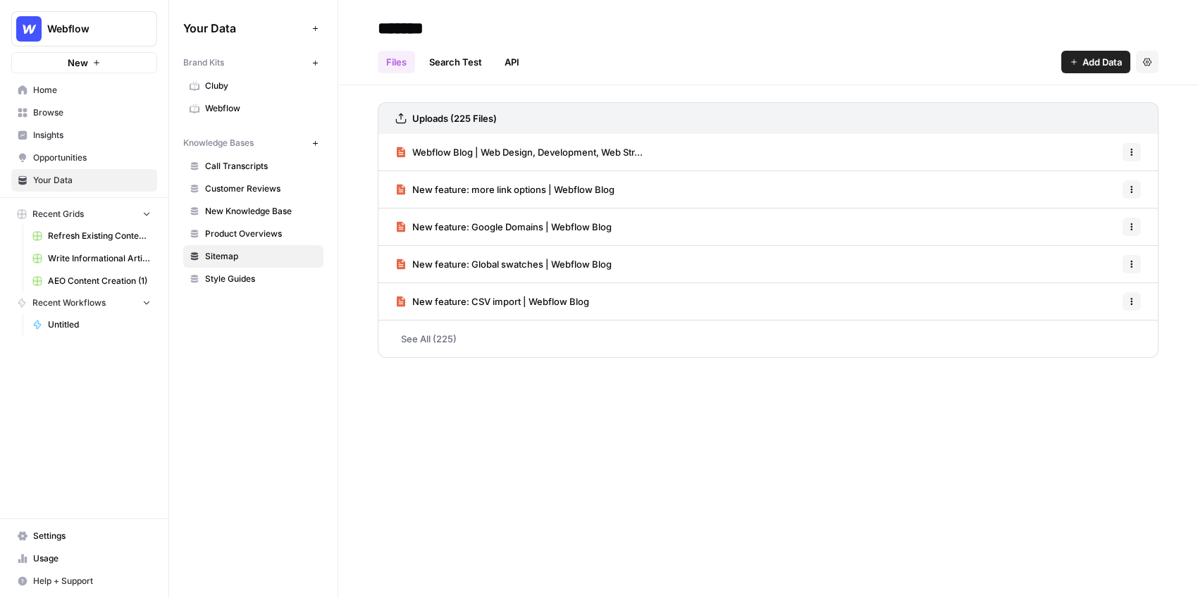
click at [92, 259] on span "Write Informational Article (2)" at bounding box center [99, 258] width 103 height 13
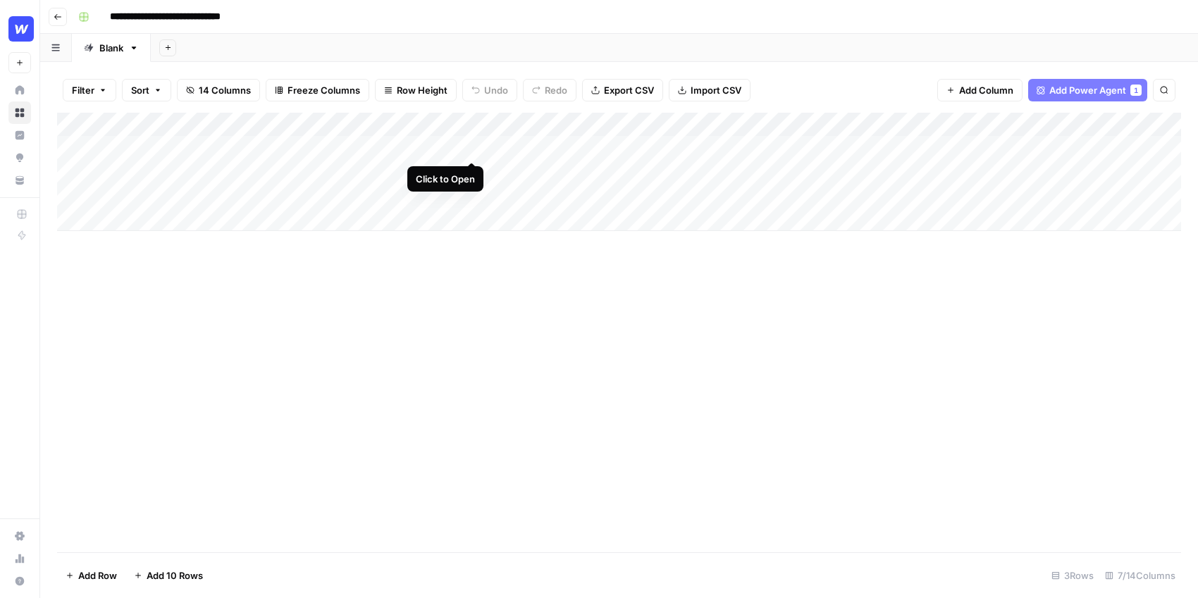
click at [473, 145] on div "Add Column" at bounding box center [619, 172] width 1124 height 118
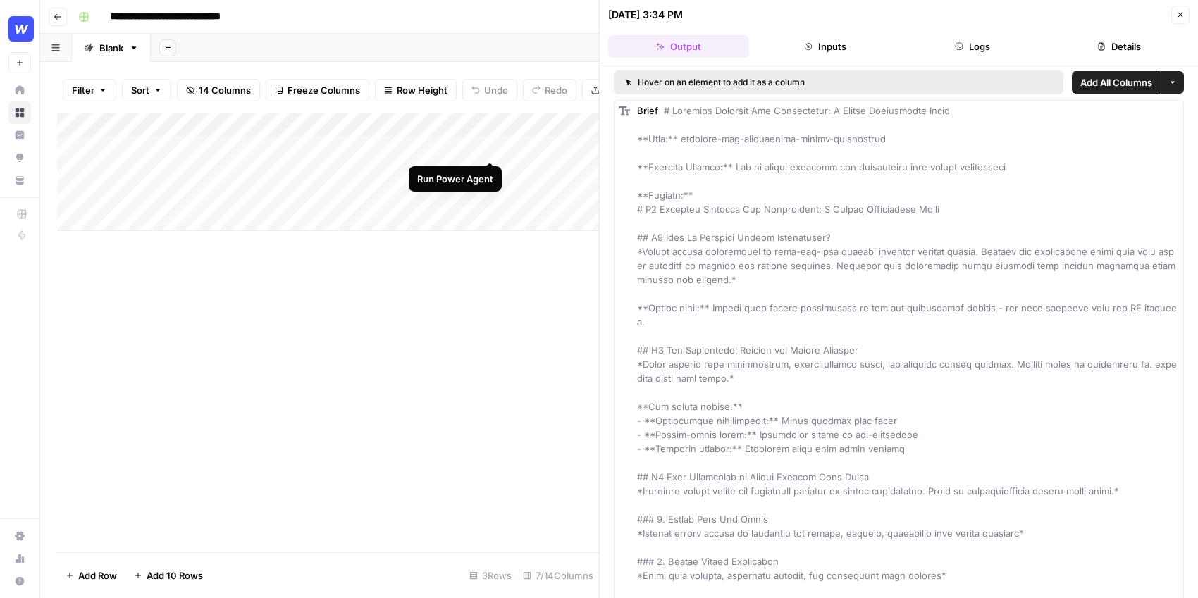
click at [462, 291] on div "Add Column" at bounding box center [328, 333] width 542 height 440
click at [1175, 10] on button "Close" at bounding box center [1180, 15] width 18 height 18
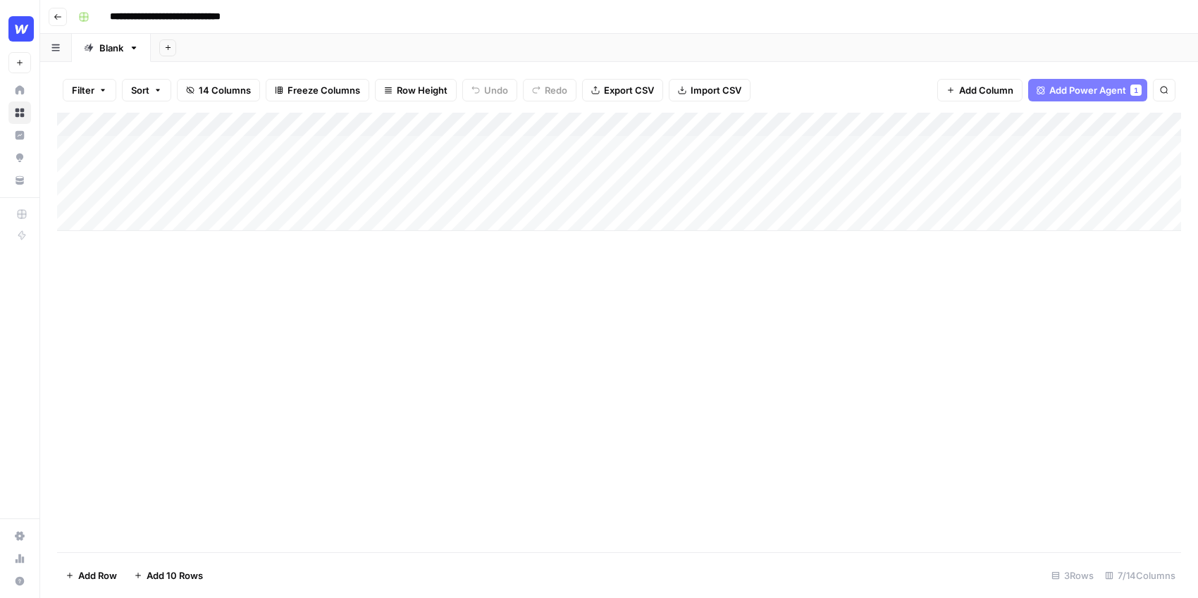
click at [558, 149] on div "Add Column" at bounding box center [619, 172] width 1124 height 118
click at [617, 148] on div "Add Column" at bounding box center [619, 172] width 1124 height 118
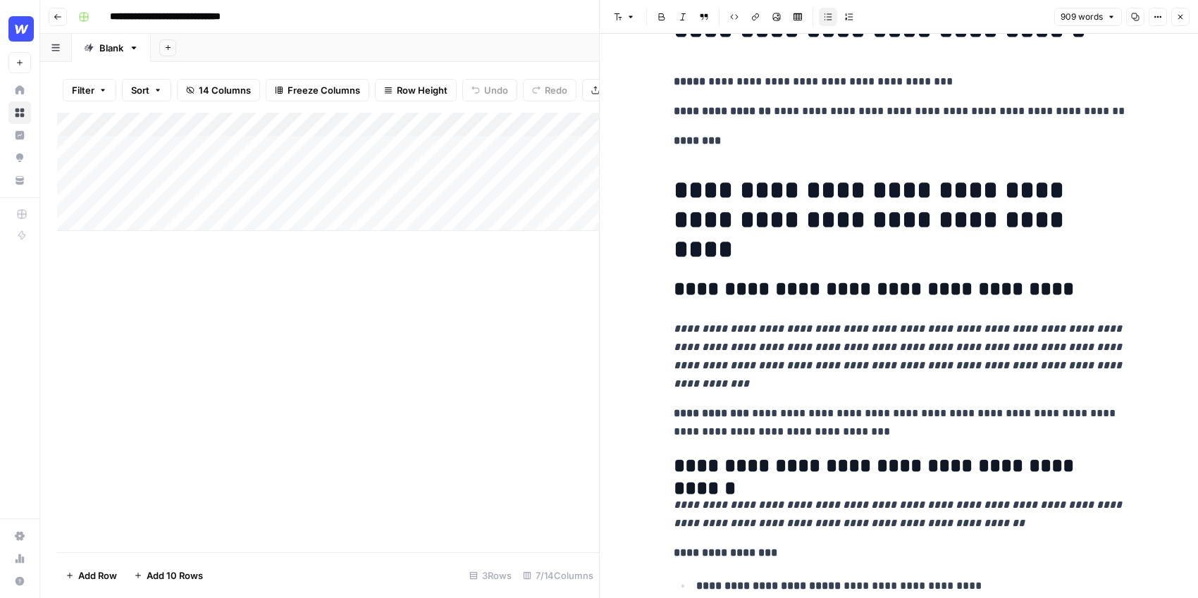
scroll to position [77, 0]
drag, startPoint x: 869, startPoint y: 383, endPoint x: 777, endPoint y: 352, distance: 96.7
click at [777, 352] on p "**********" at bounding box center [898, 355] width 451 height 73
click at [1181, 11] on button "Close" at bounding box center [1180, 17] width 18 height 18
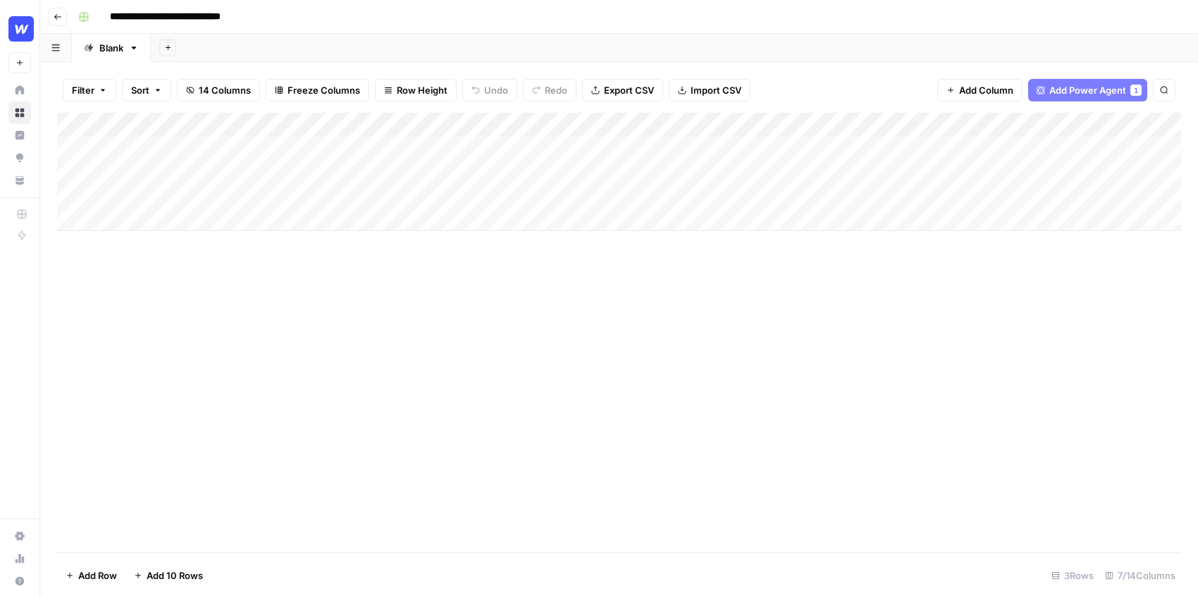
click at [726, 145] on div "Add Column" at bounding box center [619, 172] width 1124 height 118
click at [801, 125] on div "Add Column" at bounding box center [619, 172] width 1124 height 118
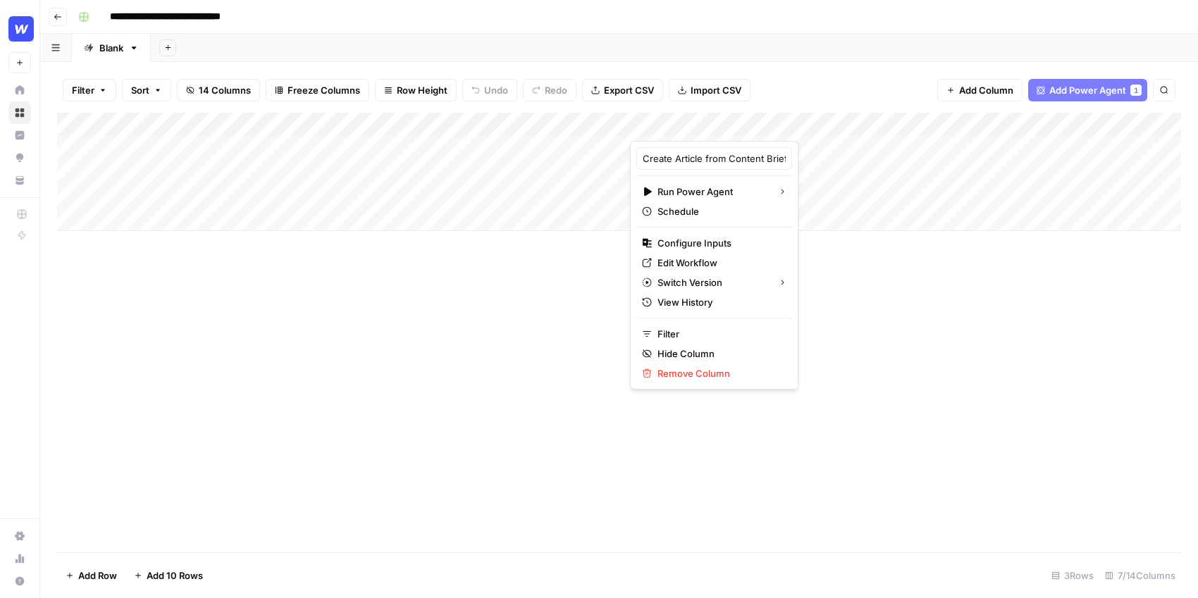
click at [676, 267] on span "Edit Workflow" at bounding box center [718, 263] width 123 height 14
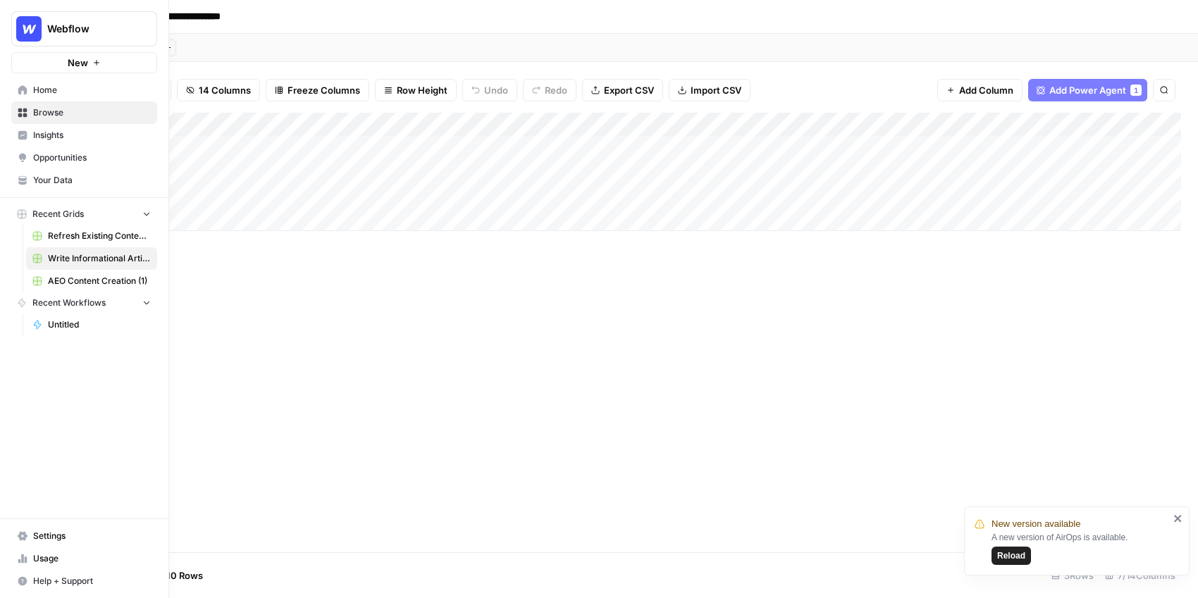
click at [48, 135] on span "Insights" at bounding box center [92, 135] width 118 height 13
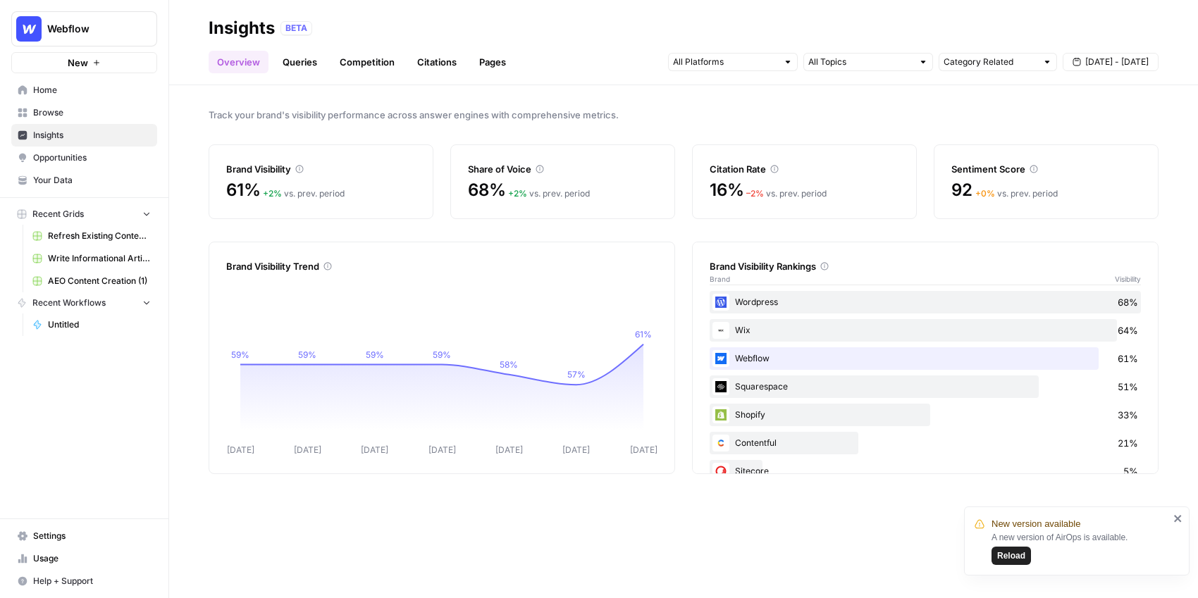
click at [307, 61] on link "Queries" at bounding box center [299, 62] width 51 height 23
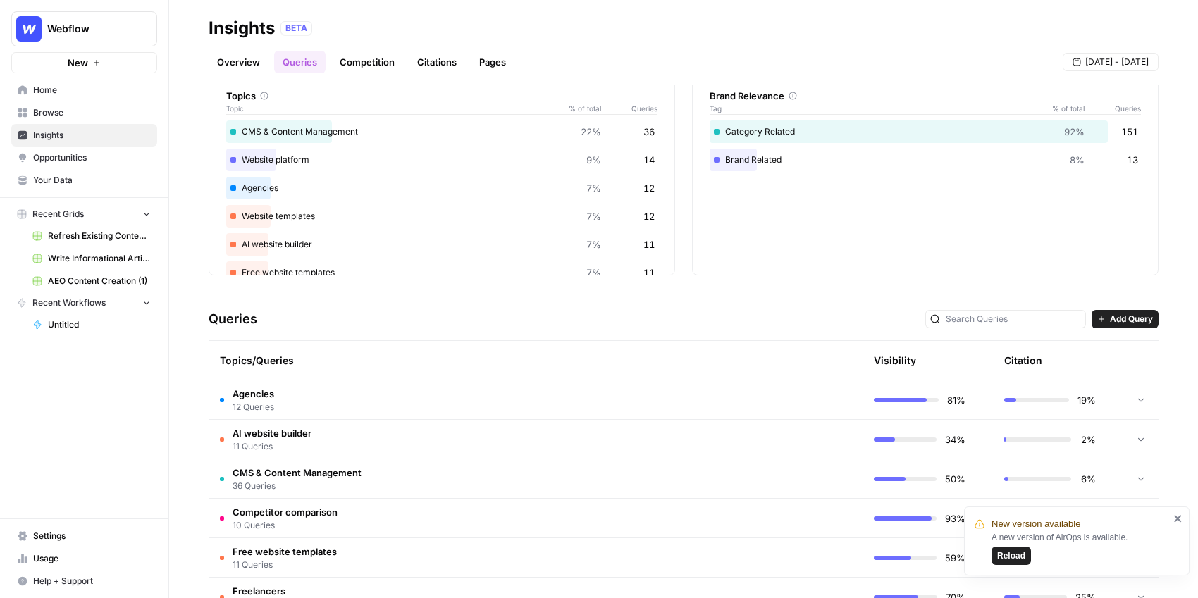
scroll to position [101, 0]
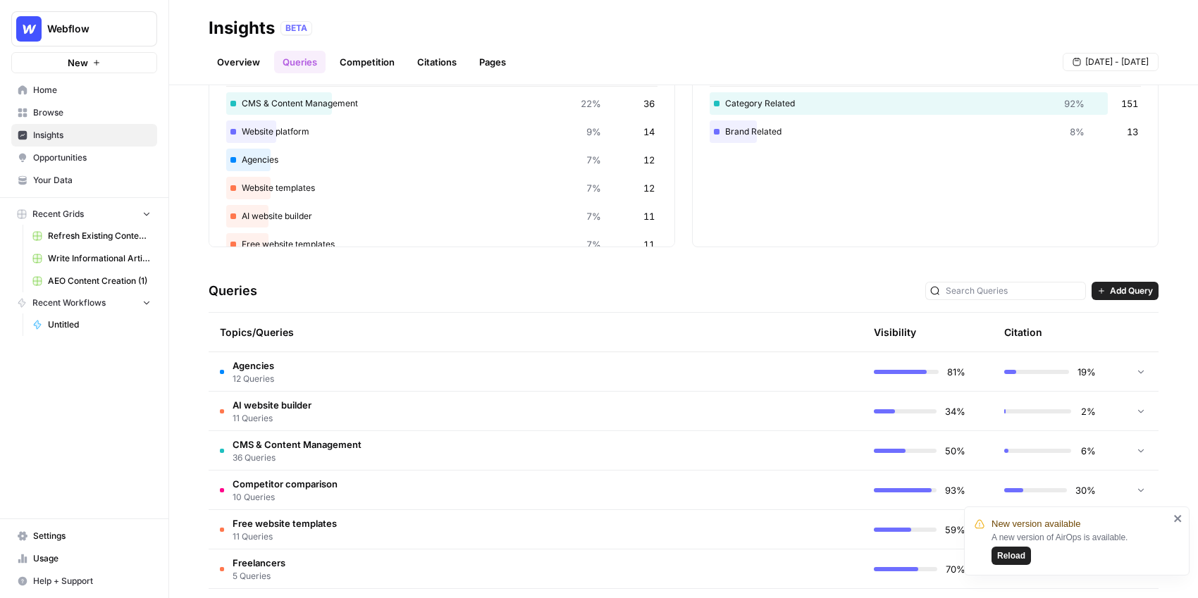
click at [479, 370] on td "Agencies 12 Queries" at bounding box center [469, 371] width 520 height 39
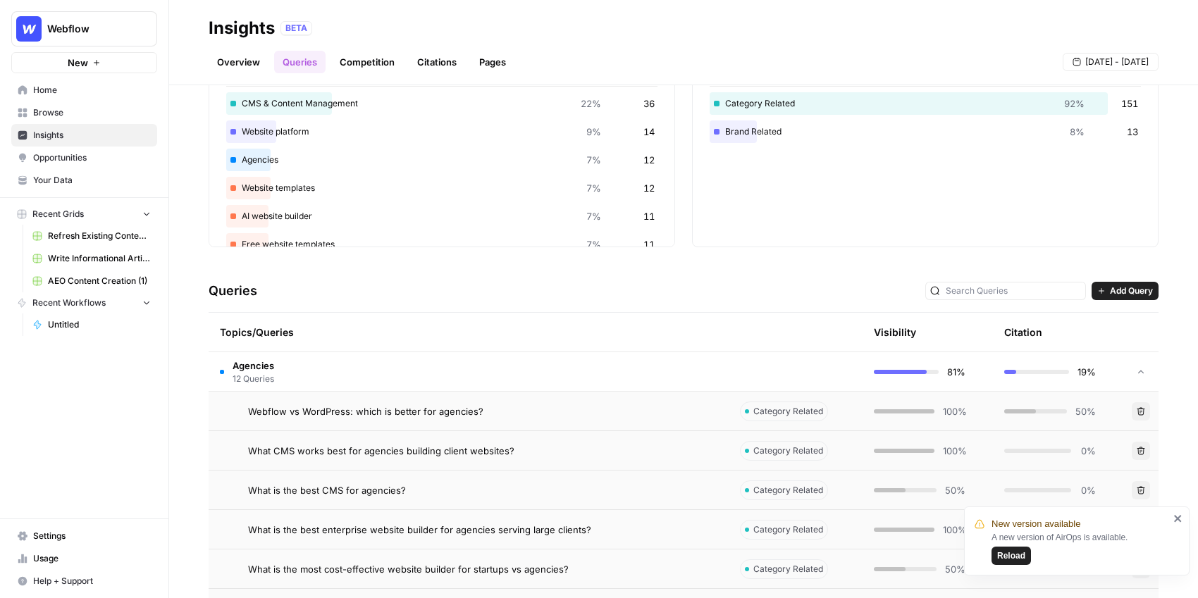
scroll to position [228, 0]
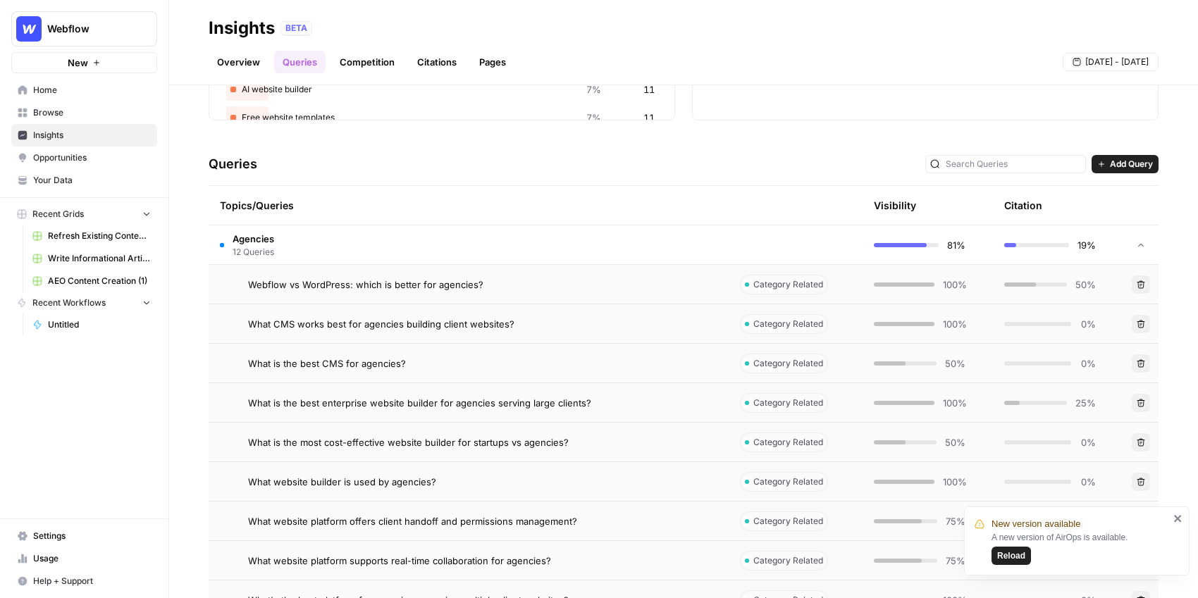
click at [471, 288] on span "Webflow vs WordPress: which is better for agencies?" at bounding box center [365, 285] width 235 height 14
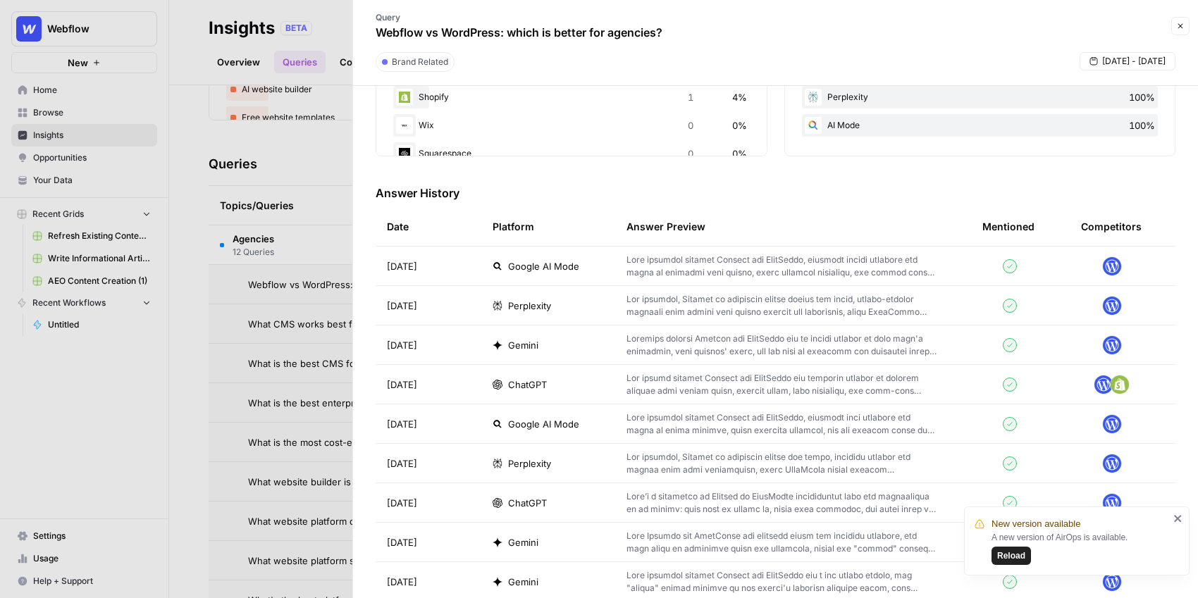
scroll to position [335, 0]
click at [756, 267] on p at bounding box center [781, 266] width 311 height 25
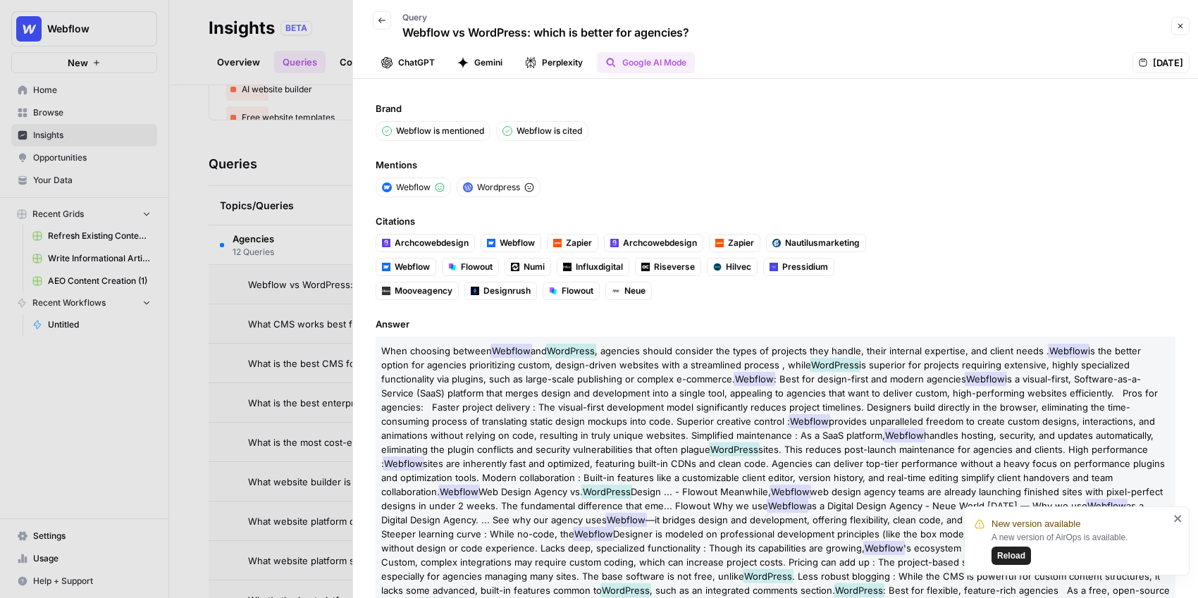
click at [1169, 25] on div "Back Query Webflow vs WordPress: which is better for agencies? Close" at bounding box center [775, 26] width 828 height 41
click at [1174, 32] on button "Close" at bounding box center [1180, 26] width 18 height 18
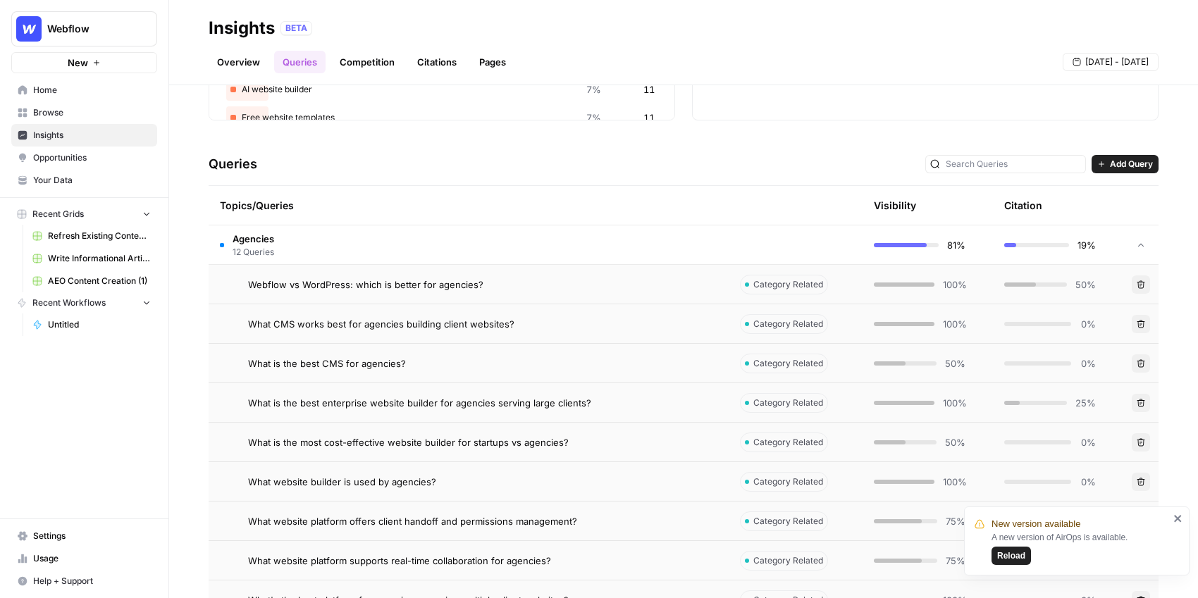
click at [375, 70] on link "Competition" at bounding box center [367, 62] width 72 height 23
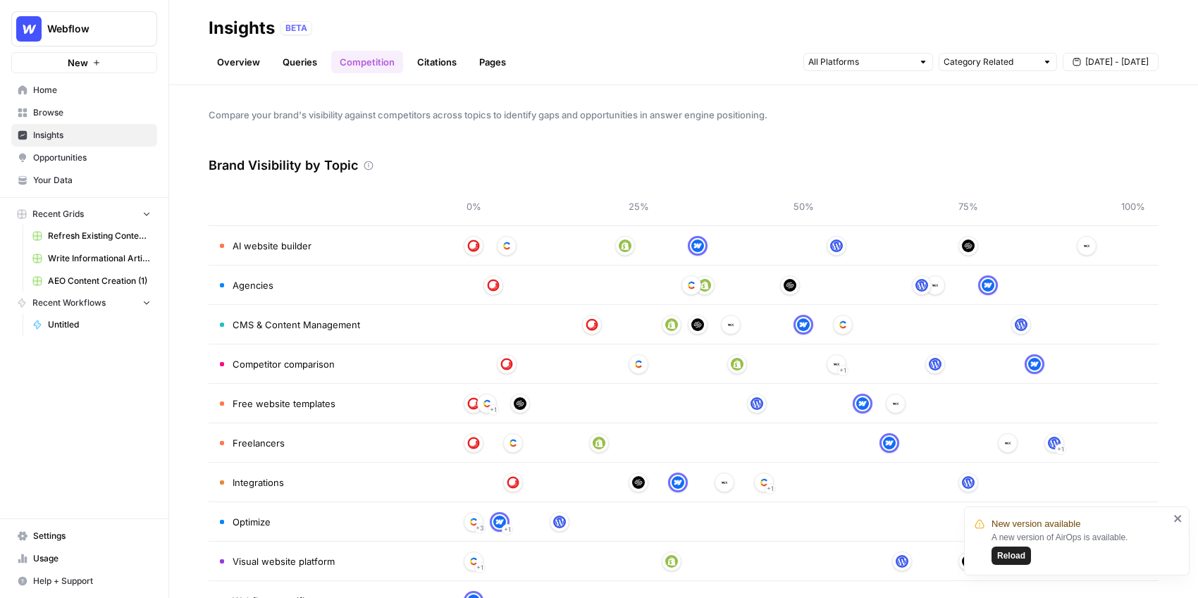
click at [420, 77] on header "Insights BETA Overview Queries Competition Citations Pages Category Related Sep…" at bounding box center [683, 42] width 1029 height 85
click at [430, 66] on link "Citations" at bounding box center [437, 62] width 56 height 23
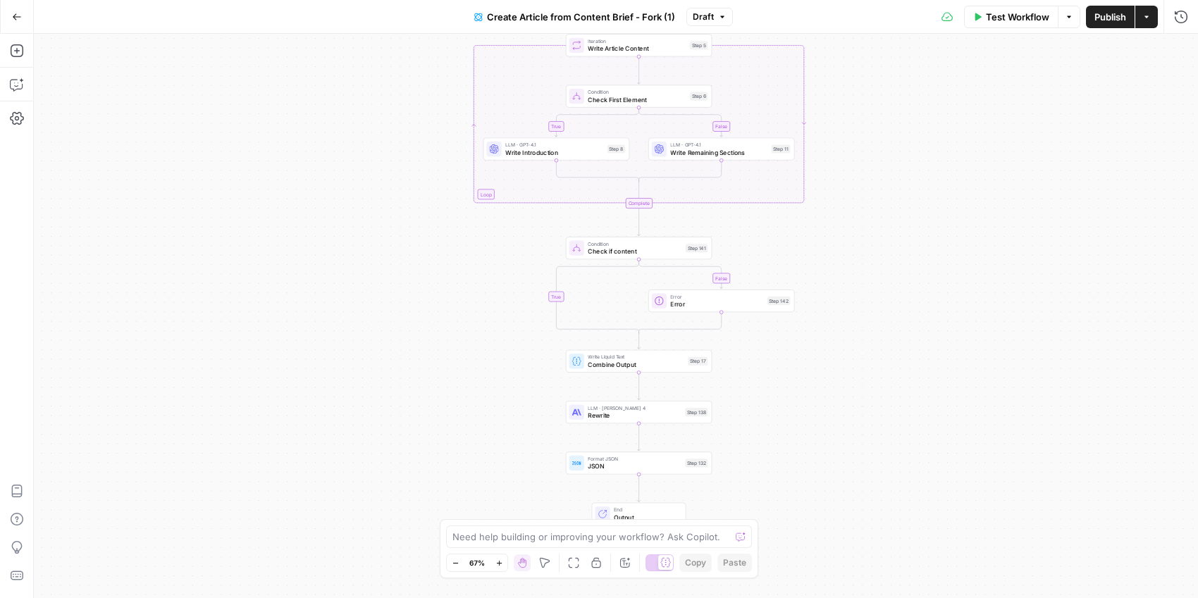
click at [15, 17] on icon "button" at bounding box center [17, 17] width 10 height 10
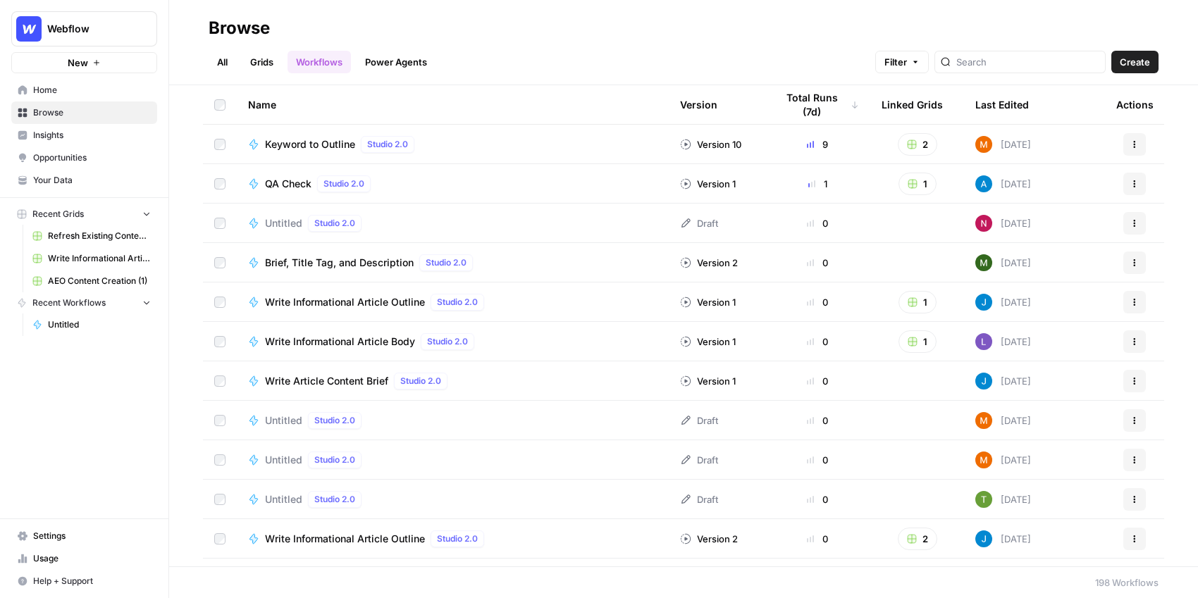
click at [87, 258] on span "Write Informational Article (2)" at bounding box center [99, 258] width 103 height 13
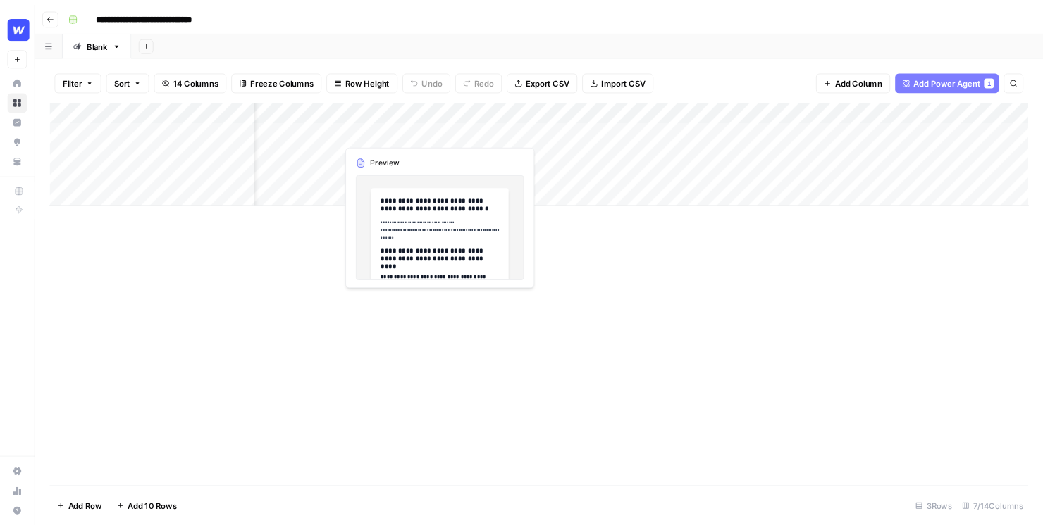
scroll to position [0, 62]
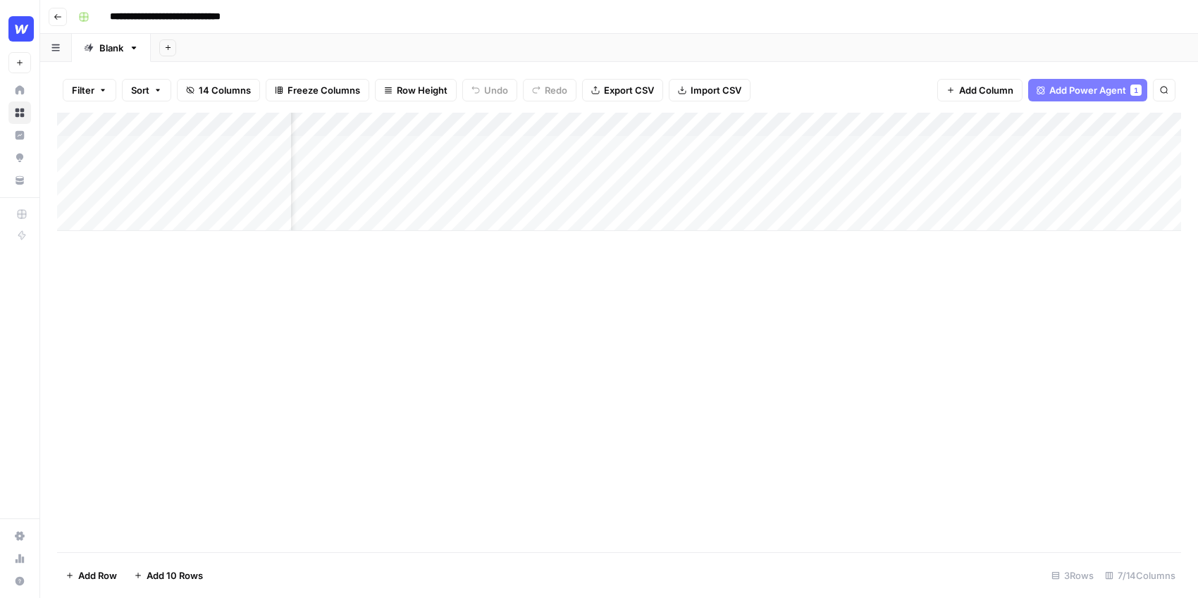
click at [414, 123] on div "Add Column" at bounding box center [619, 172] width 1124 height 118
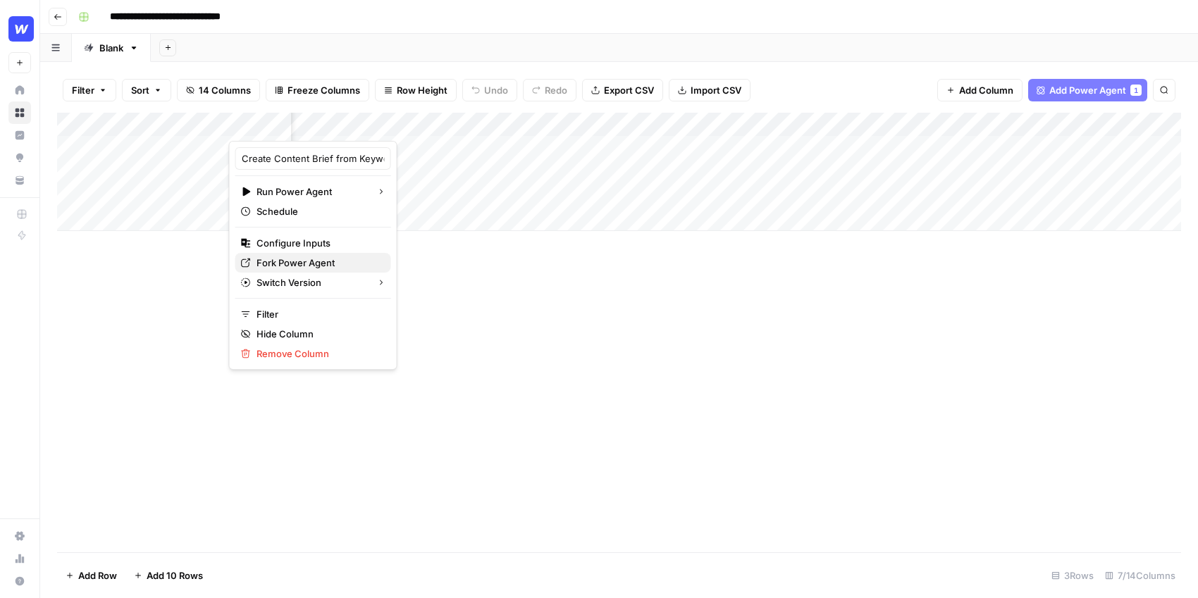
click at [288, 259] on span "Fork Power Agent" at bounding box center [317, 263] width 123 height 14
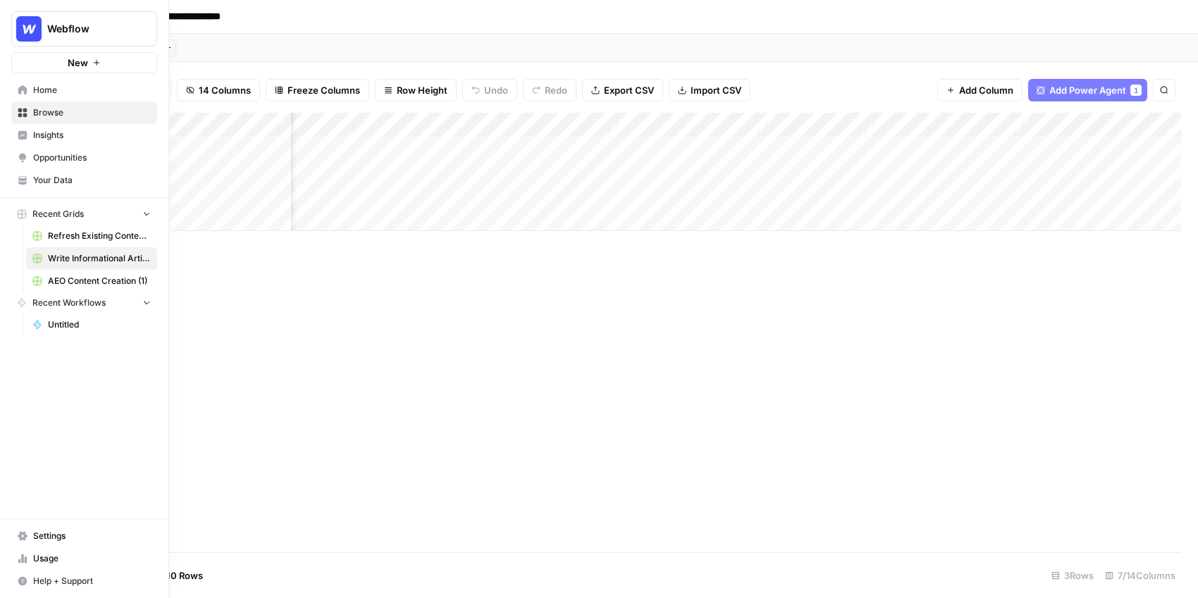
click at [24, 93] on icon at bounding box center [22, 89] width 9 height 9
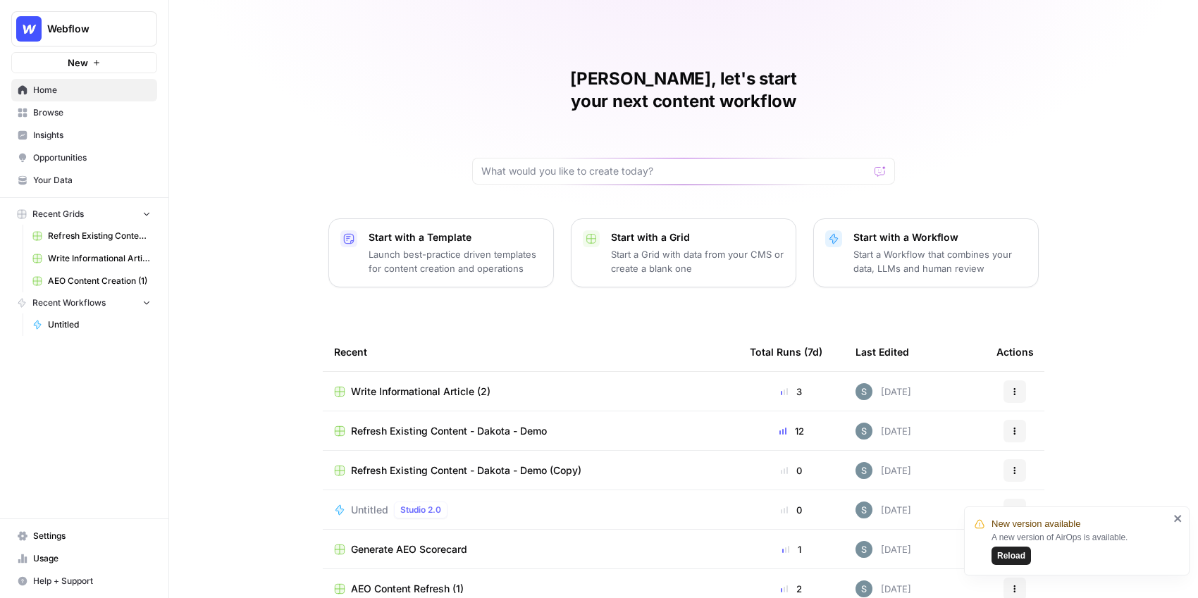
click at [463, 247] on p "Launch best-practice driven templates for content creation and operations" at bounding box center [454, 261] width 173 height 28
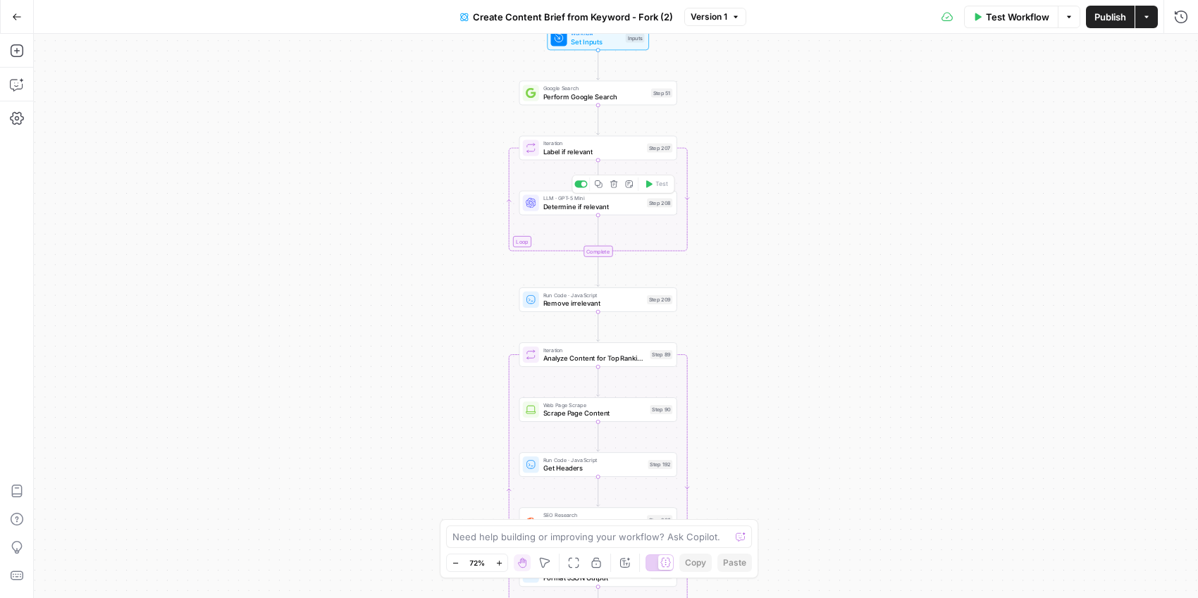
click at [609, 202] on span "Determine if relevant" at bounding box center [593, 206] width 100 height 10
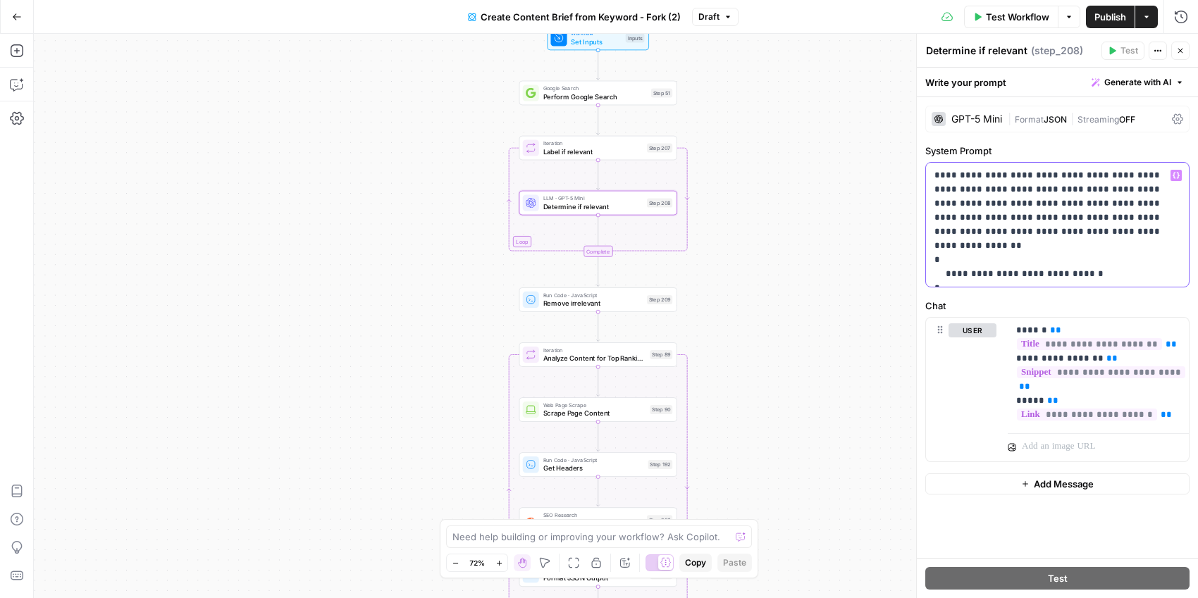
click at [1131, 254] on p "**********" at bounding box center [1057, 224] width 246 height 113
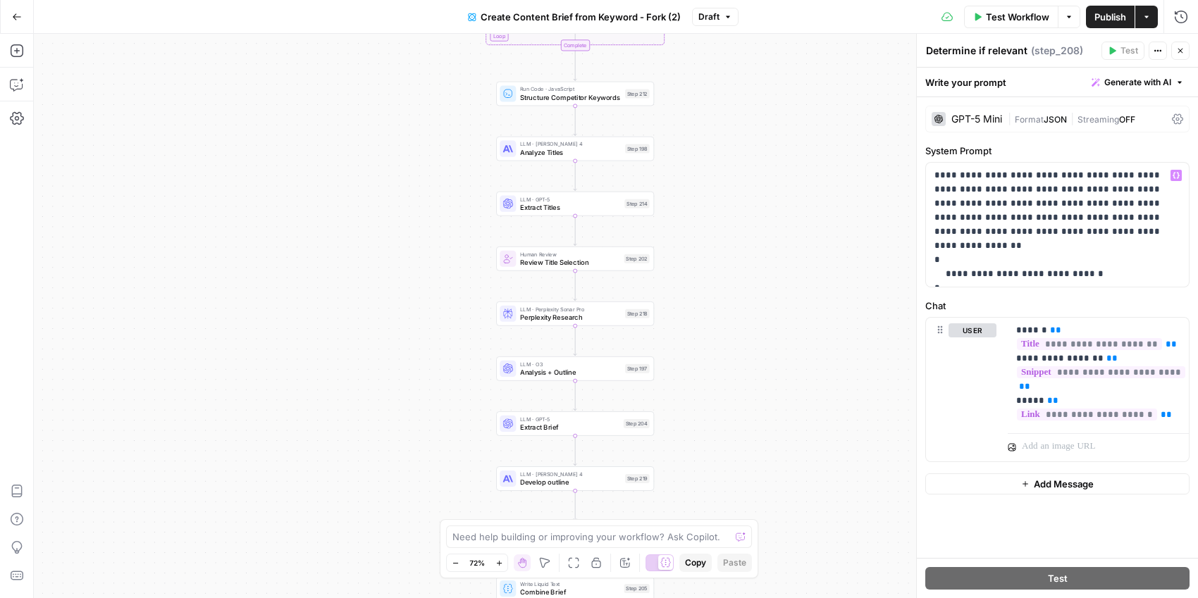
click at [604, 371] on span "Analysis + Outline" at bounding box center [570, 372] width 101 height 10
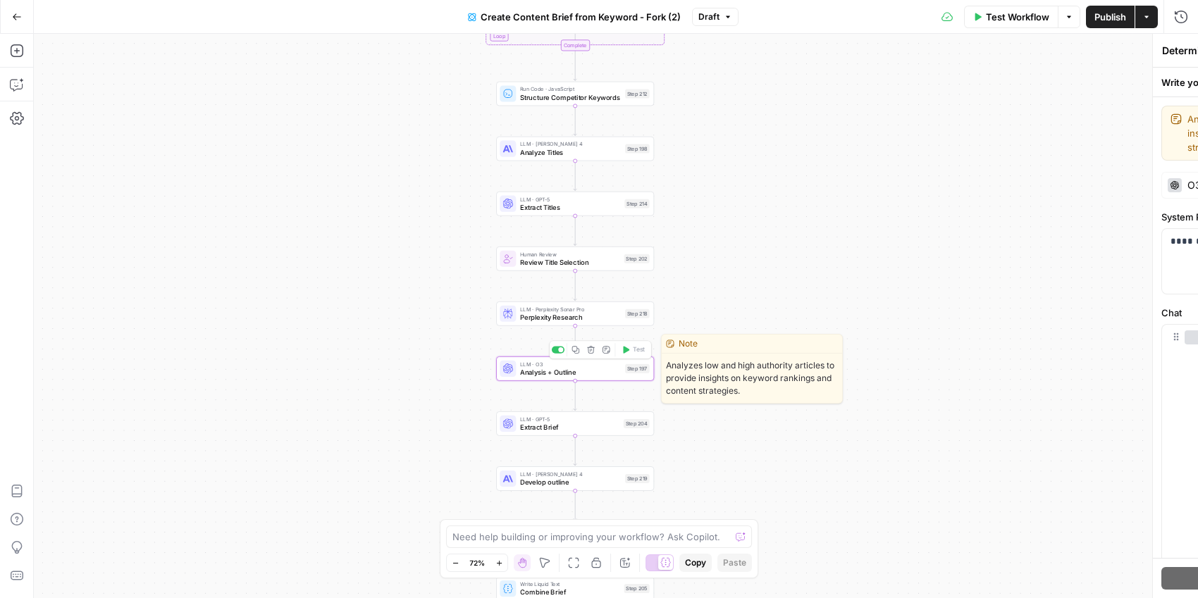
type textarea "Analysis + Outline"
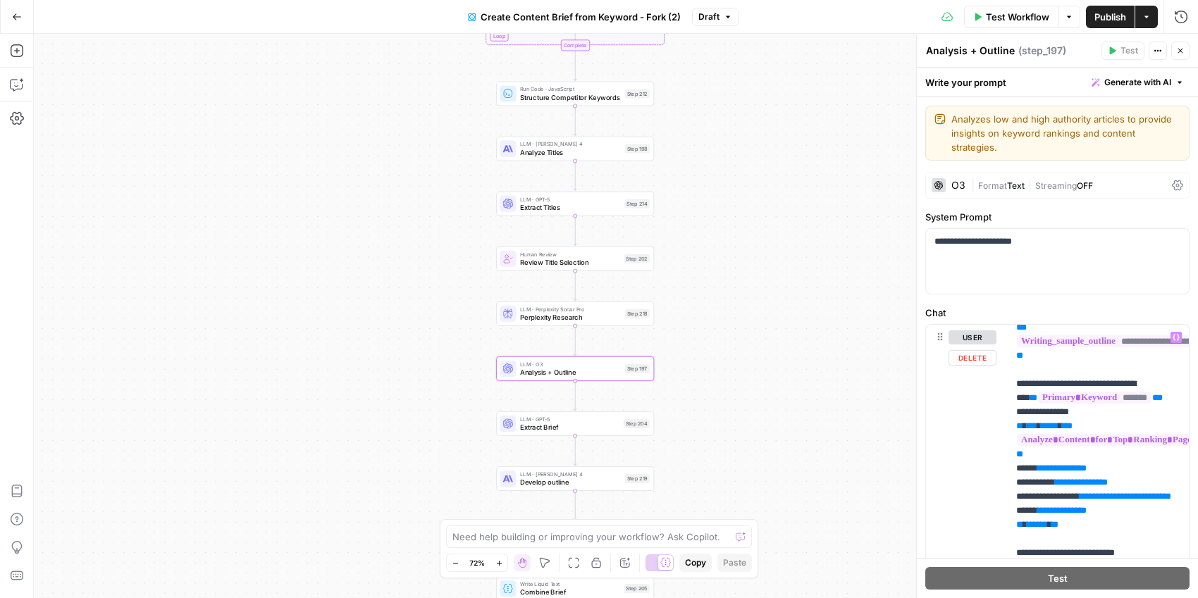
scroll to position [349, 0]
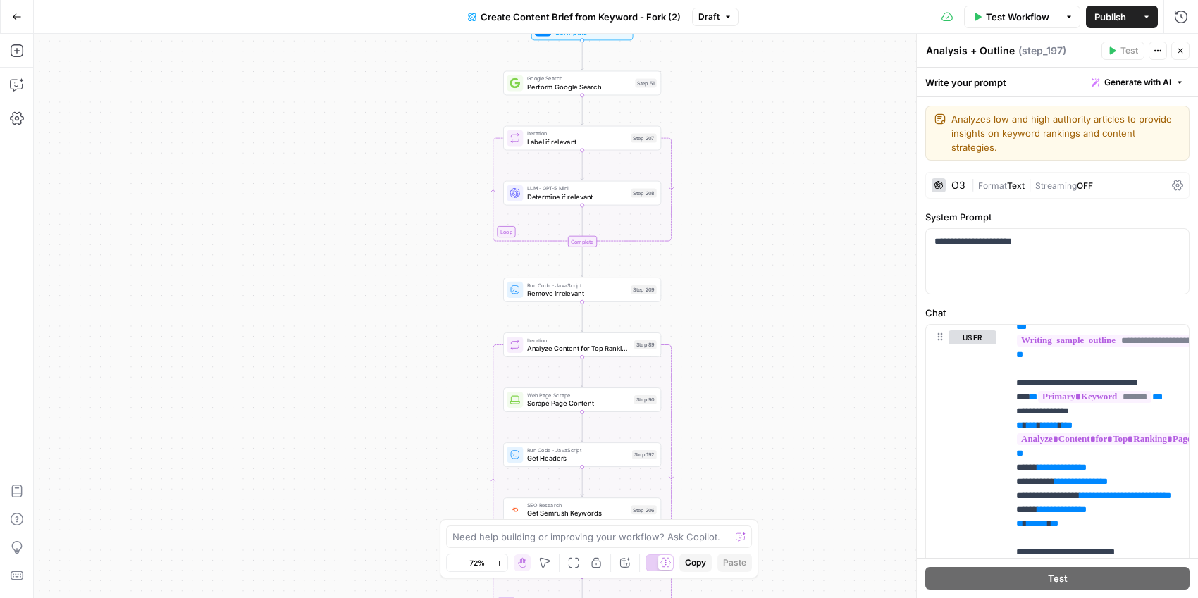
click at [27, 16] on button "Go Back" at bounding box center [16, 16] width 25 height 25
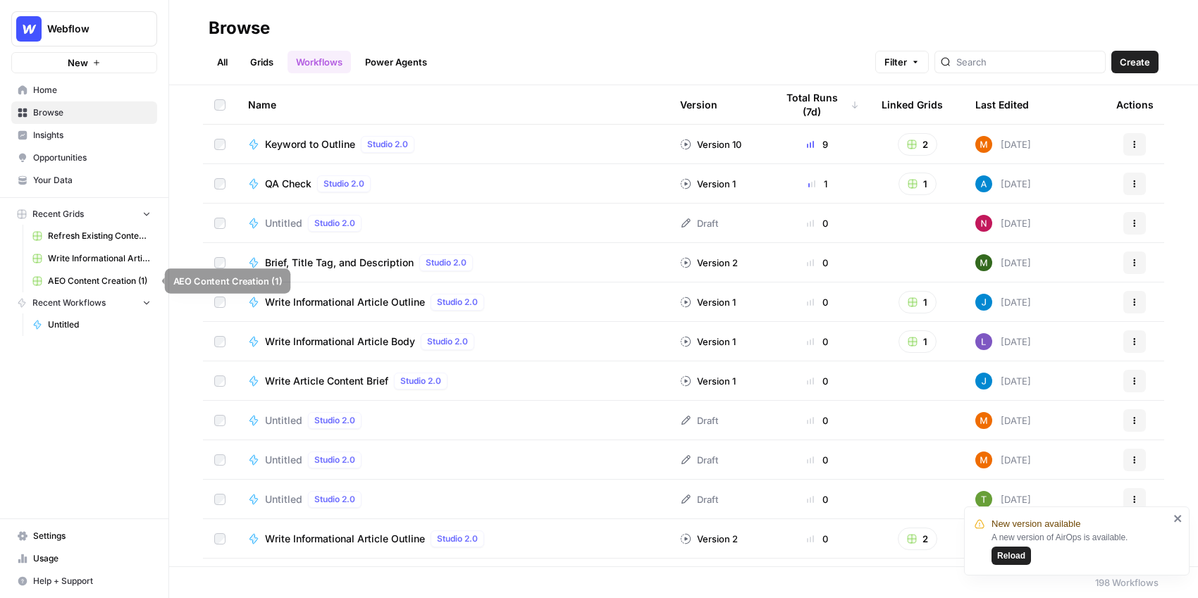
click at [94, 260] on span "Write Informational Article (2)" at bounding box center [99, 258] width 103 height 13
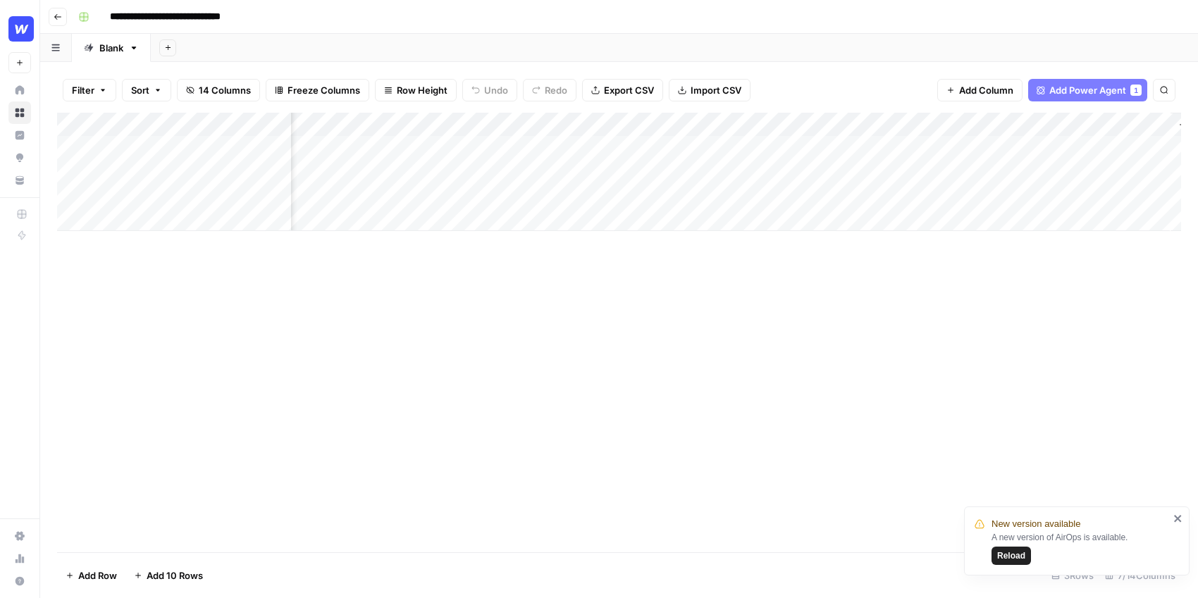
scroll to position [0, 123]
click at [1003, 125] on div "Add Column" at bounding box center [619, 172] width 1124 height 118
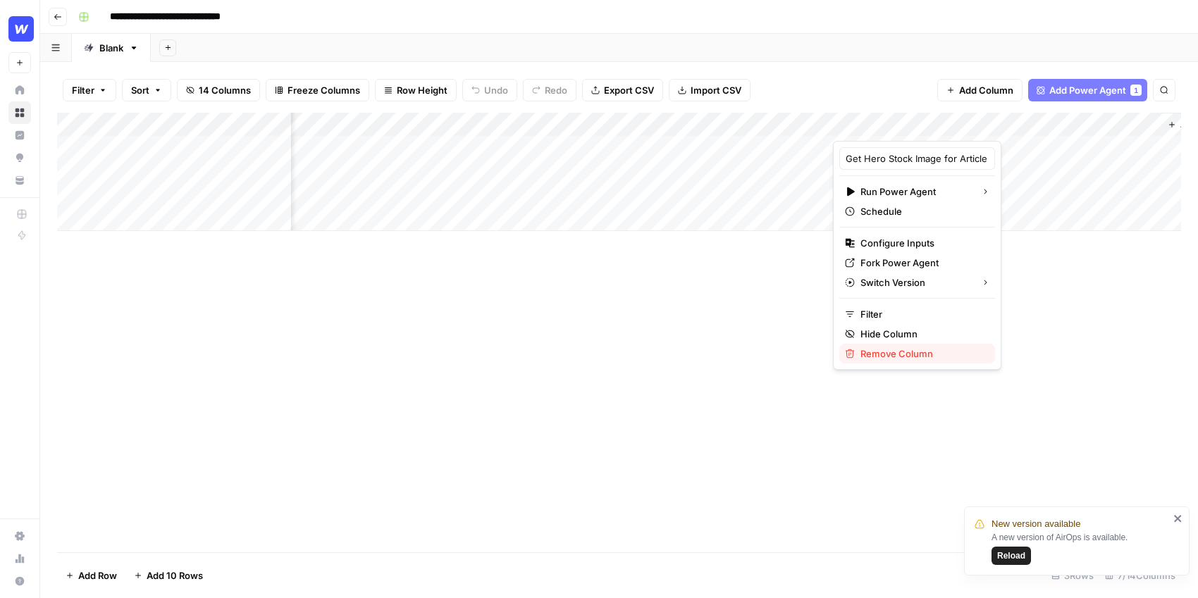
click at [880, 354] on span "Remove Column" at bounding box center [921, 354] width 123 height 14
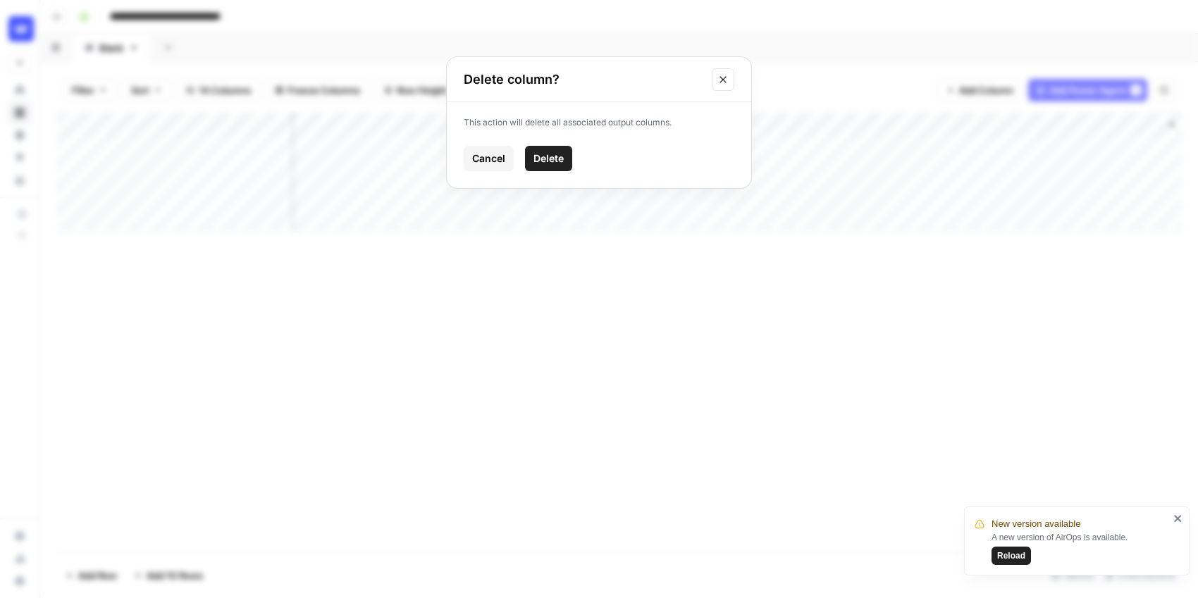
click at [556, 156] on span "Delete" at bounding box center [548, 158] width 30 height 14
click at [965, 126] on icon "button" at bounding box center [968, 124] width 8 height 8
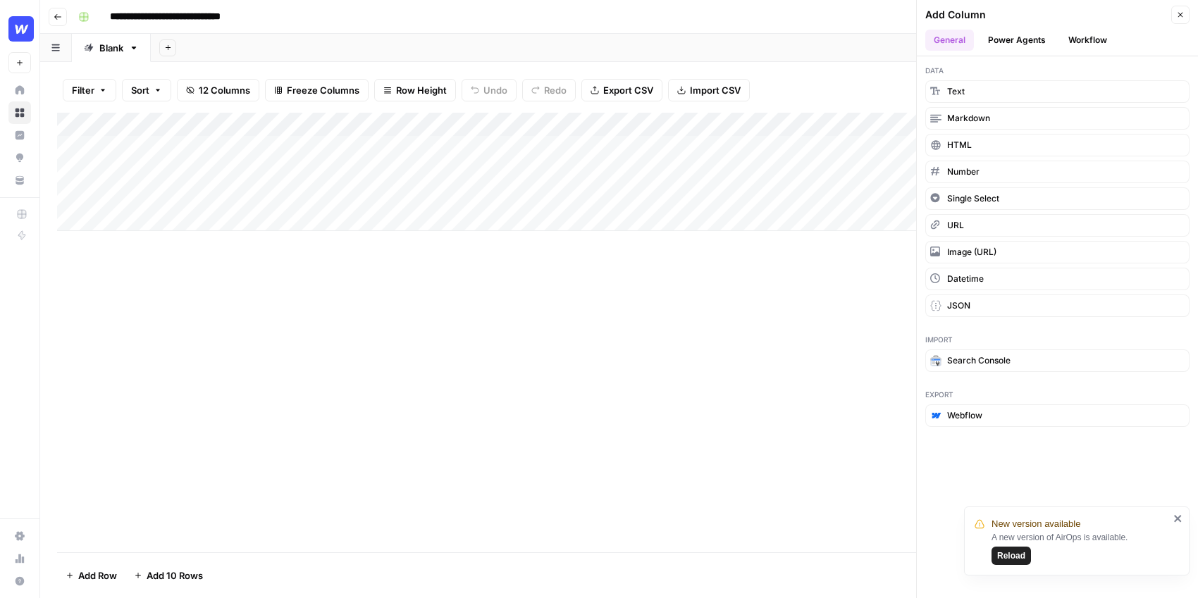
click at [1017, 49] on button "Power Agents" at bounding box center [1016, 40] width 75 height 21
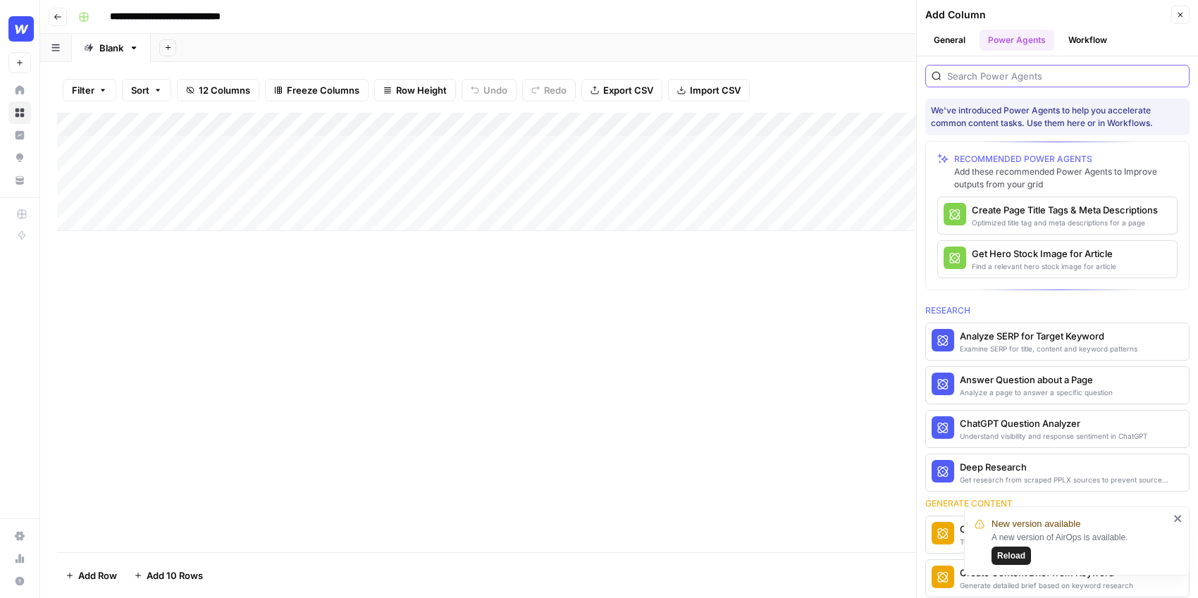
click at [1000, 77] on input "search" at bounding box center [1065, 76] width 236 height 14
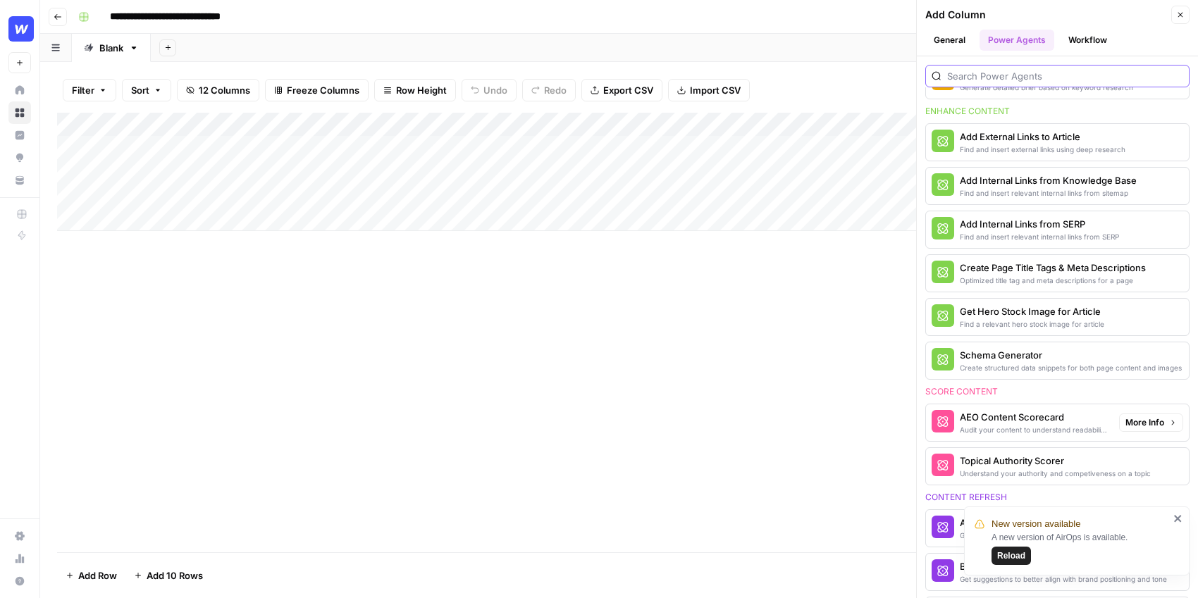
scroll to position [466, 0]
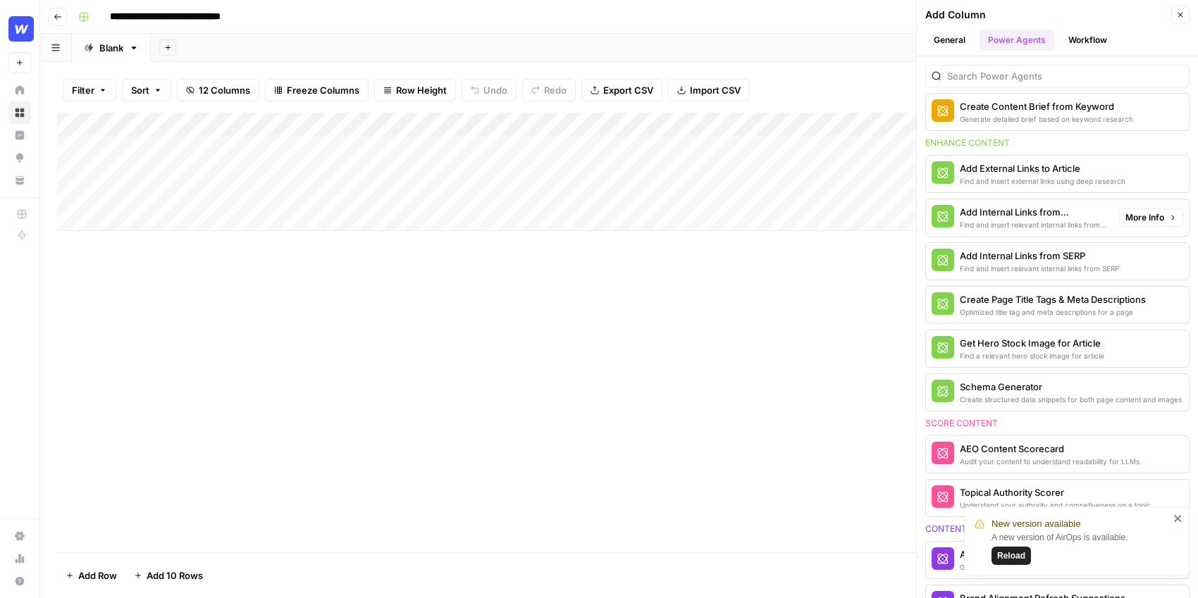
click at [1142, 215] on span "More Info" at bounding box center [1144, 217] width 39 height 13
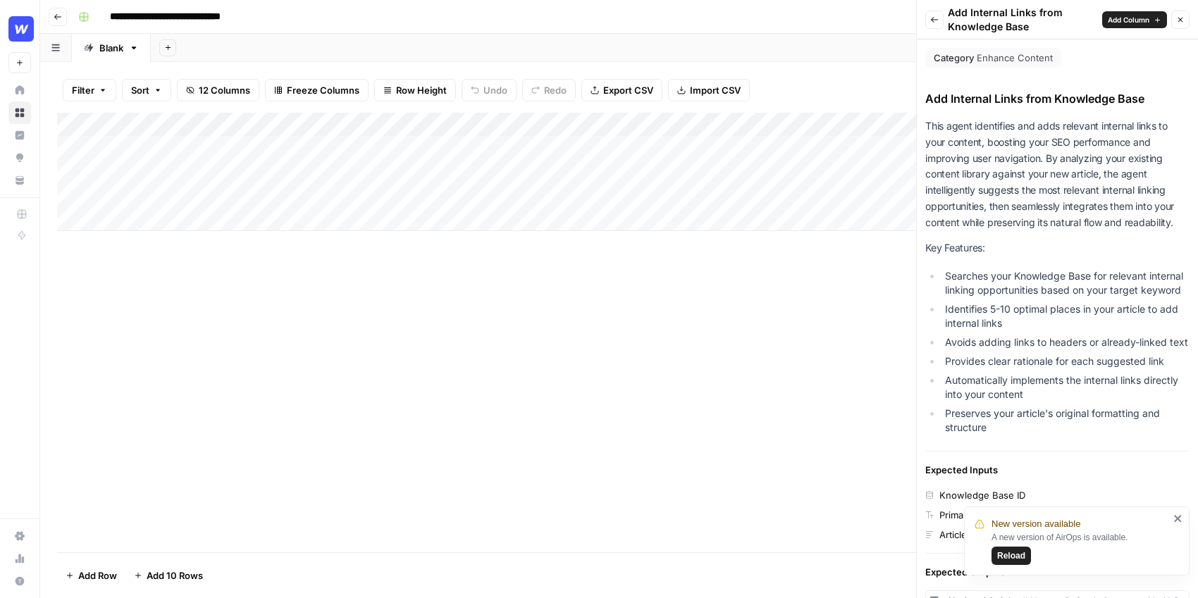
click at [1177, 519] on icon "close" at bounding box center [1177, 518] width 7 height 7
click at [1145, 11] on div "Add Column Close" at bounding box center [1145, 20] width 87 height 18
drag, startPoint x: 1145, startPoint y: 11, endPoint x: 1095, endPoint y: 130, distance: 129.4
click at [1095, 130] on div "Back Add Internal Links from Knowledge Base Add Column Close Category Enhance C…" at bounding box center [1057, 299] width 282 height 598
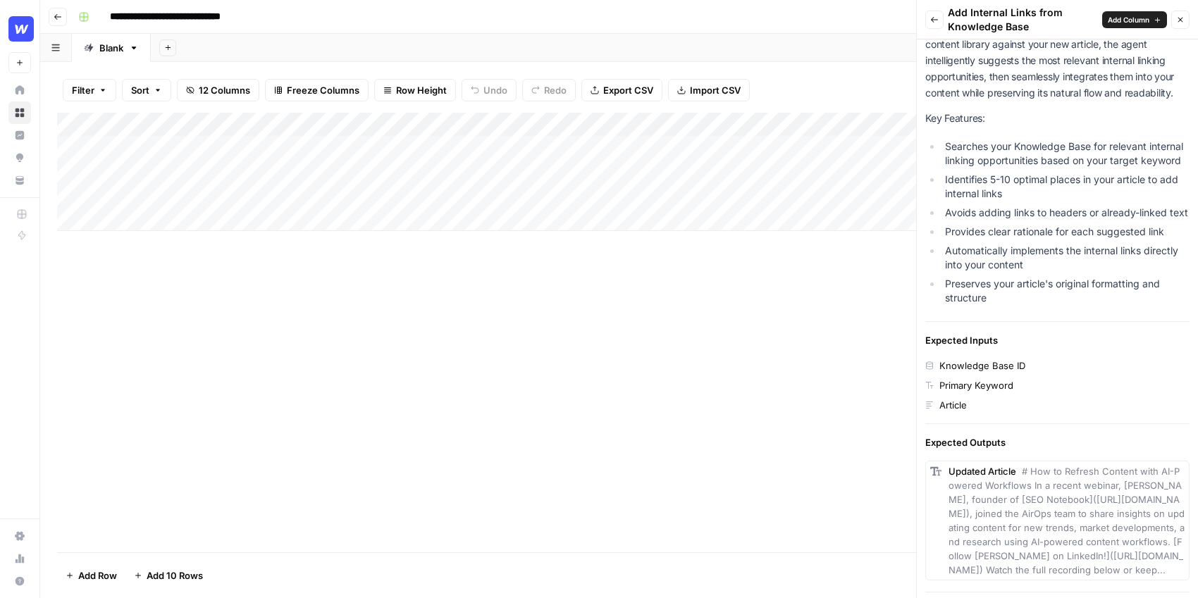
scroll to position [235, 0]
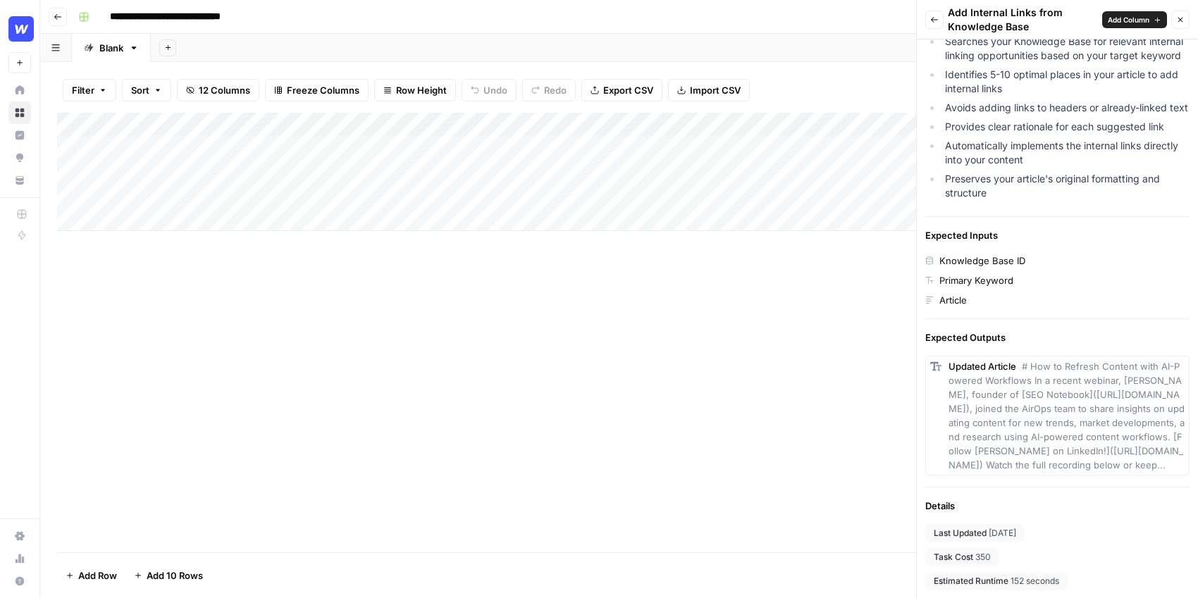
click at [1025, 402] on span "# How to Refresh Content with AI-Powered Workflows In a recent webinar, [PERSON…" at bounding box center [1066, 416] width 236 height 110
click at [1138, 17] on span "Add Column" at bounding box center [1128, 19] width 42 height 11
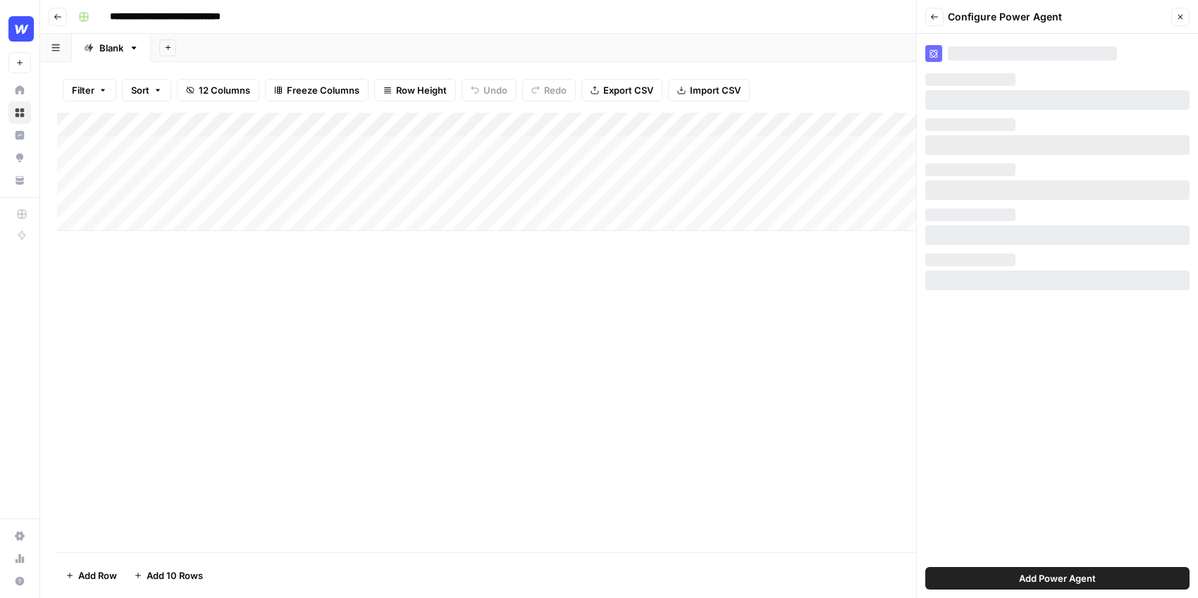
scroll to position [0, 0]
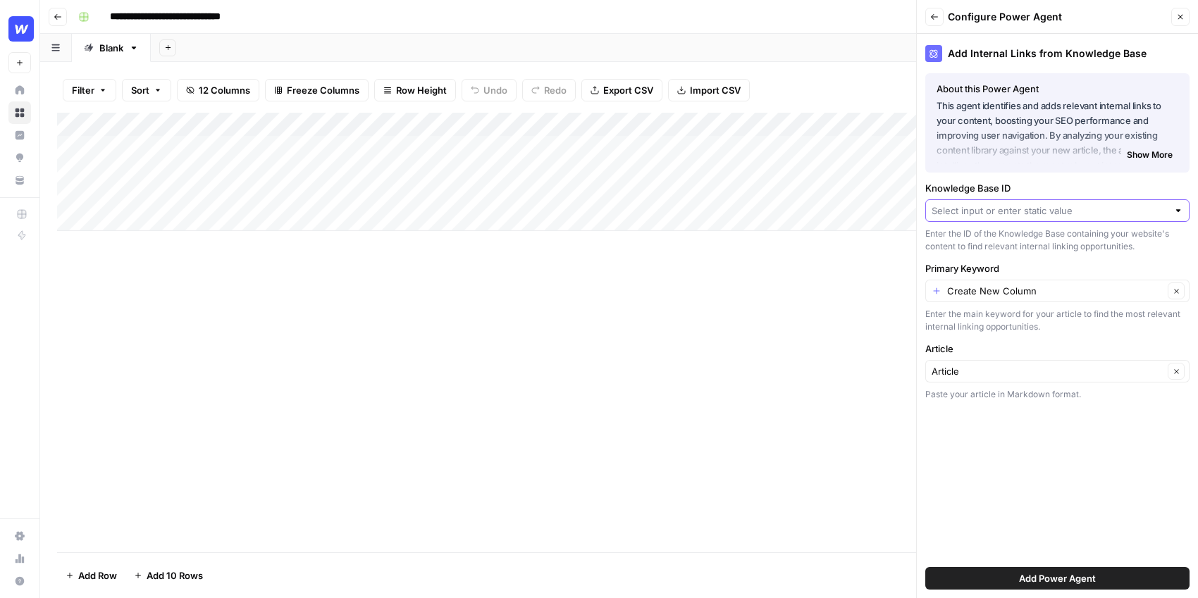
click at [994, 210] on input "Knowledge Base ID" at bounding box center [1049, 211] width 236 height 14
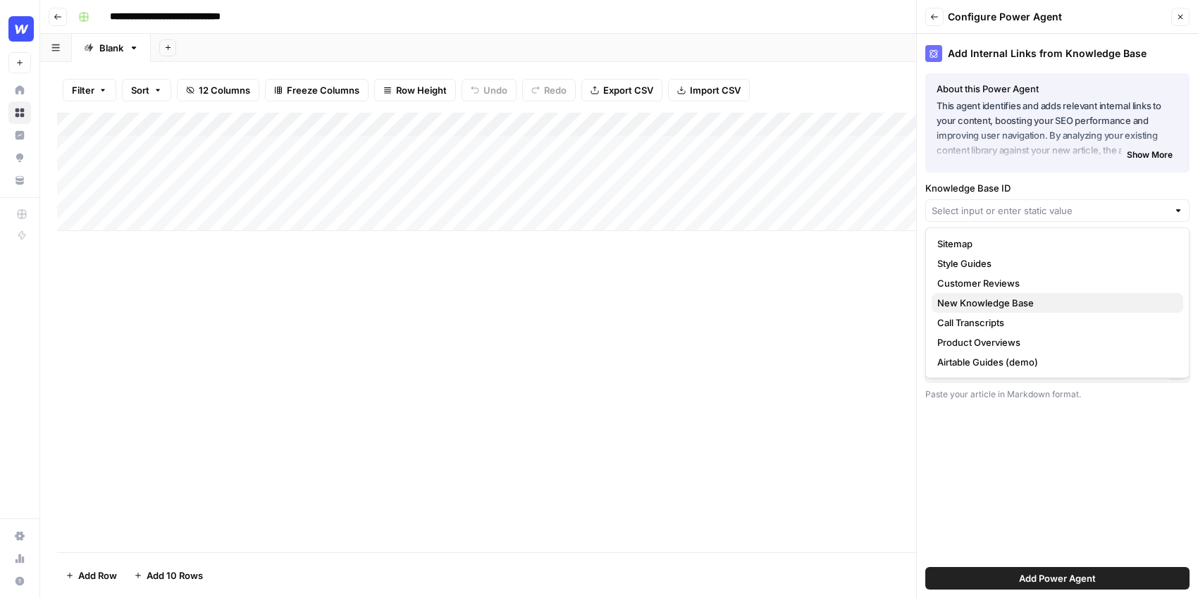
click at [986, 298] on span "New Knowledge Base" at bounding box center [1054, 303] width 235 height 14
type input "New Knowledge Base"
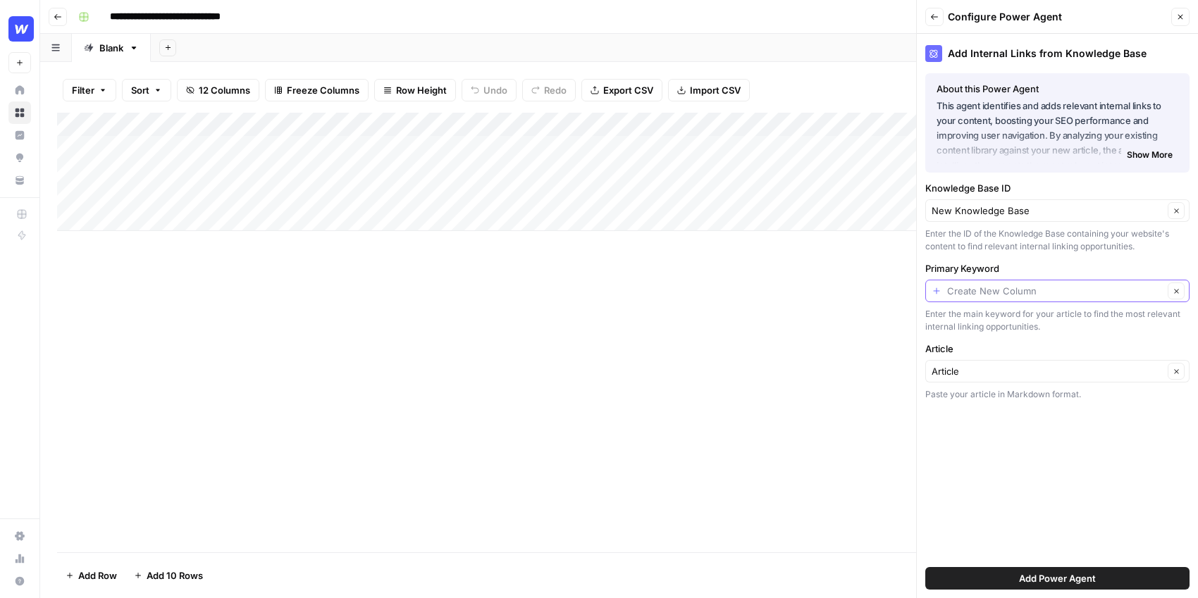
click at [1089, 291] on input "Primary Keyword" at bounding box center [1055, 291] width 216 height 14
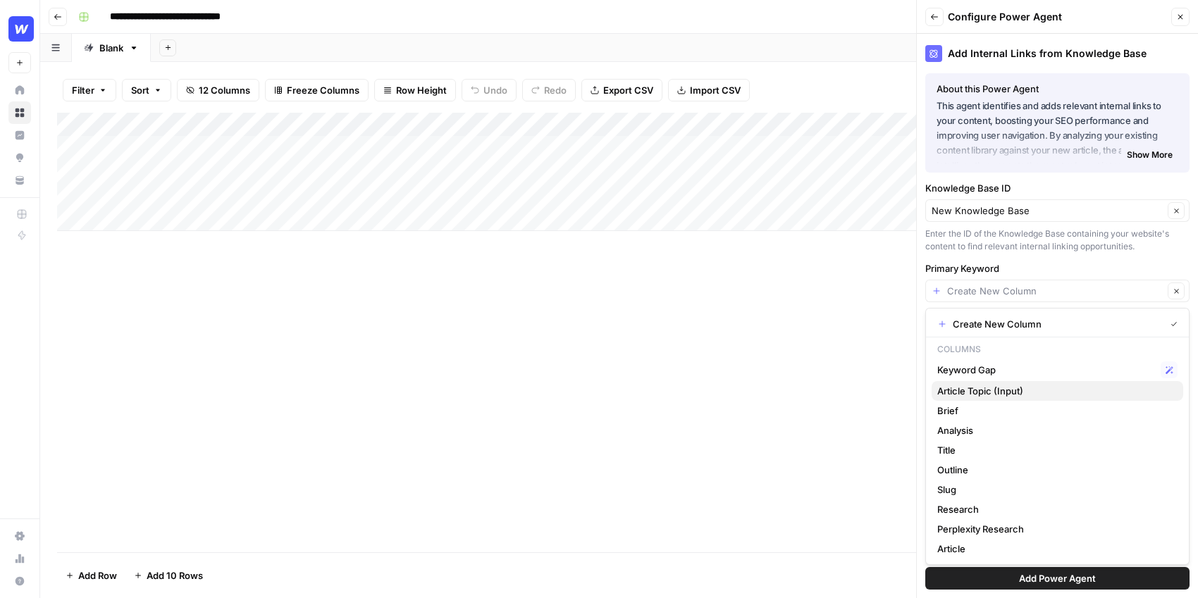
click at [1019, 386] on span "Article Topic (Input)" at bounding box center [1054, 391] width 235 height 14
type input "Article Topic (Input)"
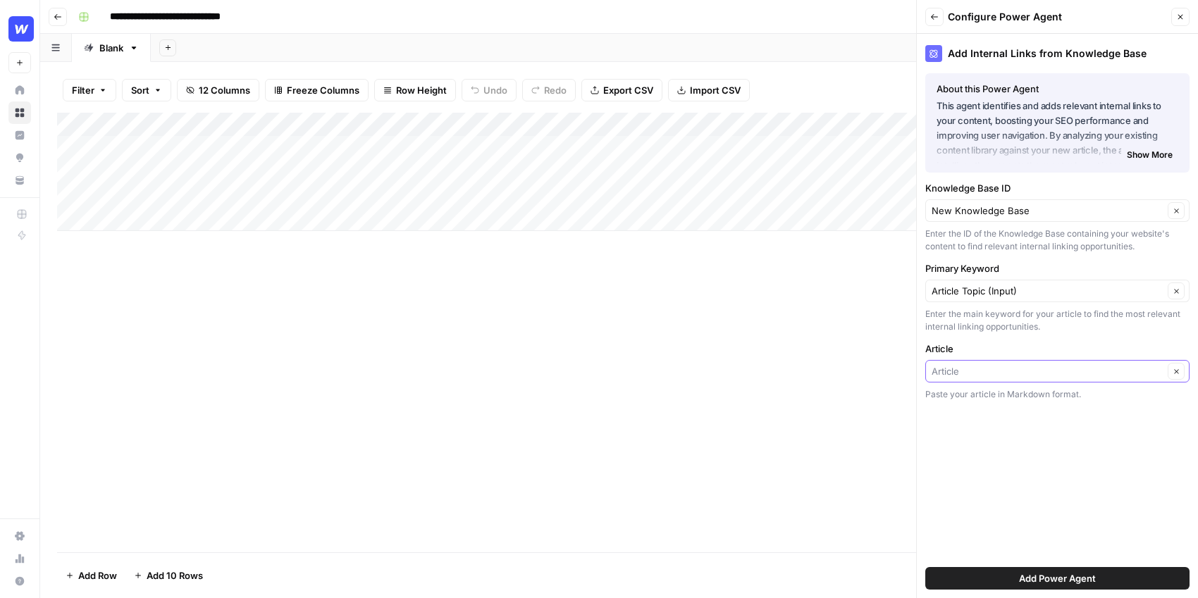
click at [1049, 371] on input "Article" at bounding box center [1047, 371] width 232 height 14
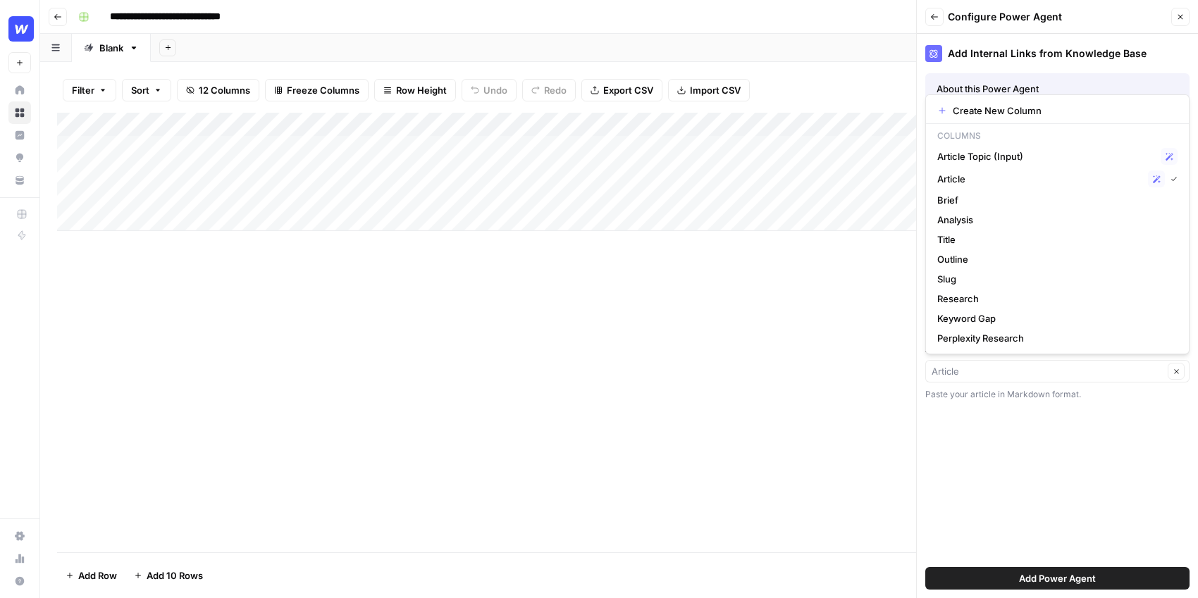
type input "Article"
click at [1063, 464] on div "Add Internal Links from Knowledge Base About this Power Agent This agent identi…" at bounding box center [1056, 316] width 281 height 564
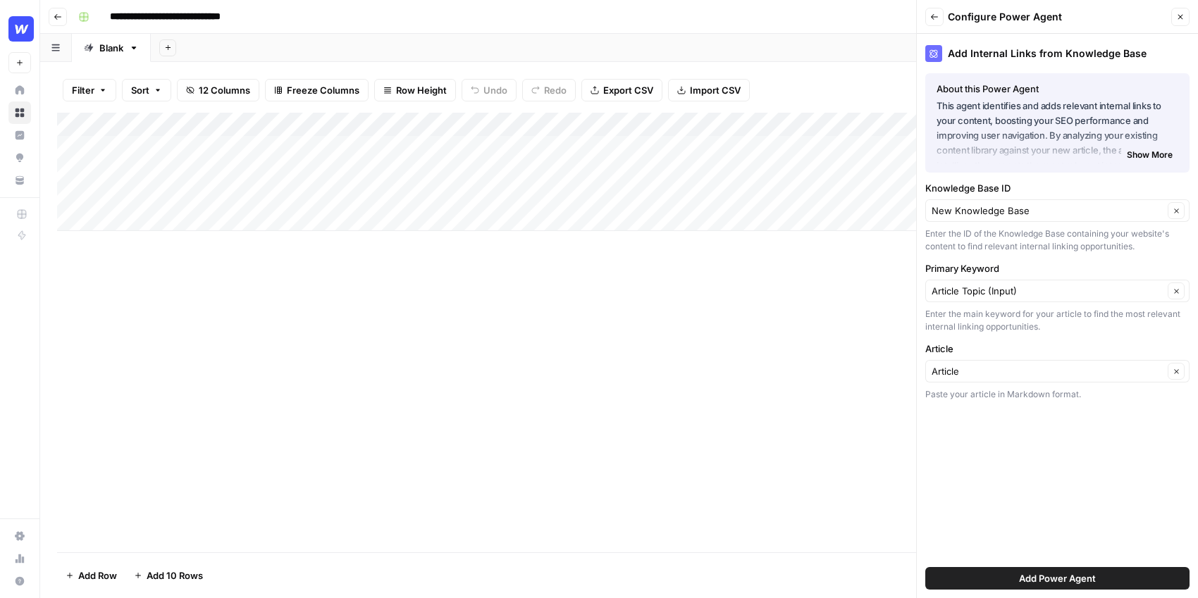
click at [1040, 575] on span "Add Power Agent" at bounding box center [1057, 578] width 77 height 14
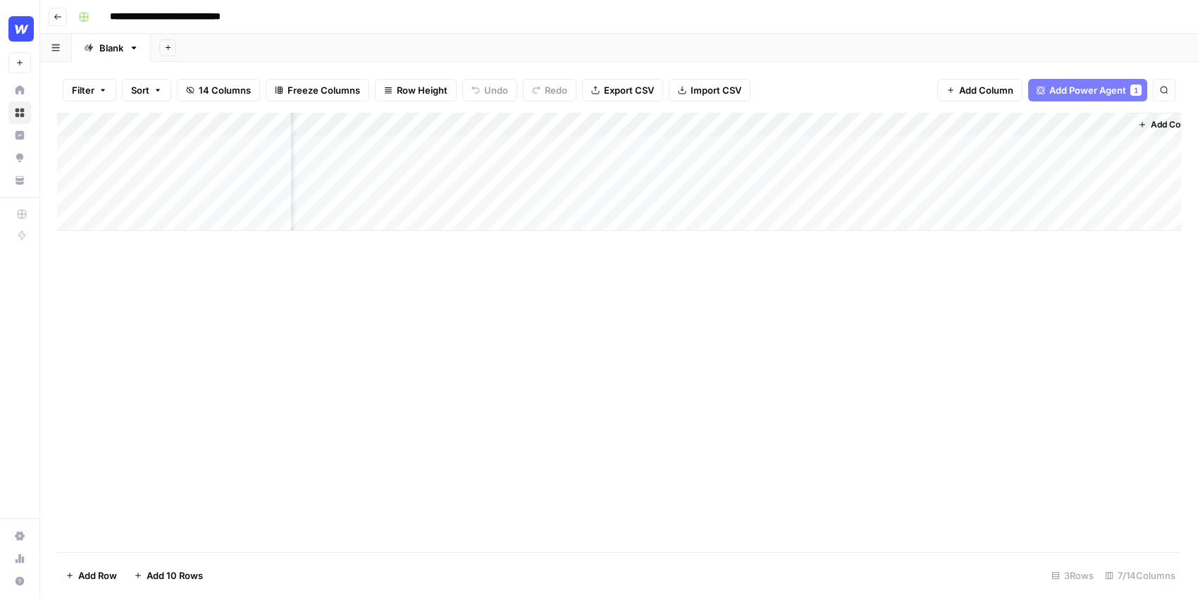
scroll to position [0, 224]
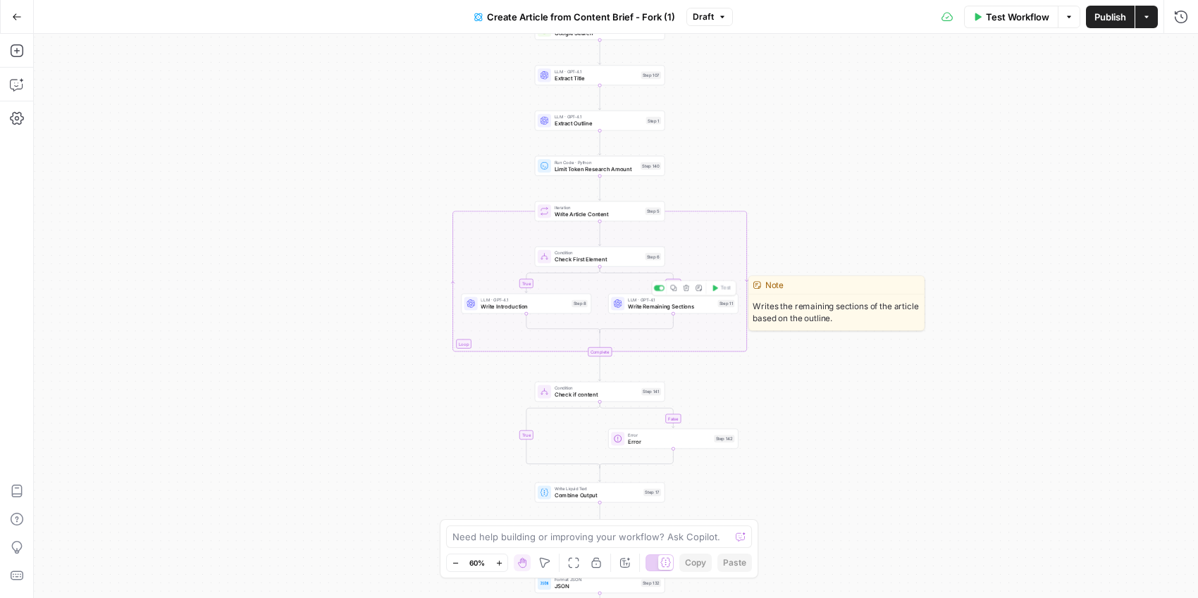
click at [678, 310] on span "Write Remaining Sections" at bounding box center [671, 306] width 87 height 8
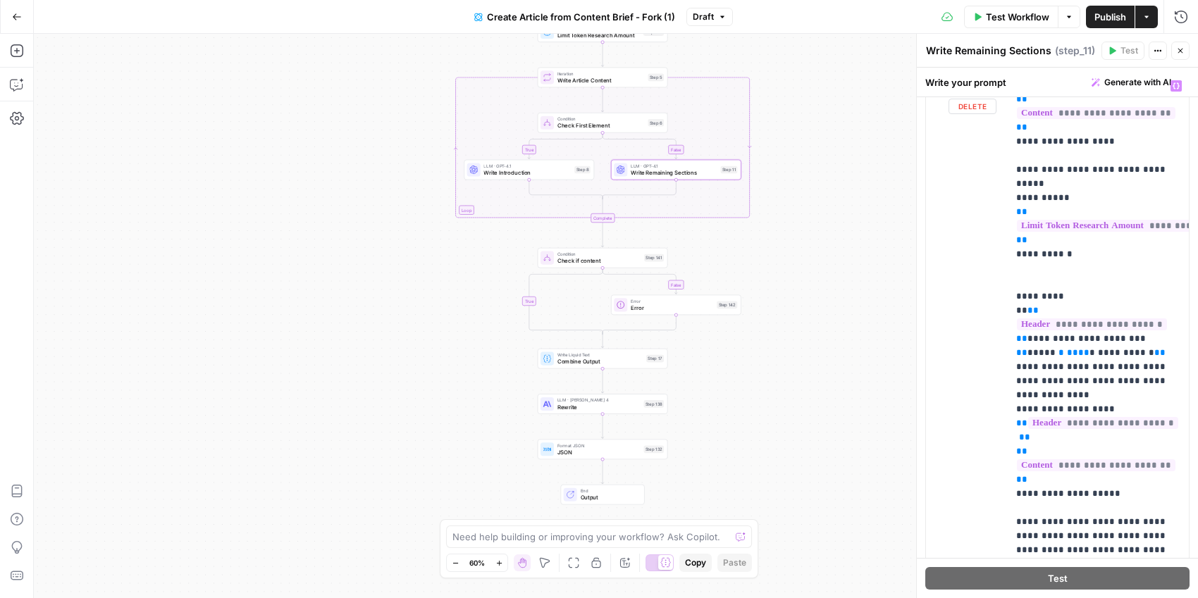
scroll to position [1754, 0]
